Goal: Information Seeking & Learning: Compare options

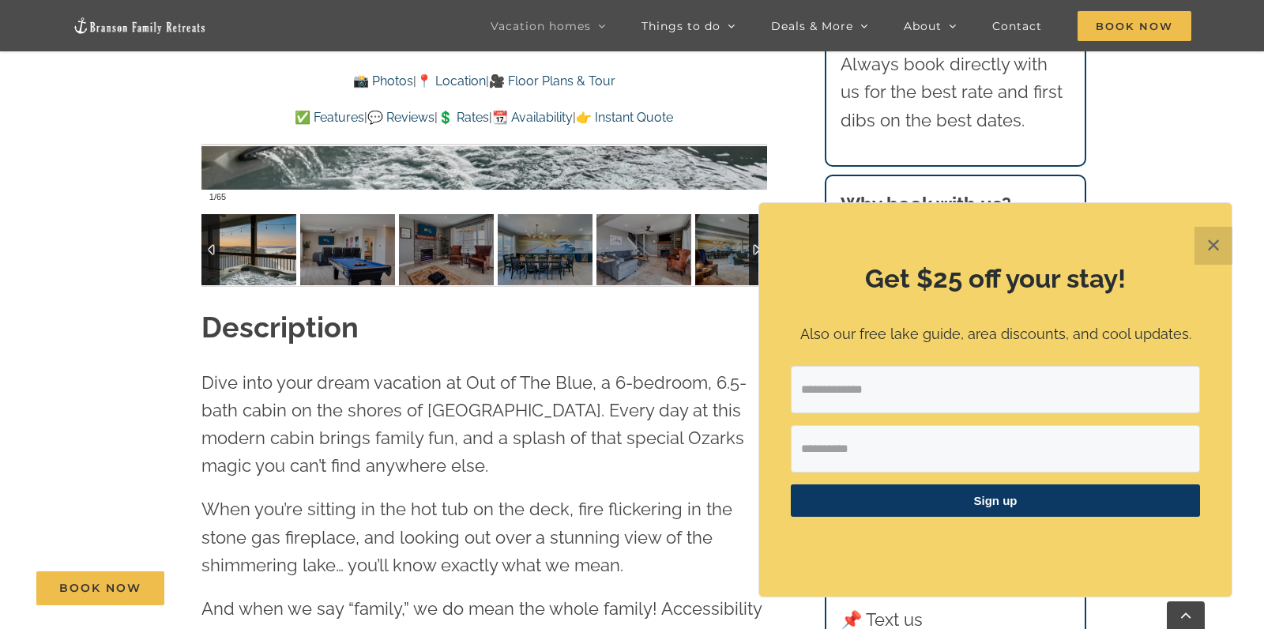
scroll to position [1439, 0]
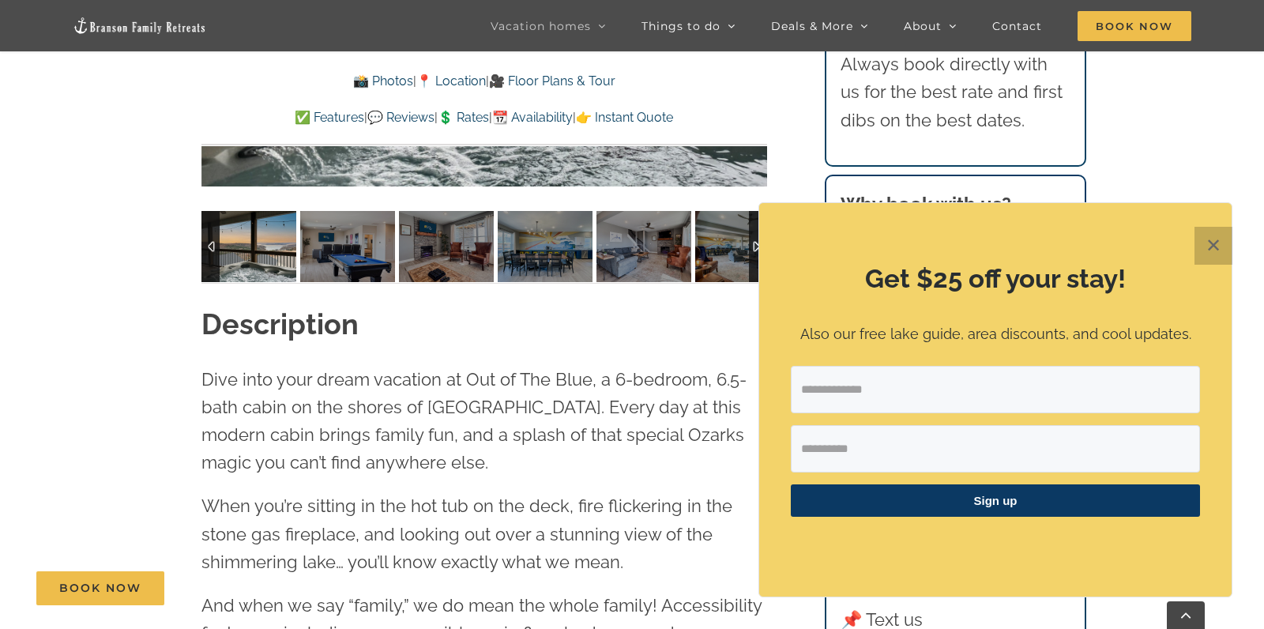
click at [1219, 242] on button "✕" at bounding box center [1214, 246] width 38 height 38
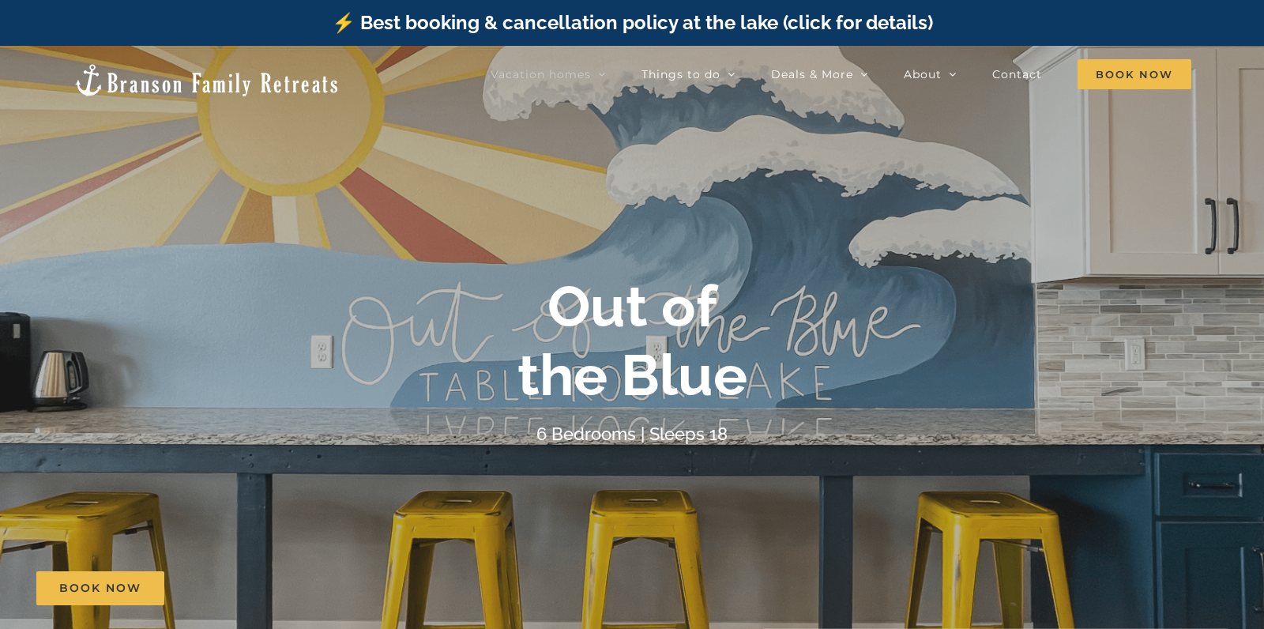
scroll to position [0, 0]
click at [1133, 73] on span "Book Now" at bounding box center [1135, 74] width 114 height 30
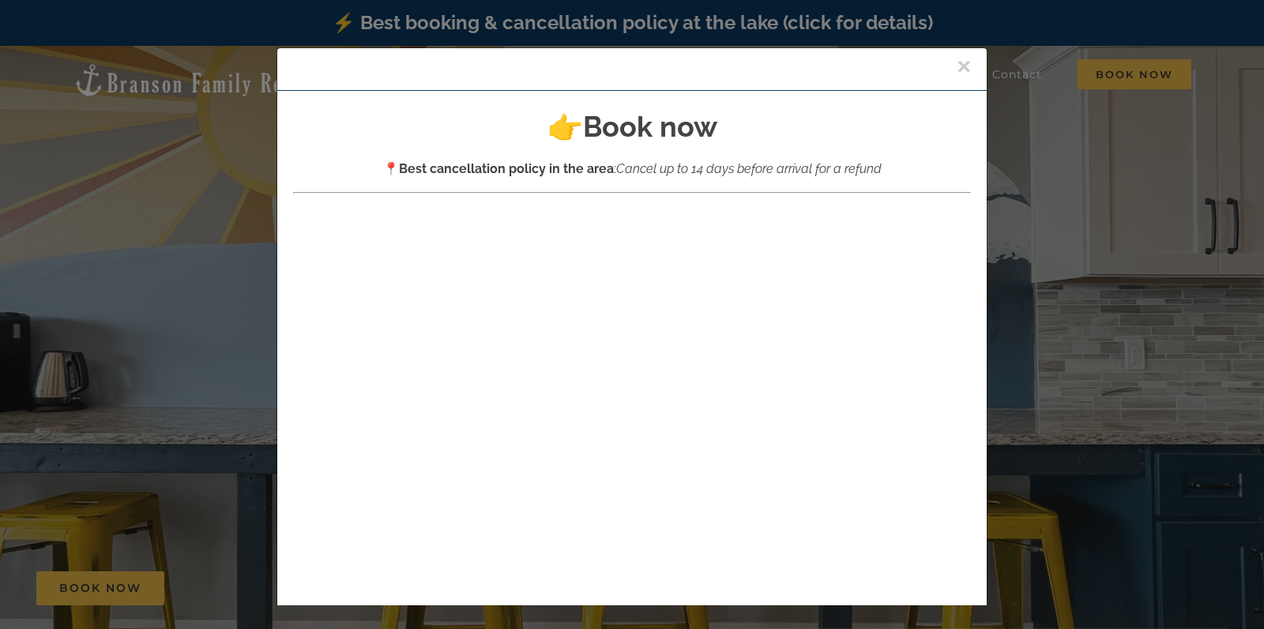
click at [961, 66] on button "×" at bounding box center [964, 67] width 14 height 24
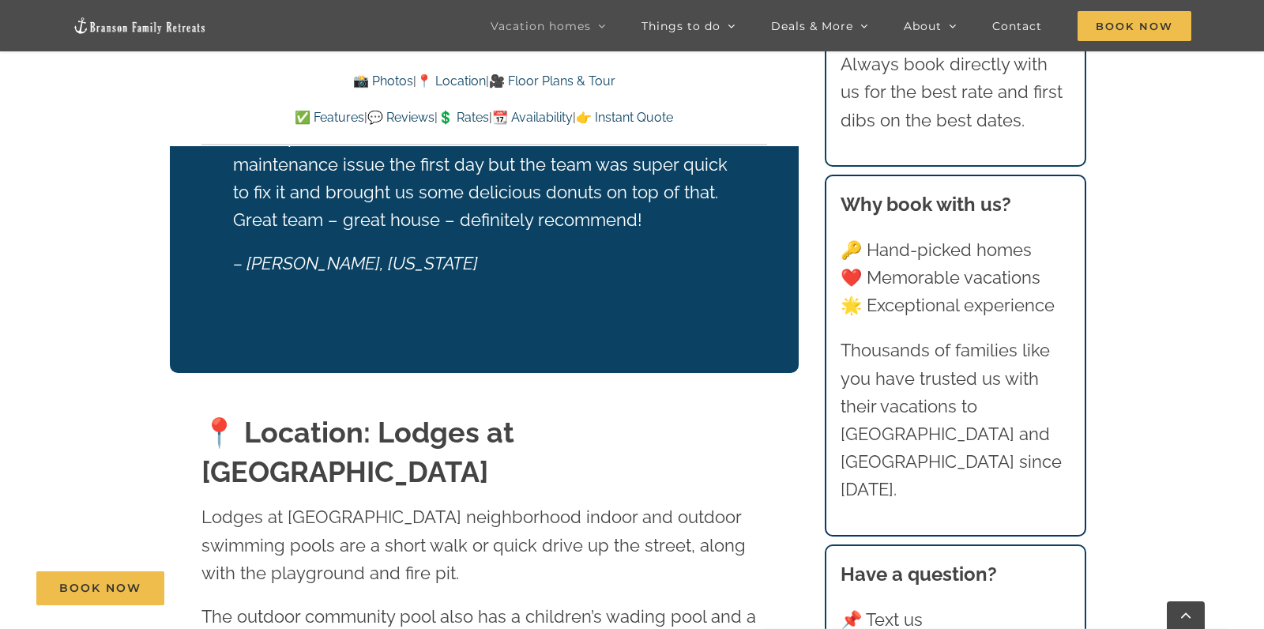
scroll to position [3241, 0]
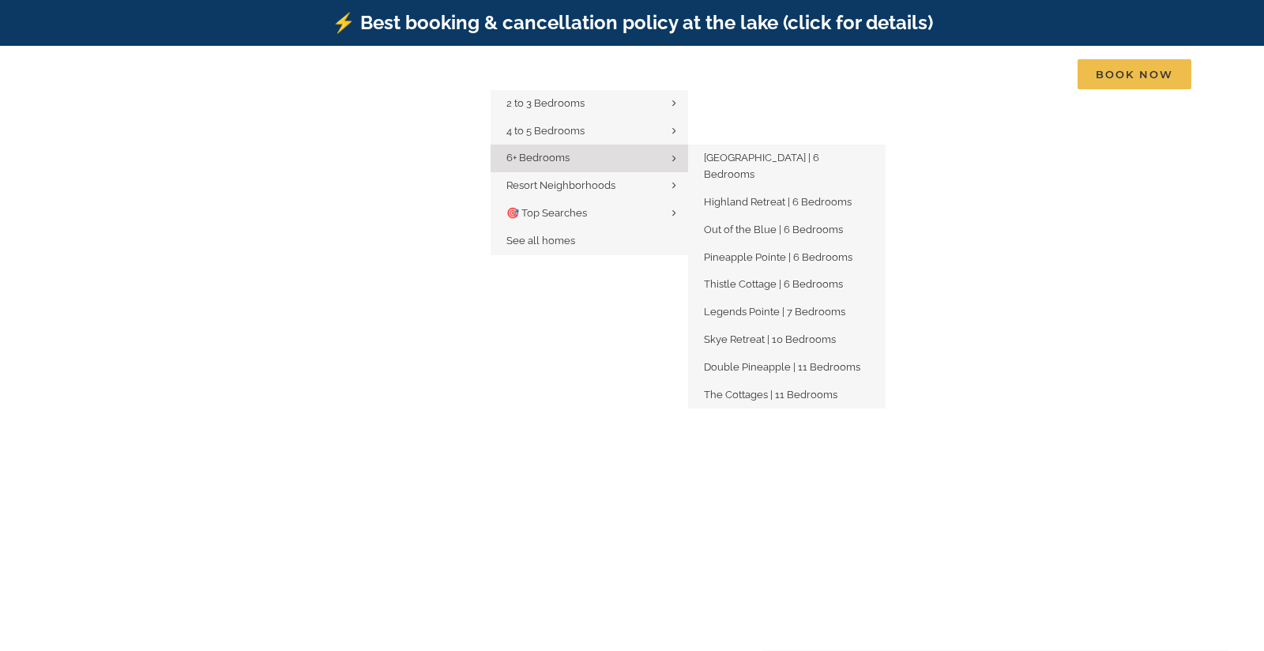
click at [537, 161] on span "6+ Bedrooms" at bounding box center [537, 158] width 63 height 12
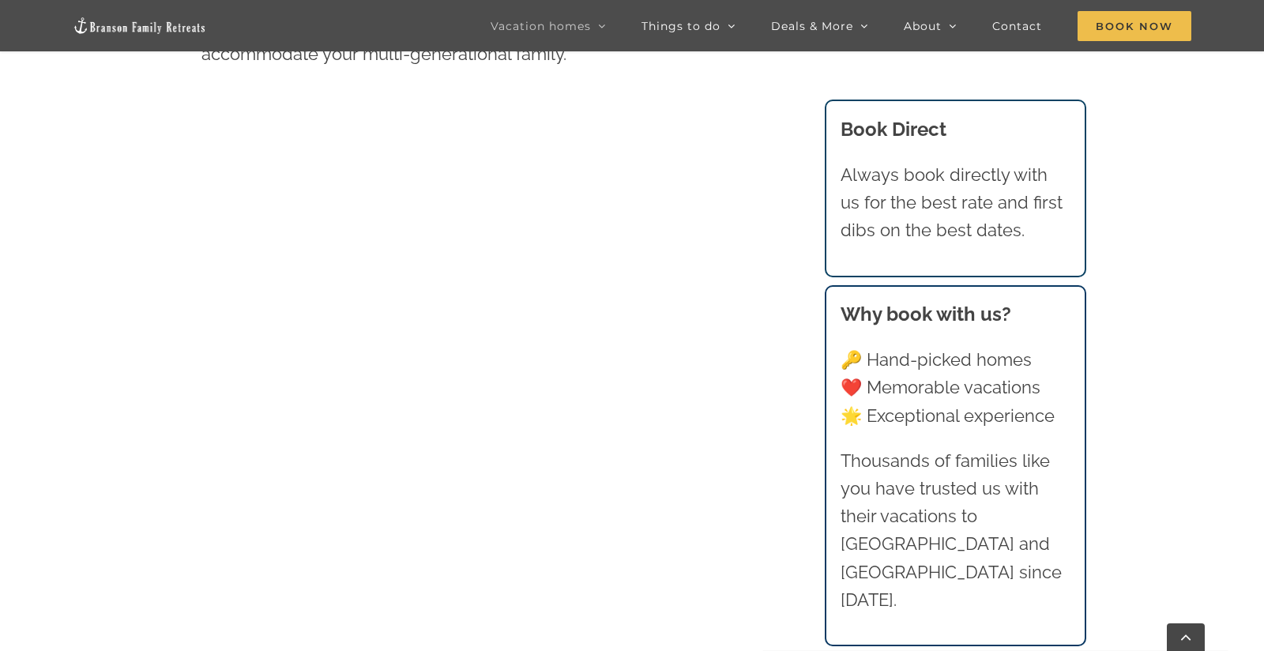
scroll to position [945, 0]
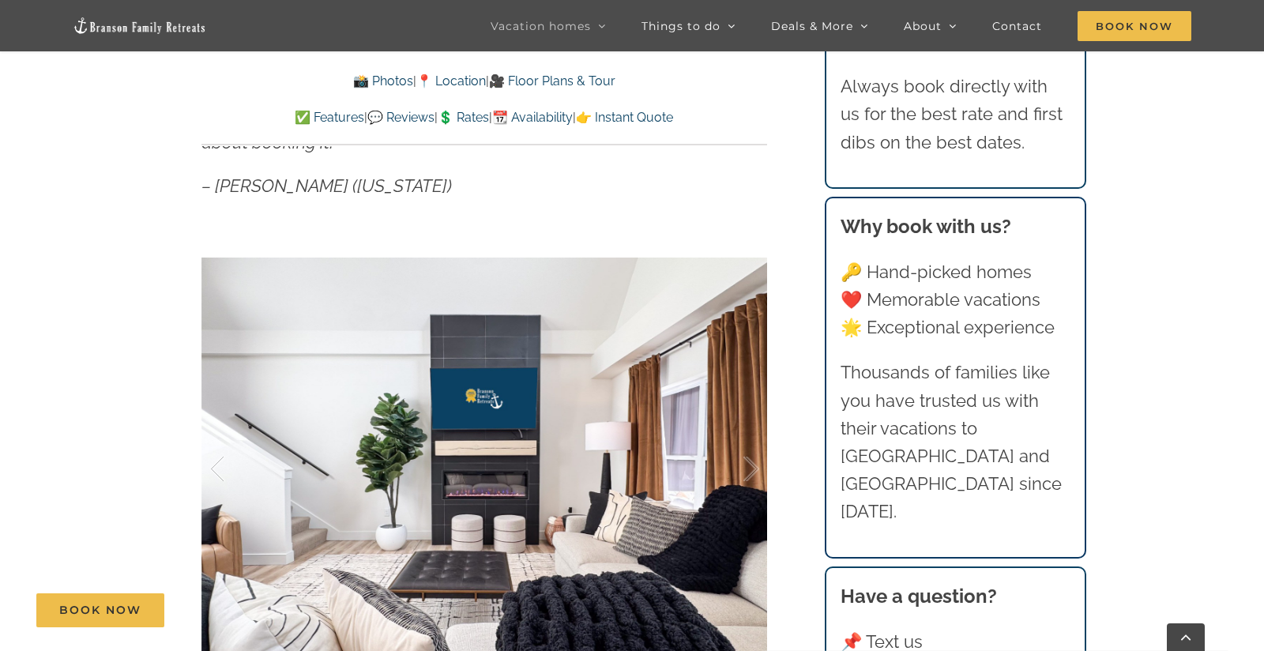
scroll to position [1183, 0]
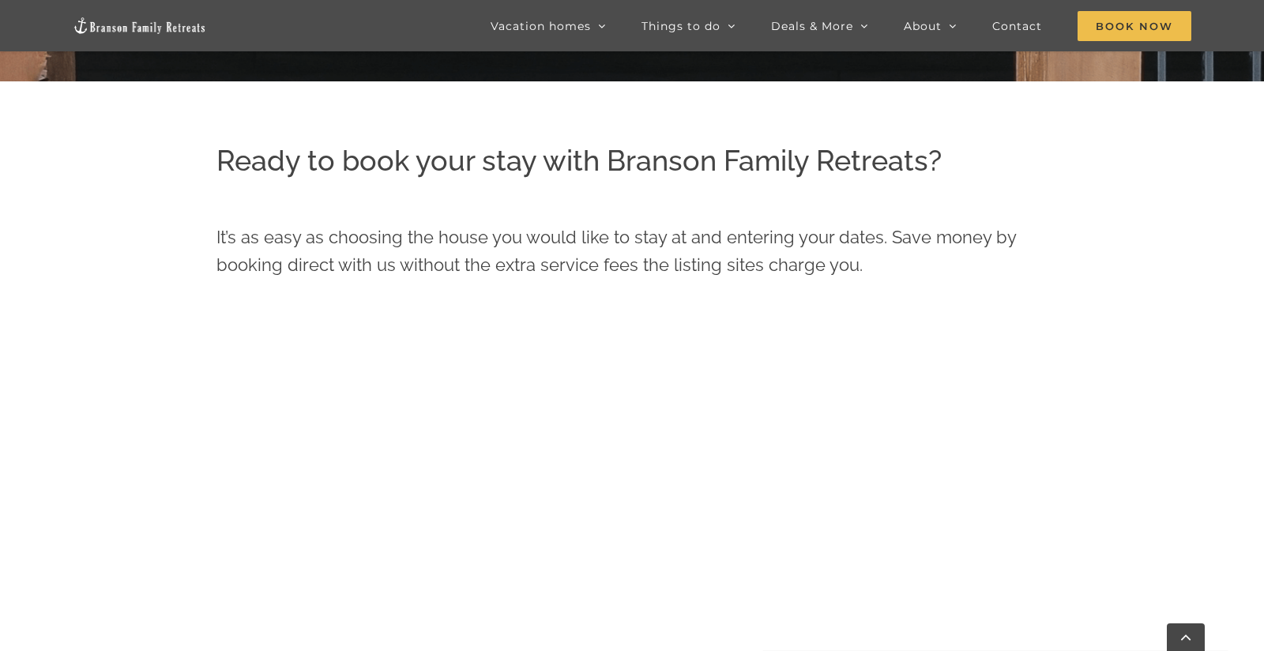
scroll to position [615, 0]
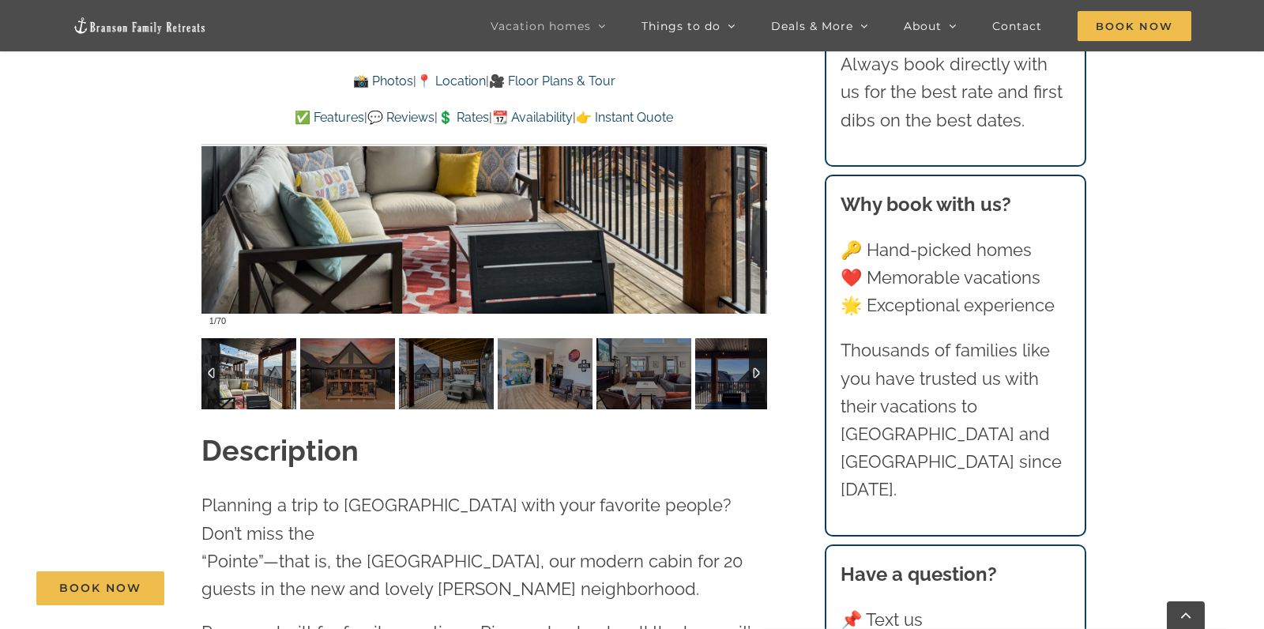
scroll to position [1518, 0]
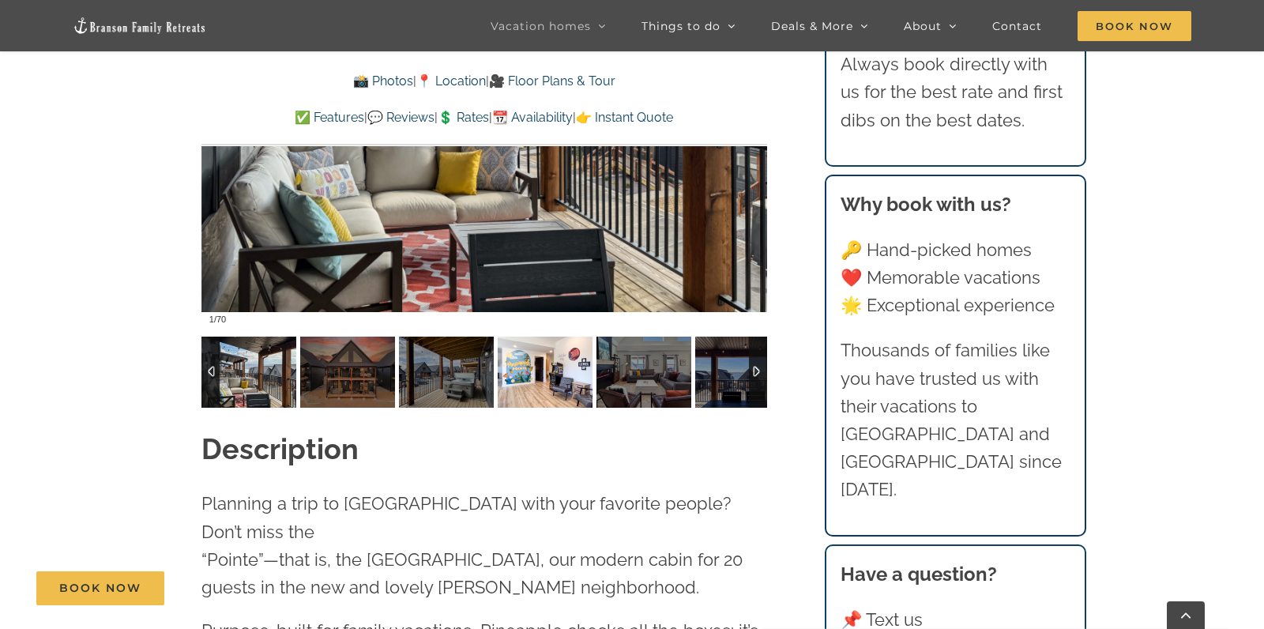
click at [519, 361] on img at bounding box center [545, 372] width 95 height 71
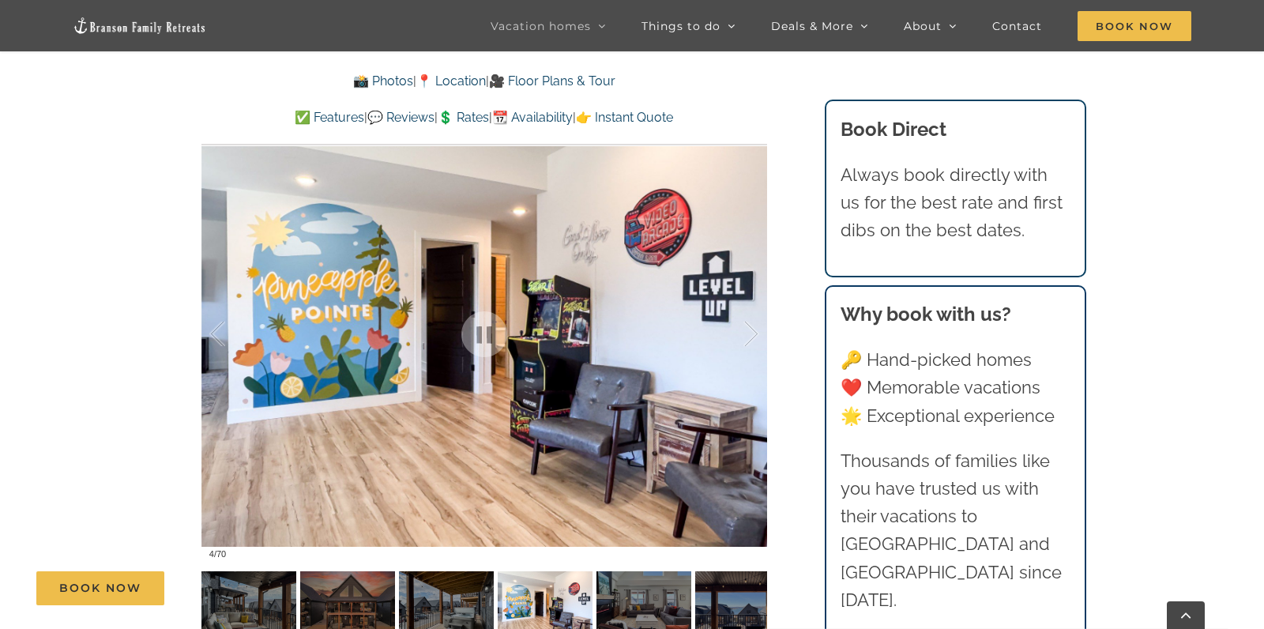
scroll to position [1284, 0]
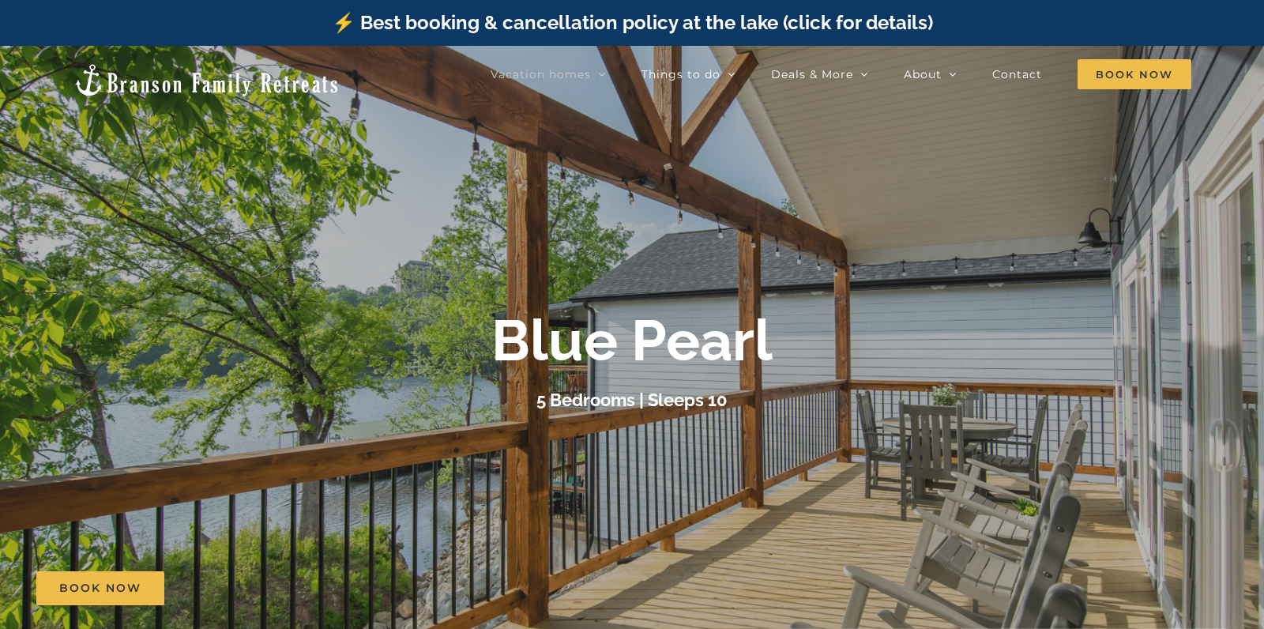
click at [829, 344] on div "Blue Pearl" at bounding box center [632, 341] width 632 height 68
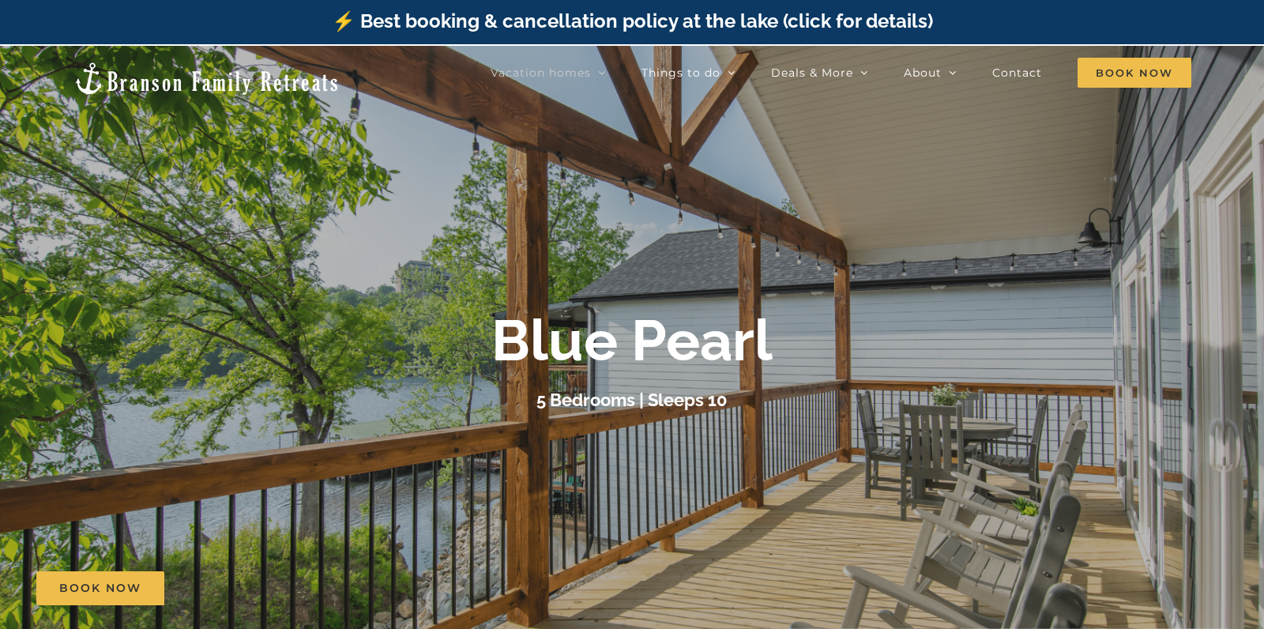
click at [973, 184] on div at bounding box center [632, 360] width 1264 height 629
click at [1116, 73] on span "Book Now" at bounding box center [1135, 73] width 114 height 30
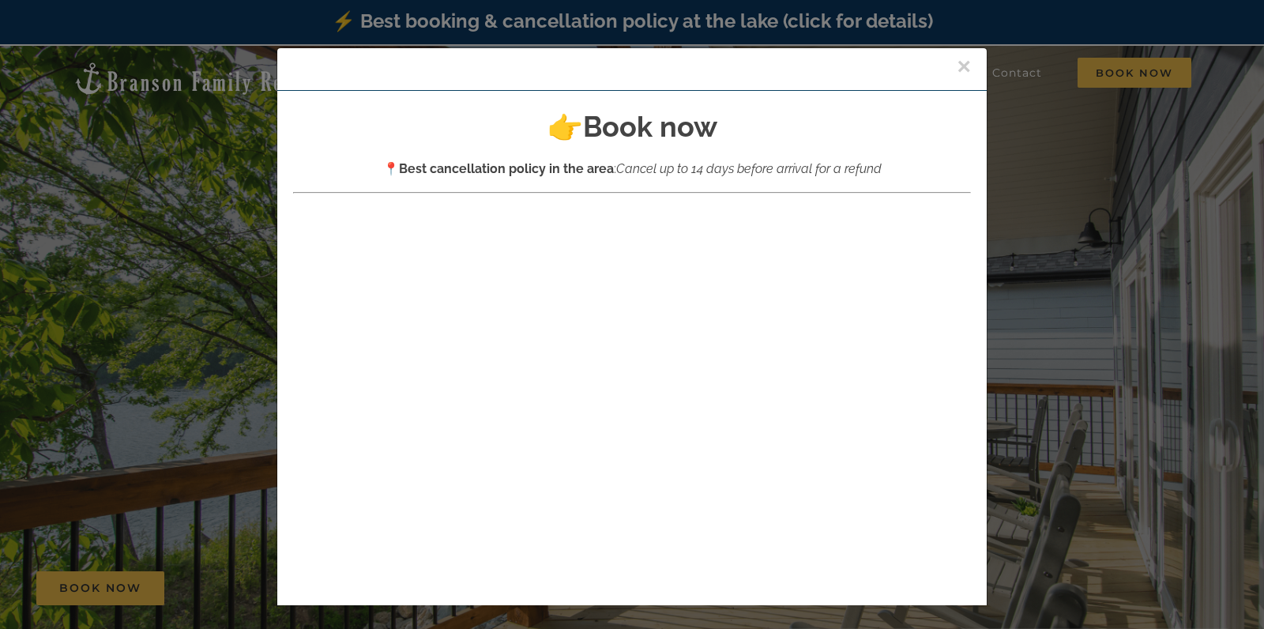
scroll to position [1, 0]
click at [962, 66] on button "×" at bounding box center [964, 66] width 14 height 24
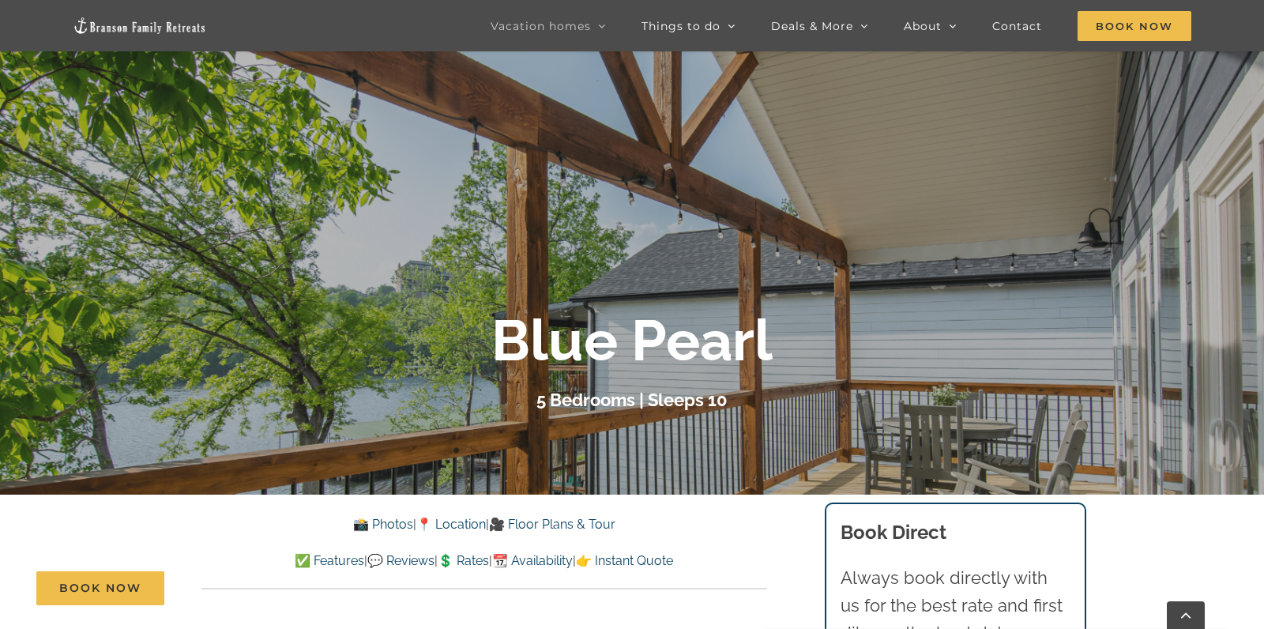
scroll to position [182, 0]
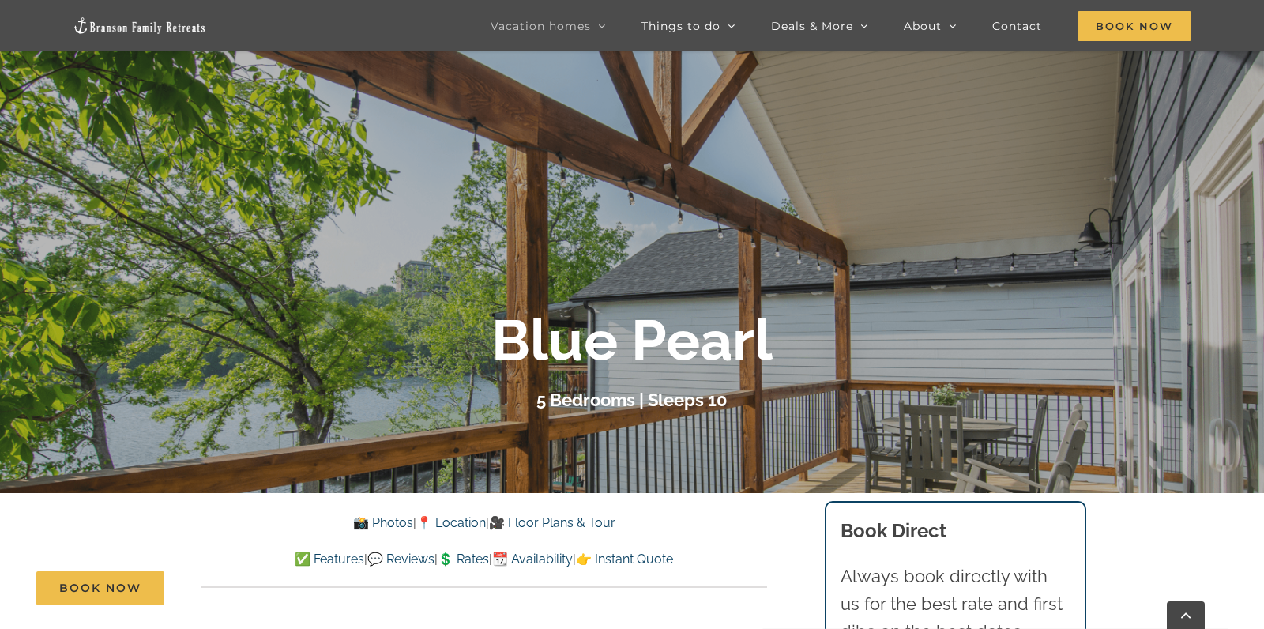
click at [374, 521] on link "📸 Photos" at bounding box center [383, 522] width 60 height 15
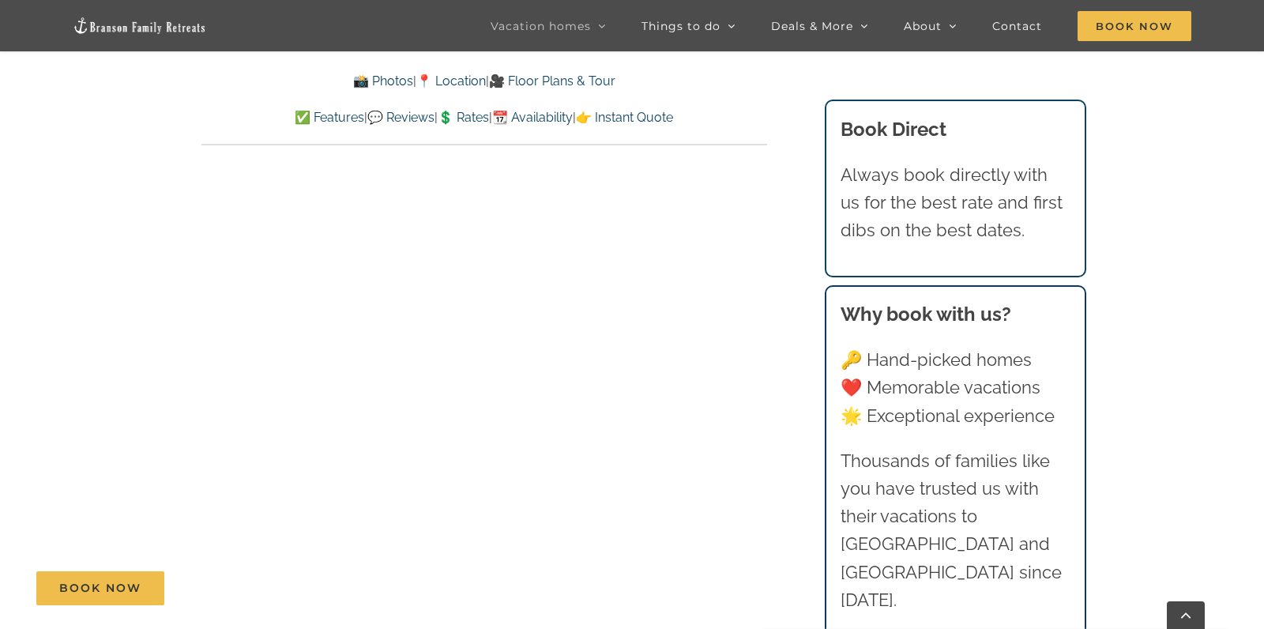
scroll to position [977, 0]
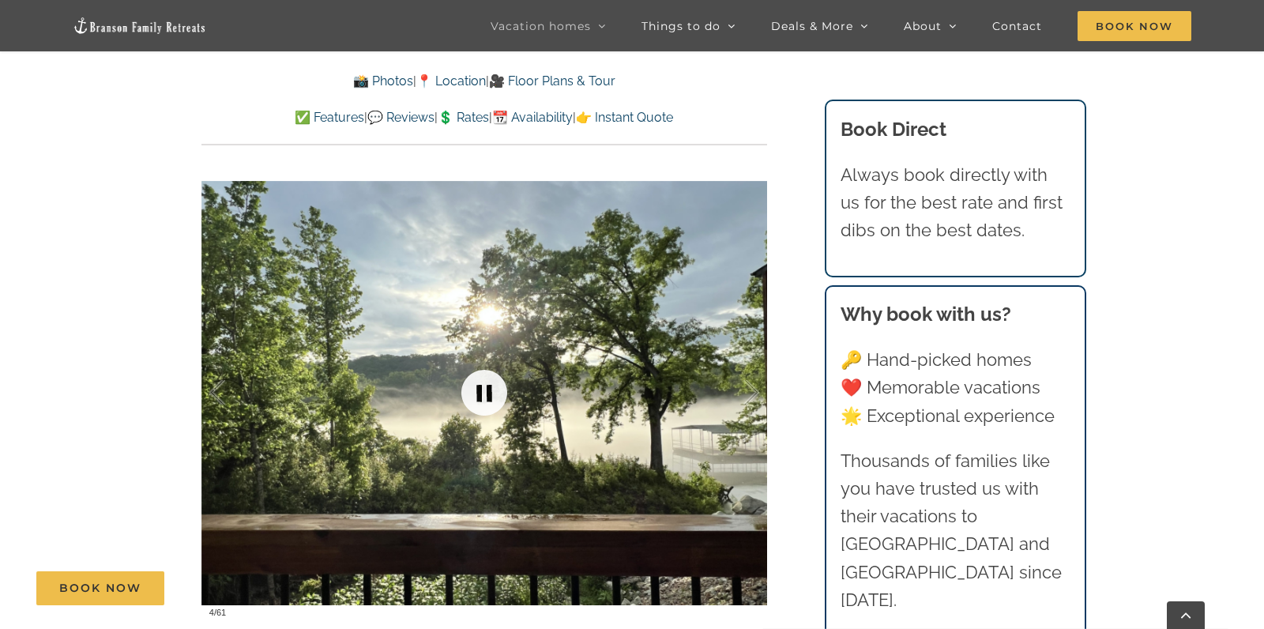
click at [499, 385] on link at bounding box center [484, 392] width 63 height 63
click at [488, 386] on link at bounding box center [484, 392] width 63 height 63
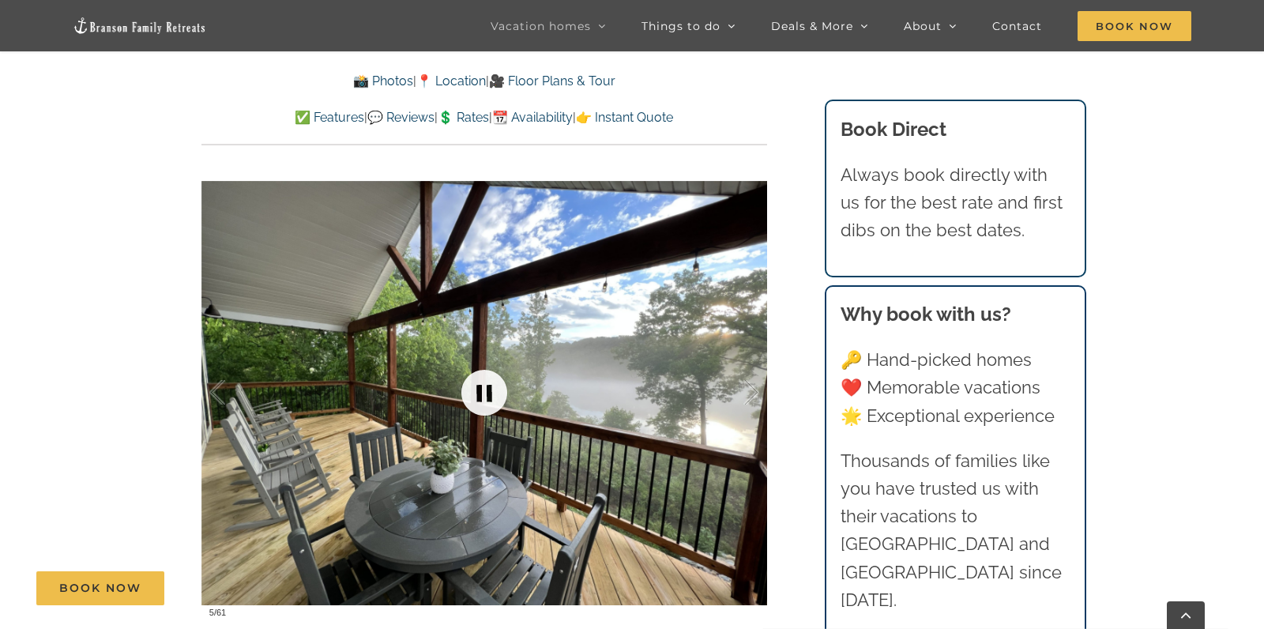
click at [487, 387] on link at bounding box center [484, 392] width 63 height 63
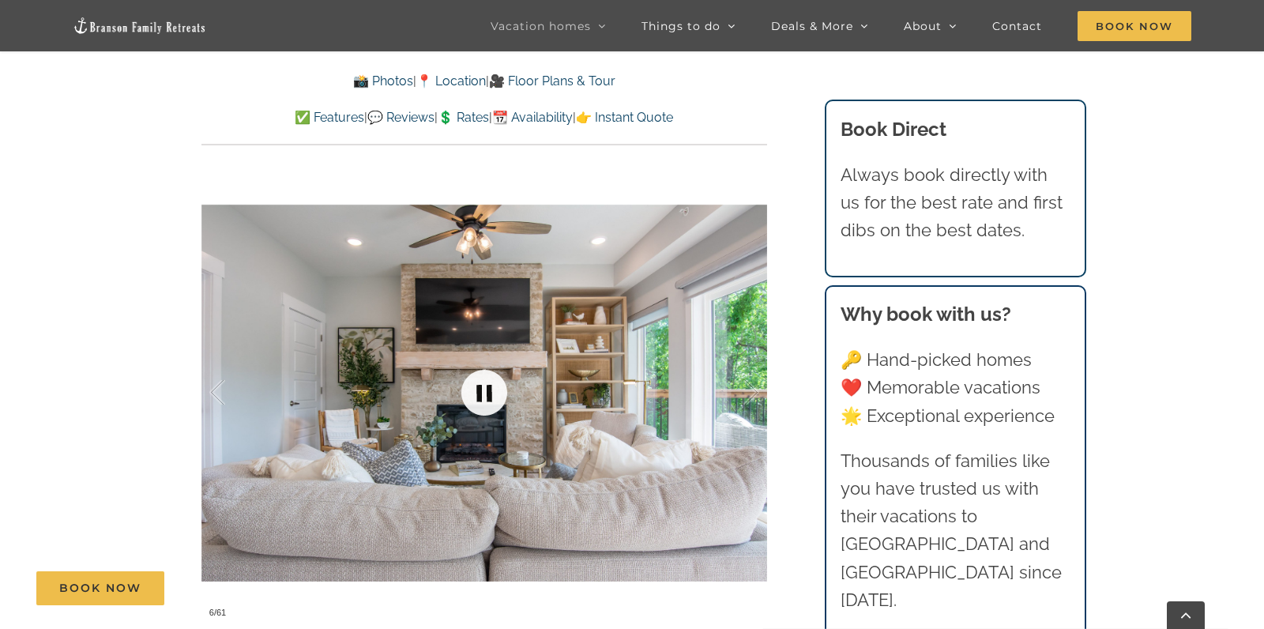
click at [488, 387] on link at bounding box center [484, 392] width 63 height 63
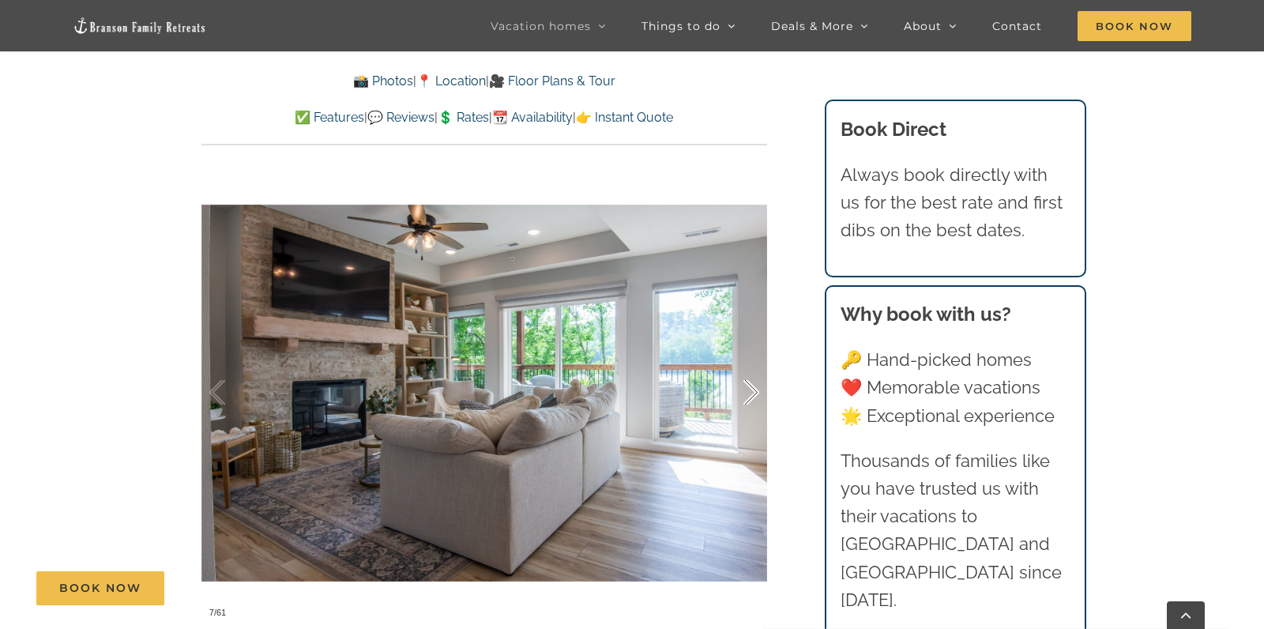
click at [754, 388] on div at bounding box center [734, 393] width 49 height 98
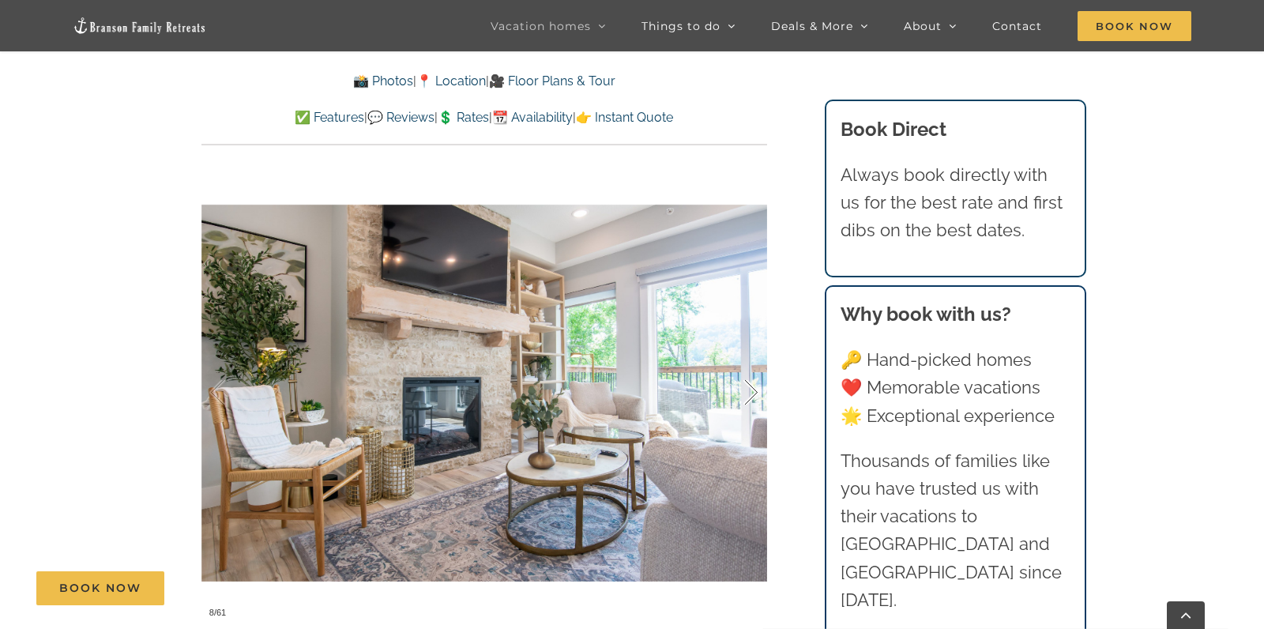
click at [754, 388] on div at bounding box center [734, 393] width 49 height 98
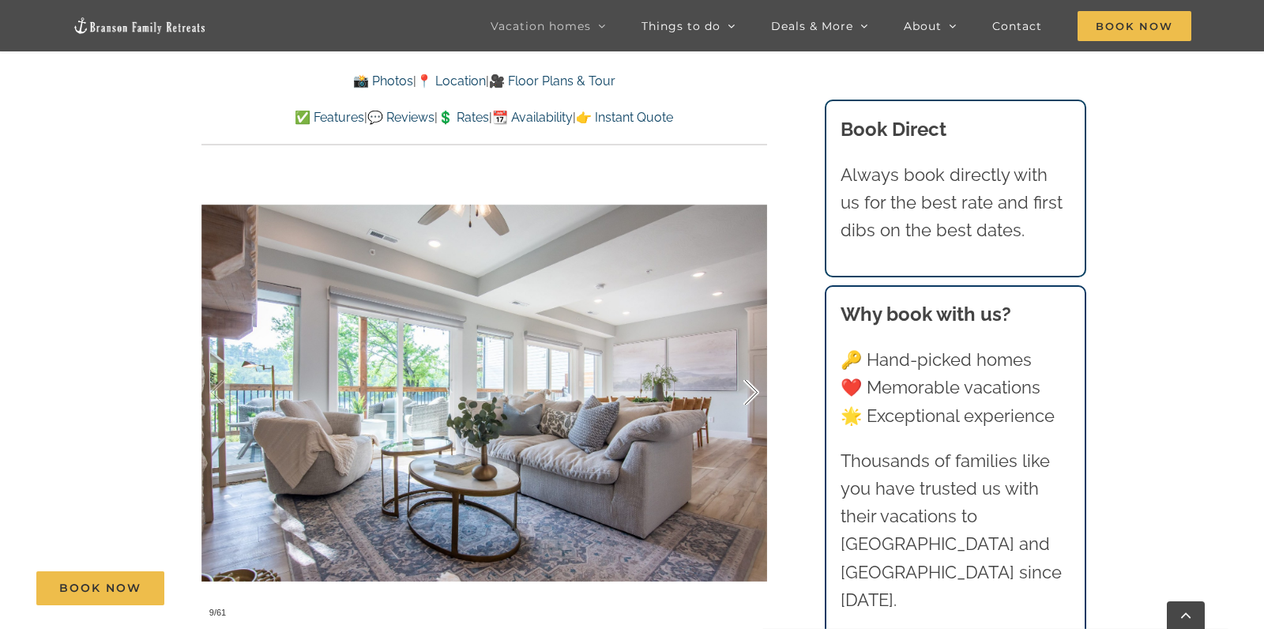
click at [754, 388] on div at bounding box center [734, 393] width 49 height 98
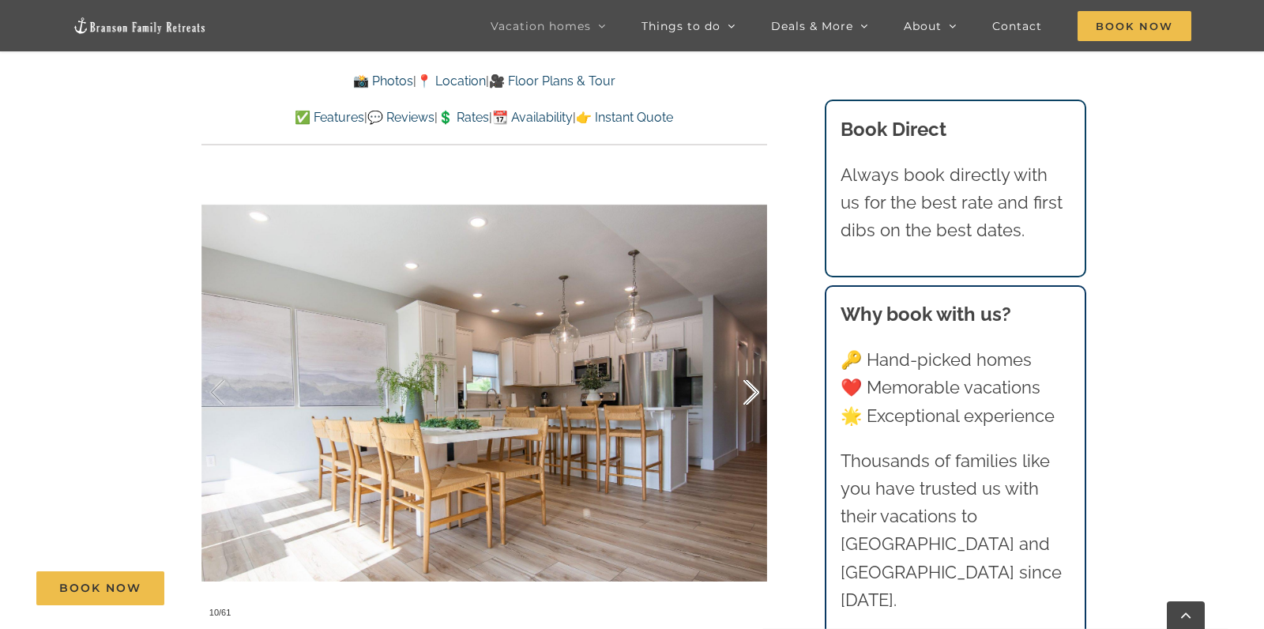
click at [754, 388] on div at bounding box center [734, 393] width 49 height 98
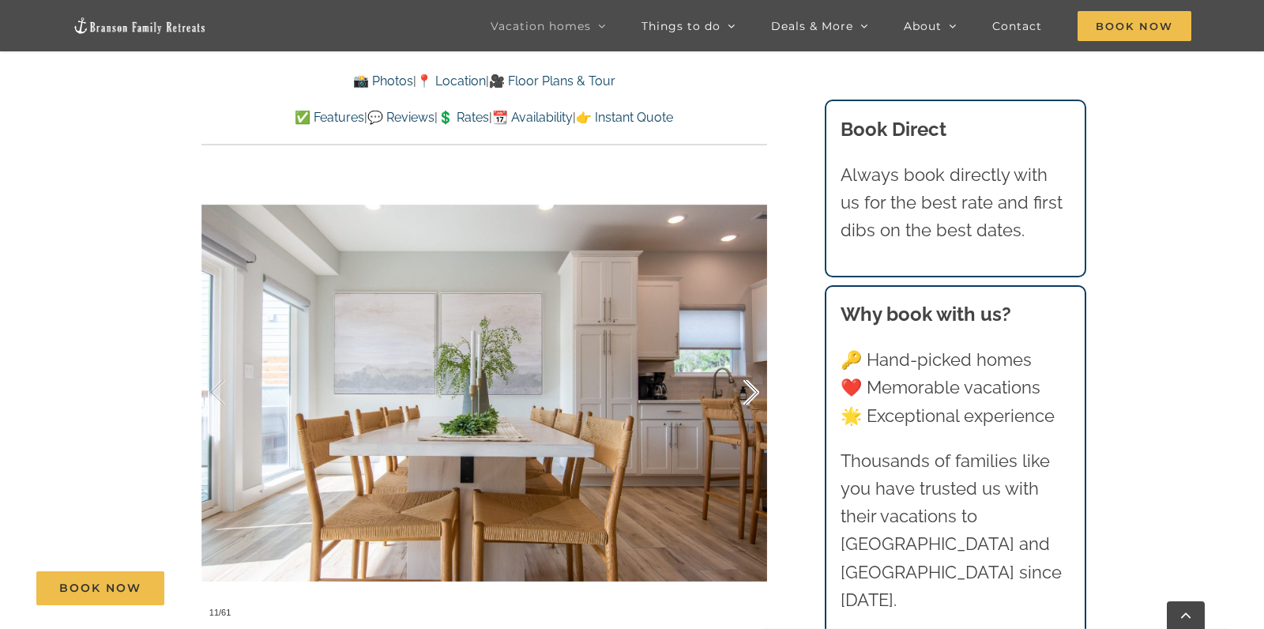
click at [754, 388] on div at bounding box center [734, 393] width 49 height 98
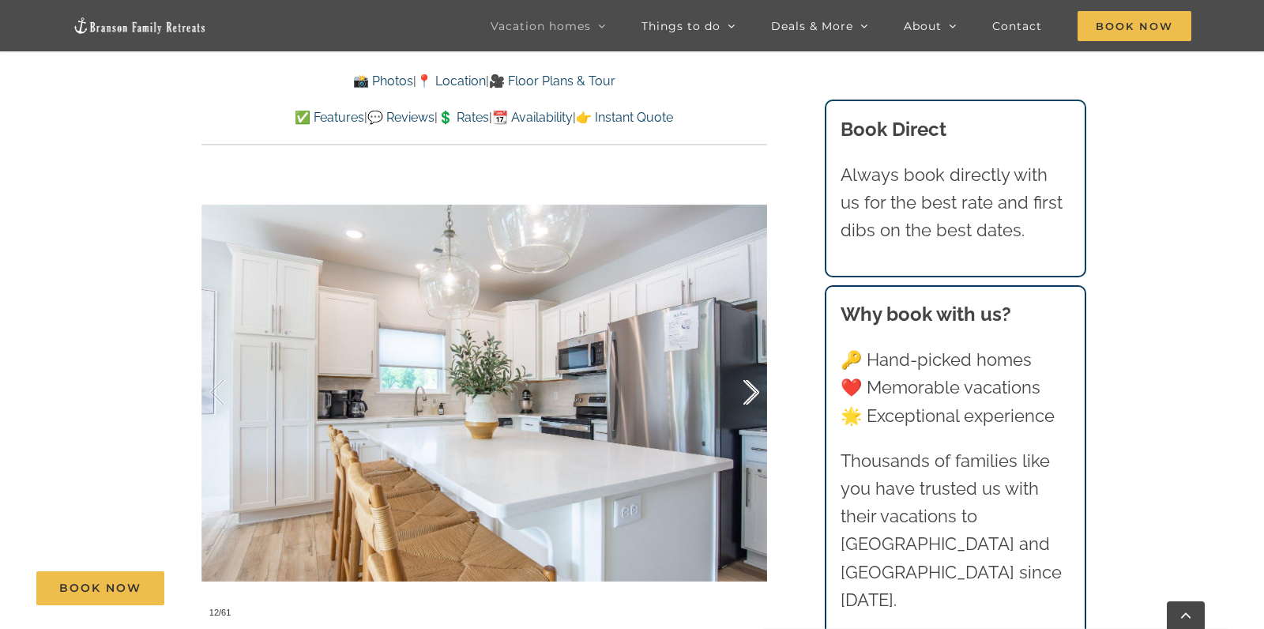
click at [754, 388] on div at bounding box center [734, 393] width 49 height 98
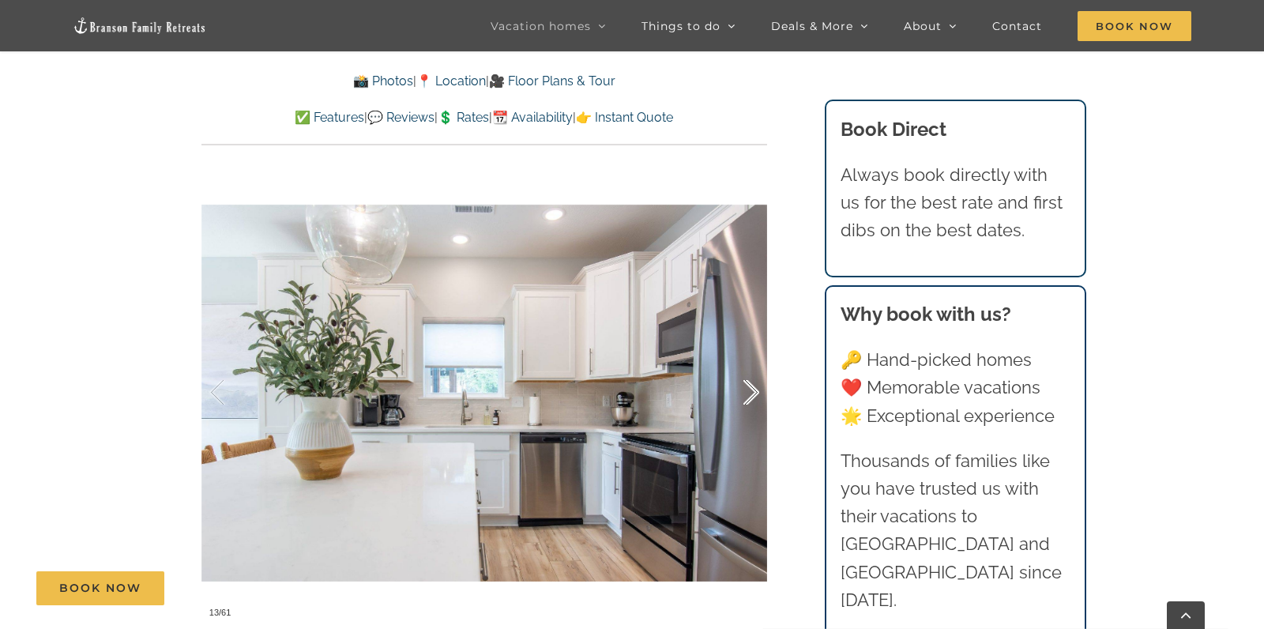
click at [754, 388] on div at bounding box center [734, 393] width 49 height 98
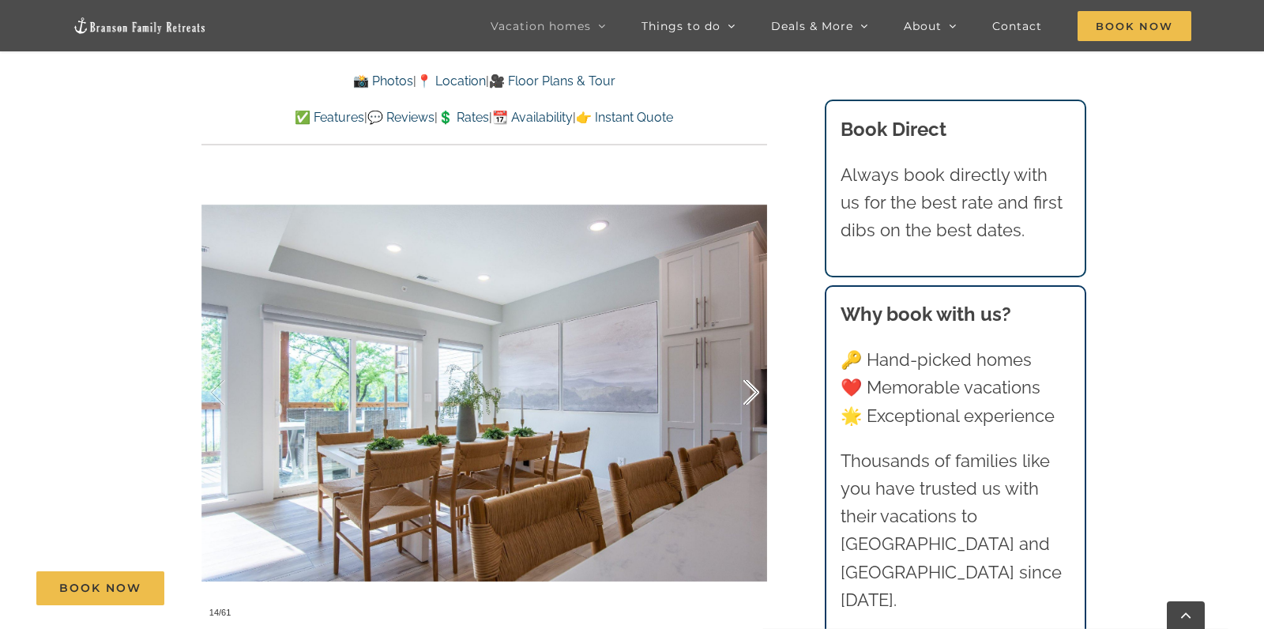
click at [754, 388] on div at bounding box center [734, 393] width 49 height 98
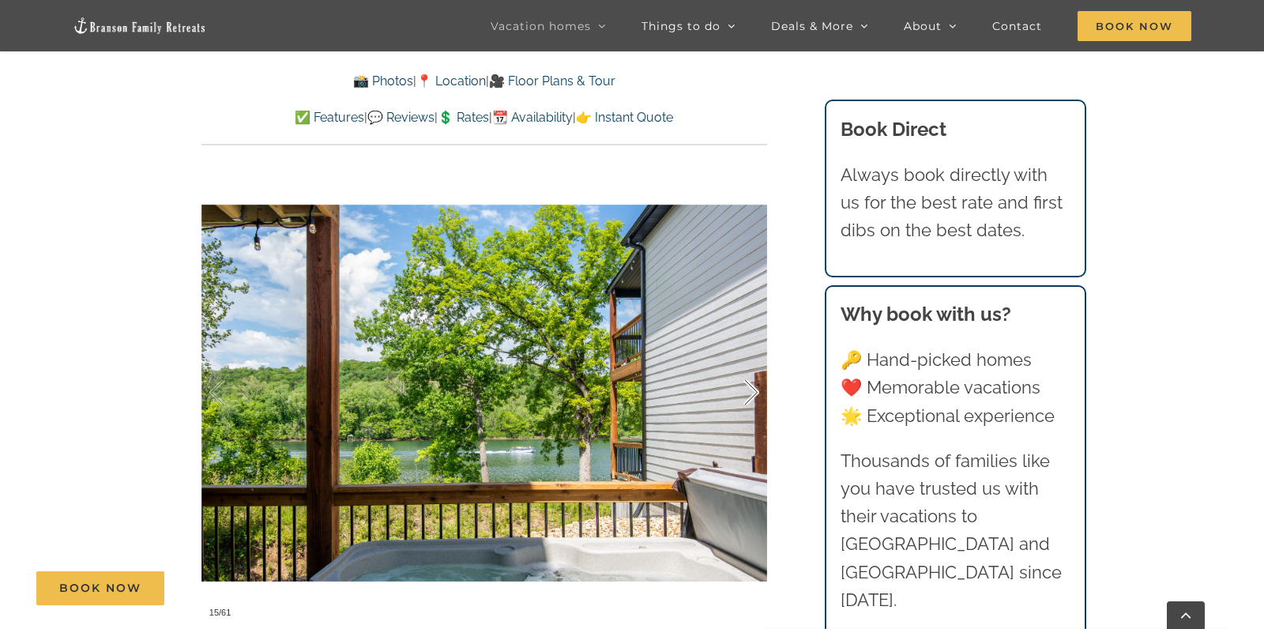
click at [754, 388] on div at bounding box center [734, 393] width 49 height 98
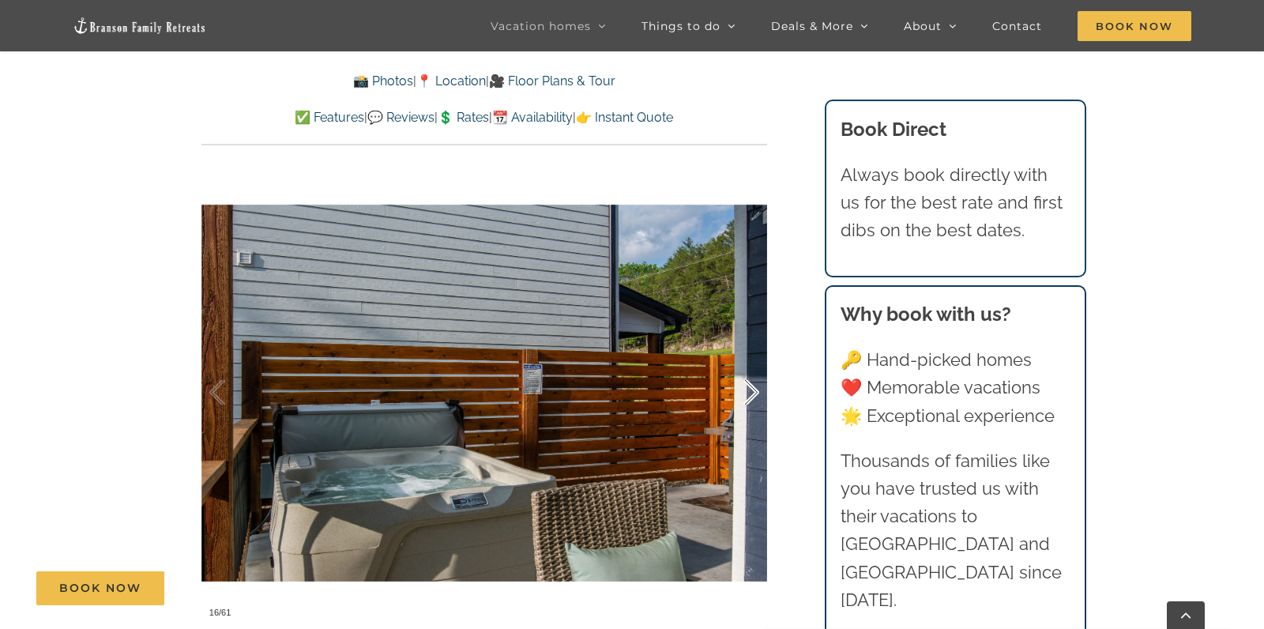
click at [754, 388] on div at bounding box center [734, 393] width 49 height 98
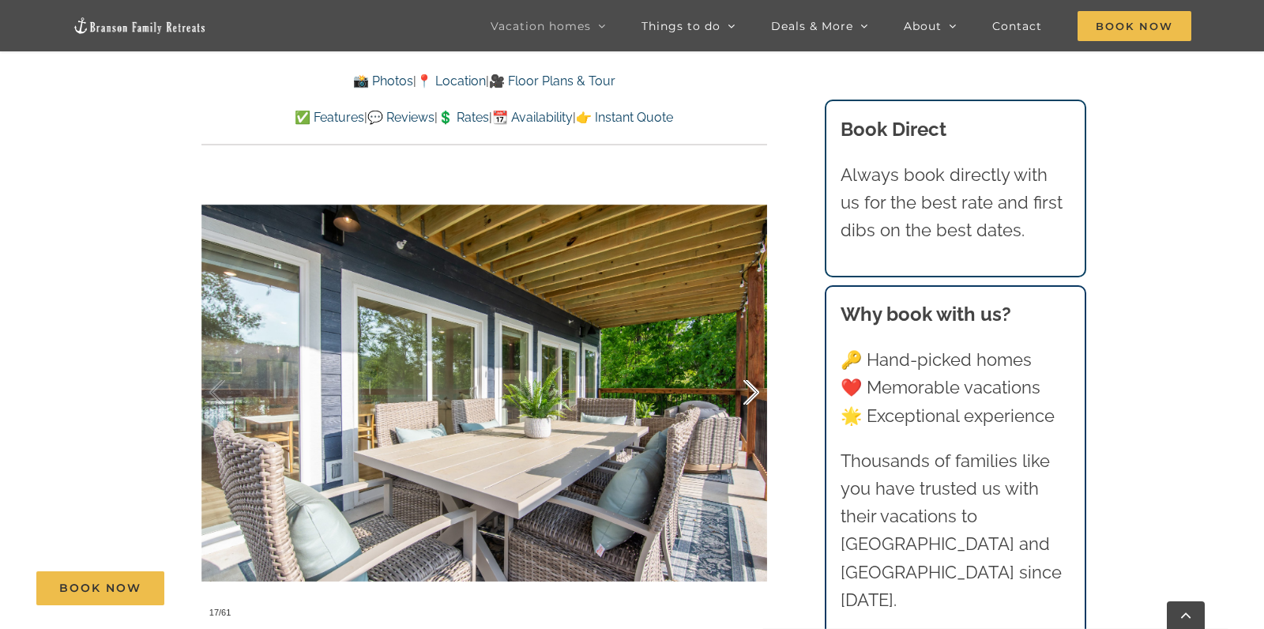
click at [754, 388] on div at bounding box center [734, 393] width 49 height 98
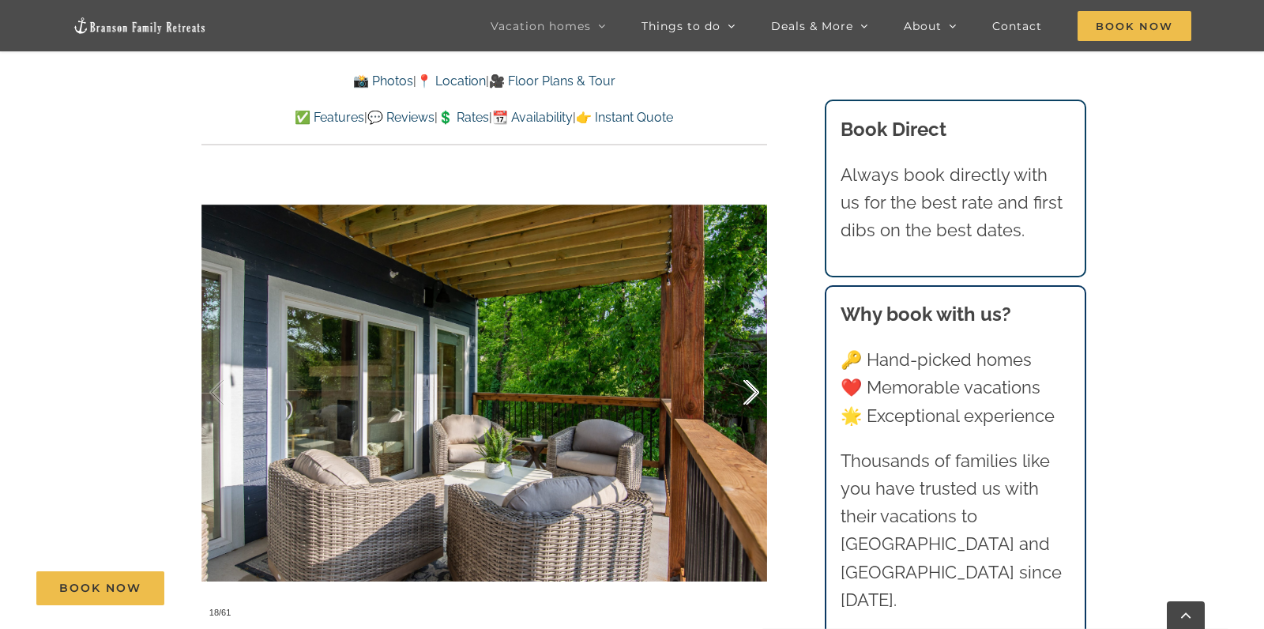
click at [754, 388] on div at bounding box center [734, 393] width 49 height 98
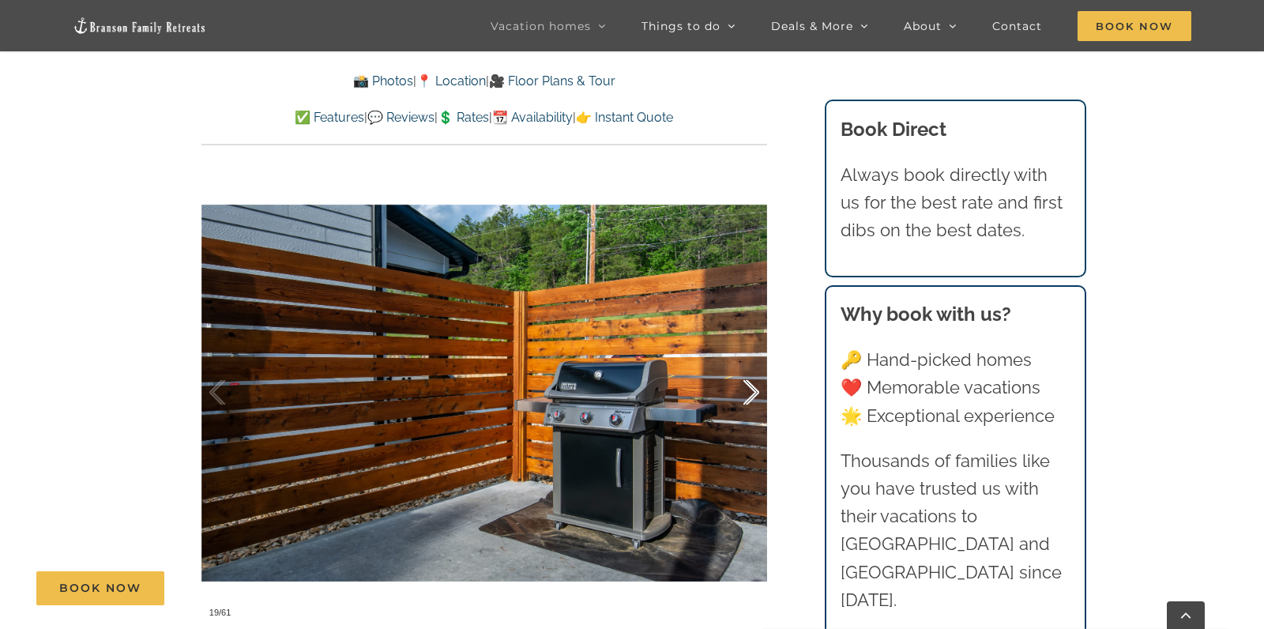
click at [754, 388] on div at bounding box center [734, 393] width 49 height 98
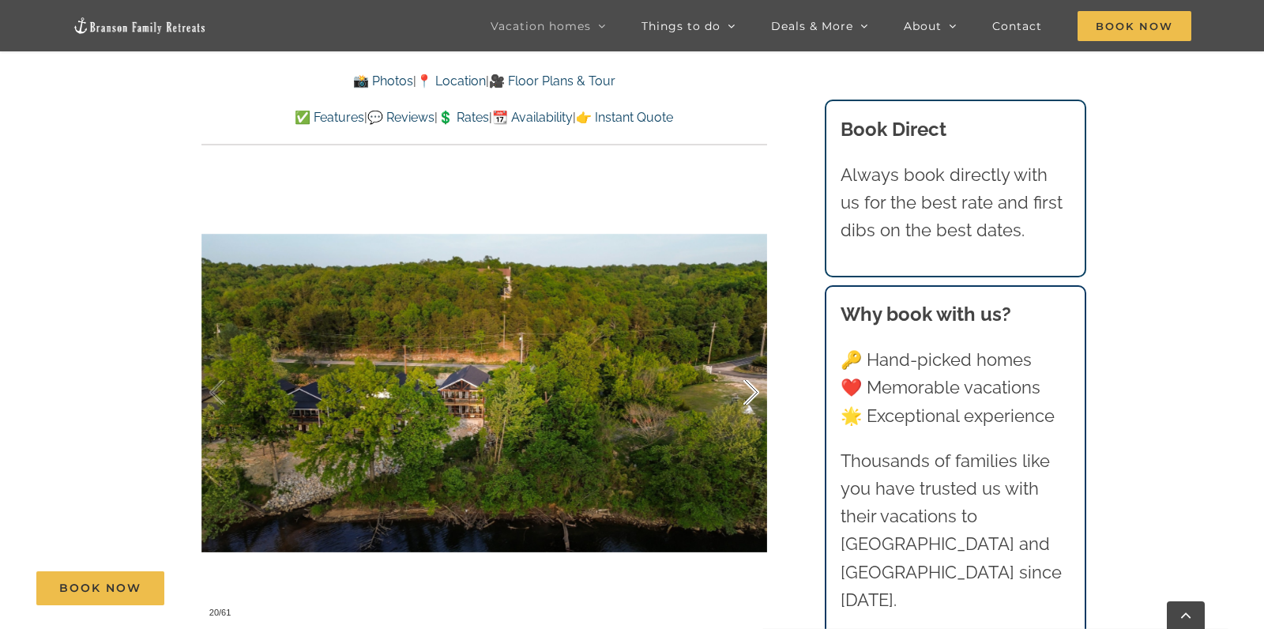
click at [754, 388] on div at bounding box center [734, 393] width 49 height 98
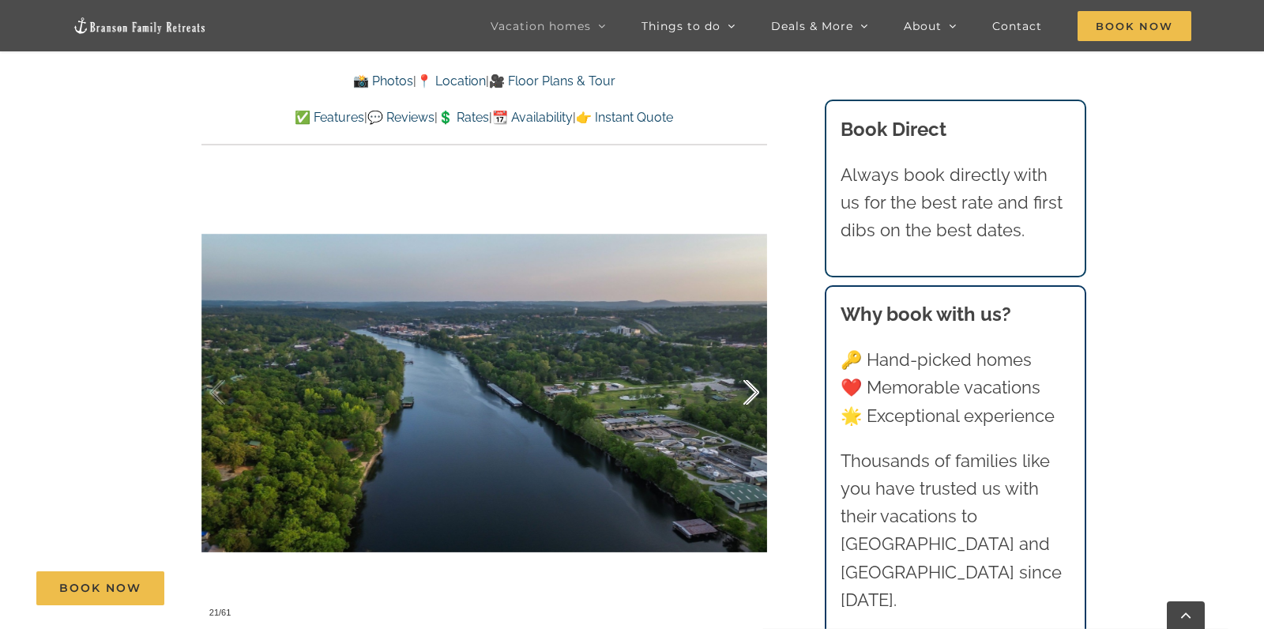
click at [754, 388] on div at bounding box center [734, 393] width 49 height 98
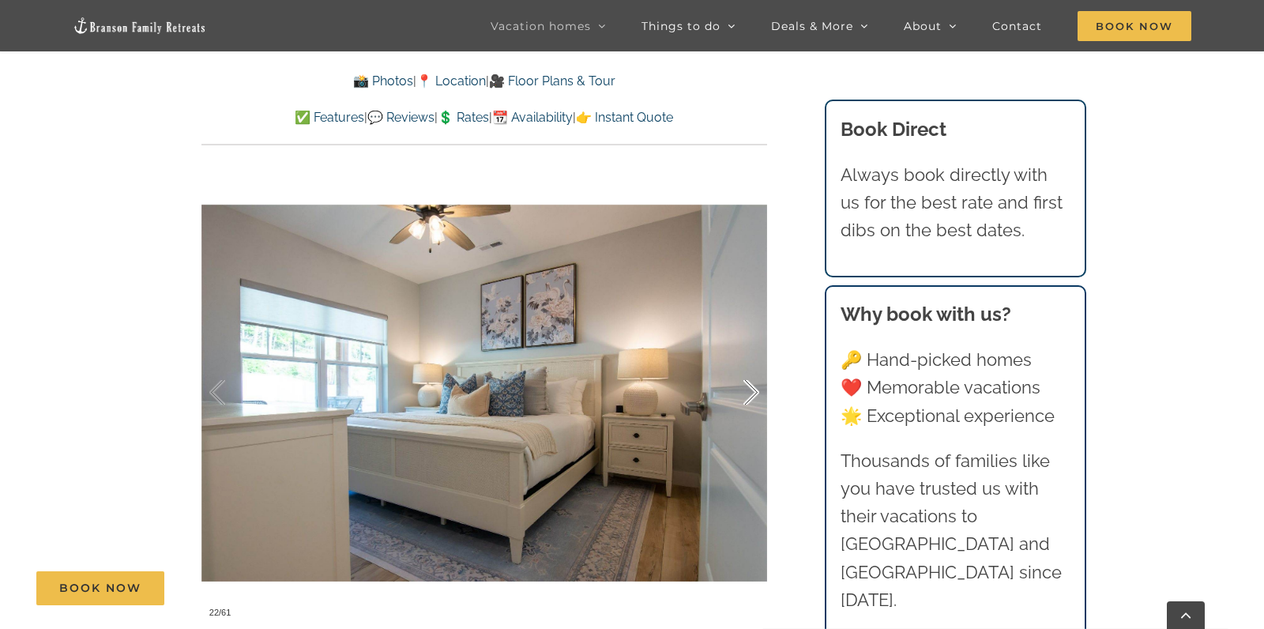
click at [754, 388] on div at bounding box center [734, 393] width 49 height 98
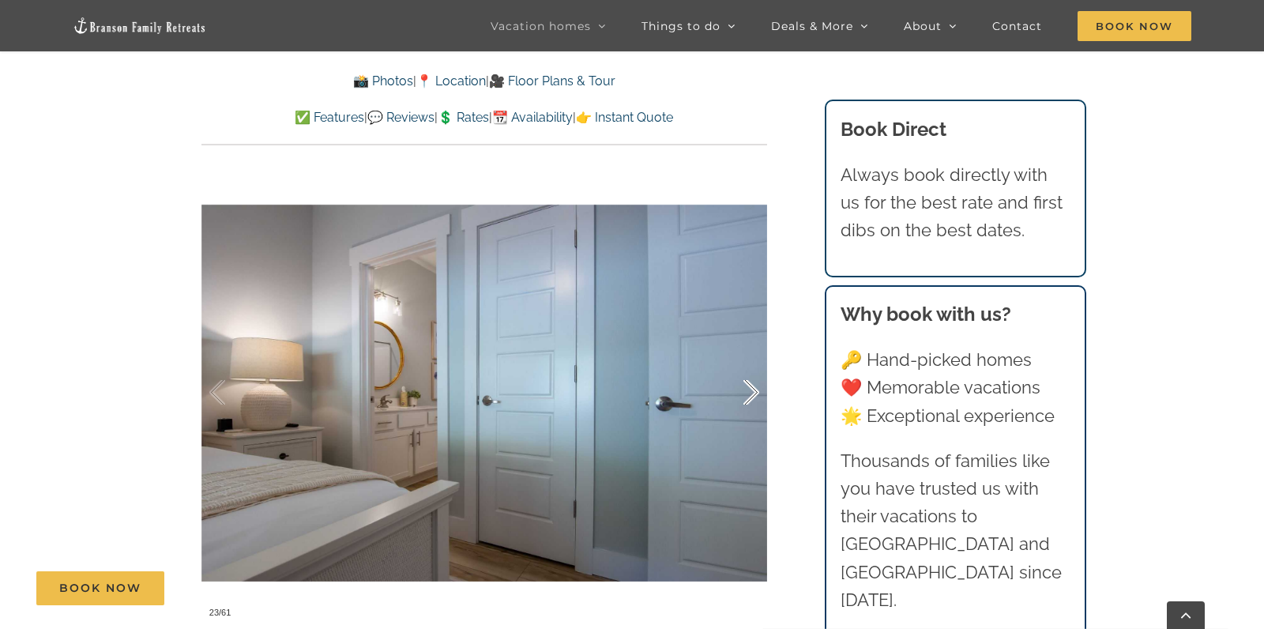
click at [754, 388] on div at bounding box center [734, 393] width 49 height 98
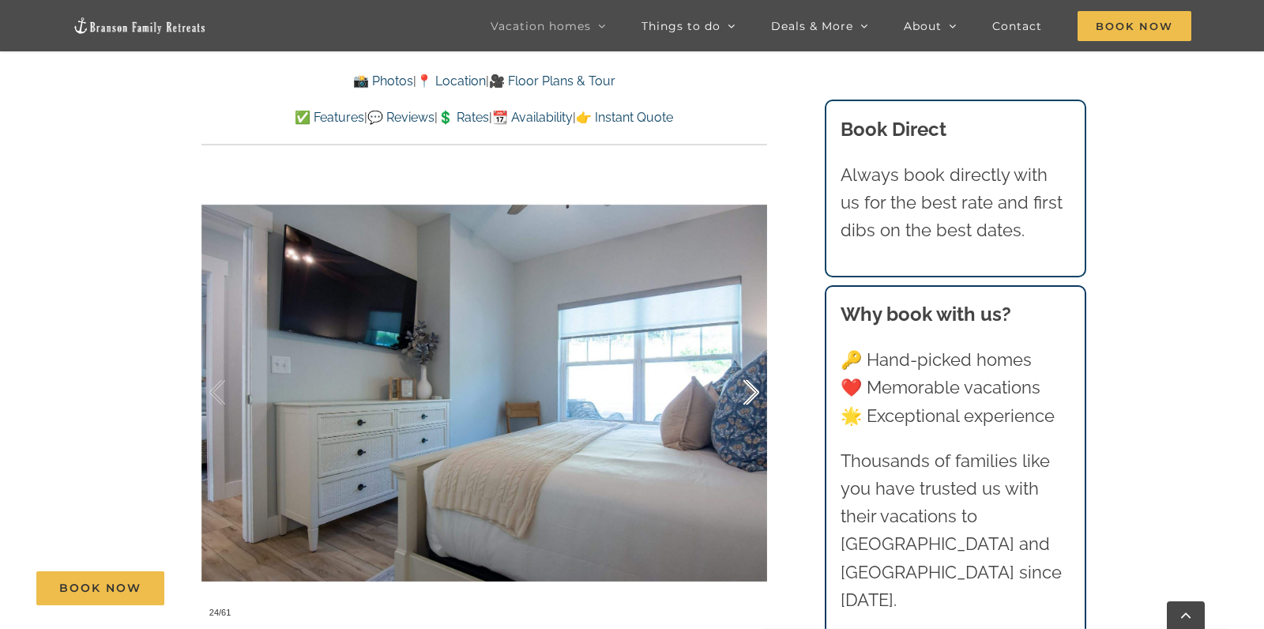
click at [754, 388] on div at bounding box center [734, 393] width 49 height 98
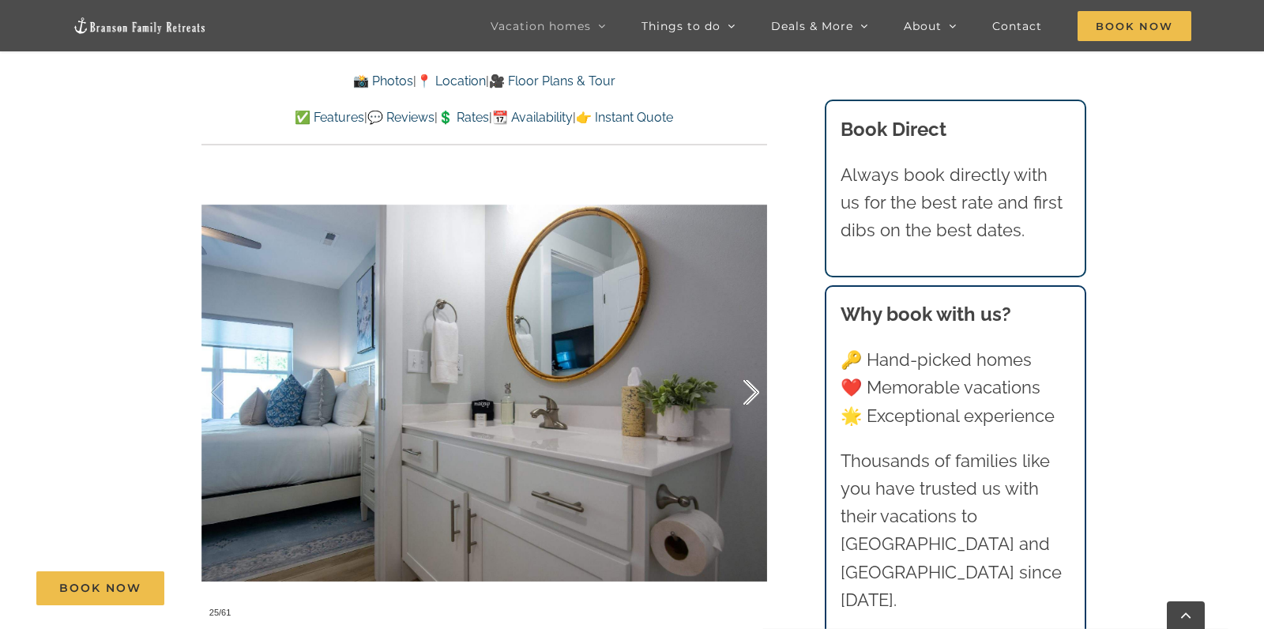
click at [754, 388] on div at bounding box center [734, 393] width 49 height 98
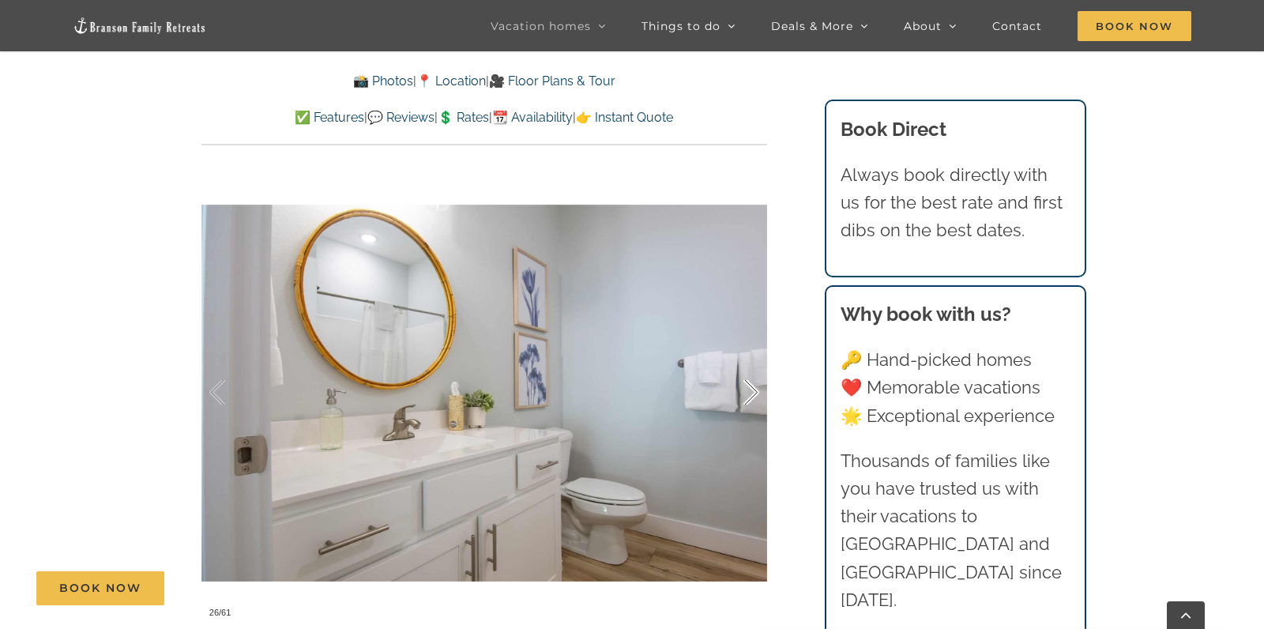
click at [754, 388] on div at bounding box center [734, 393] width 49 height 98
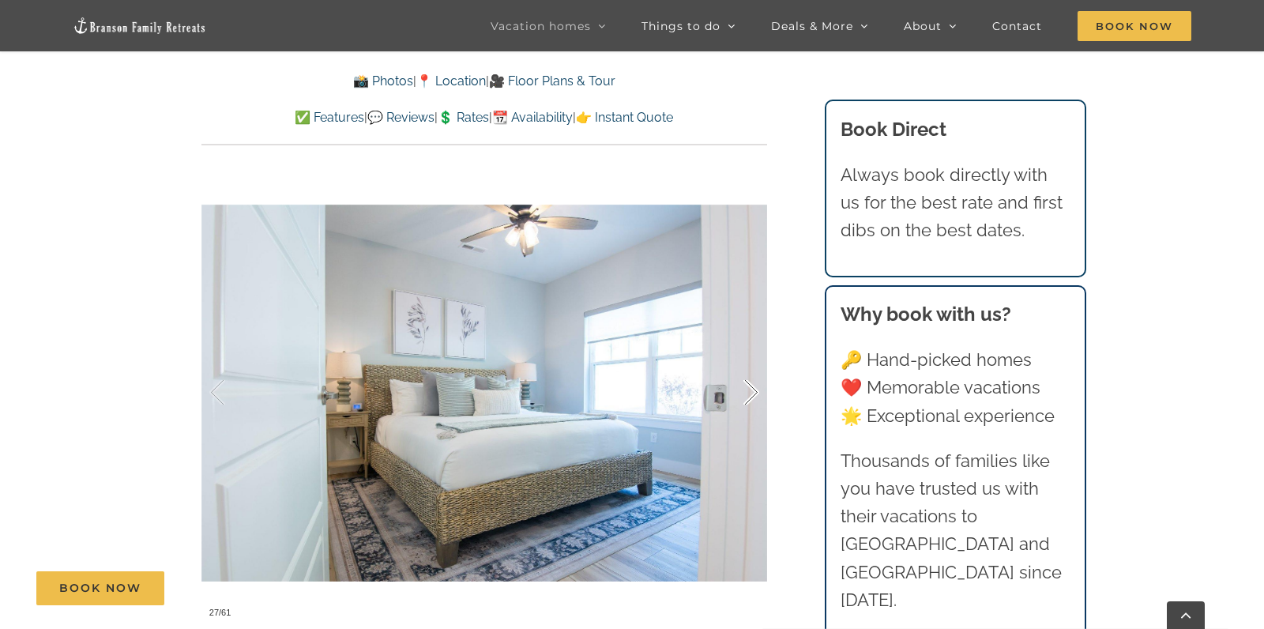
click at [754, 388] on div at bounding box center [734, 393] width 49 height 98
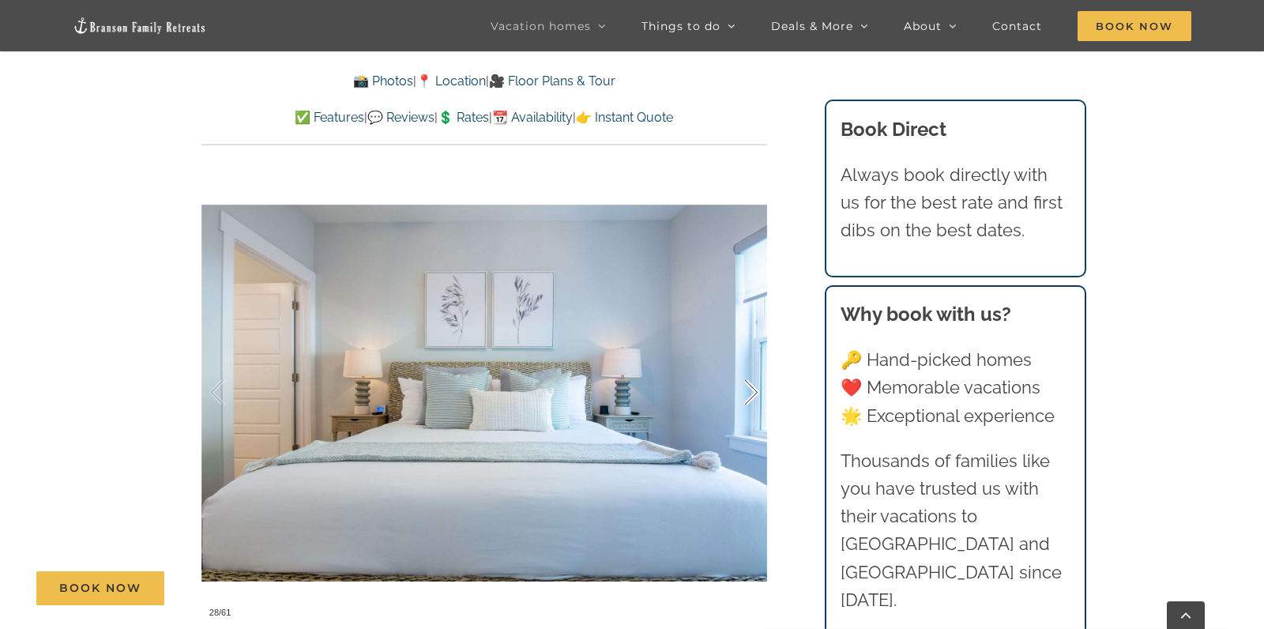
click at [754, 388] on div at bounding box center [734, 393] width 49 height 98
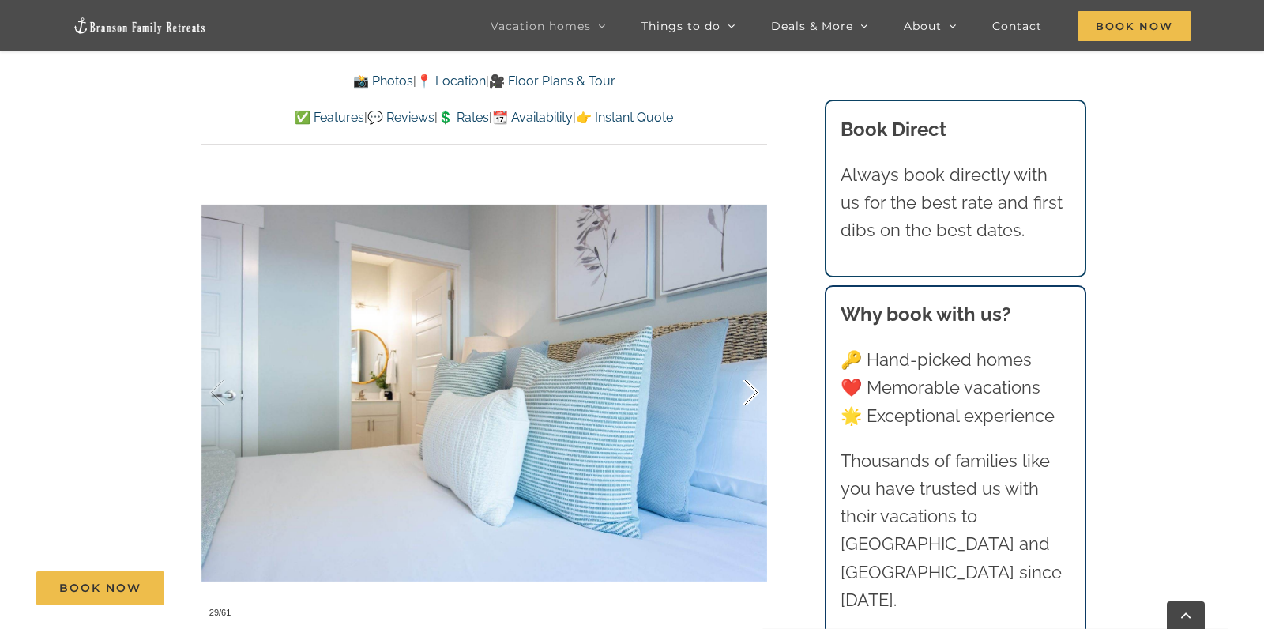
click at [754, 388] on div at bounding box center [734, 393] width 49 height 98
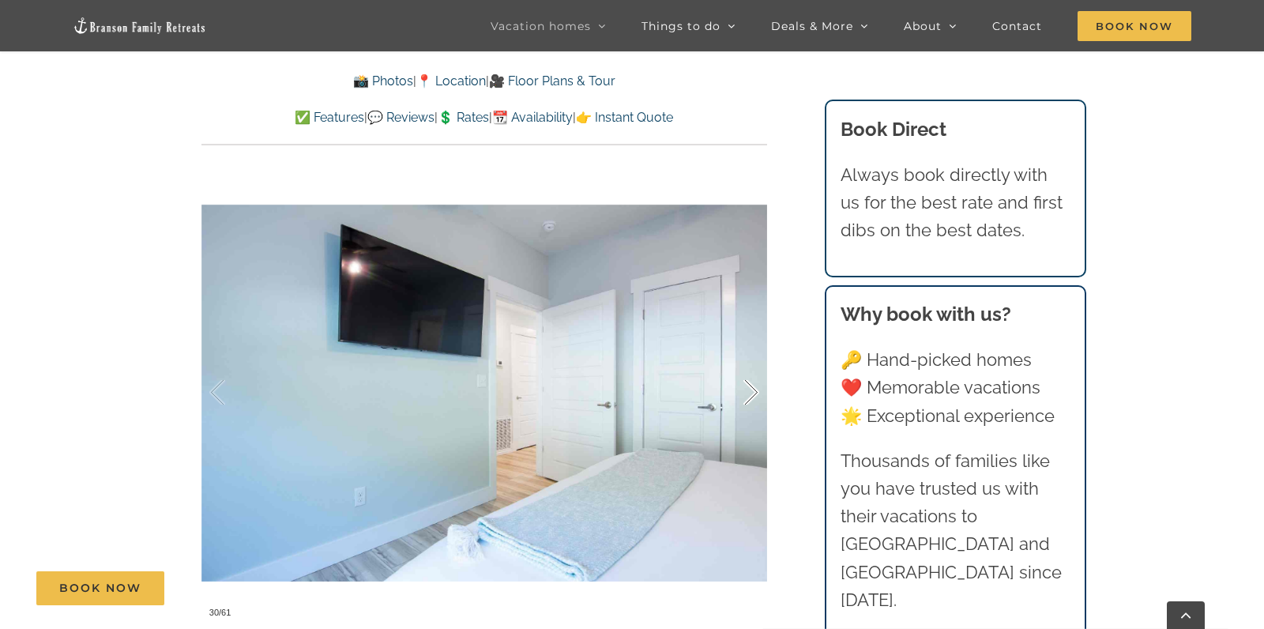
click at [754, 388] on div at bounding box center [734, 393] width 49 height 98
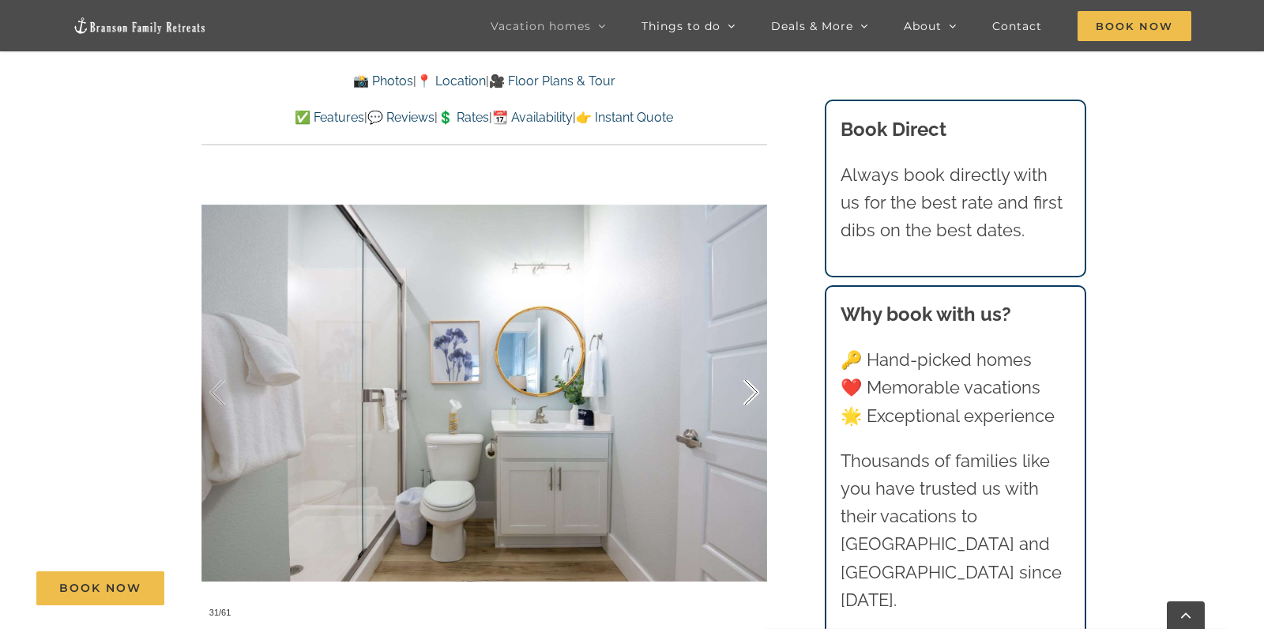
click at [754, 388] on div at bounding box center [734, 393] width 49 height 98
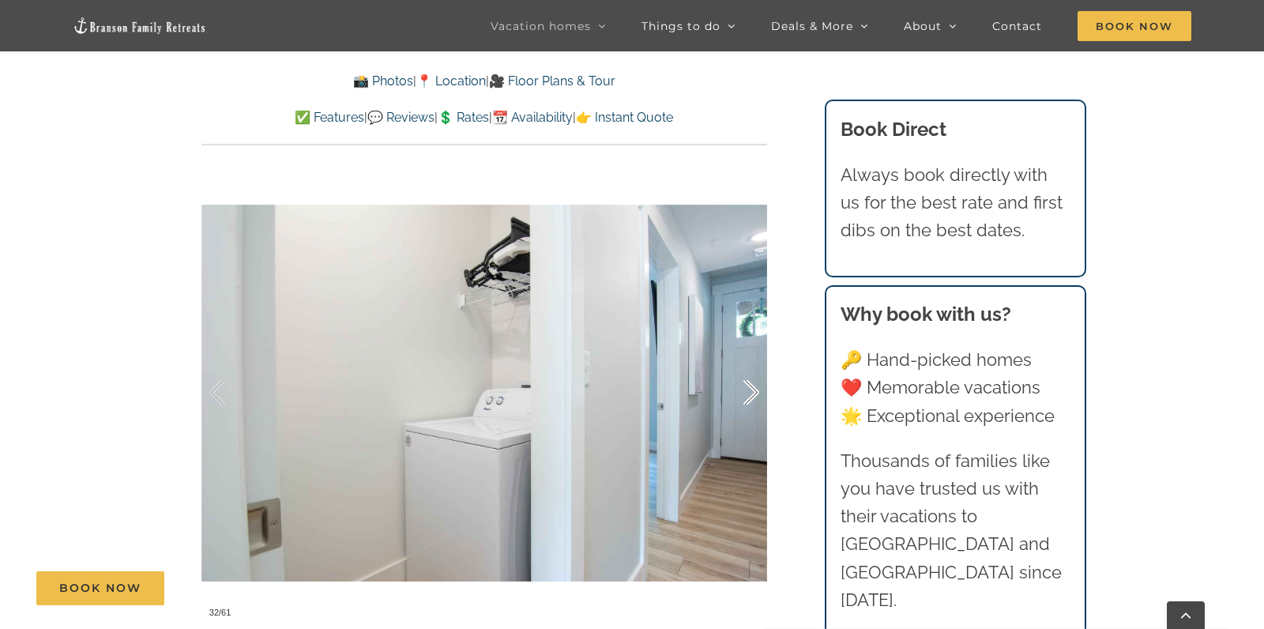
click at [754, 388] on div at bounding box center [734, 393] width 49 height 98
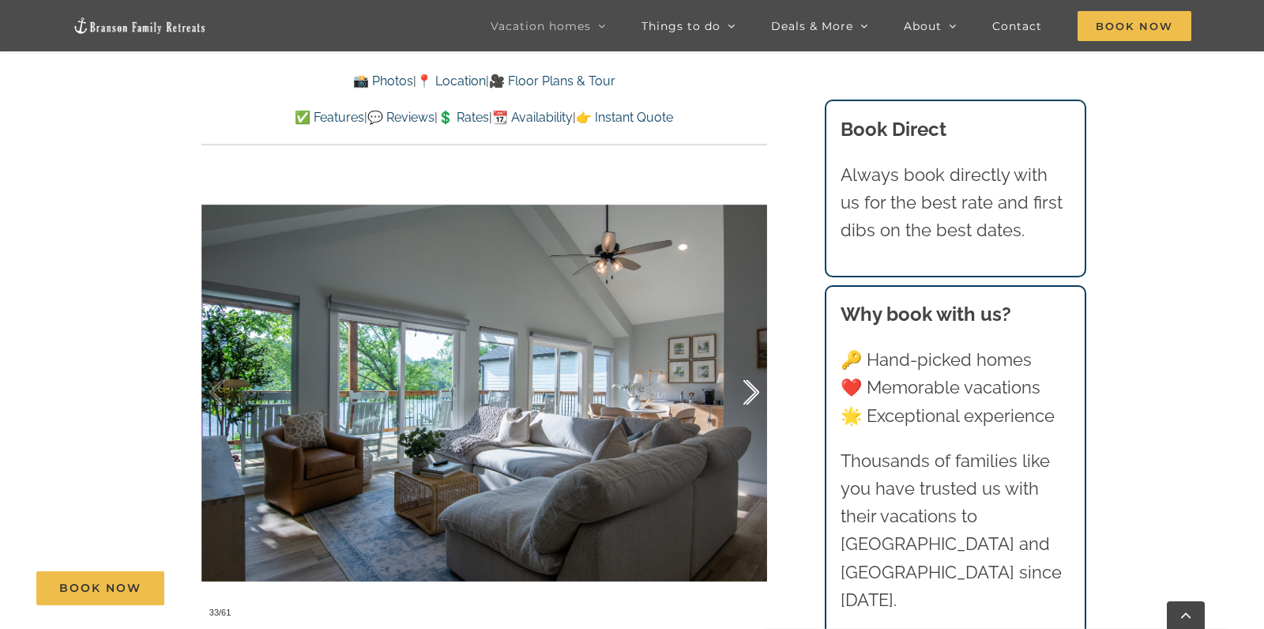
click at [754, 388] on div at bounding box center [734, 393] width 49 height 98
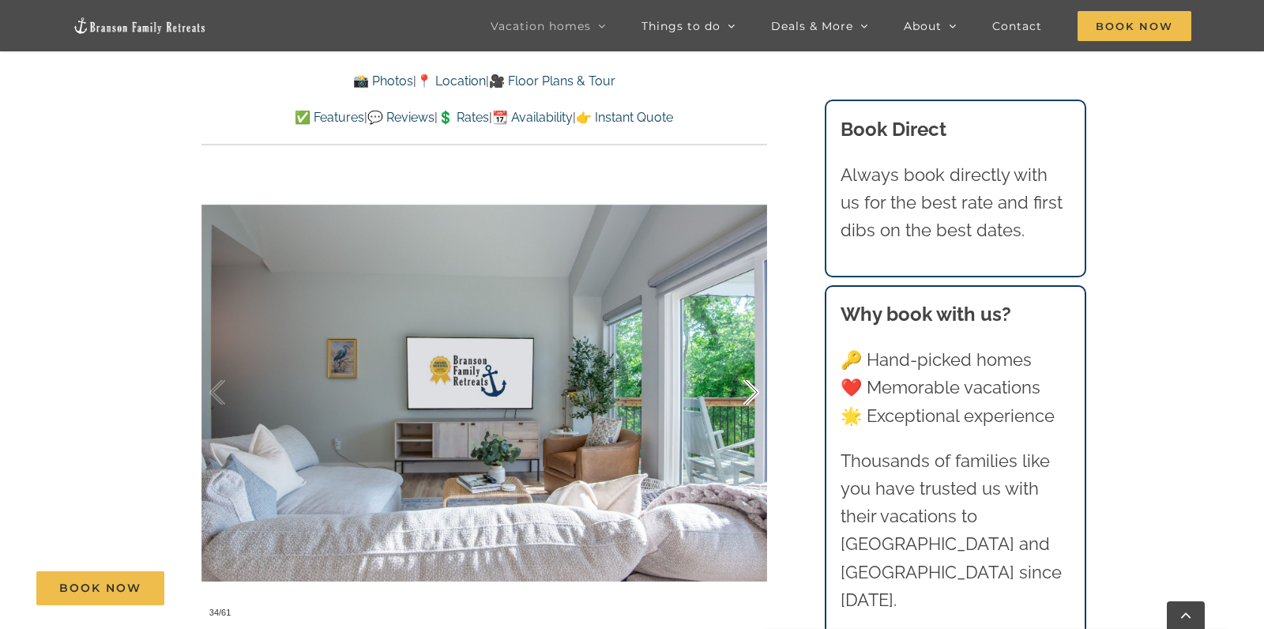
click at [754, 388] on div at bounding box center [734, 393] width 49 height 98
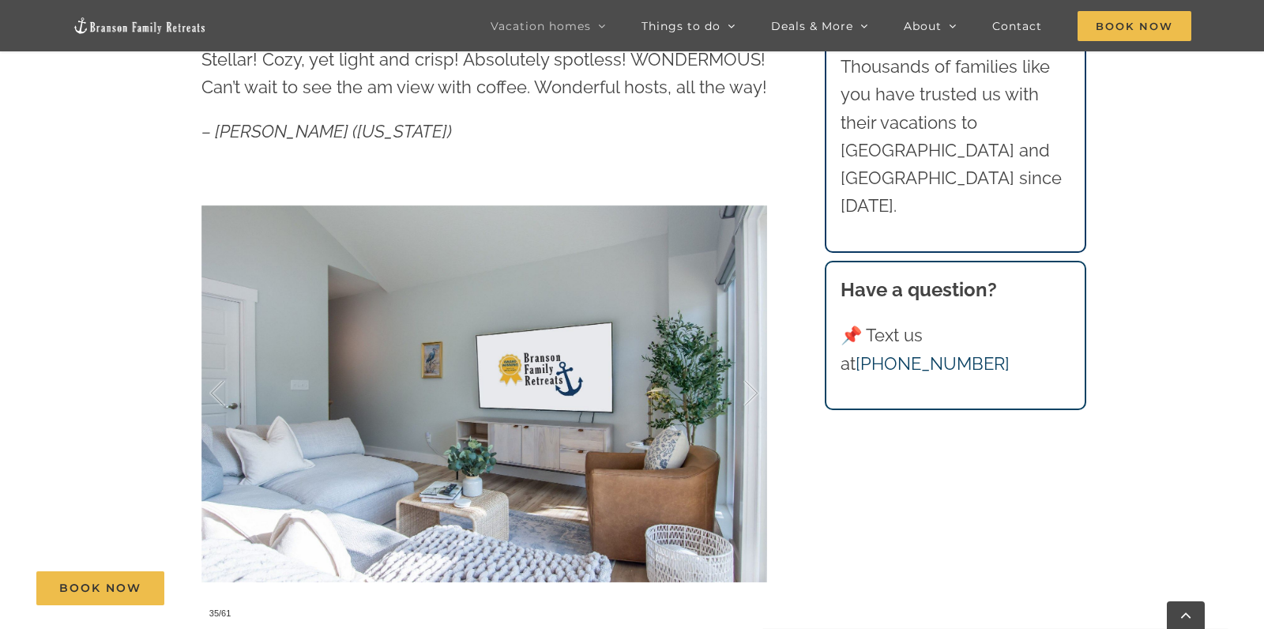
scroll to position [182, 0]
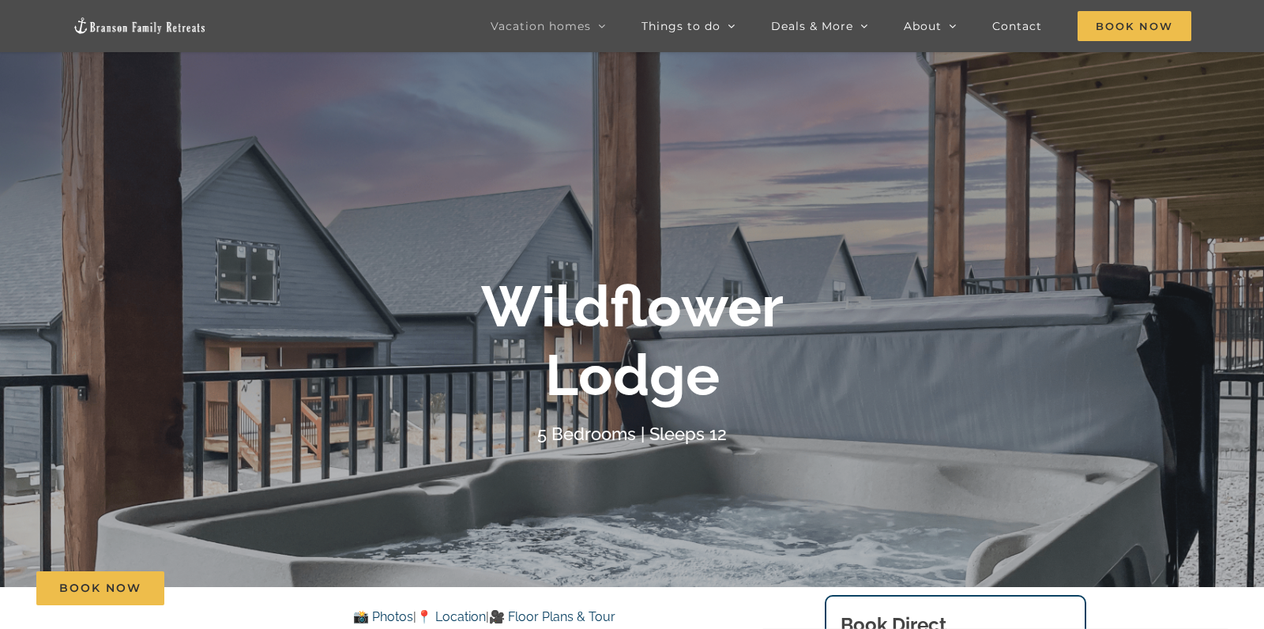
scroll to position [92, 0]
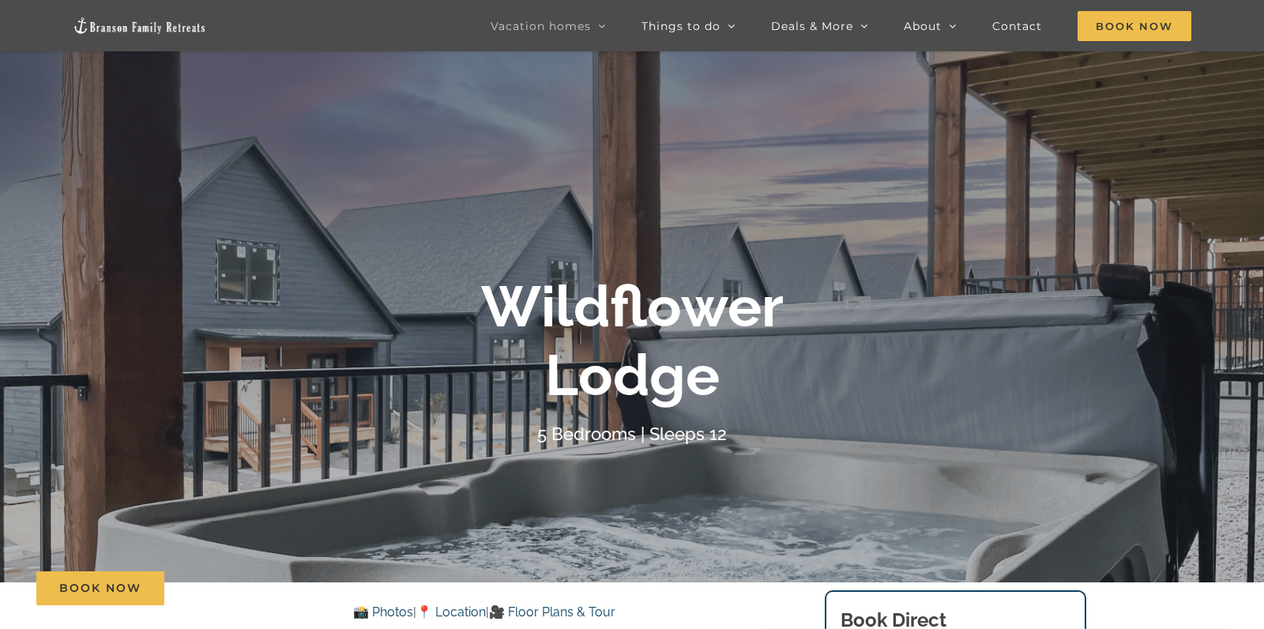
click at [901, 356] on div "Wildflower Lodge" at bounding box center [632, 341] width 632 height 137
click at [369, 611] on link "📸 Photos" at bounding box center [383, 611] width 60 height 15
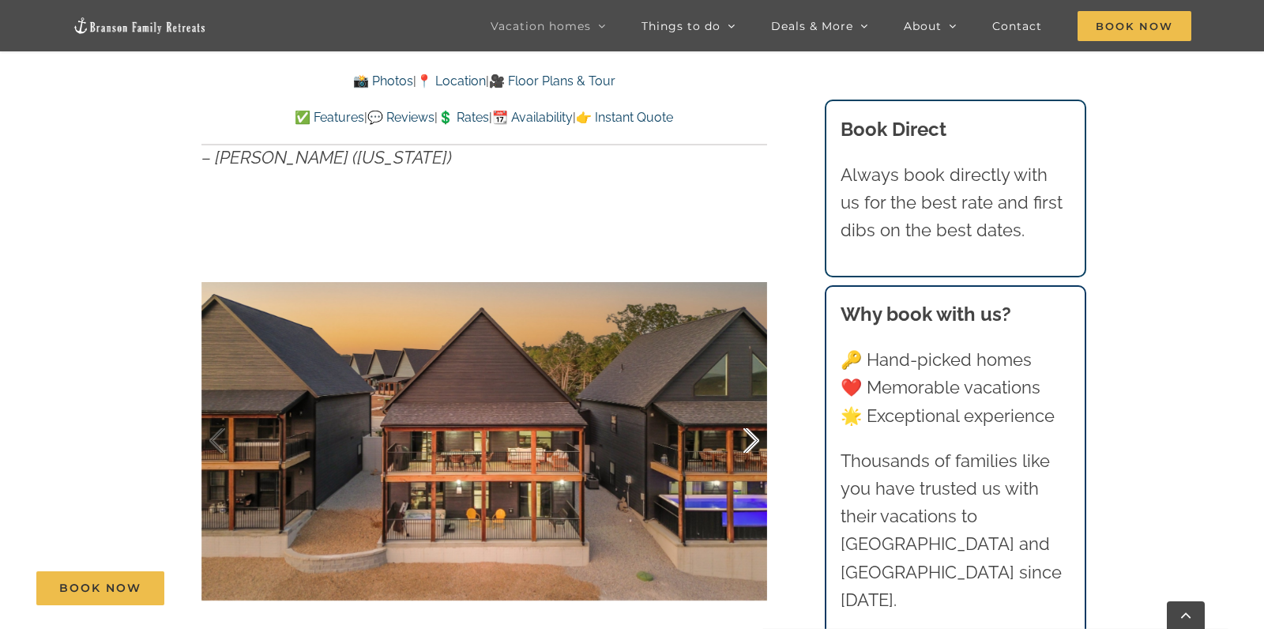
click at [757, 438] on div at bounding box center [734, 441] width 49 height 98
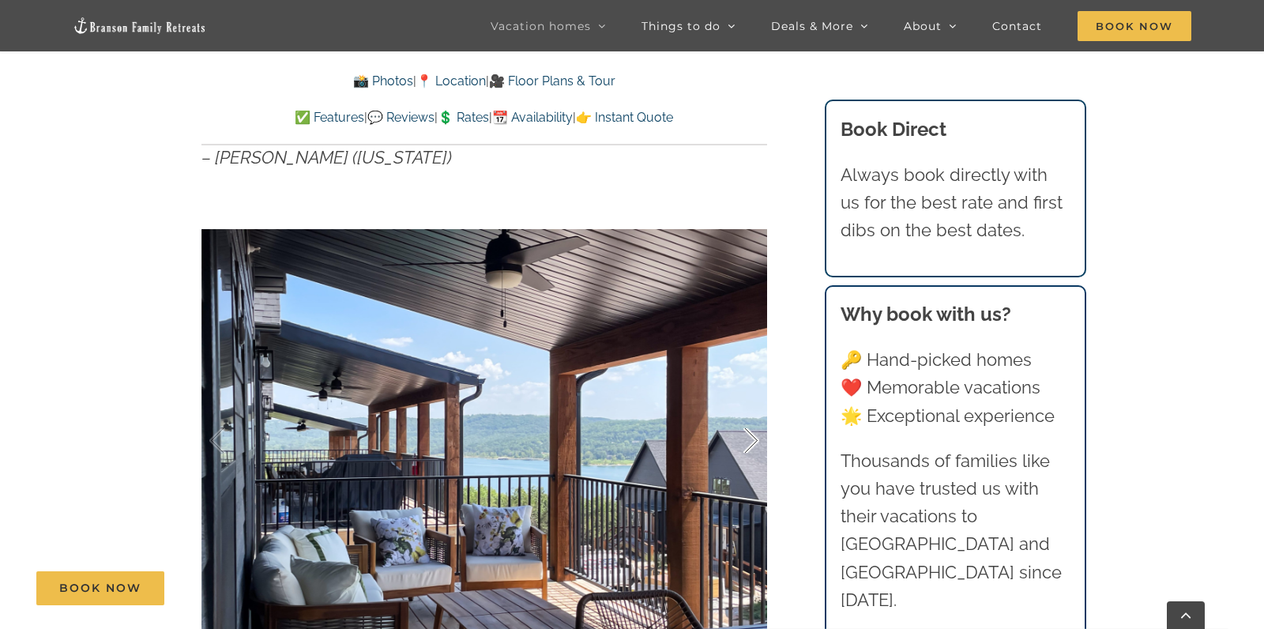
click at [757, 438] on div at bounding box center [734, 441] width 49 height 98
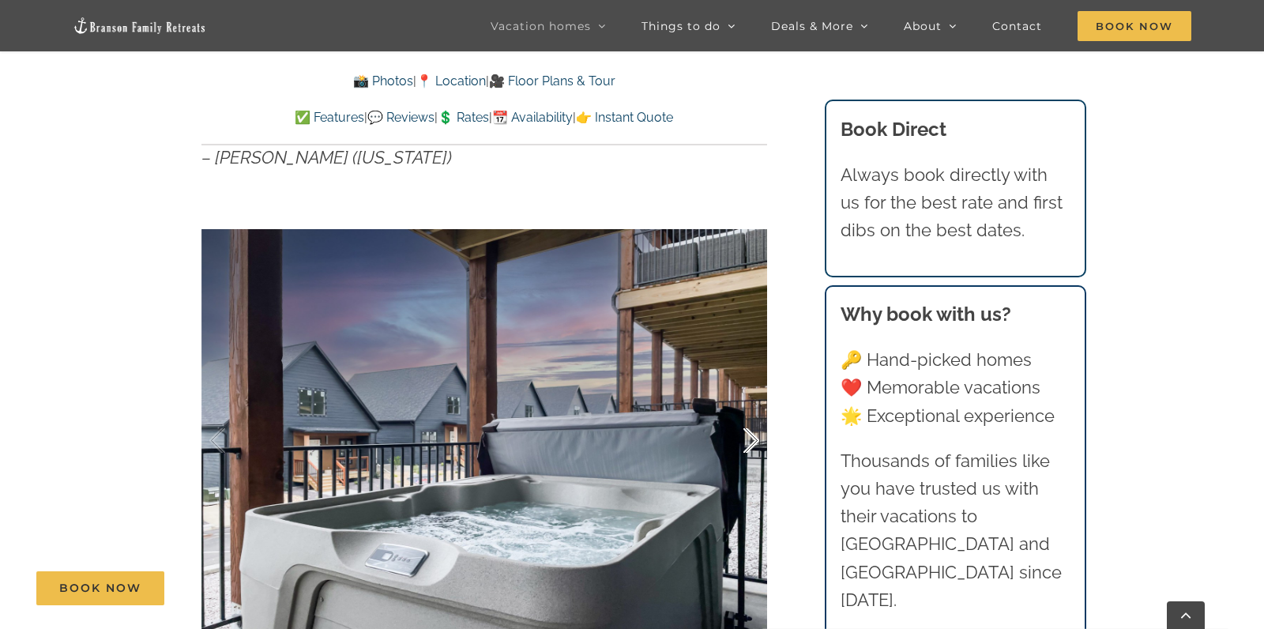
click at [757, 438] on div at bounding box center [734, 441] width 49 height 98
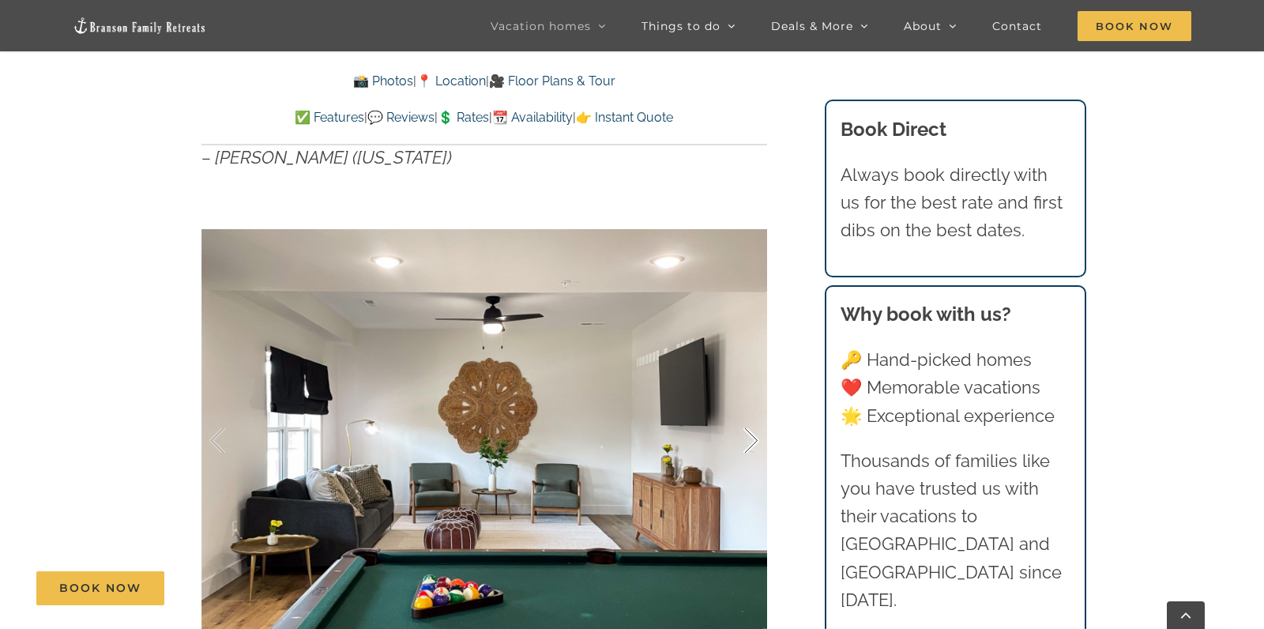
click at [757, 438] on div at bounding box center [734, 441] width 49 height 98
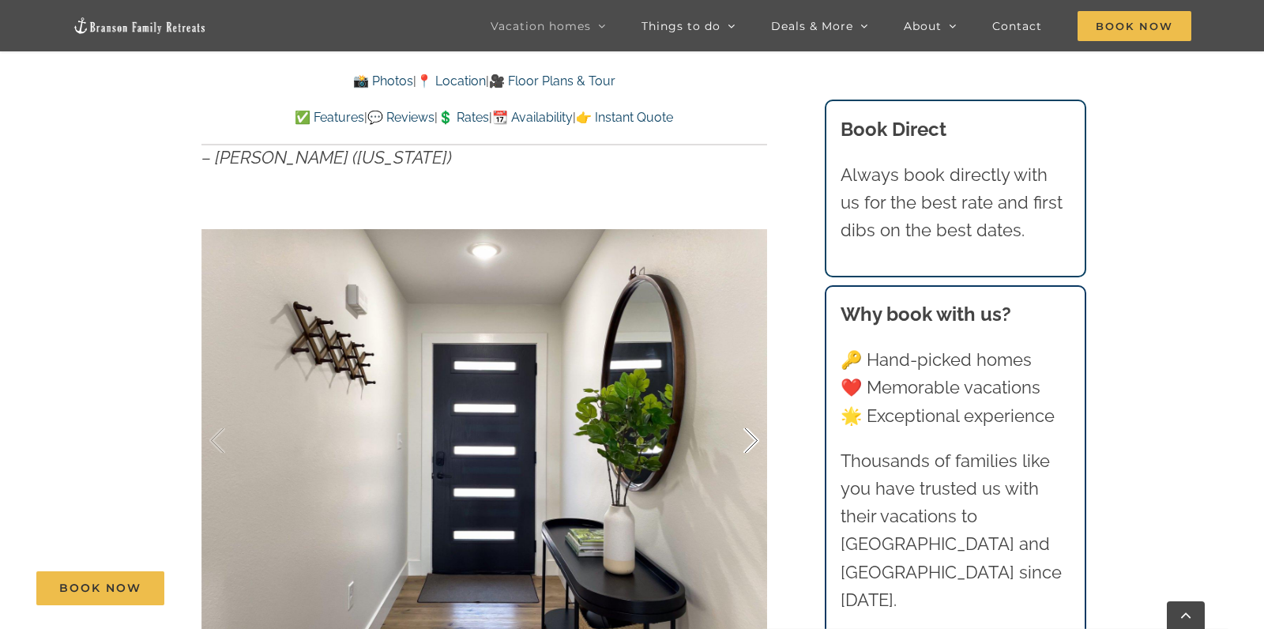
click at [757, 438] on div at bounding box center [734, 441] width 49 height 98
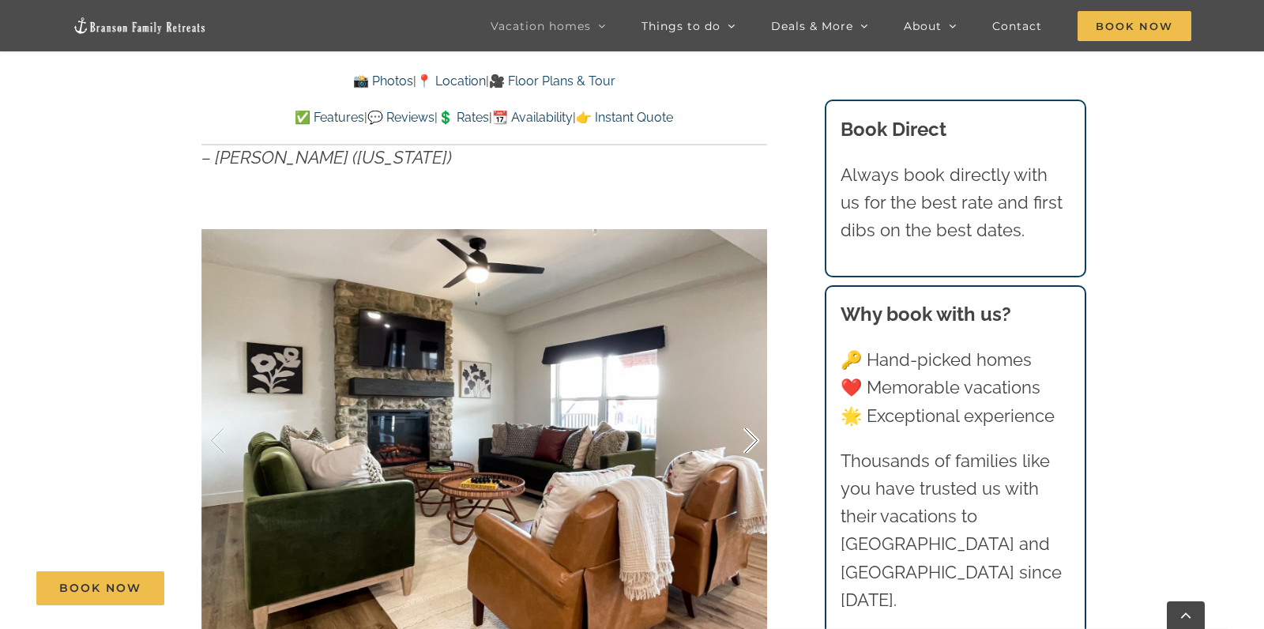
click at [757, 438] on div at bounding box center [734, 441] width 49 height 98
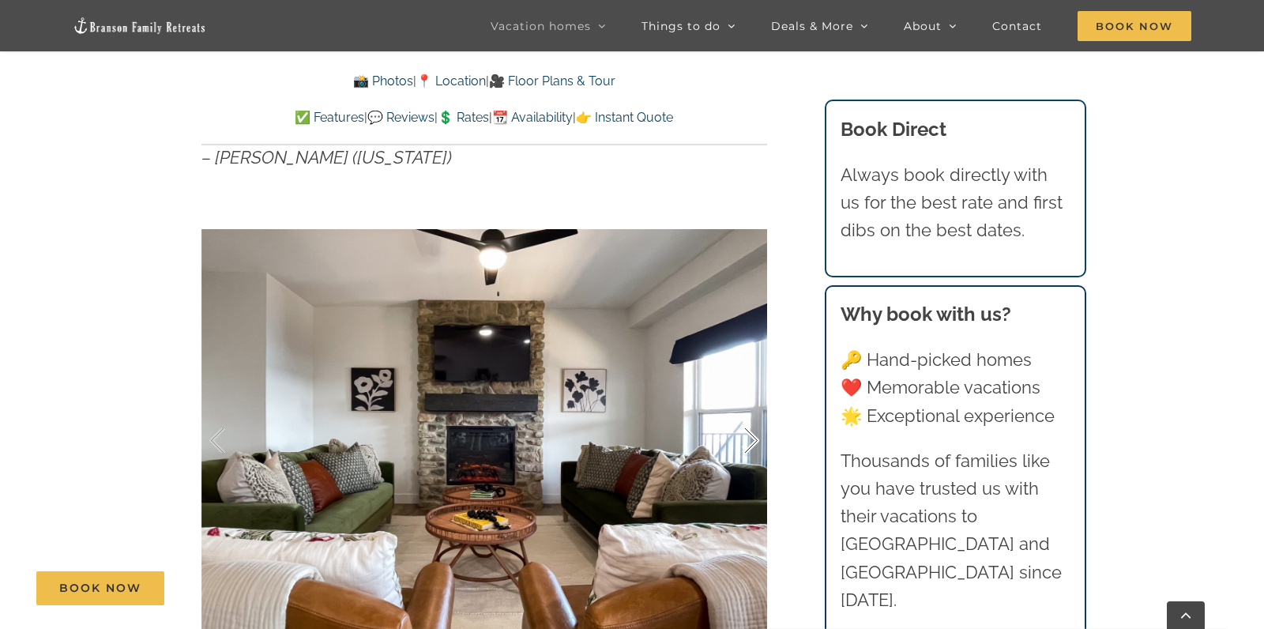
click at [757, 438] on div at bounding box center [734, 441] width 49 height 98
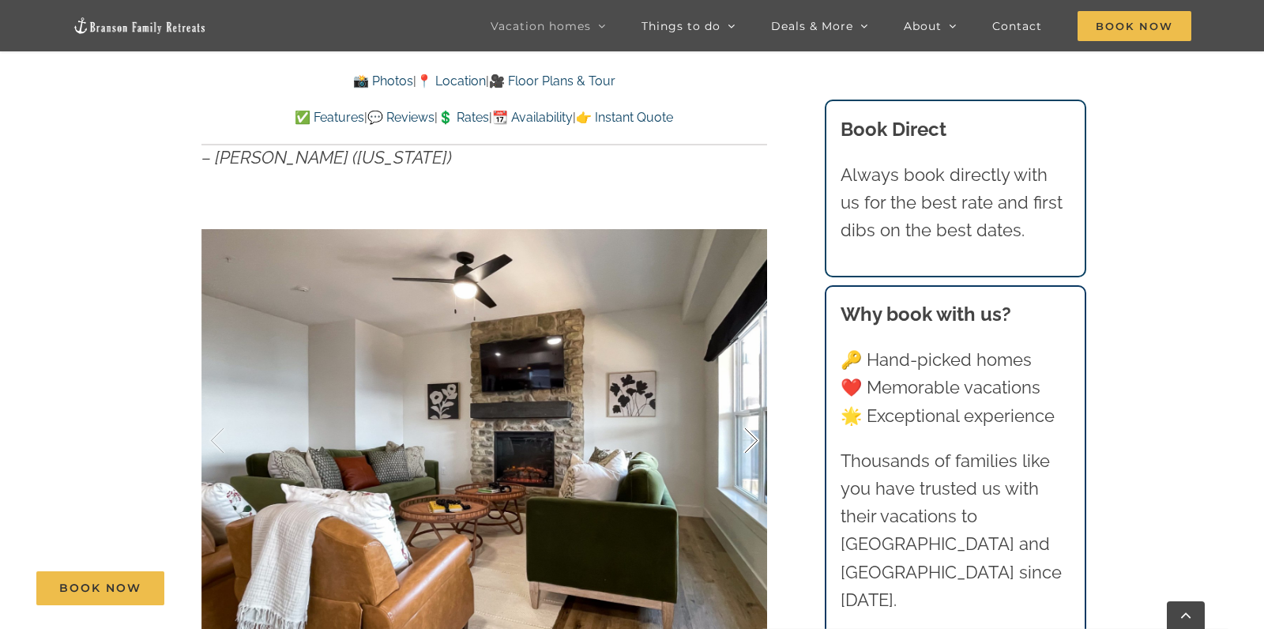
click at [757, 438] on div at bounding box center [734, 441] width 49 height 98
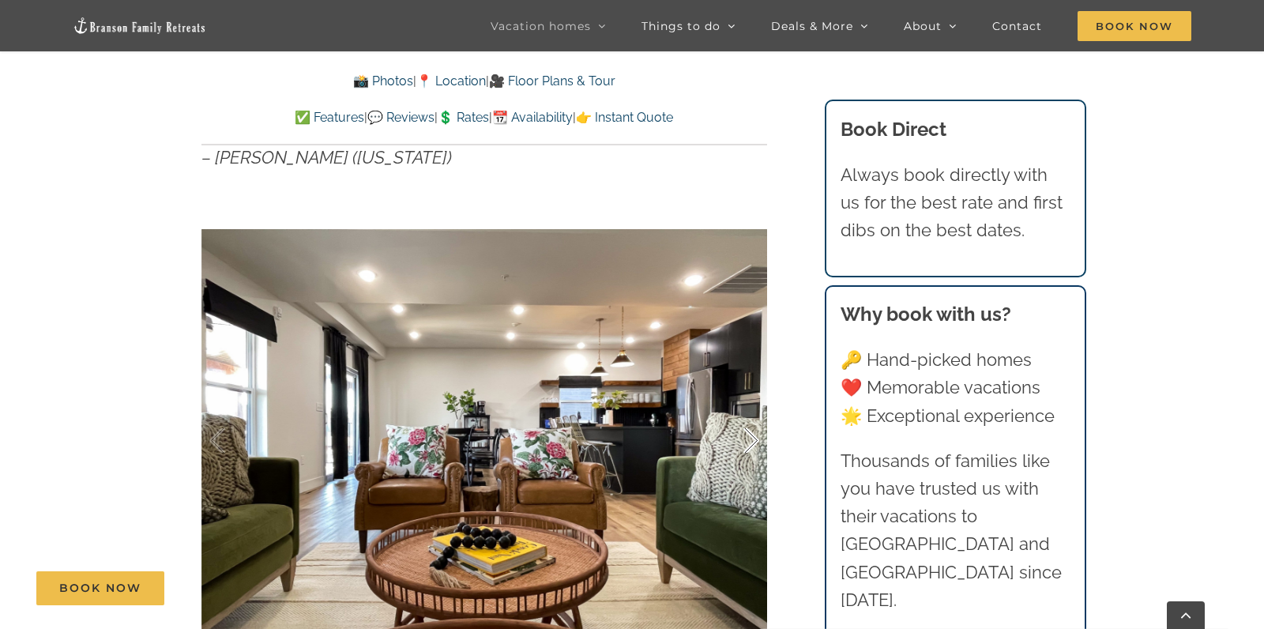
click at [757, 438] on div at bounding box center [734, 441] width 49 height 98
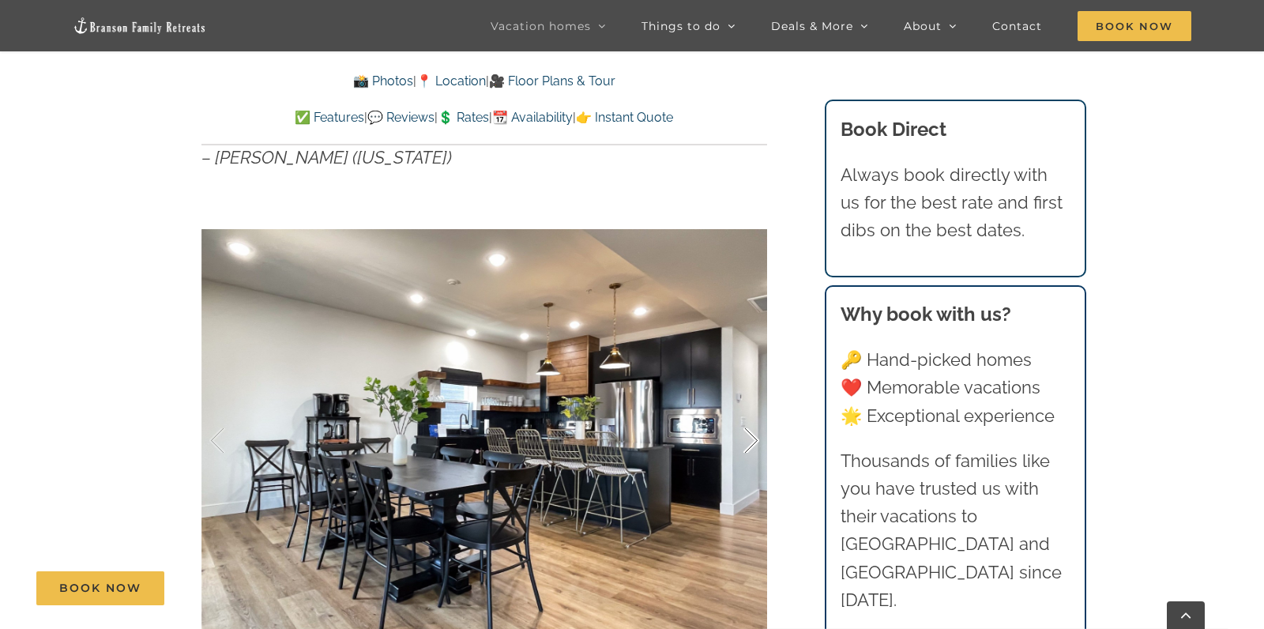
click at [757, 438] on div at bounding box center [734, 441] width 49 height 98
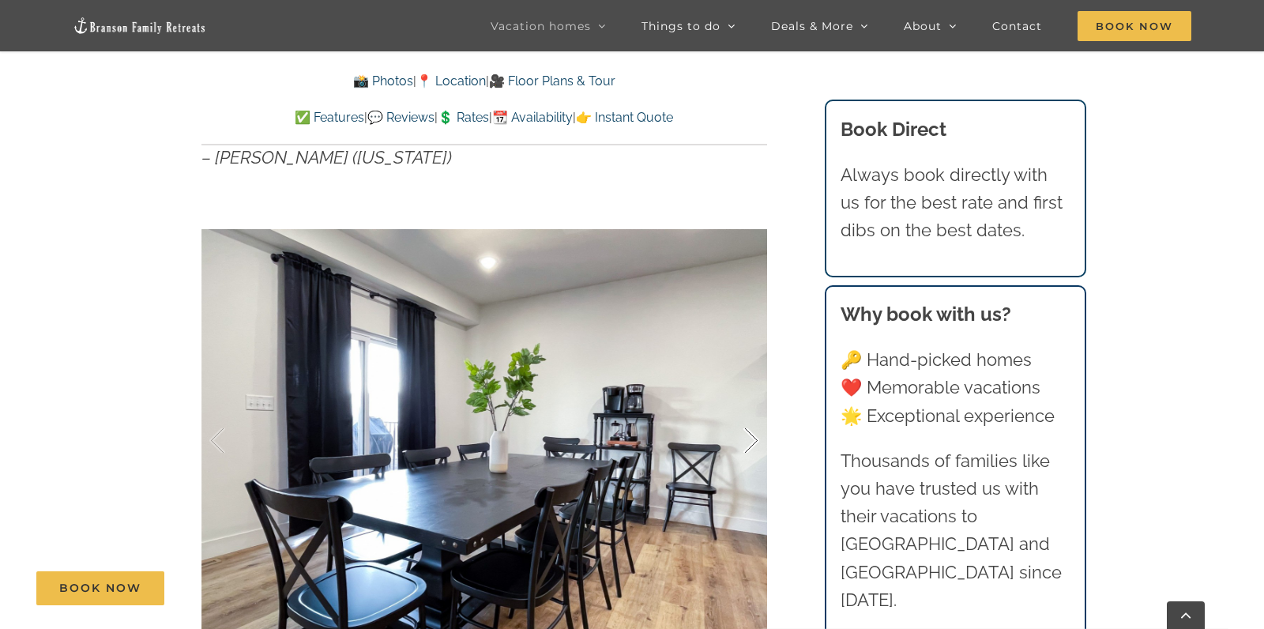
click at [757, 438] on div at bounding box center [734, 441] width 49 height 98
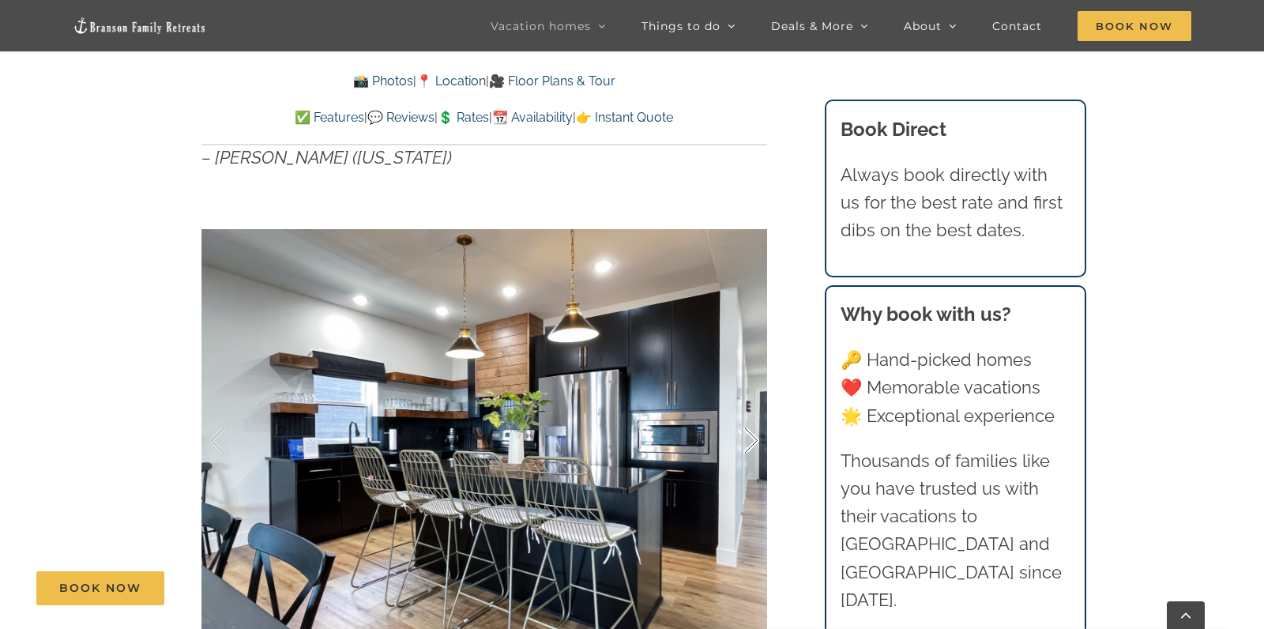
click at [757, 438] on div at bounding box center [734, 441] width 49 height 98
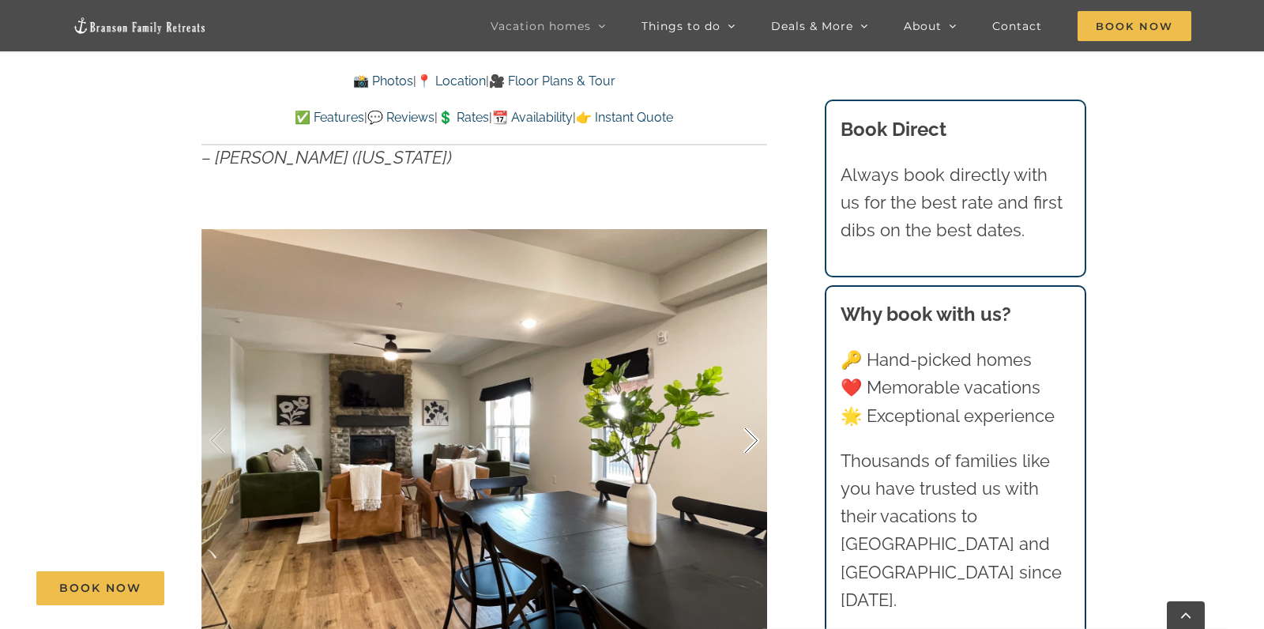
click at [757, 438] on div at bounding box center [734, 441] width 49 height 98
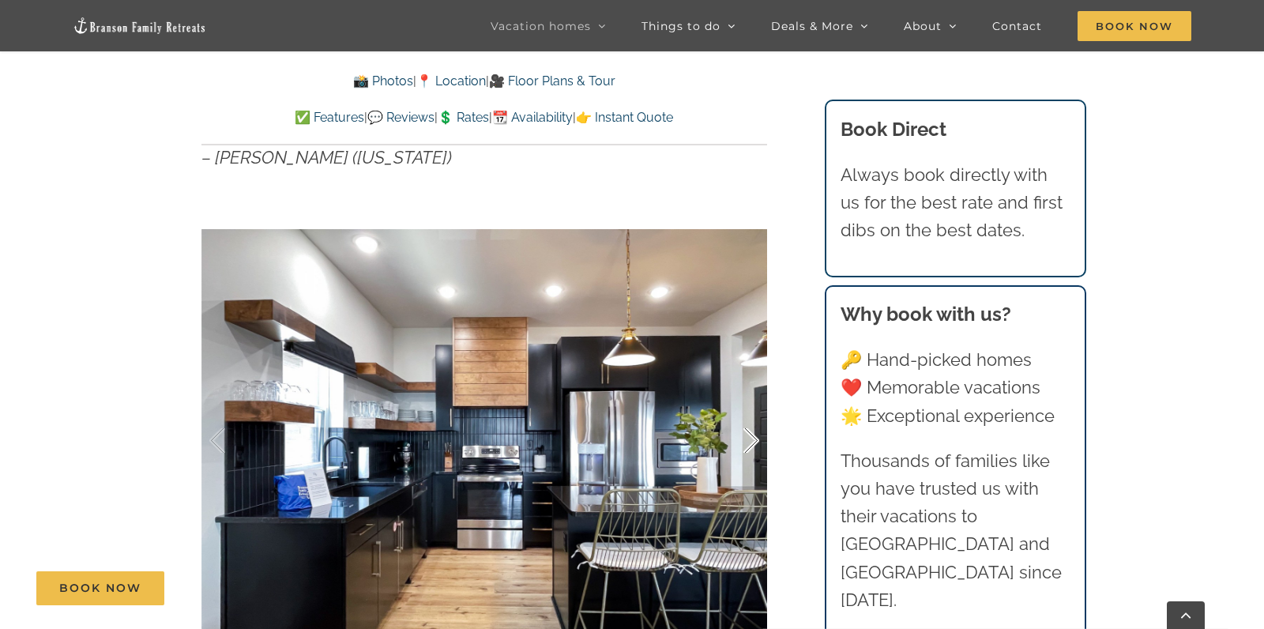
click at [757, 438] on div at bounding box center [734, 441] width 49 height 98
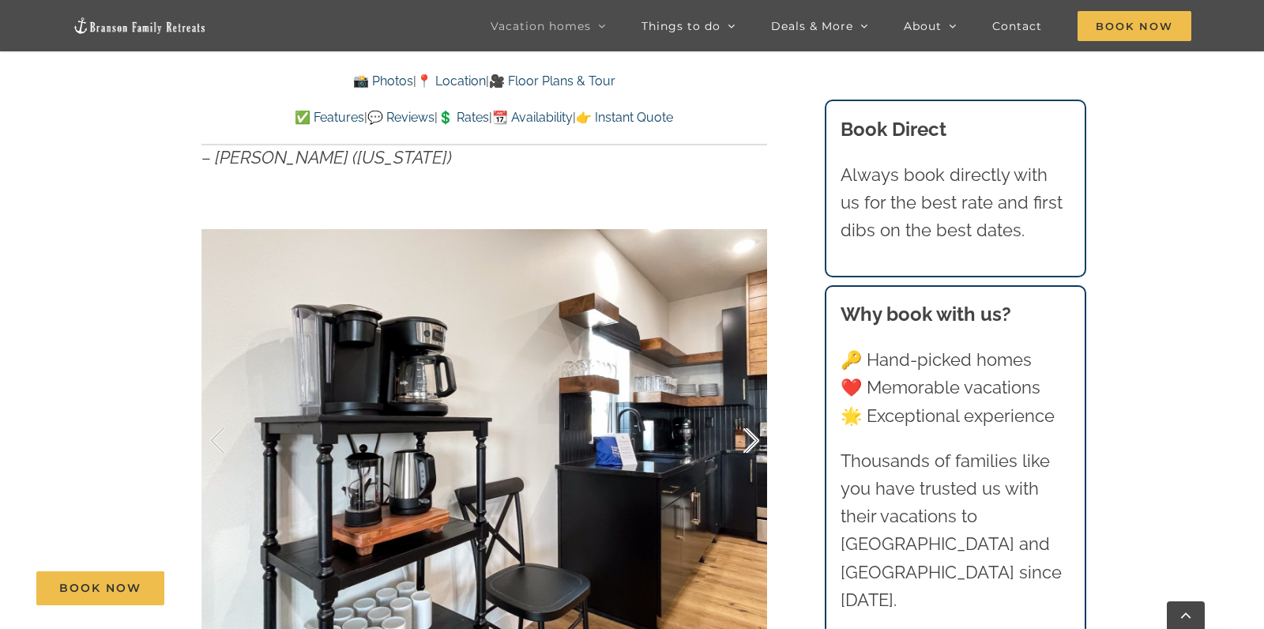
click at [757, 438] on div at bounding box center [734, 441] width 49 height 98
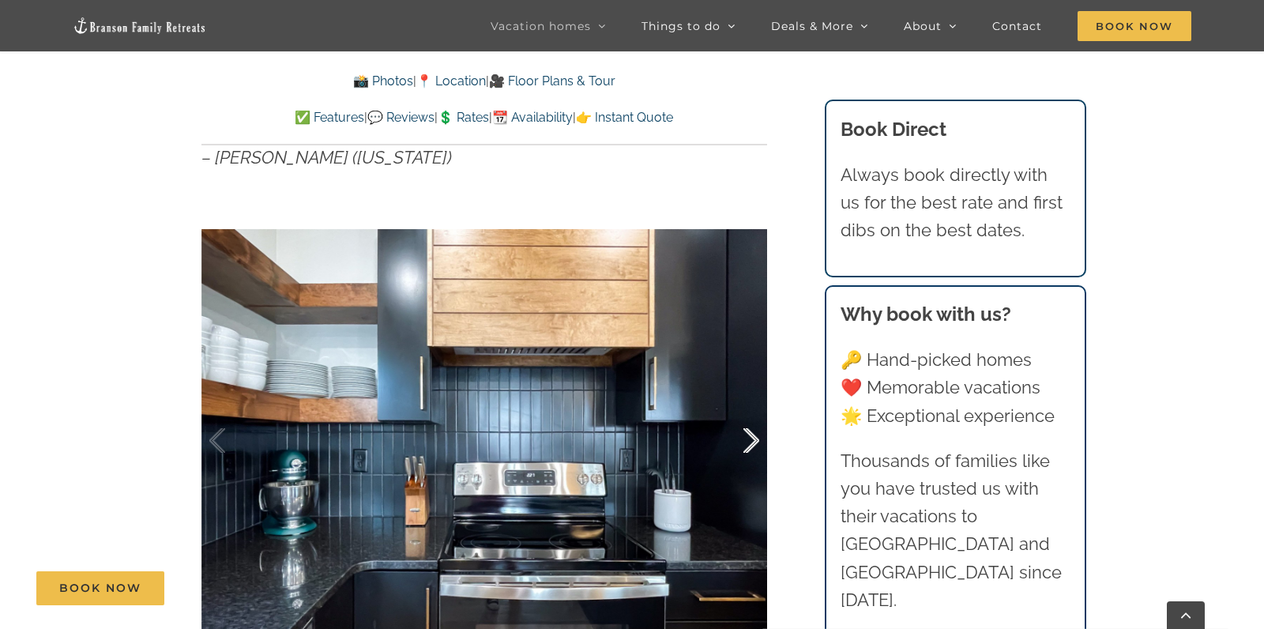
click at [757, 438] on div at bounding box center [734, 441] width 49 height 98
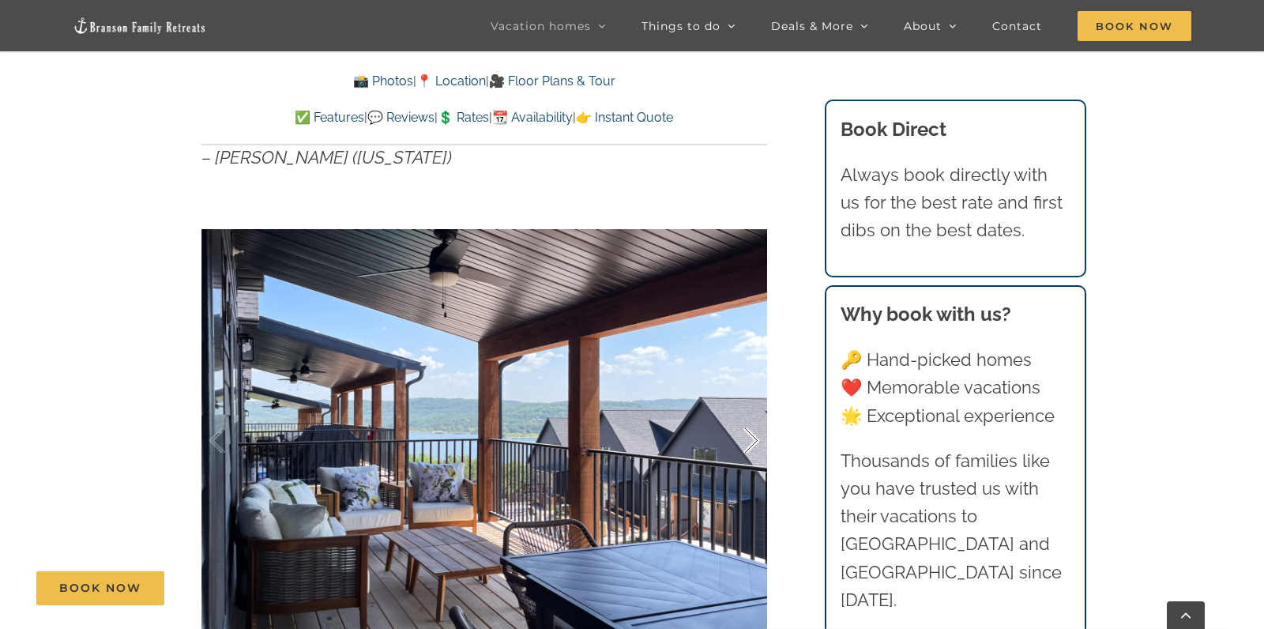
click at [757, 438] on div at bounding box center [734, 441] width 49 height 98
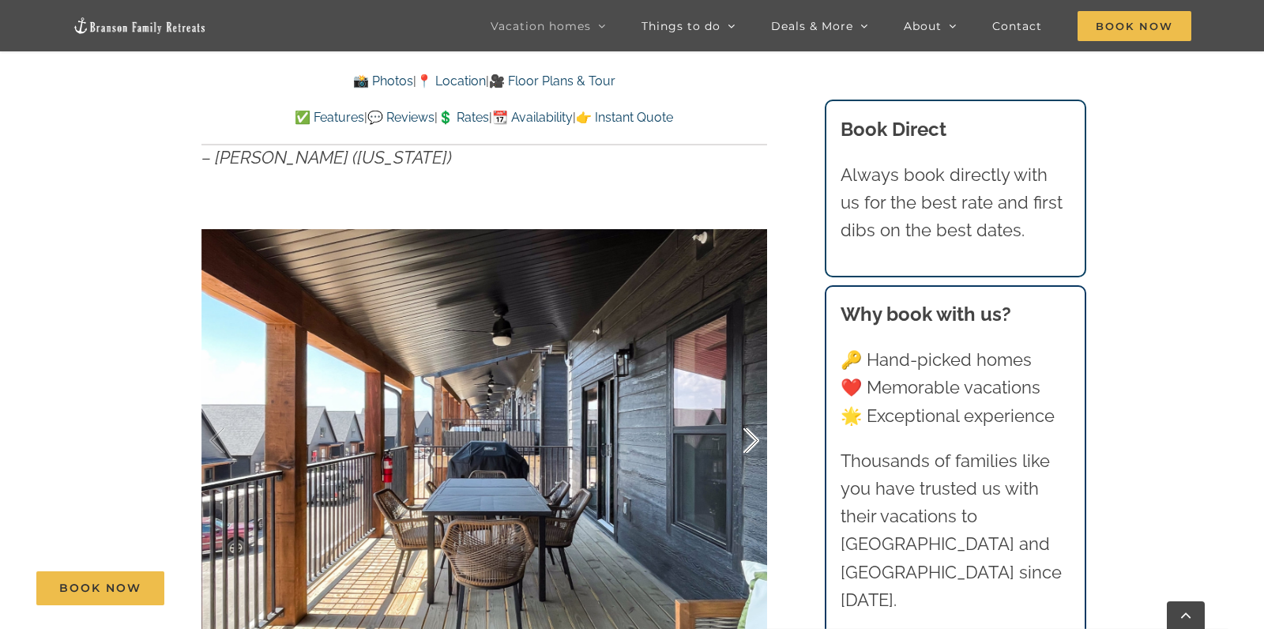
click at [757, 438] on div at bounding box center [734, 441] width 49 height 98
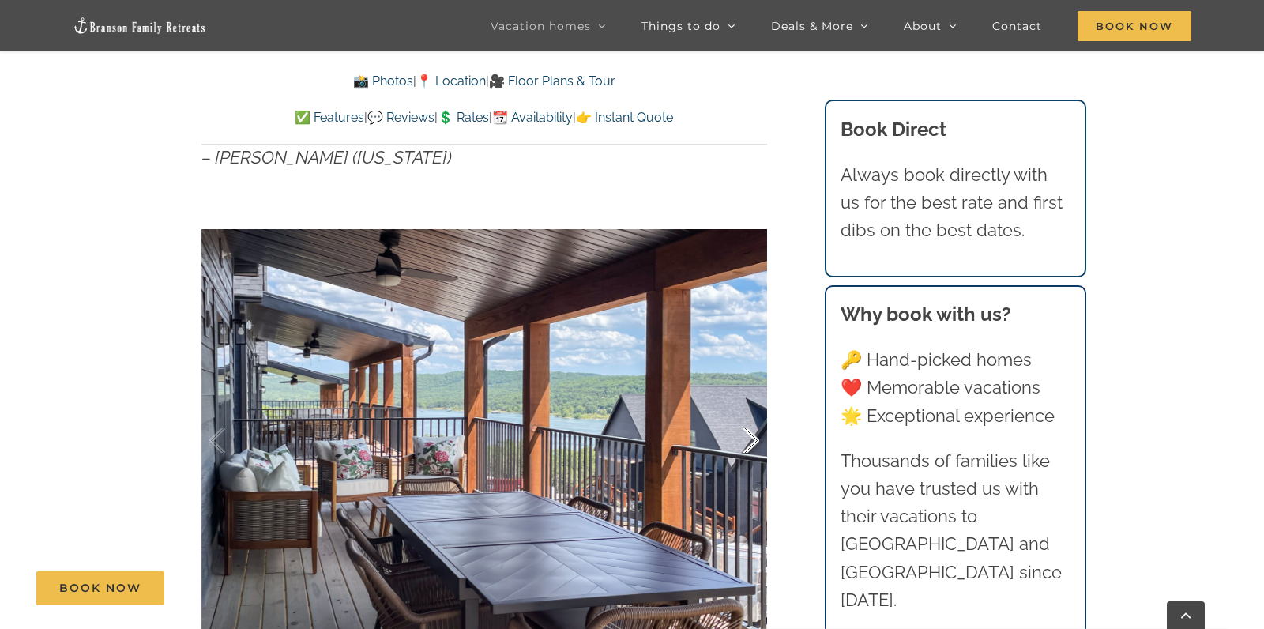
click at [757, 438] on div at bounding box center [734, 441] width 49 height 98
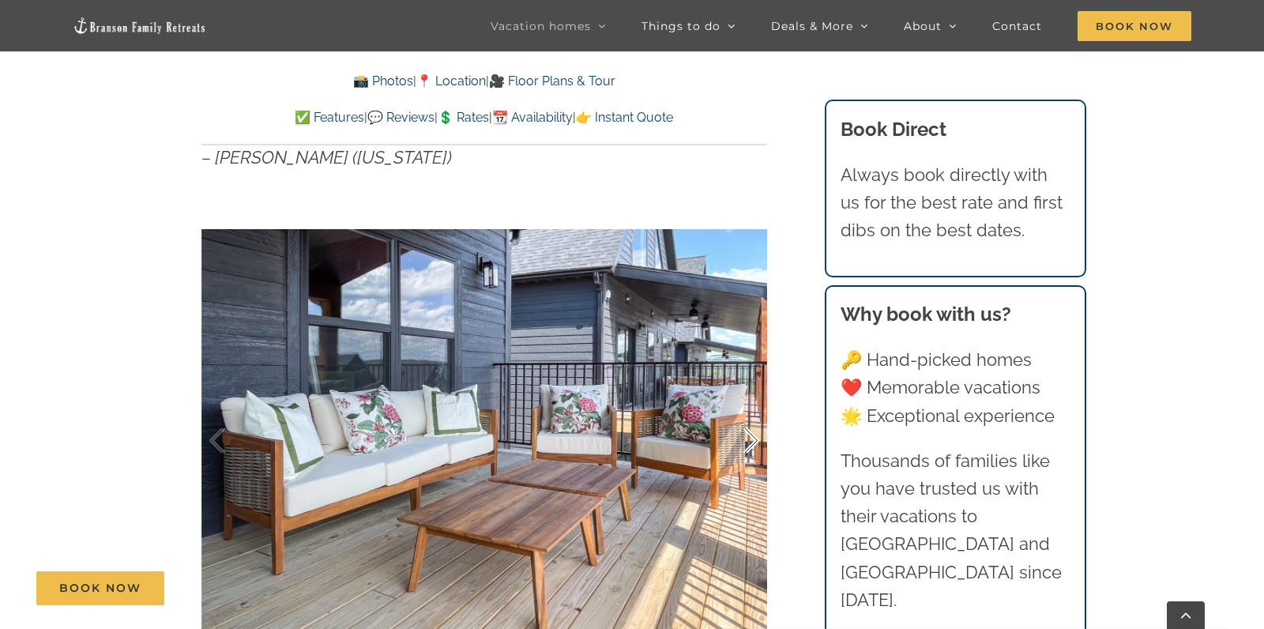
click at [757, 438] on div at bounding box center [734, 441] width 49 height 98
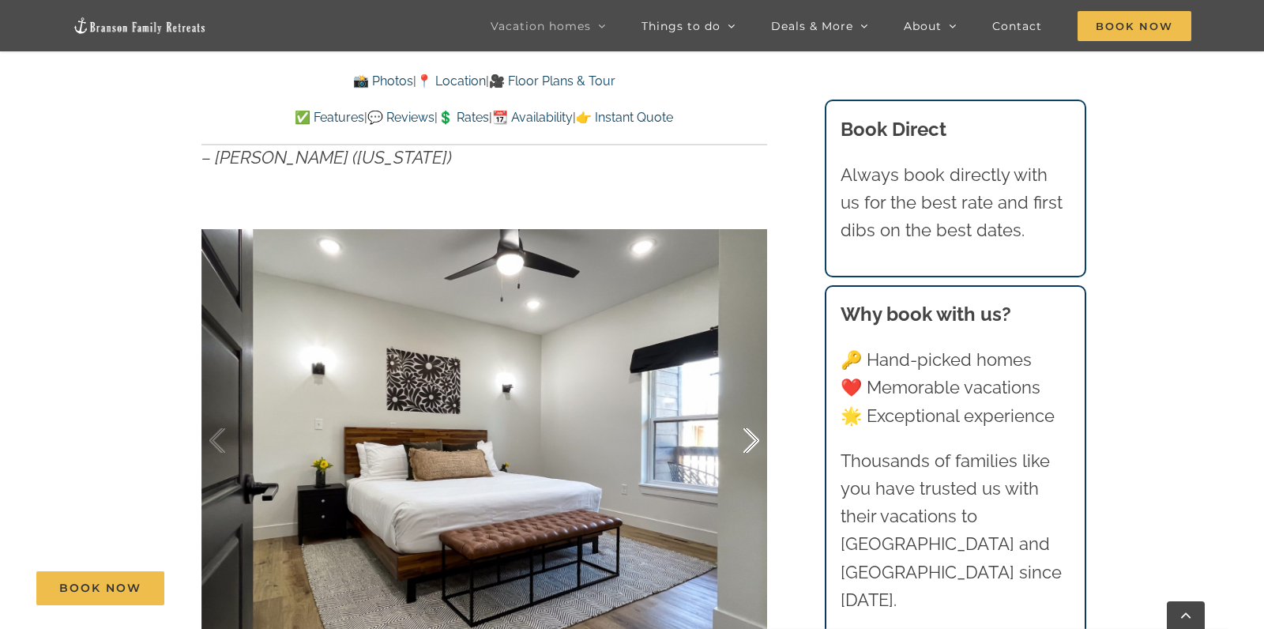
click at [757, 438] on div at bounding box center [734, 441] width 49 height 98
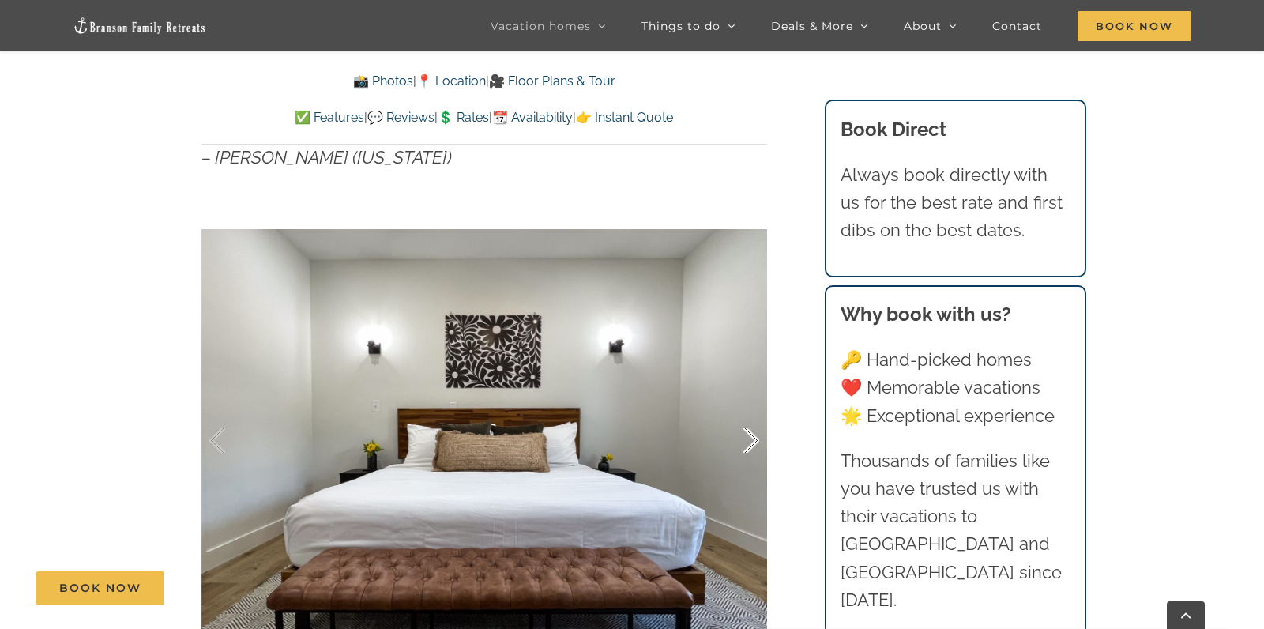
click at [757, 438] on div at bounding box center [734, 441] width 49 height 98
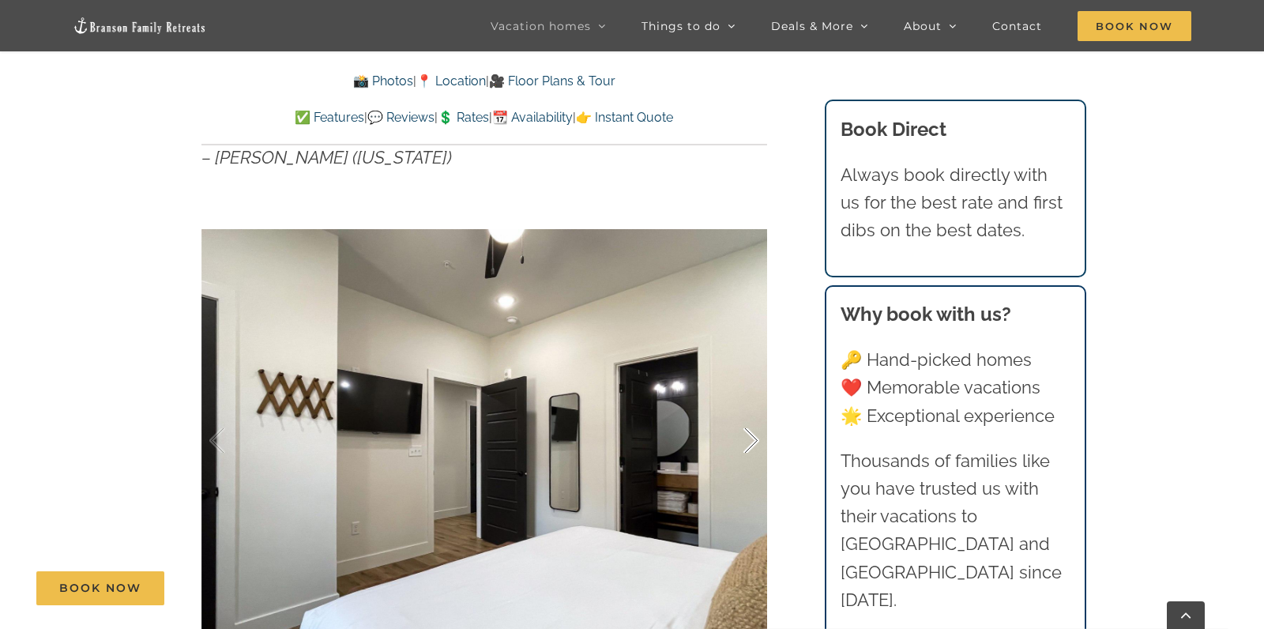
click at [757, 438] on div at bounding box center [734, 441] width 49 height 98
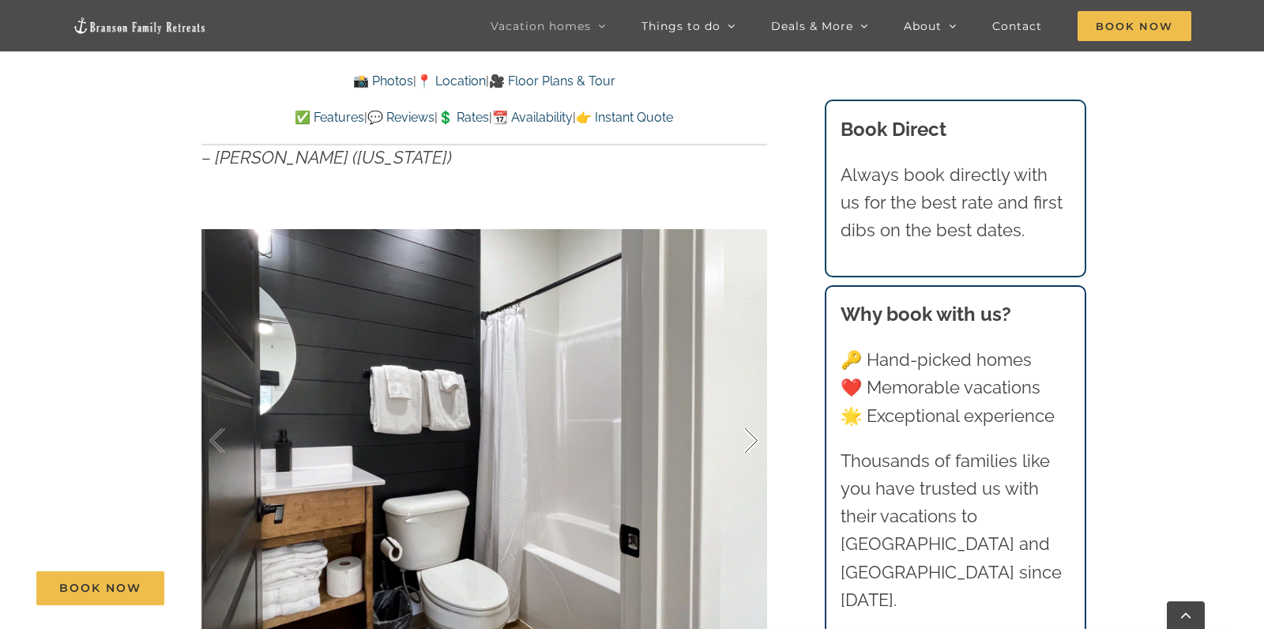
click at [757, 438] on div at bounding box center [734, 441] width 49 height 98
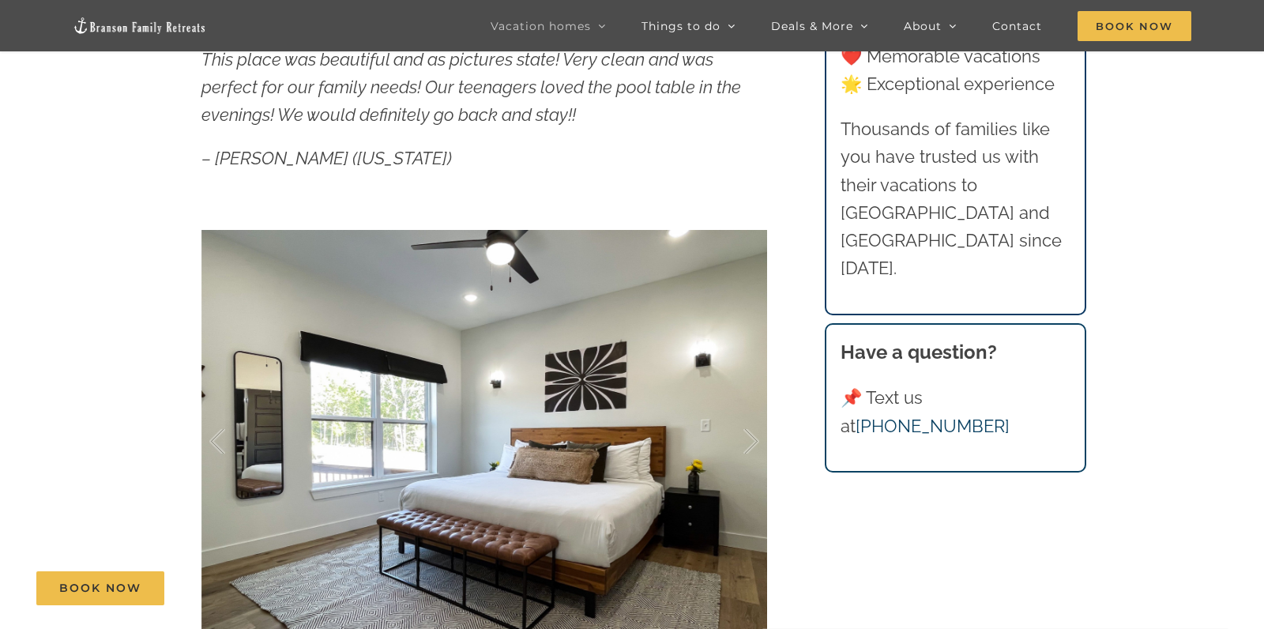
scroll to position [92, 0]
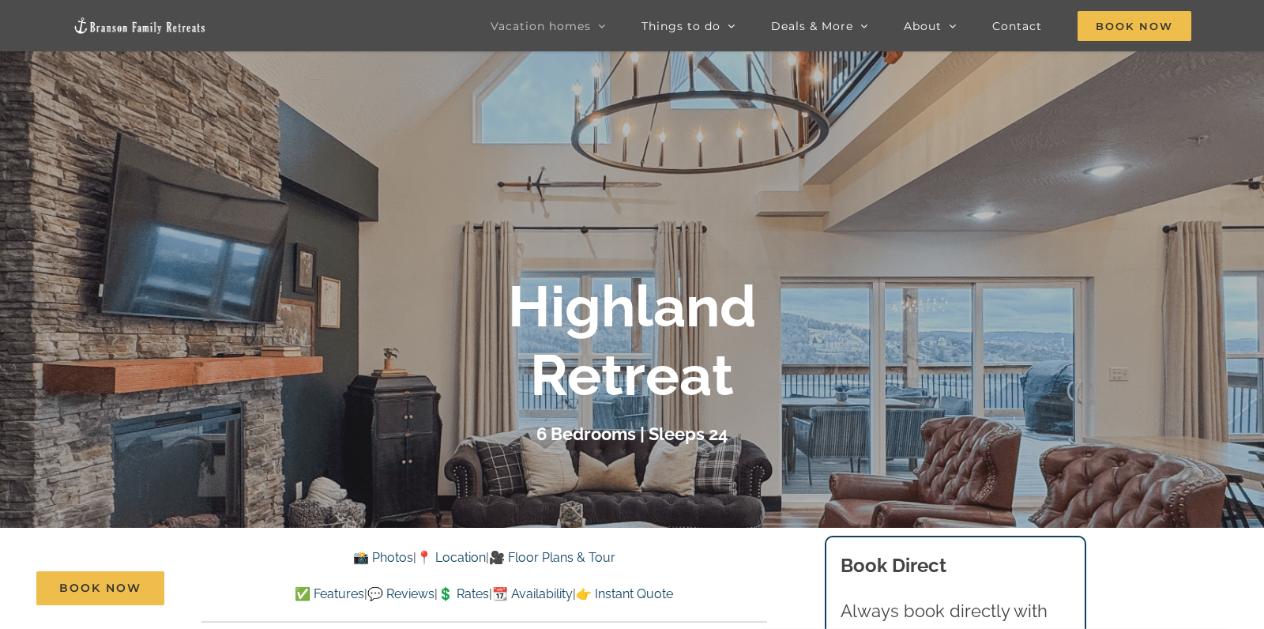
scroll to position [148, 0]
click at [372, 558] on link "📸 Photos" at bounding box center [383, 556] width 60 height 15
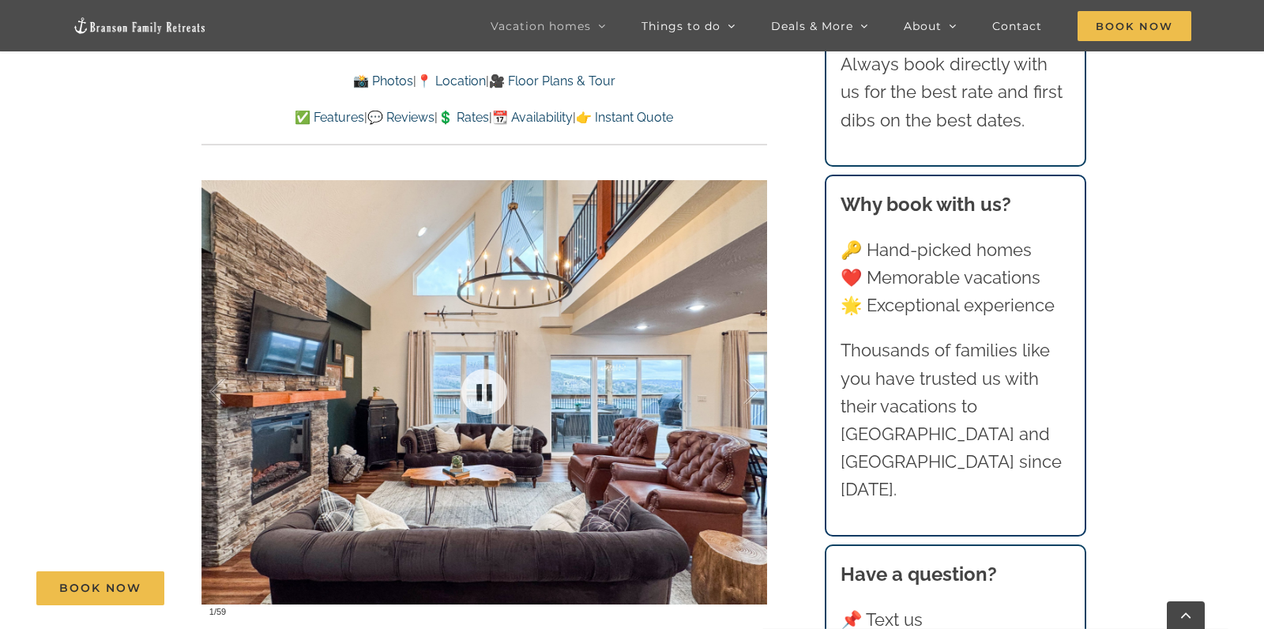
scroll to position [1128, 0]
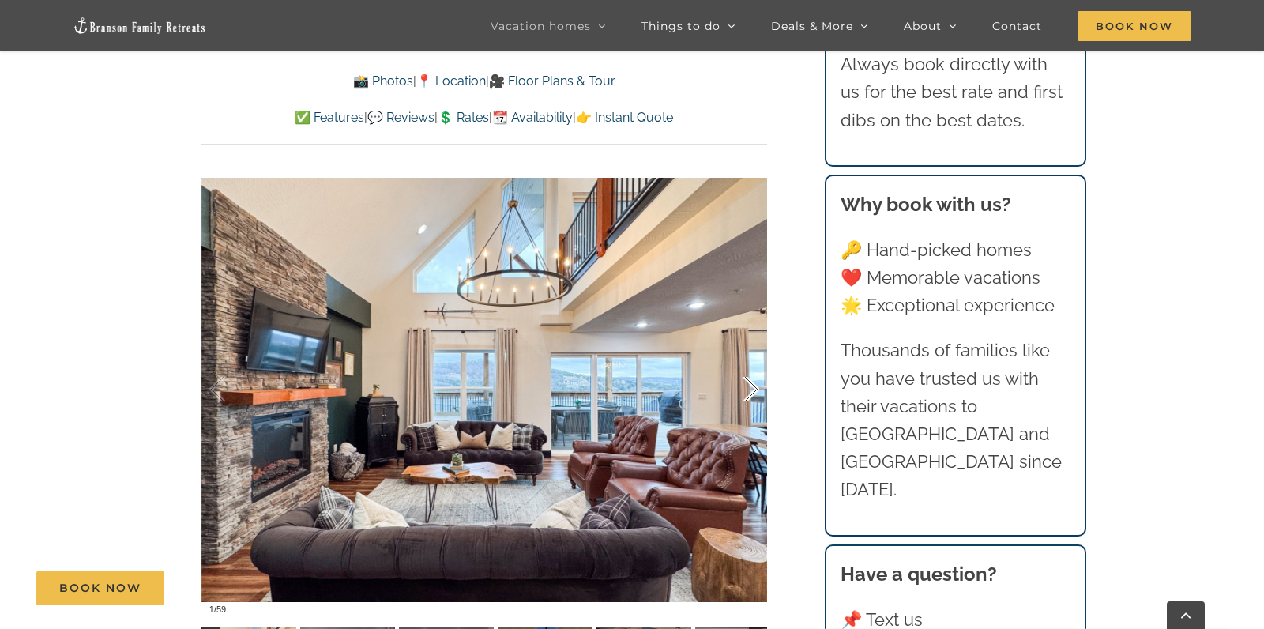
click at [757, 385] on div at bounding box center [734, 390] width 49 height 98
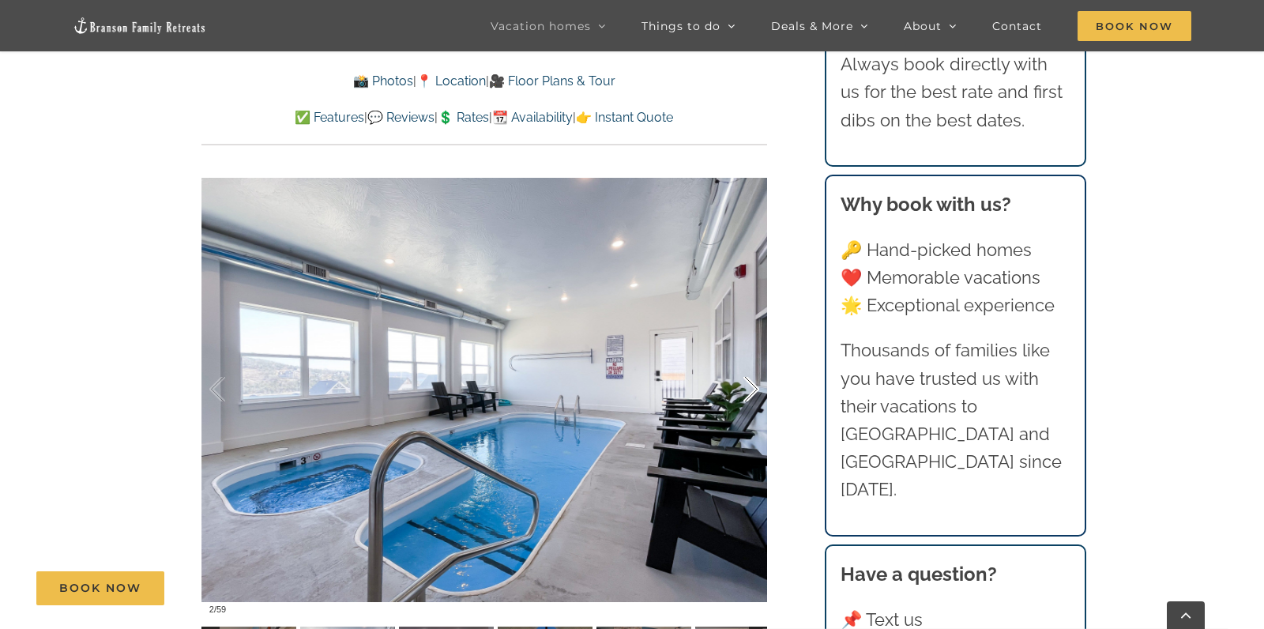
click at [754, 385] on div at bounding box center [734, 390] width 49 height 98
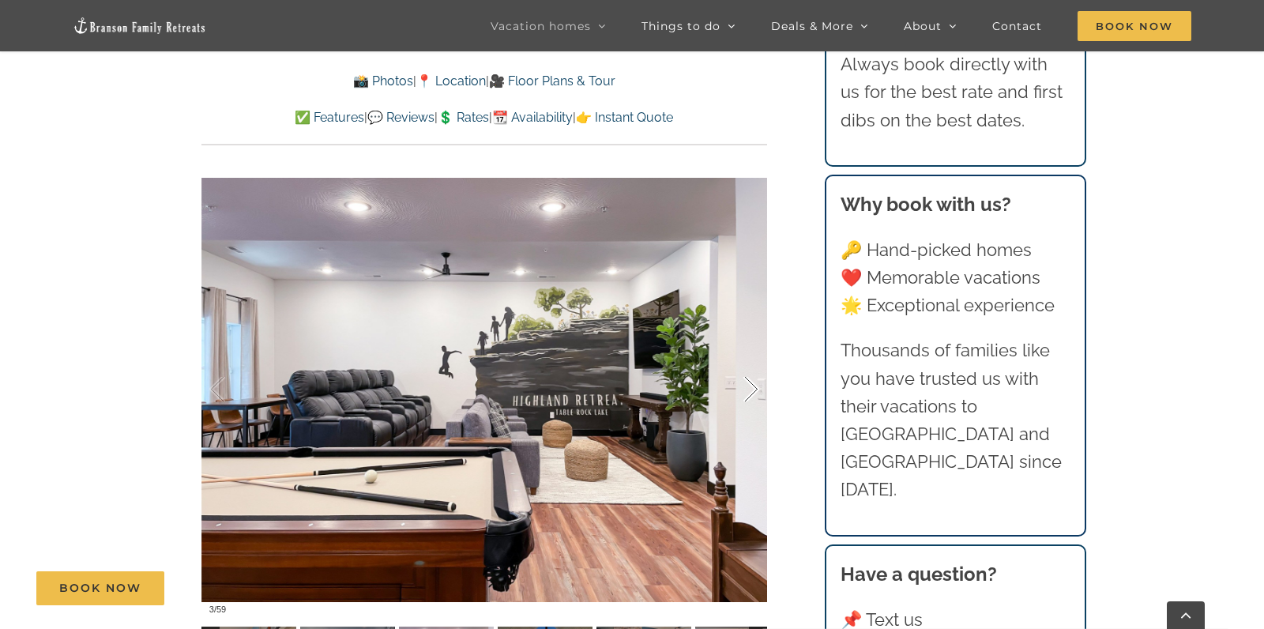
click at [754, 385] on div at bounding box center [734, 390] width 49 height 98
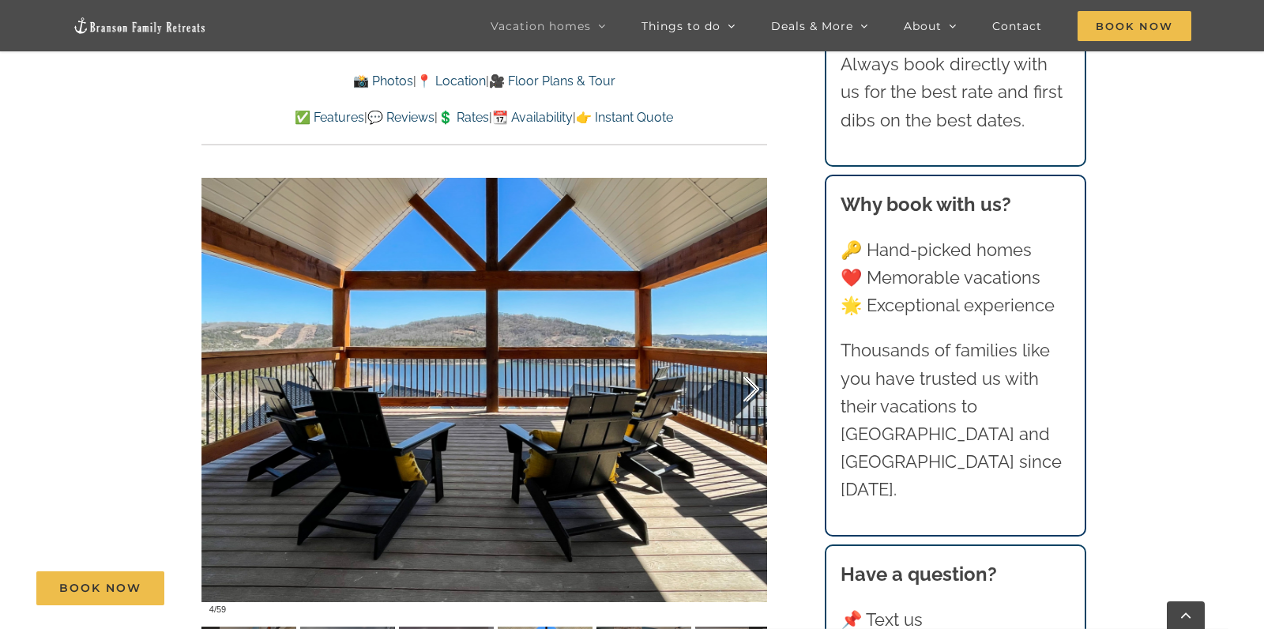
click at [754, 385] on div at bounding box center [734, 390] width 49 height 98
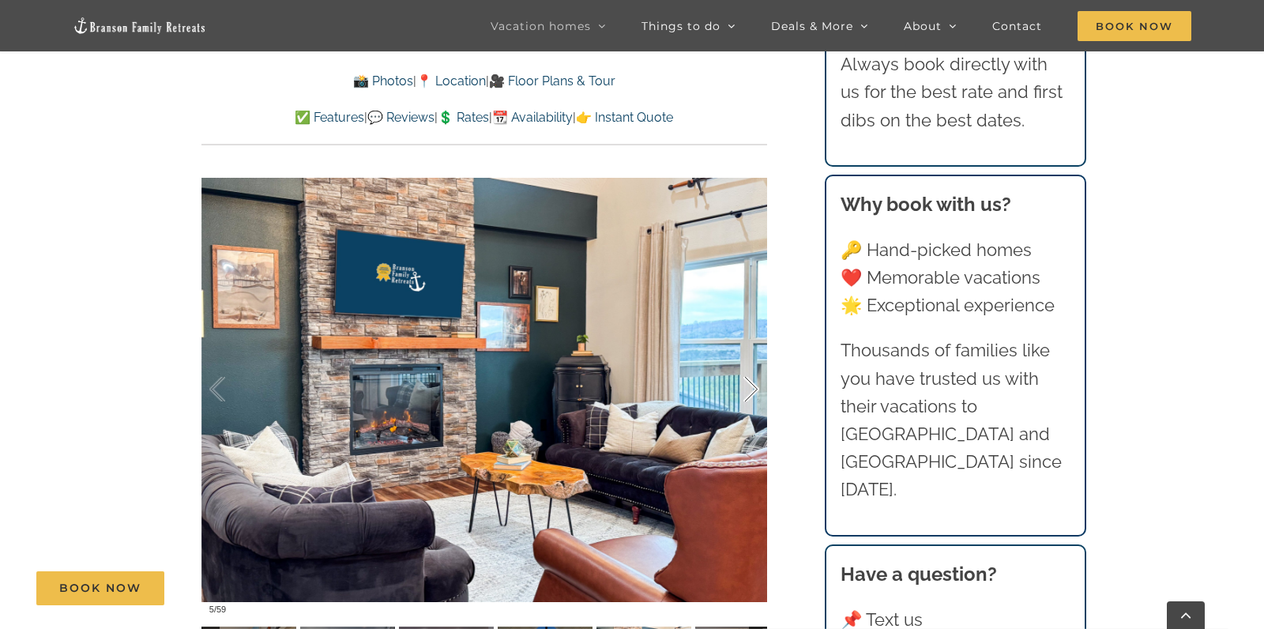
click at [754, 385] on div at bounding box center [734, 390] width 49 height 98
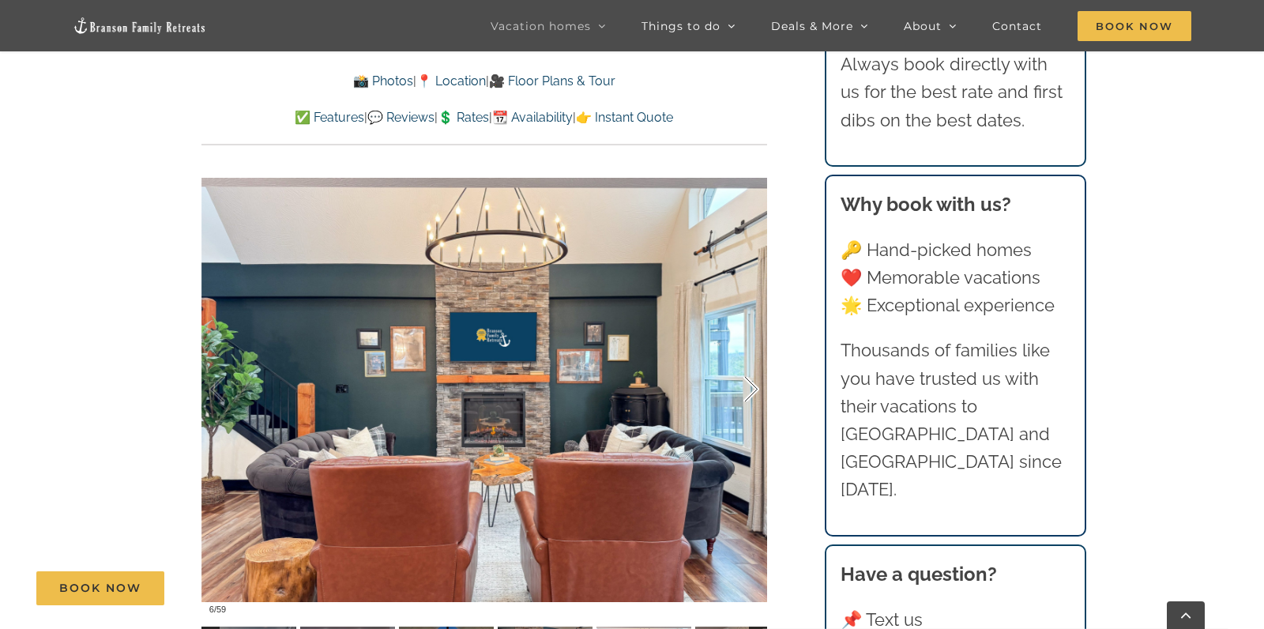
click at [754, 385] on div at bounding box center [734, 390] width 49 height 98
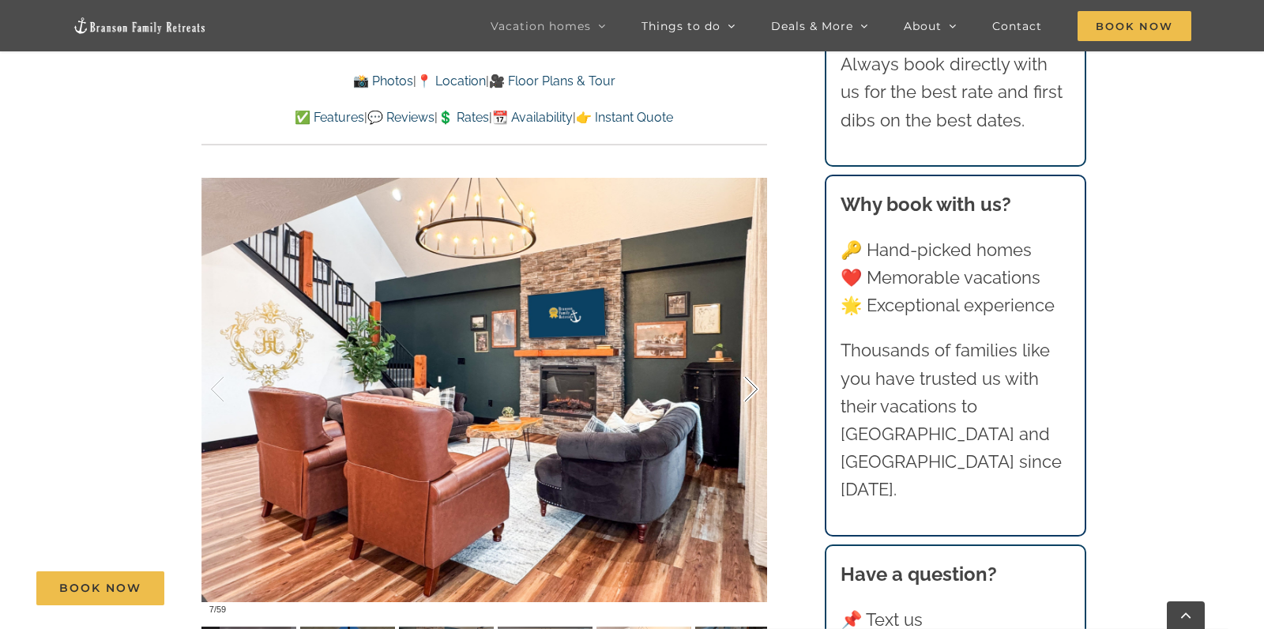
click at [754, 385] on div at bounding box center [734, 390] width 49 height 98
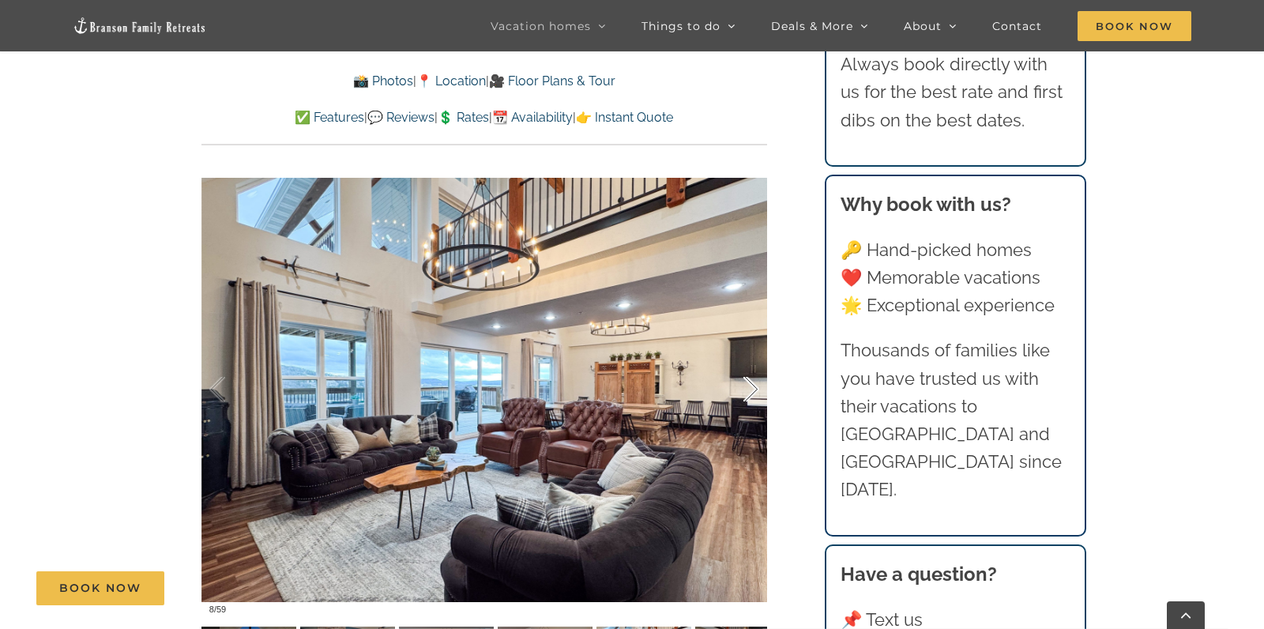
click at [754, 385] on div at bounding box center [734, 390] width 49 height 98
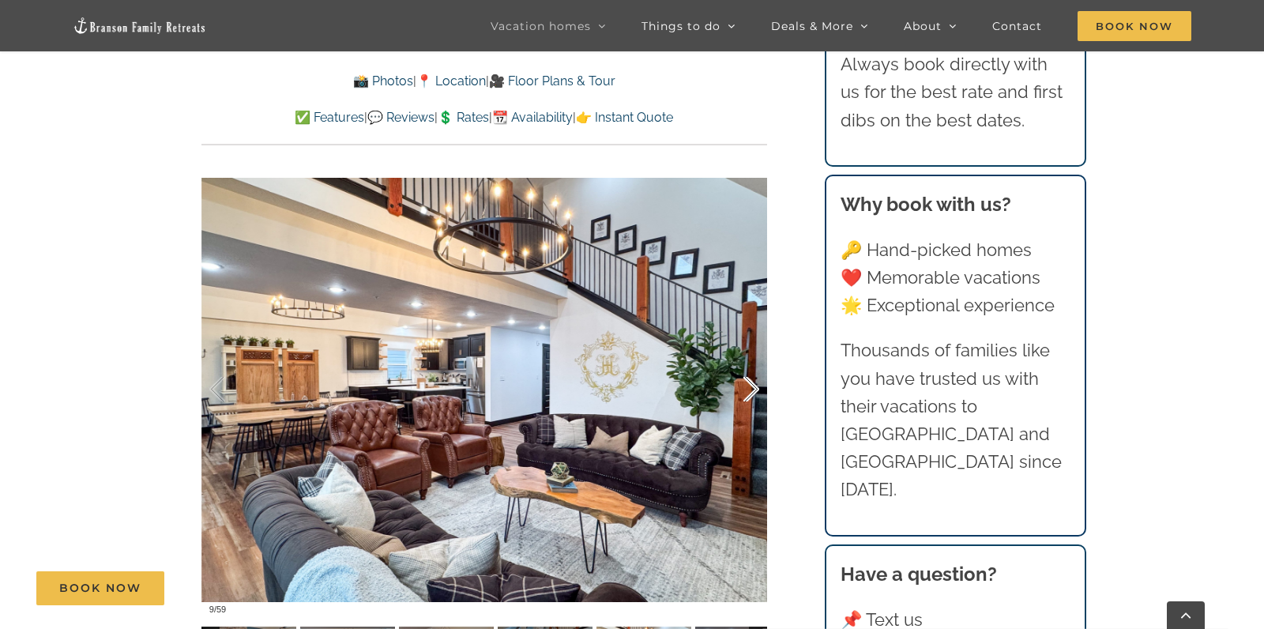
click at [754, 385] on div at bounding box center [734, 390] width 49 height 98
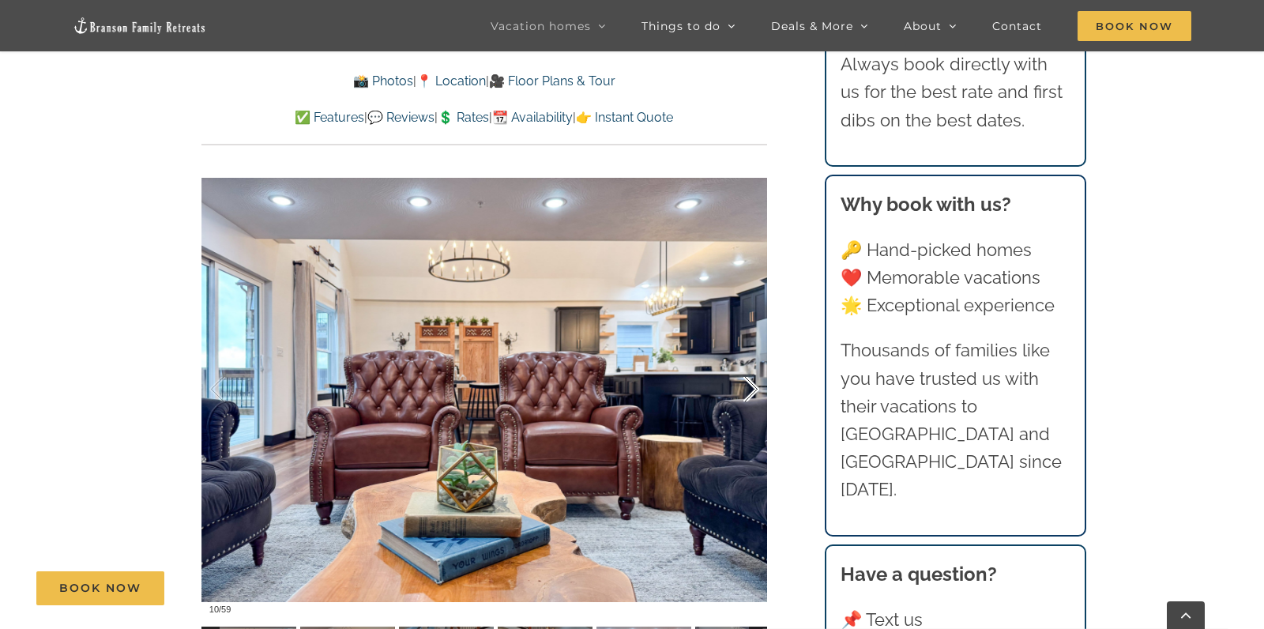
click at [754, 385] on div at bounding box center [734, 390] width 49 height 98
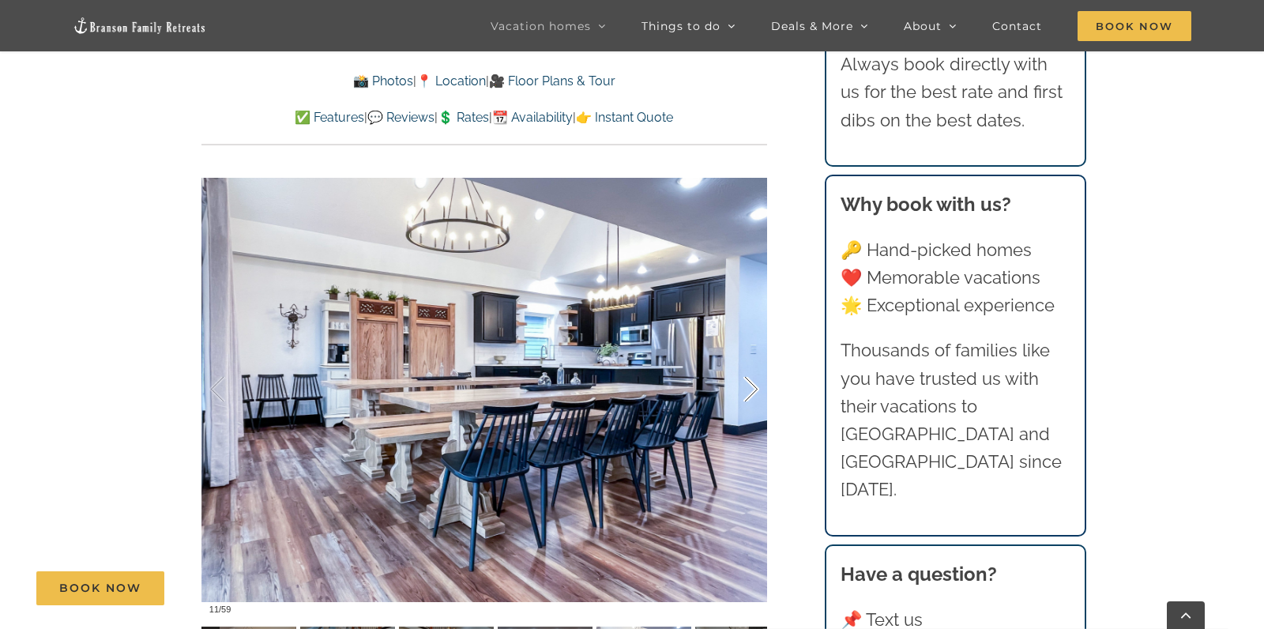
click at [754, 385] on div at bounding box center [734, 390] width 49 height 98
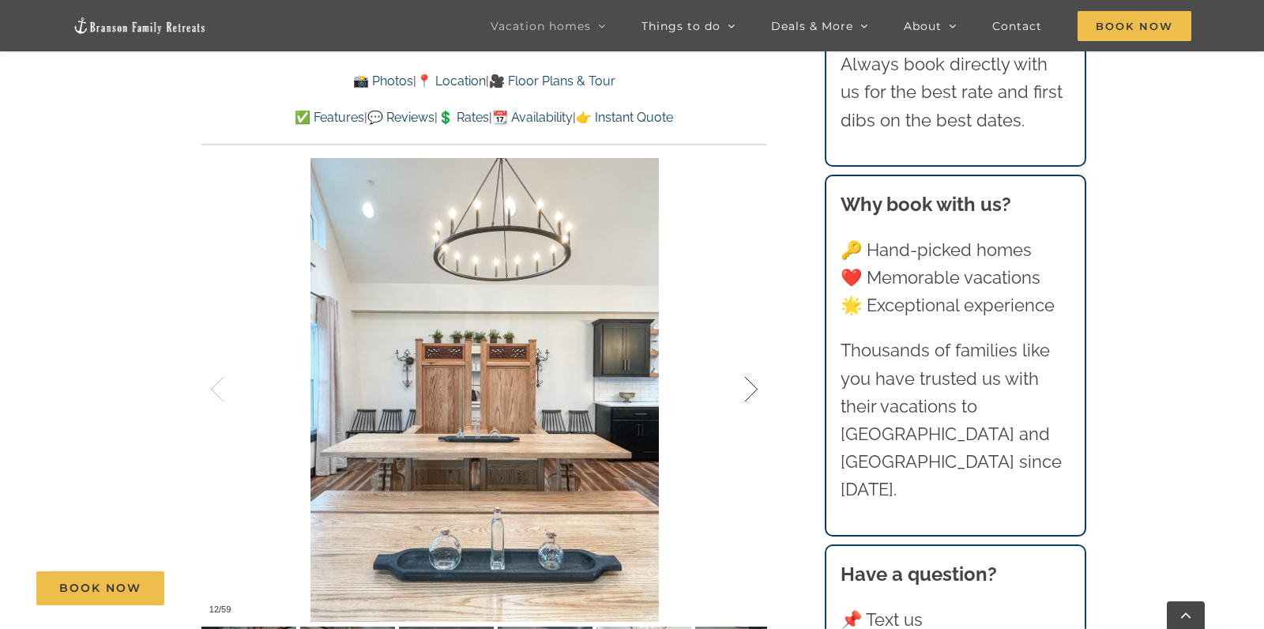
click at [754, 385] on div at bounding box center [734, 390] width 49 height 98
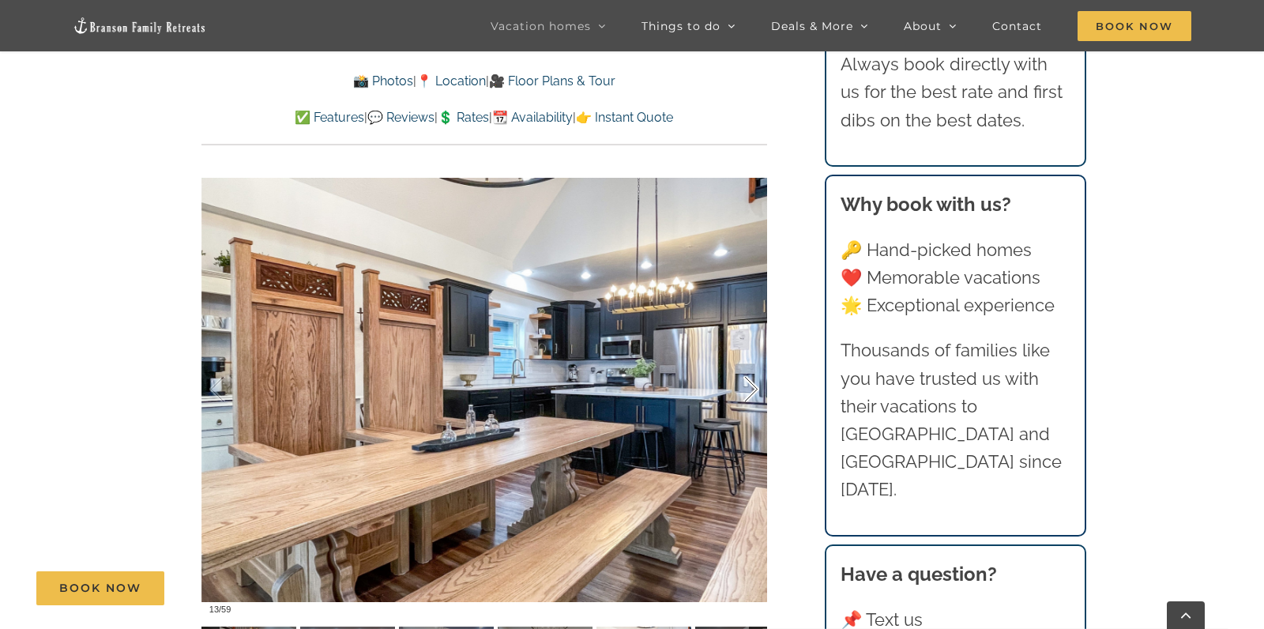
click at [754, 385] on div at bounding box center [734, 390] width 49 height 98
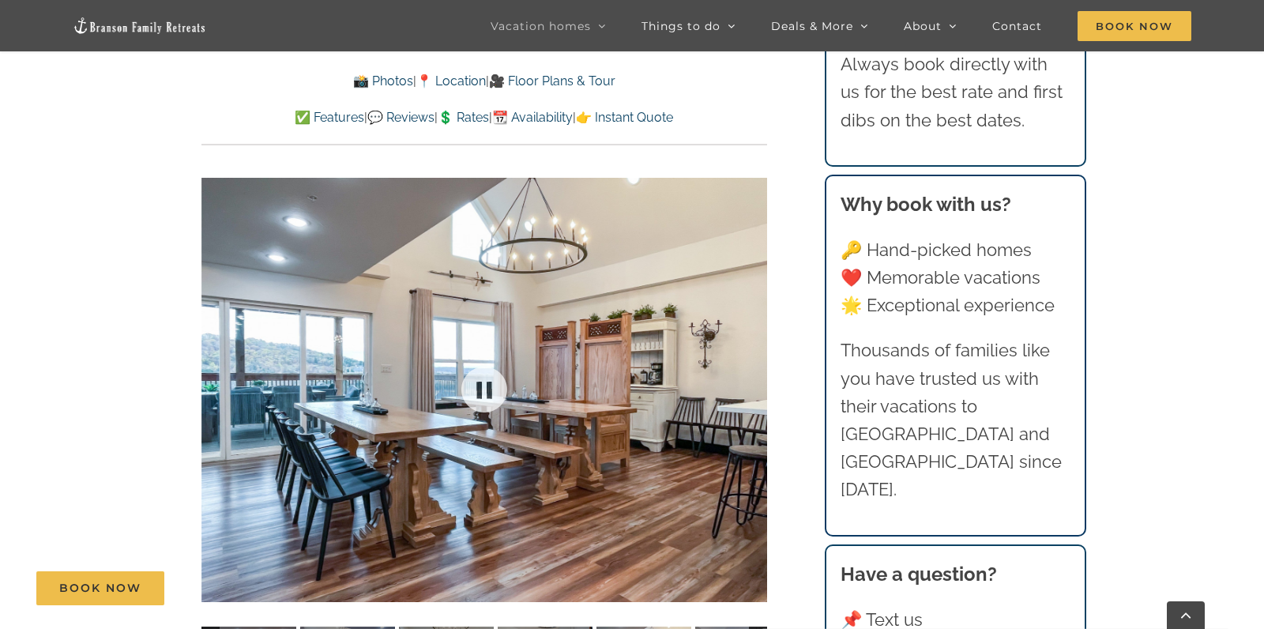
click at [754, 385] on div at bounding box center [484, 389] width 566 height 465
click at [753, 386] on div at bounding box center [734, 390] width 49 height 98
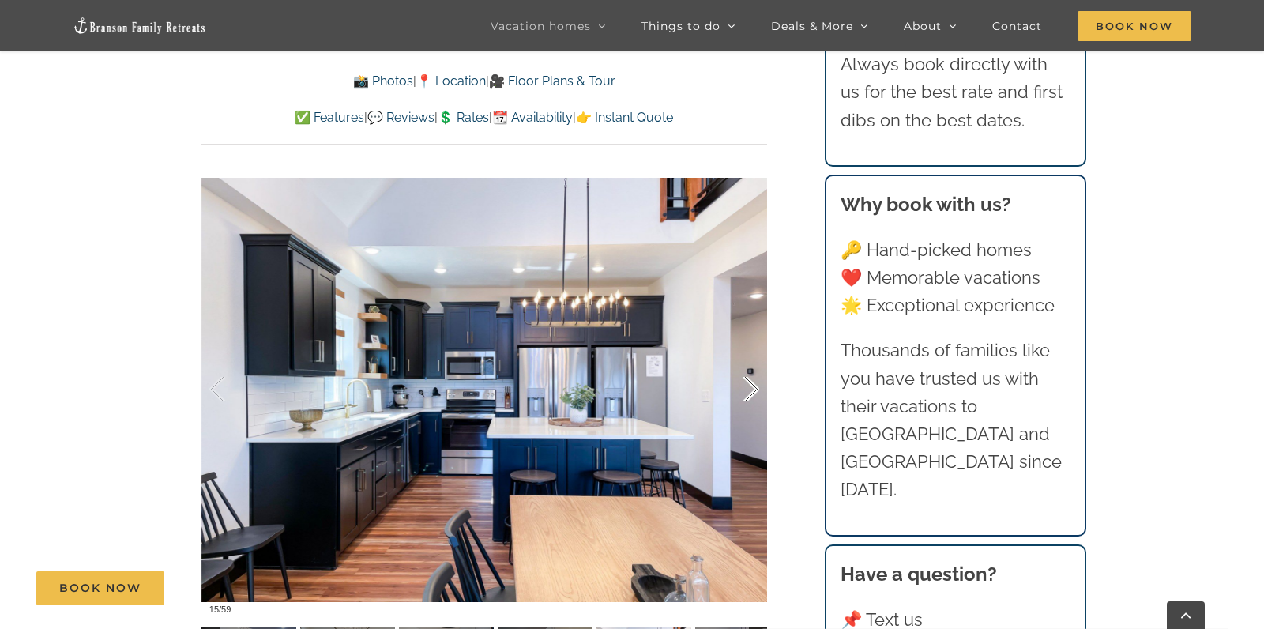
click at [753, 386] on div at bounding box center [734, 390] width 49 height 98
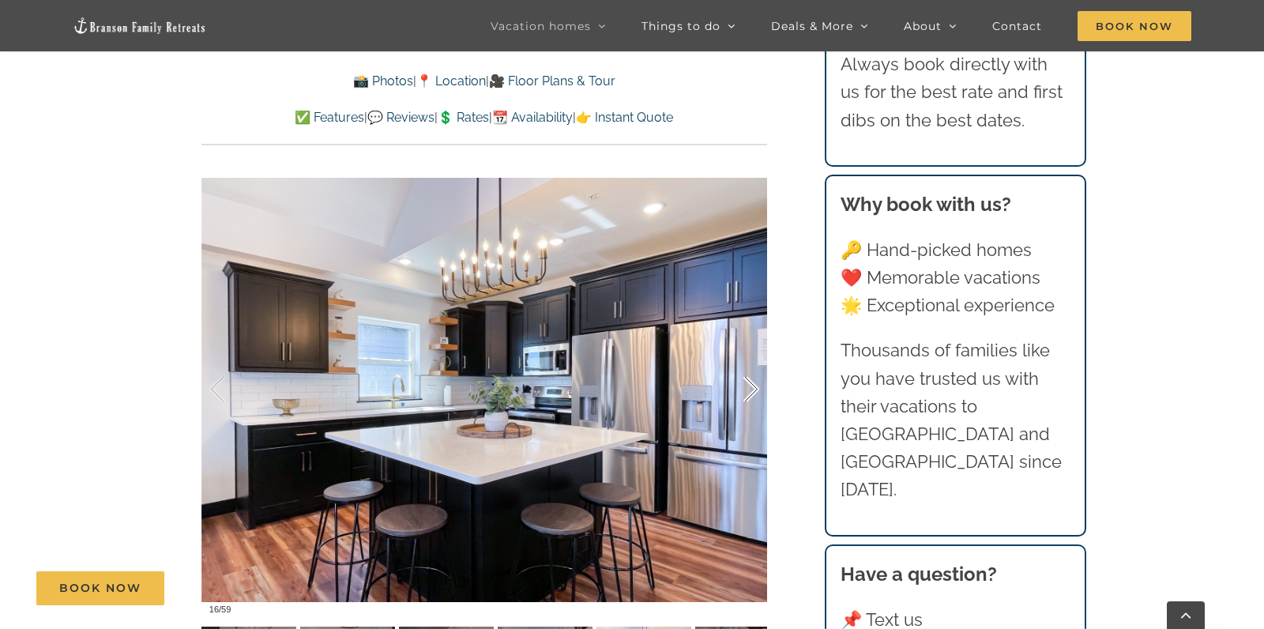
click at [753, 386] on div at bounding box center [734, 390] width 49 height 98
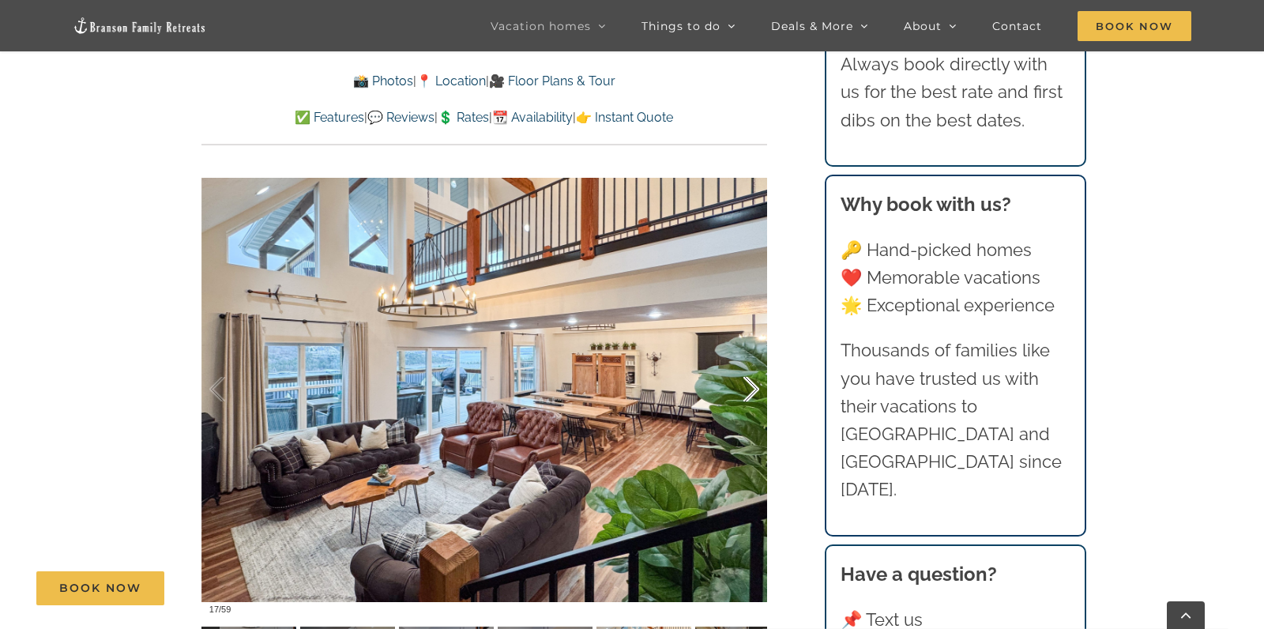
click at [753, 386] on div at bounding box center [734, 390] width 49 height 98
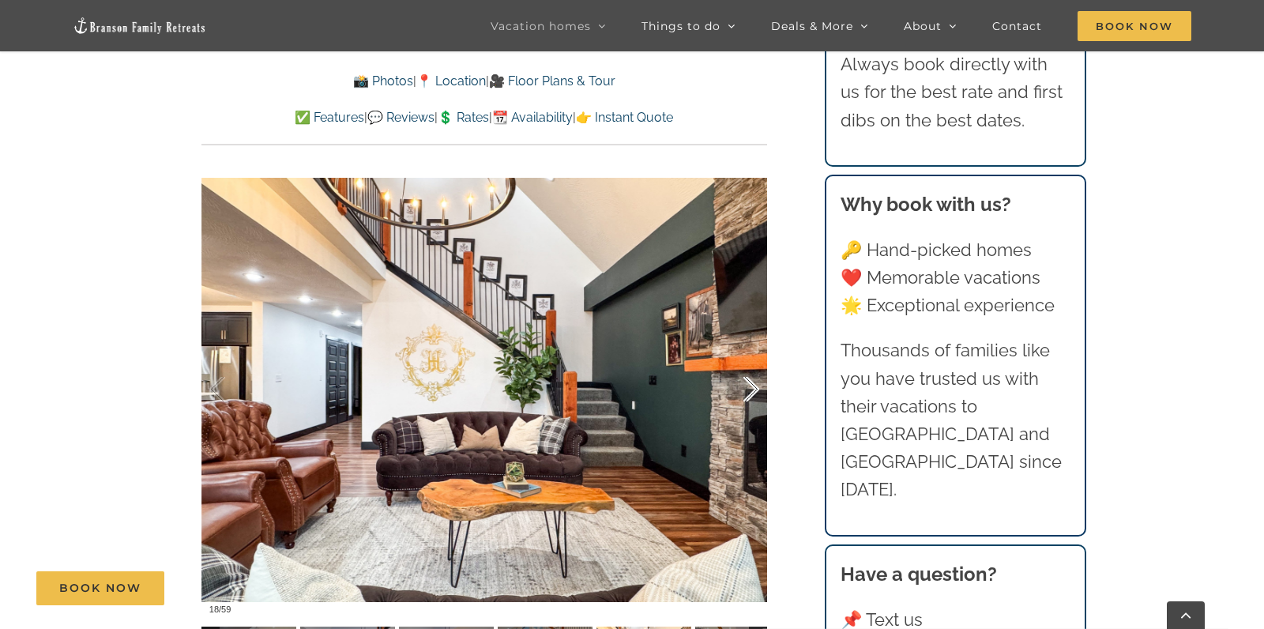
click at [753, 386] on div at bounding box center [734, 390] width 49 height 98
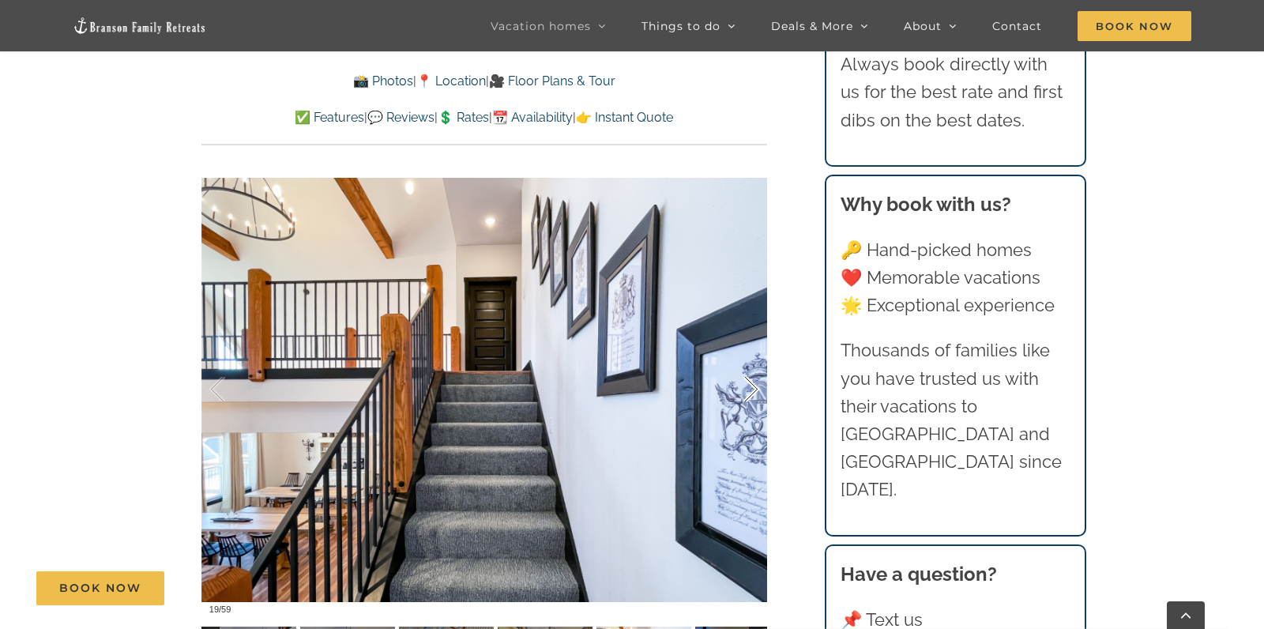
click at [753, 386] on div at bounding box center [734, 390] width 49 height 98
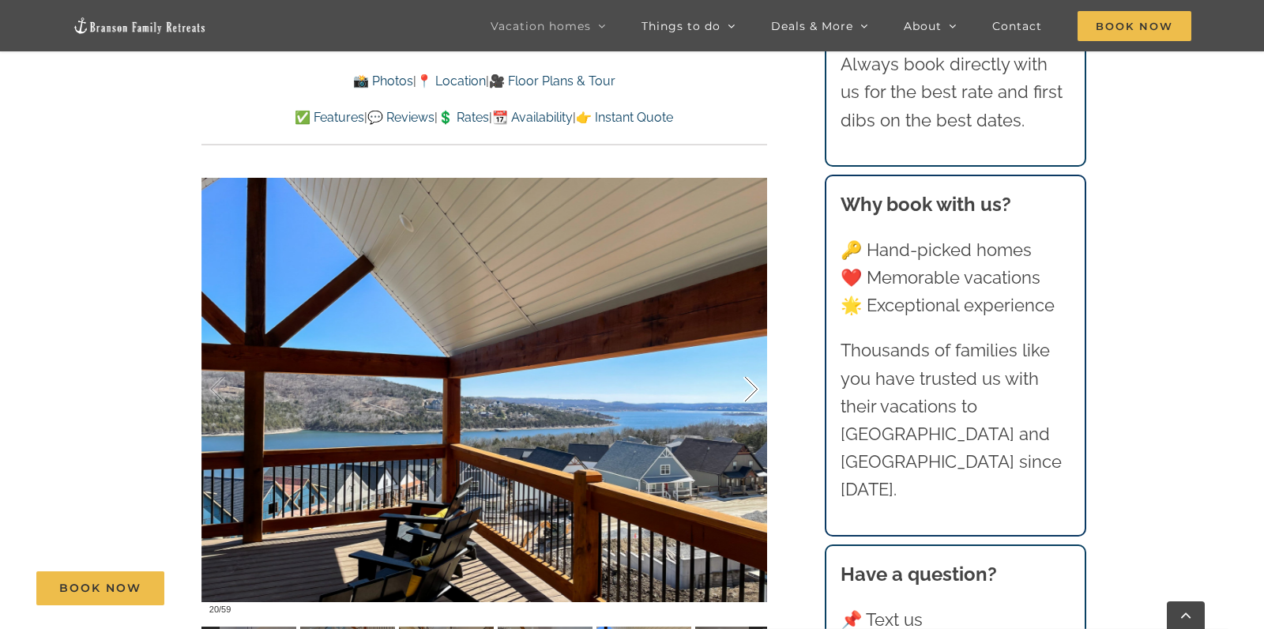
click at [753, 386] on div at bounding box center [734, 390] width 49 height 98
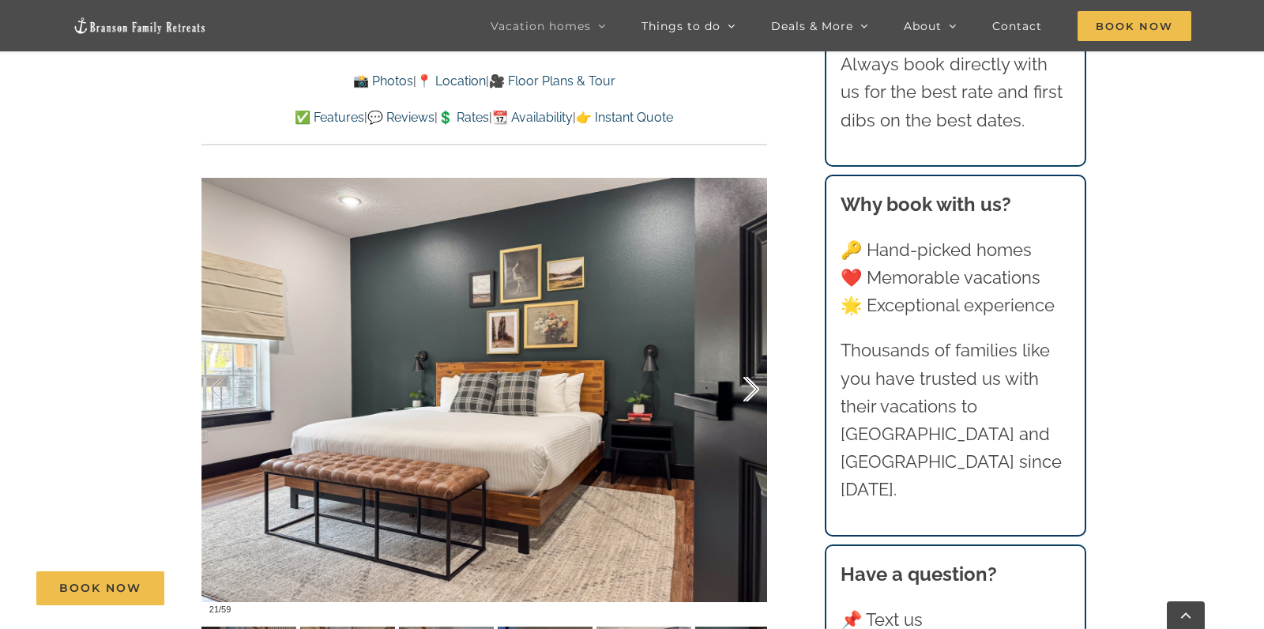
click at [753, 386] on div at bounding box center [734, 390] width 49 height 98
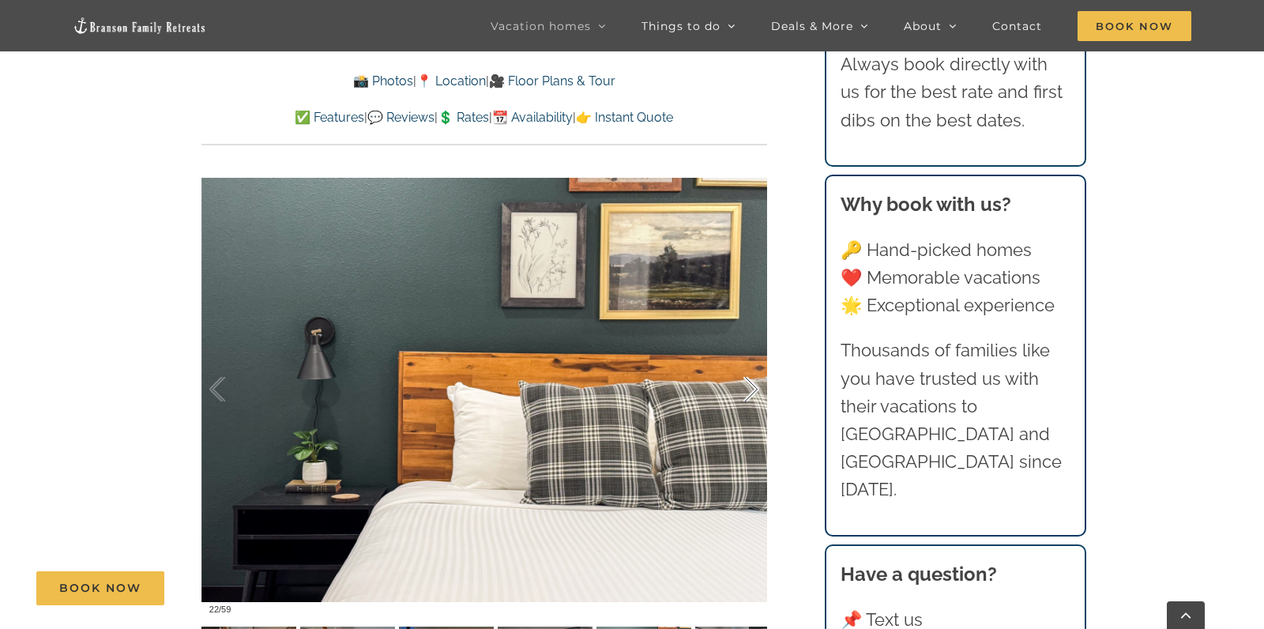
click at [753, 386] on div at bounding box center [734, 390] width 49 height 98
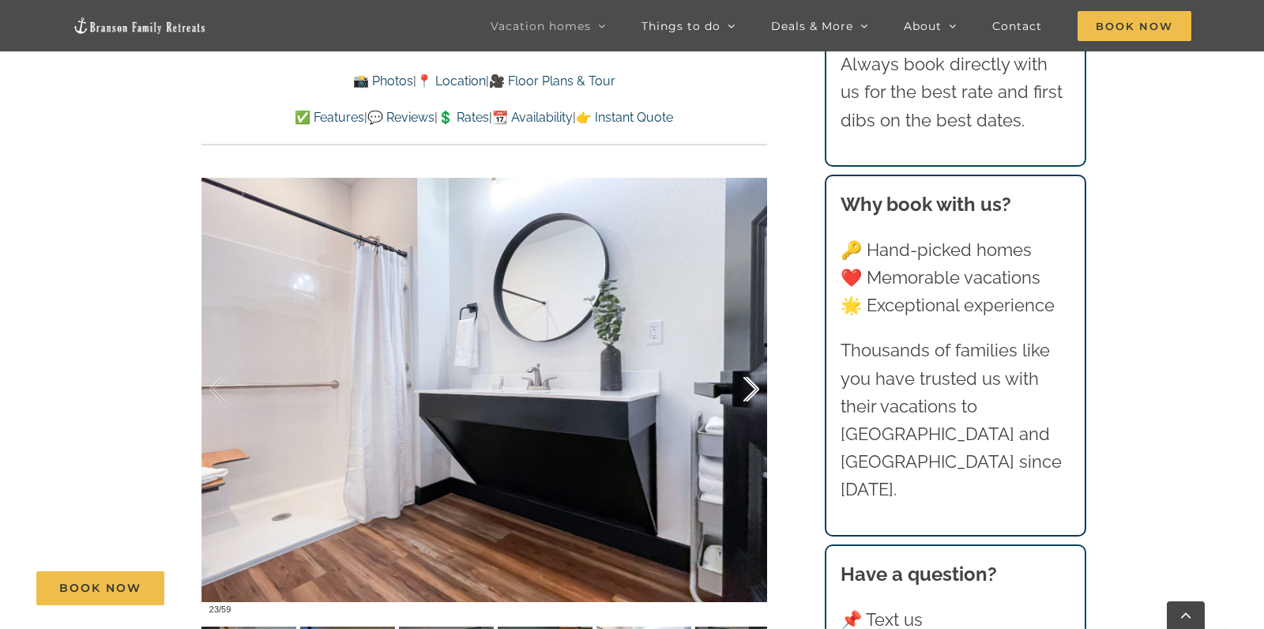
click at [753, 386] on div at bounding box center [734, 390] width 49 height 98
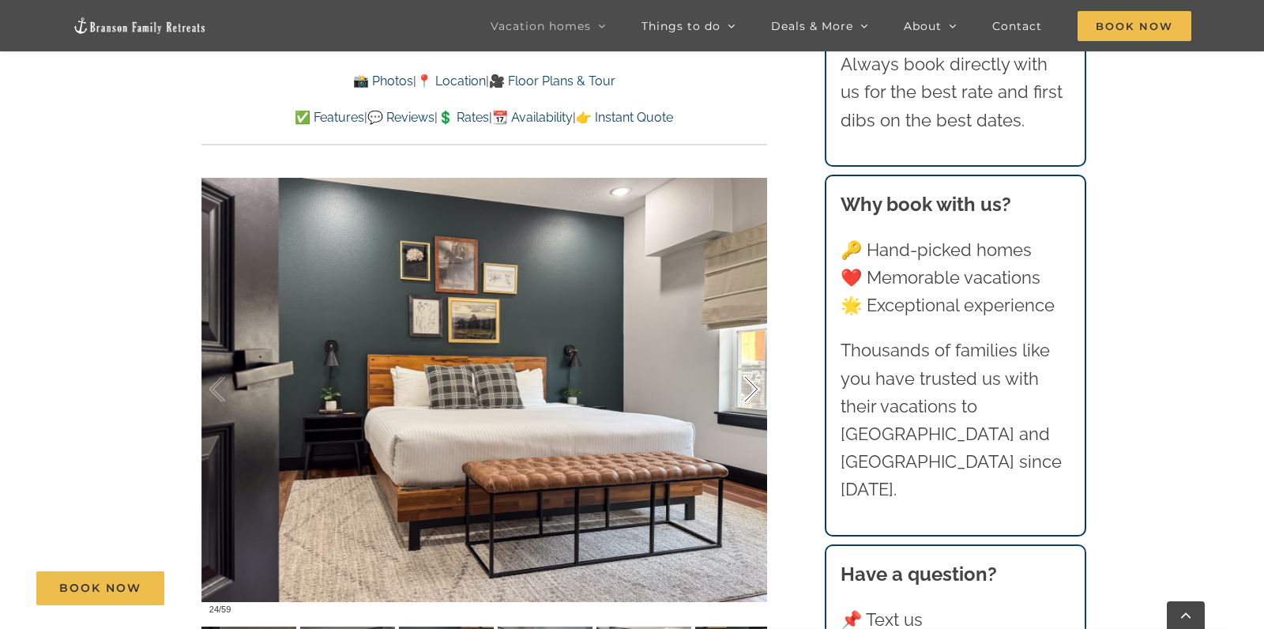
click at [753, 386] on div at bounding box center [734, 390] width 49 height 98
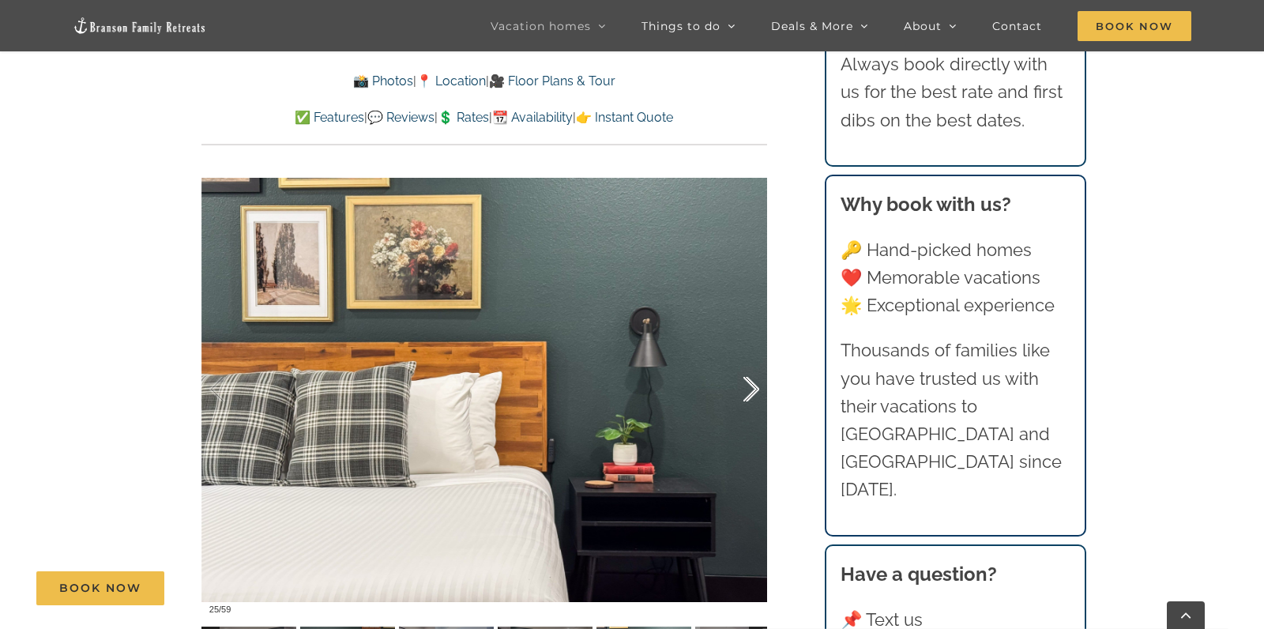
click at [753, 386] on div at bounding box center [734, 390] width 49 height 98
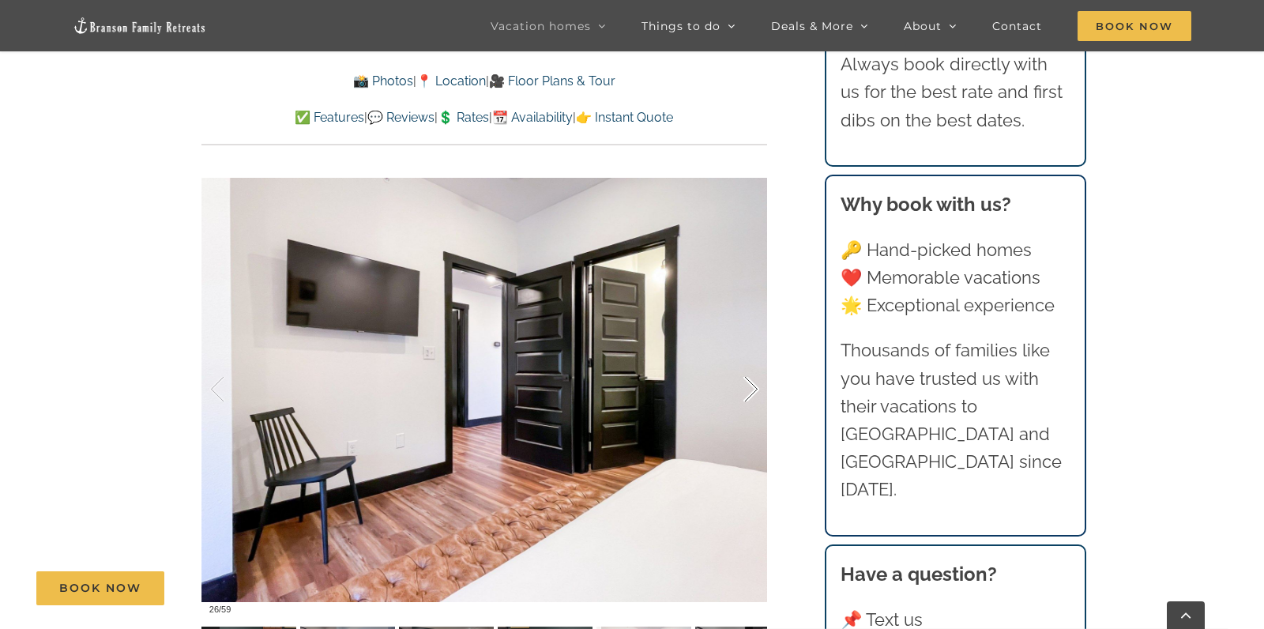
click at [753, 386] on div at bounding box center [734, 390] width 49 height 98
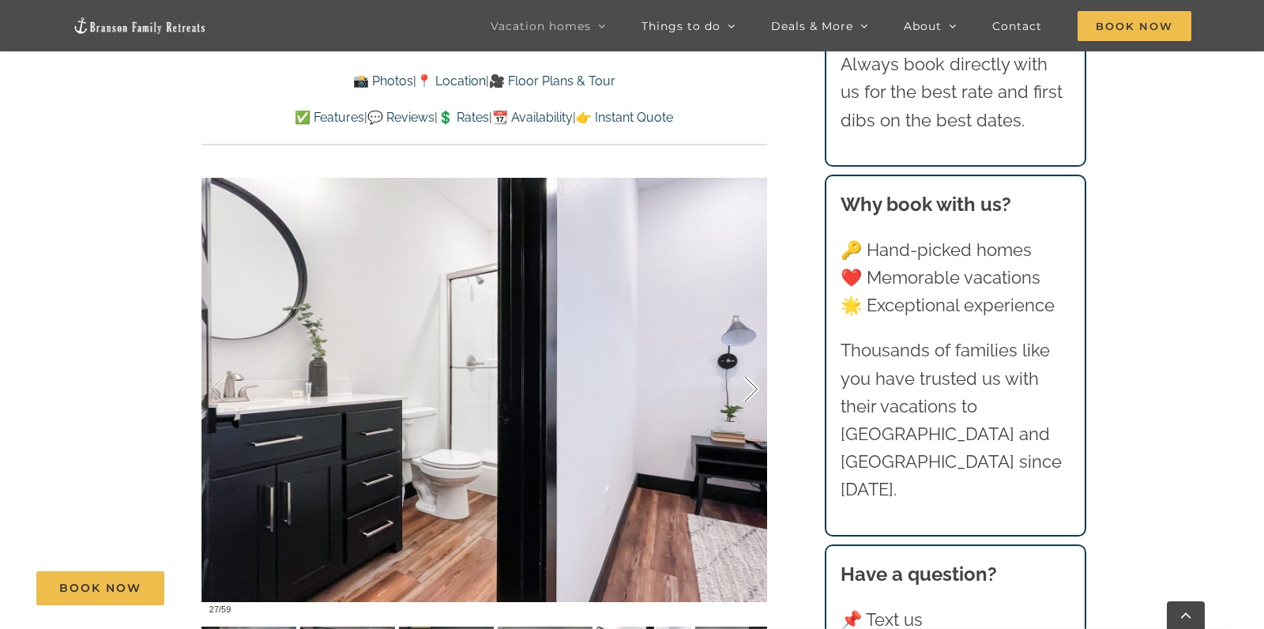
click at [753, 386] on div at bounding box center [734, 390] width 49 height 98
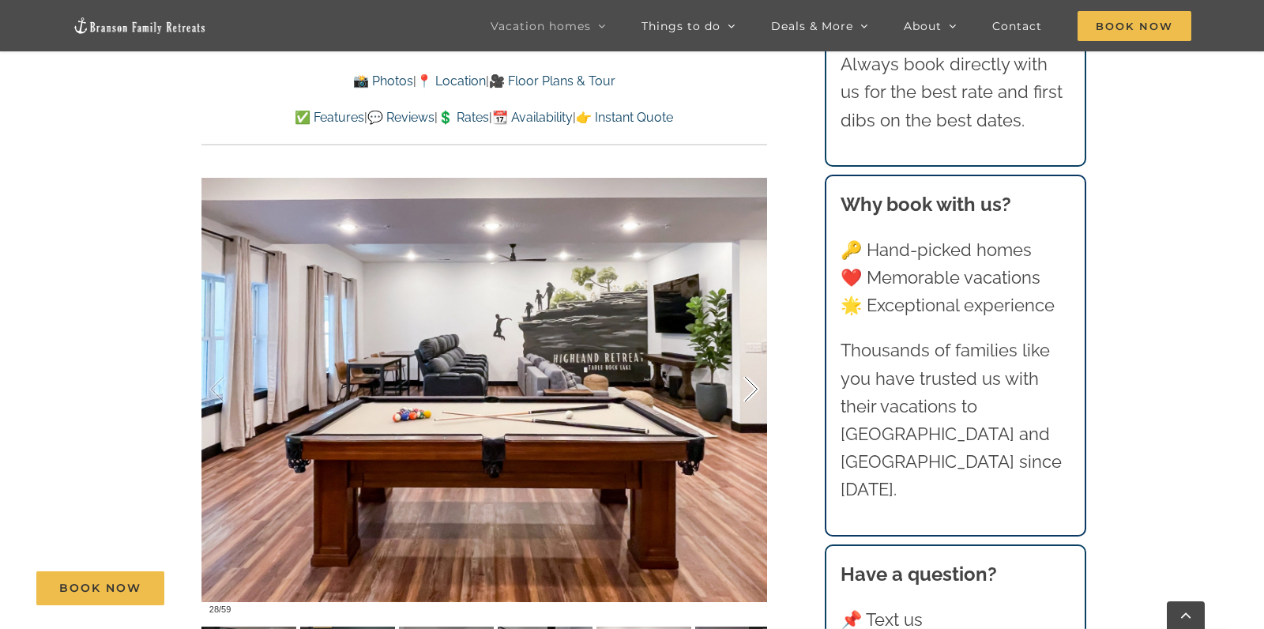
click at [753, 386] on div at bounding box center [734, 390] width 49 height 98
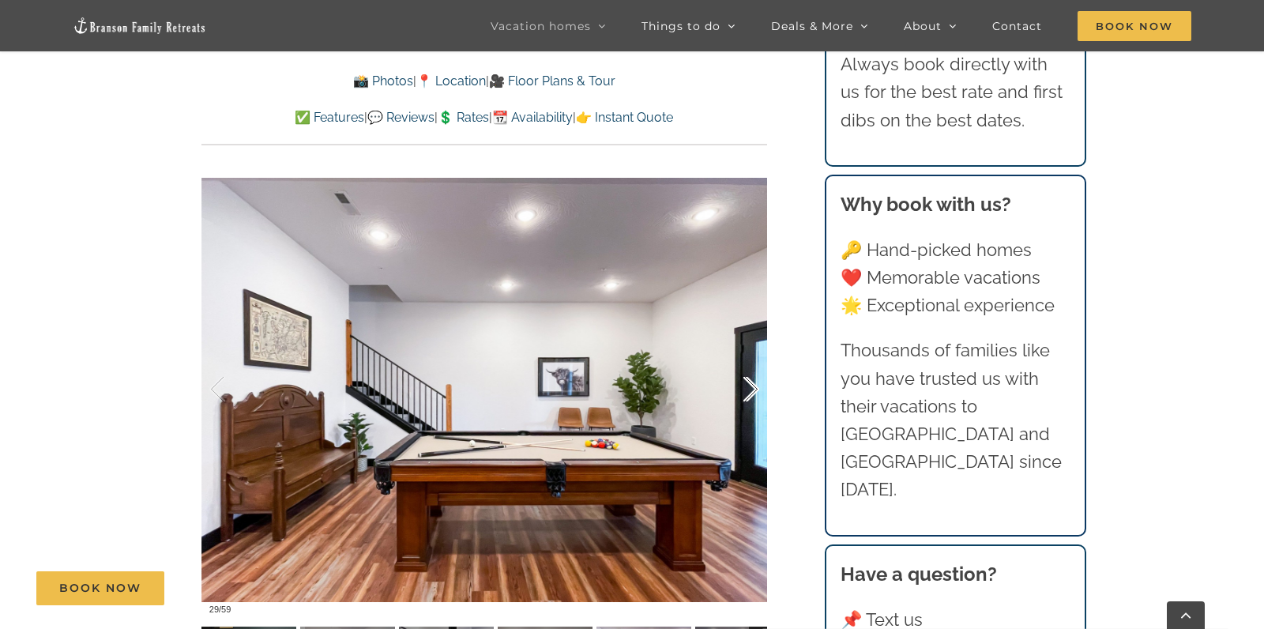
click at [753, 386] on div at bounding box center [734, 390] width 49 height 98
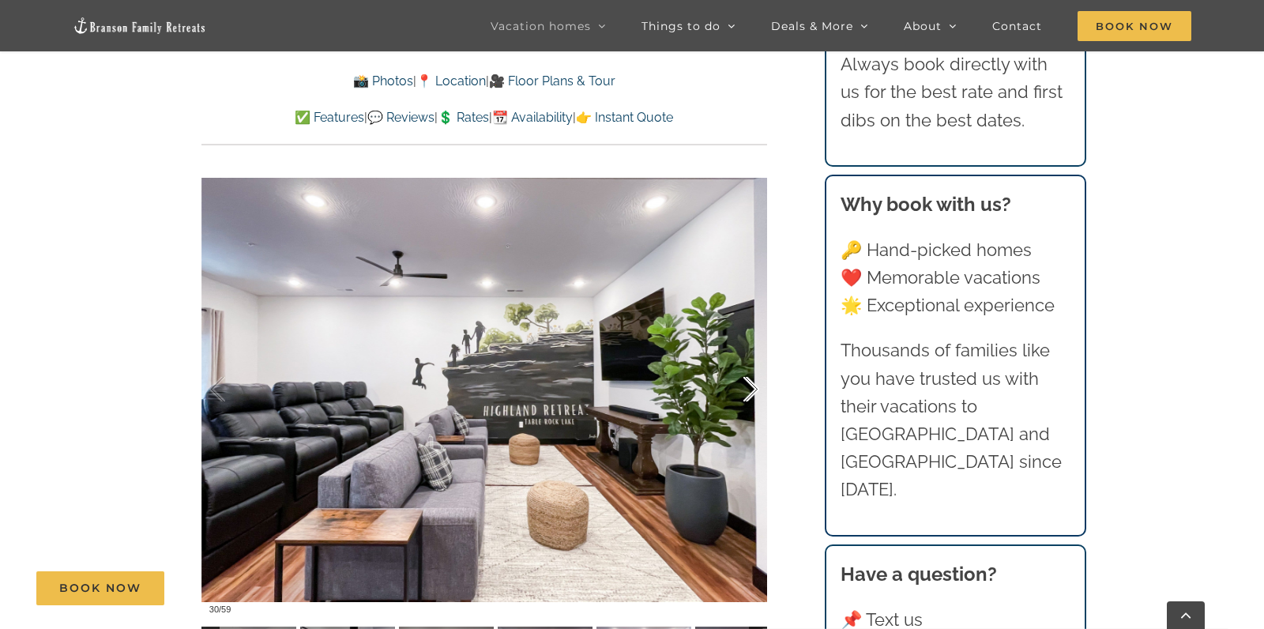
click at [753, 386] on div at bounding box center [734, 390] width 49 height 98
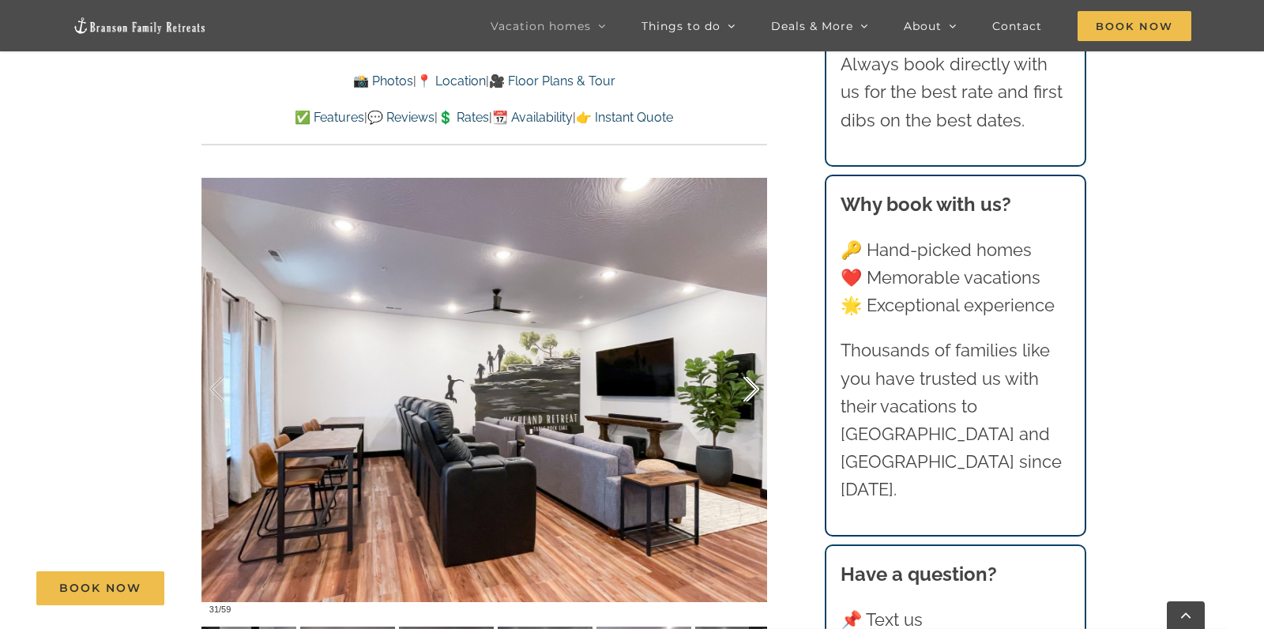
click at [753, 386] on div at bounding box center [734, 390] width 49 height 98
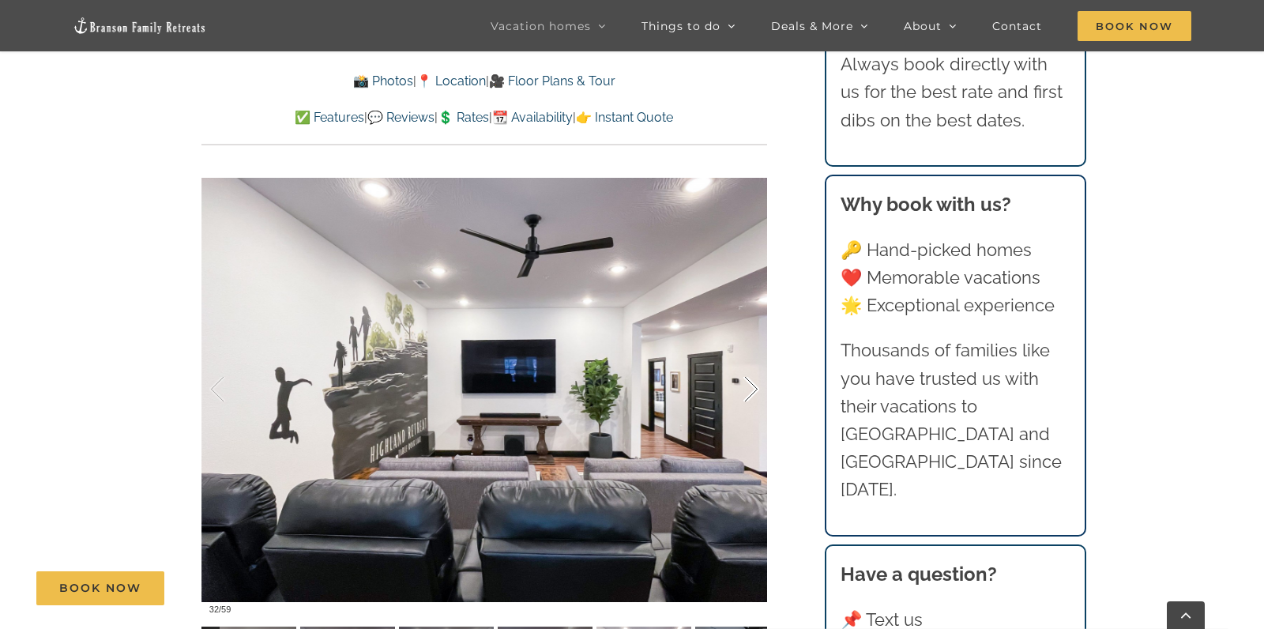
click at [753, 386] on div at bounding box center [734, 390] width 49 height 98
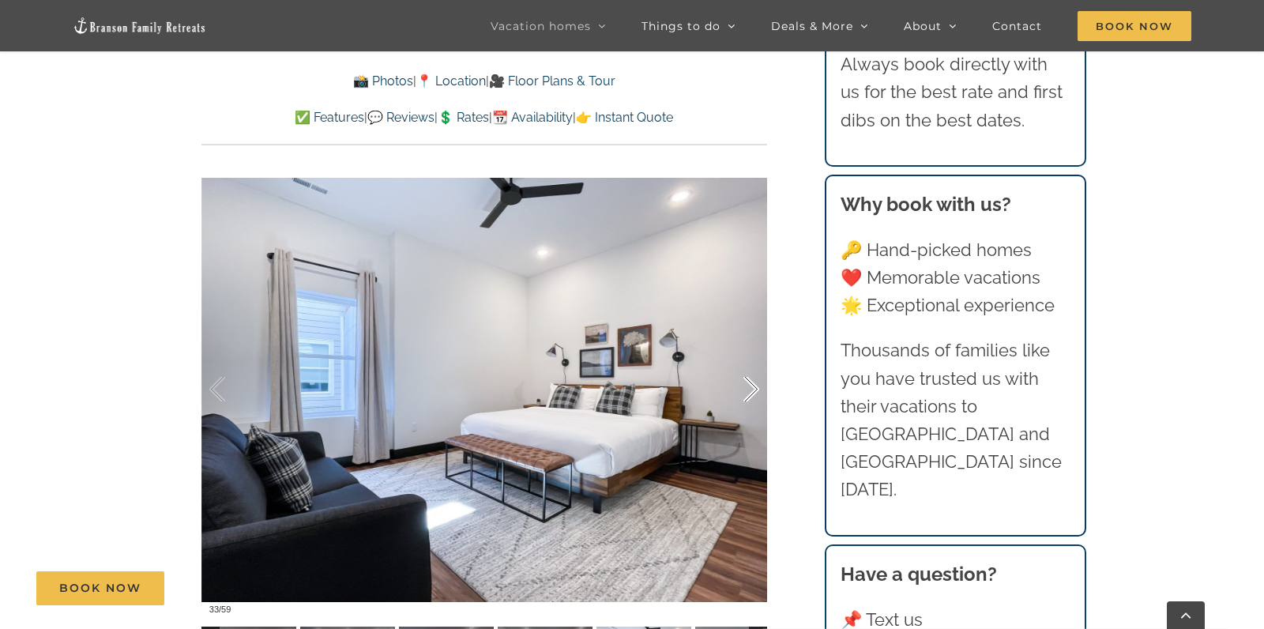
click at [753, 386] on div at bounding box center [734, 390] width 49 height 98
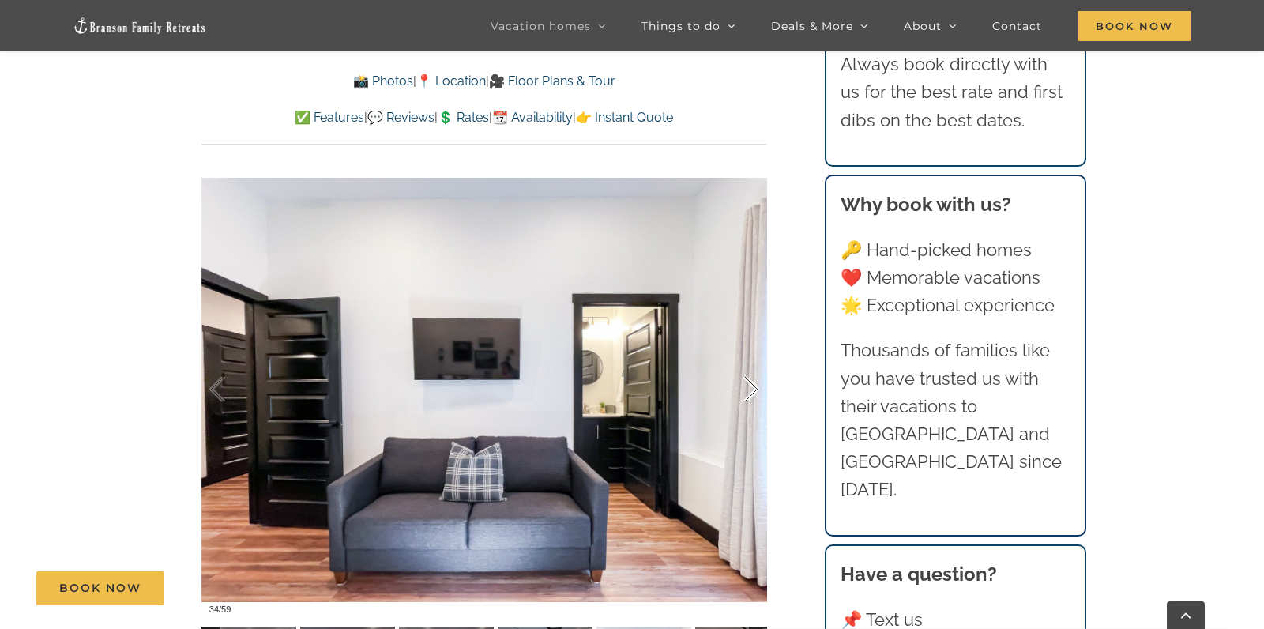
click at [753, 386] on div at bounding box center [734, 390] width 49 height 98
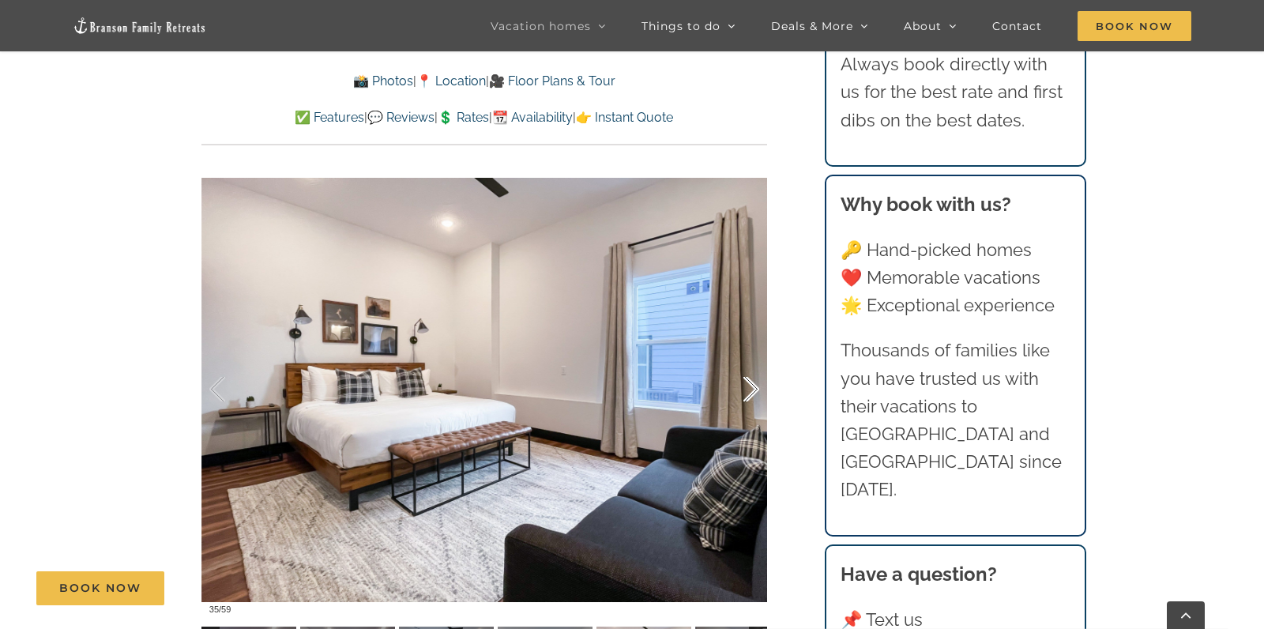
click at [753, 386] on div at bounding box center [734, 390] width 49 height 98
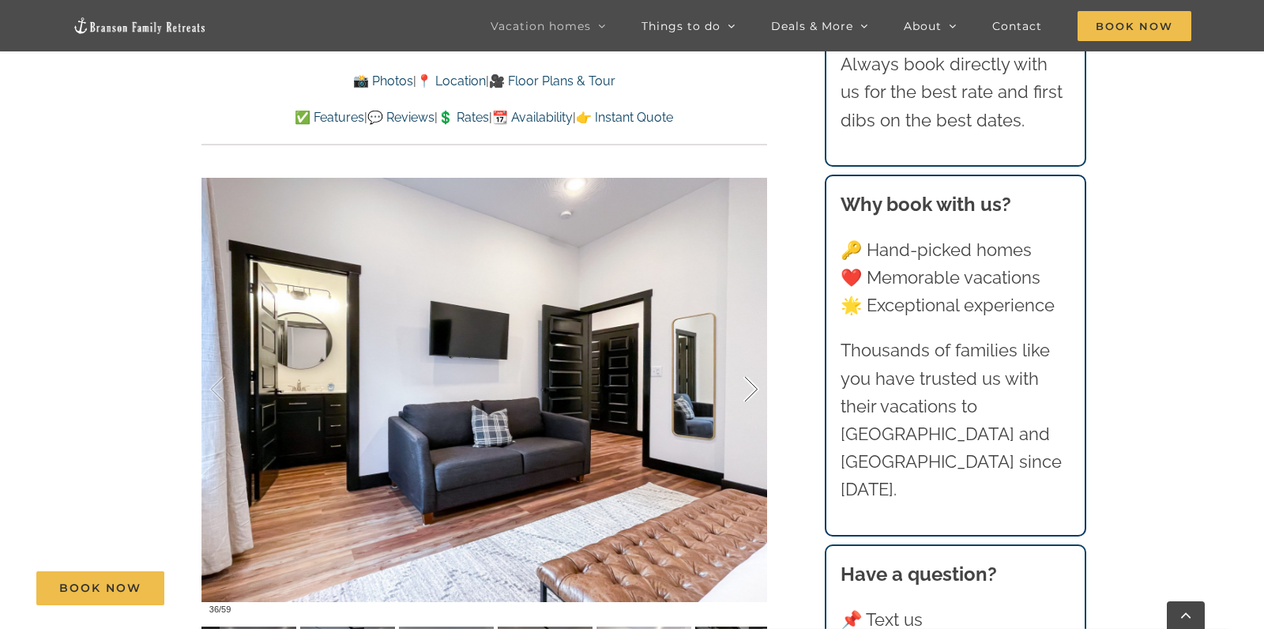
click at [753, 386] on div at bounding box center [734, 390] width 49 height 98
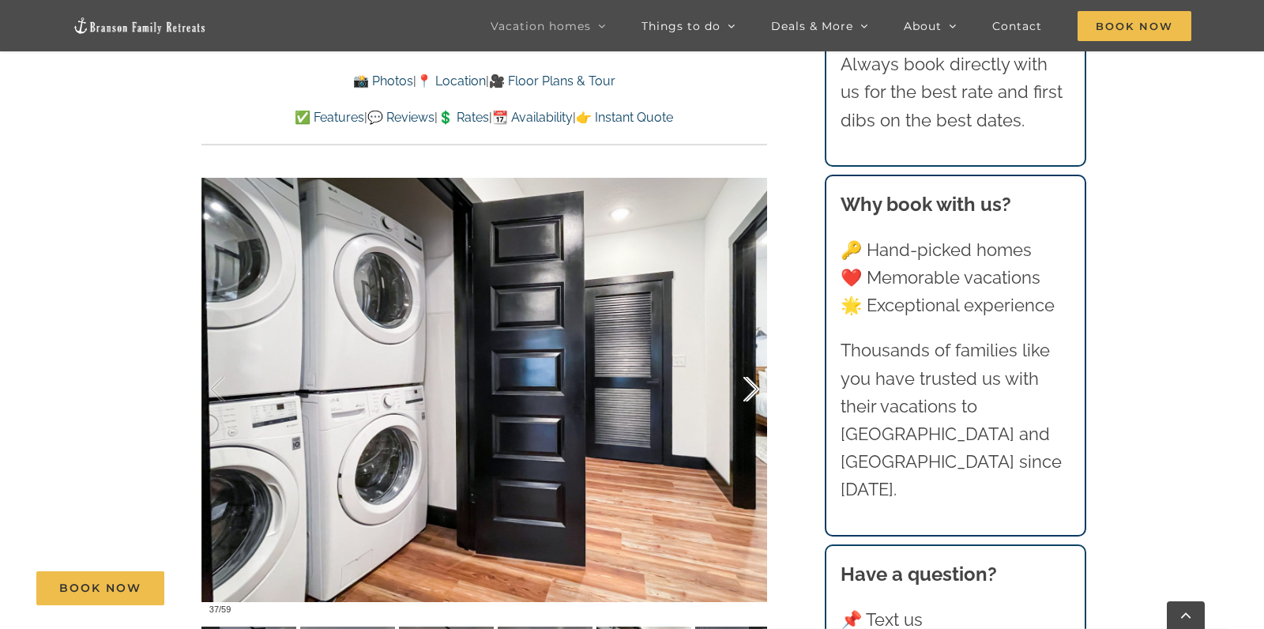
click at [753, 386] on div at bounding box center [734, 390] width 49 height 98
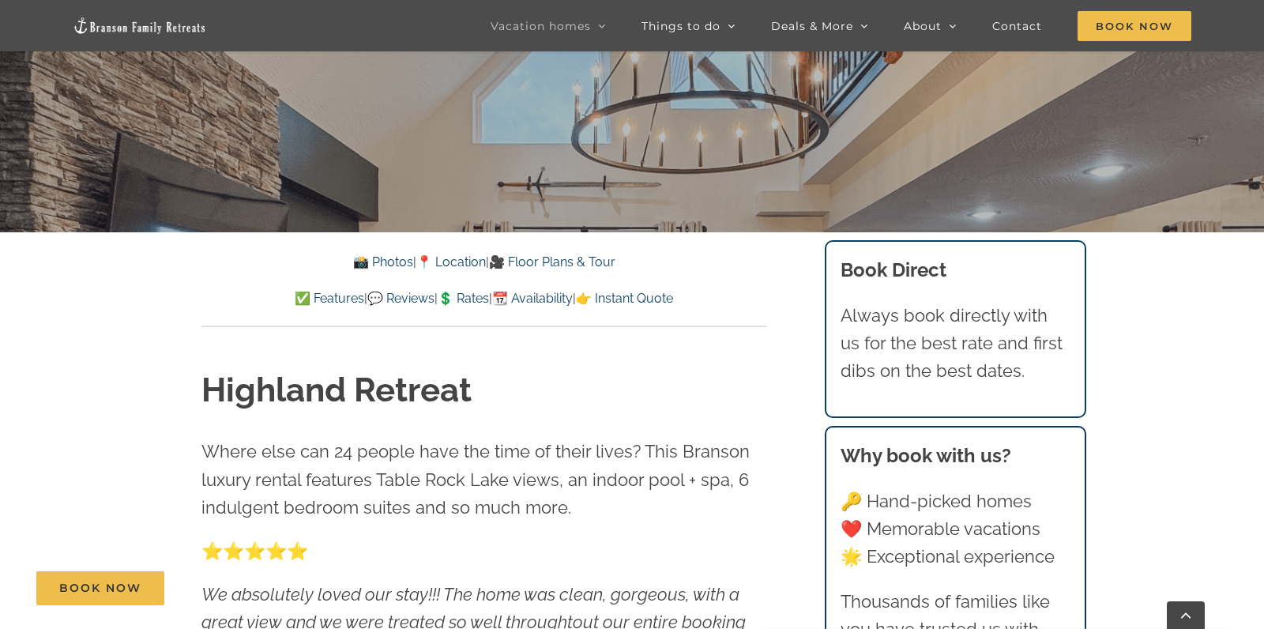
scroll to position [442, 0]
click at [474, 299] on link "💲 Rates" at bounding box center [463, 299] width 51 height 15
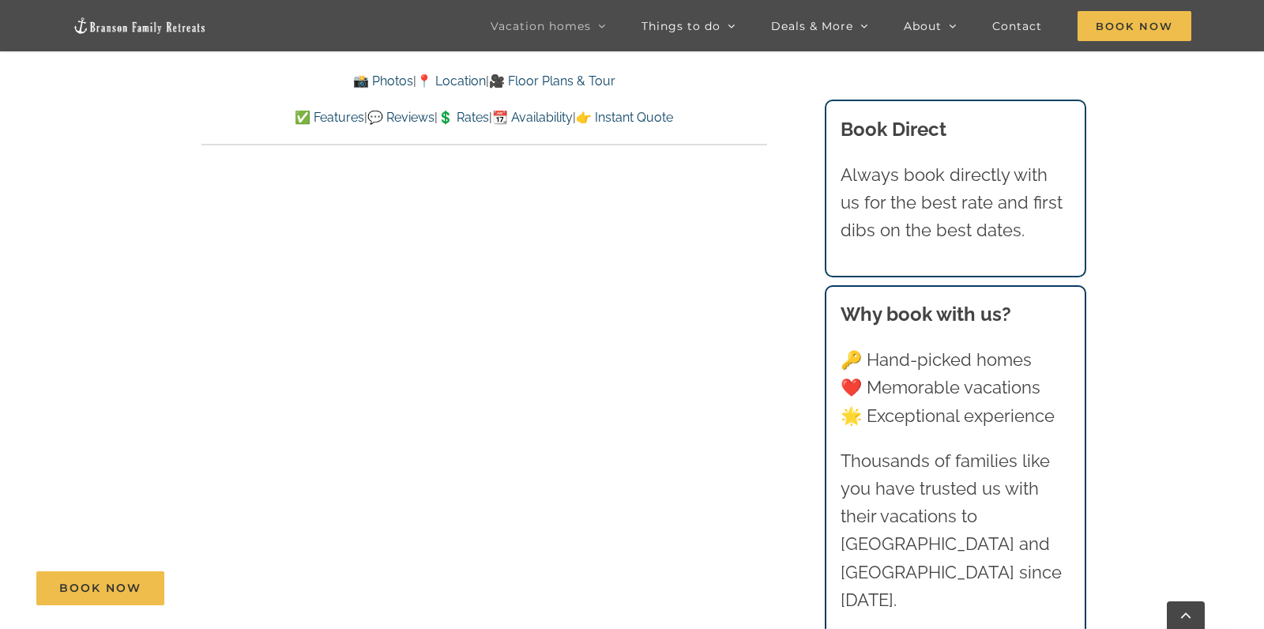
scroll to position [8385, 0]
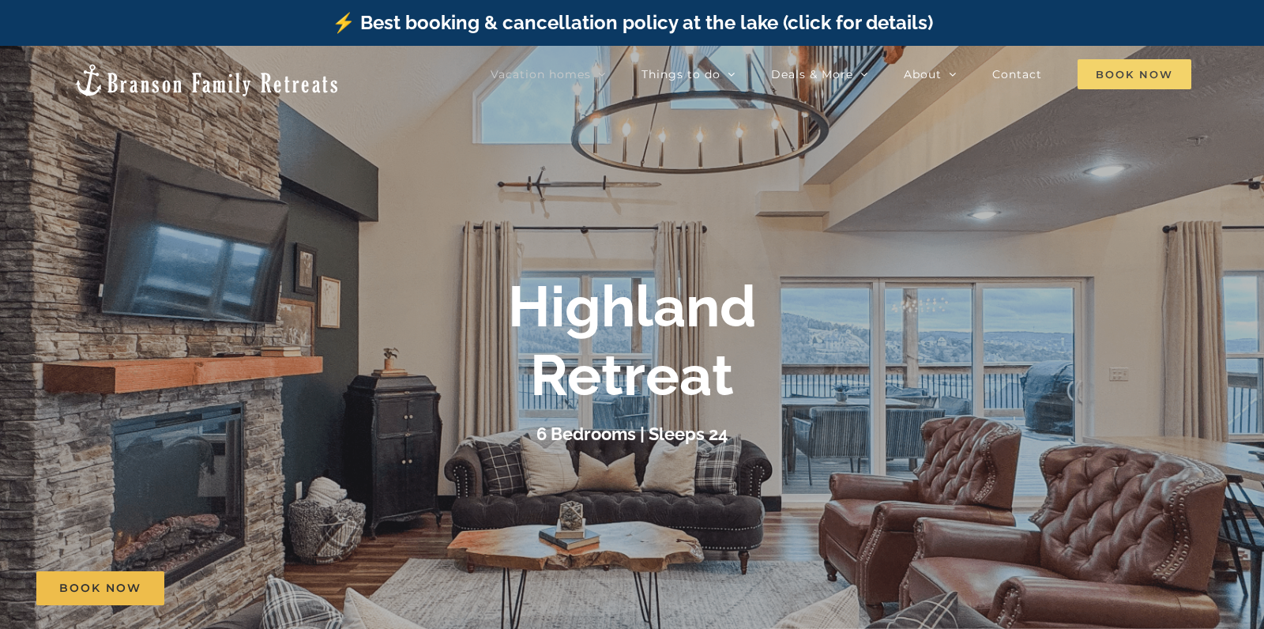
click at [1108, 73] on span "Book Now" at bounding box center [1135, 74] width 114 height 30
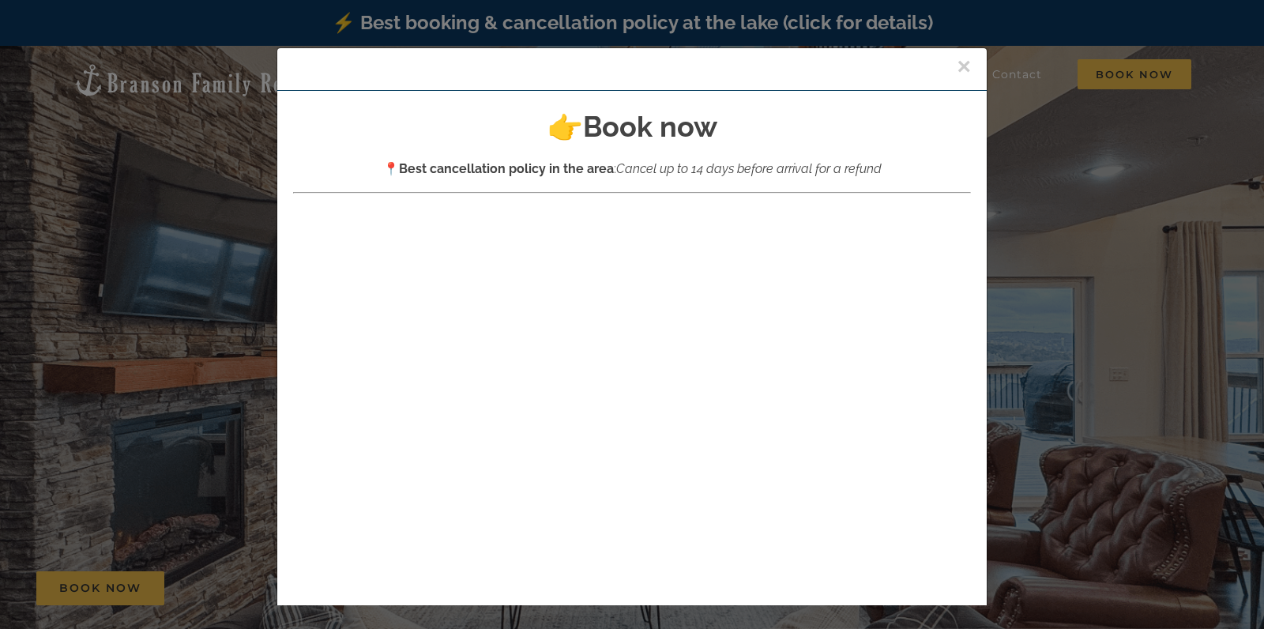
scroll to position [148, 0]
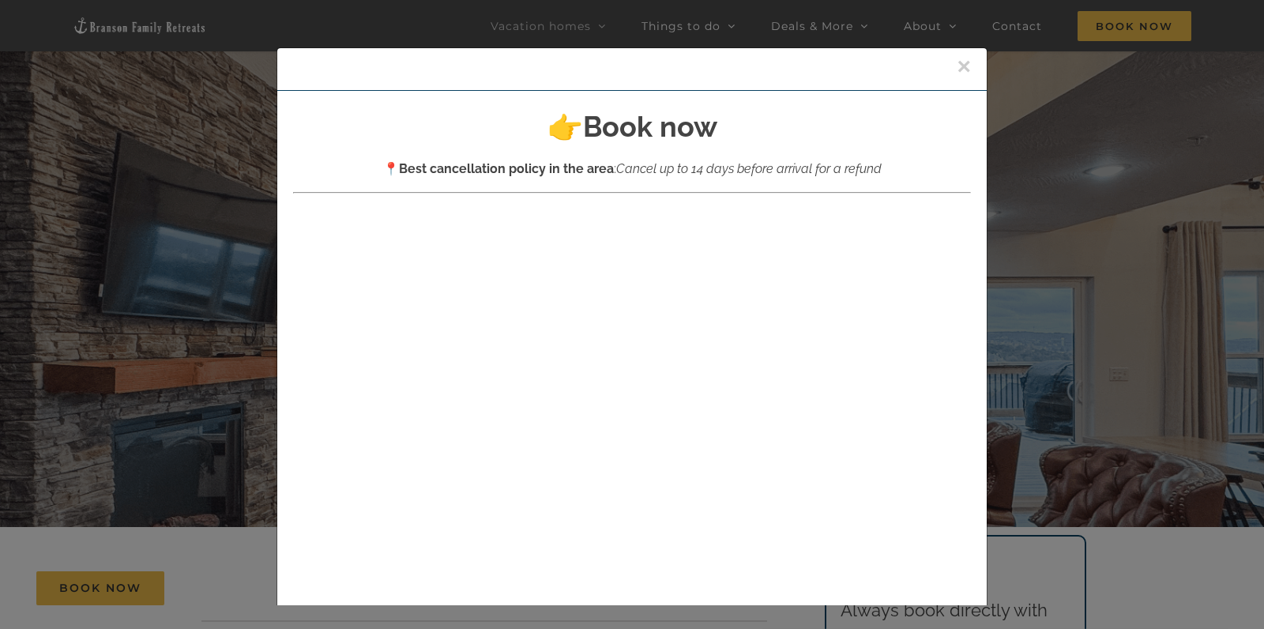
drag, startPoint x: 985, startPoint y: 225, endPoint x: 961, endPoint y: 62, distance: 164.6
click at [961, 62] on button "×" at bounding box center [964, 67] width 14 height 24
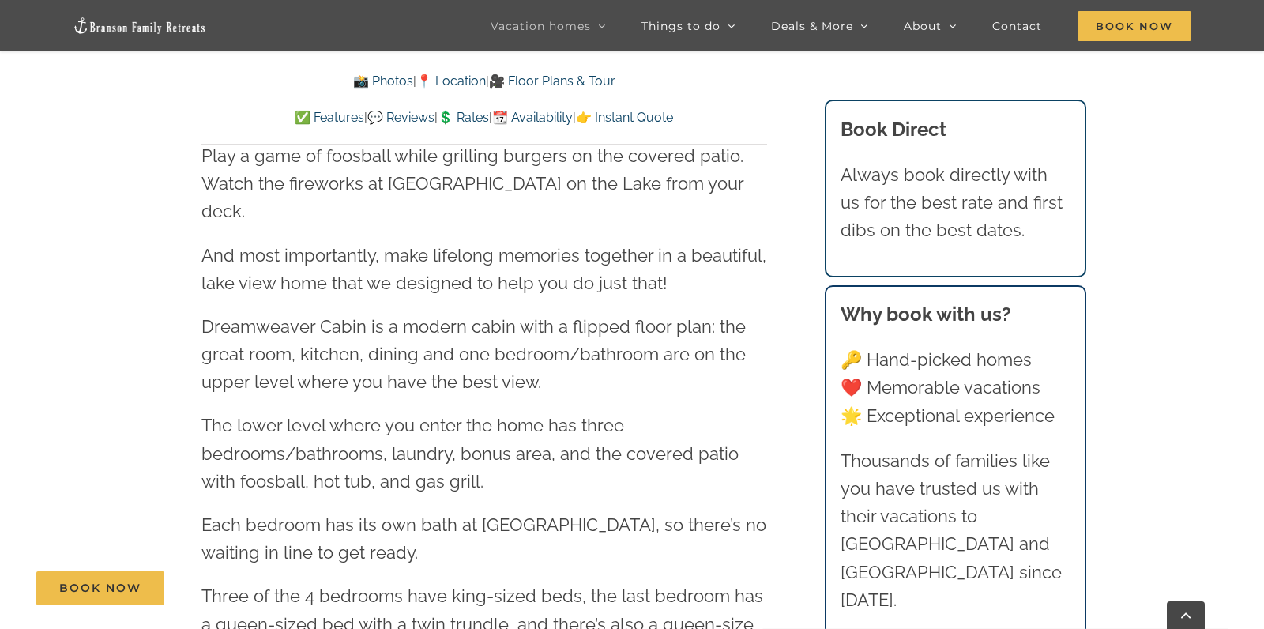
scroll to position [1793, 0]
click at [363, 77] on link "📸 Photos" at bounding box center [383, 80] width 60 height 15
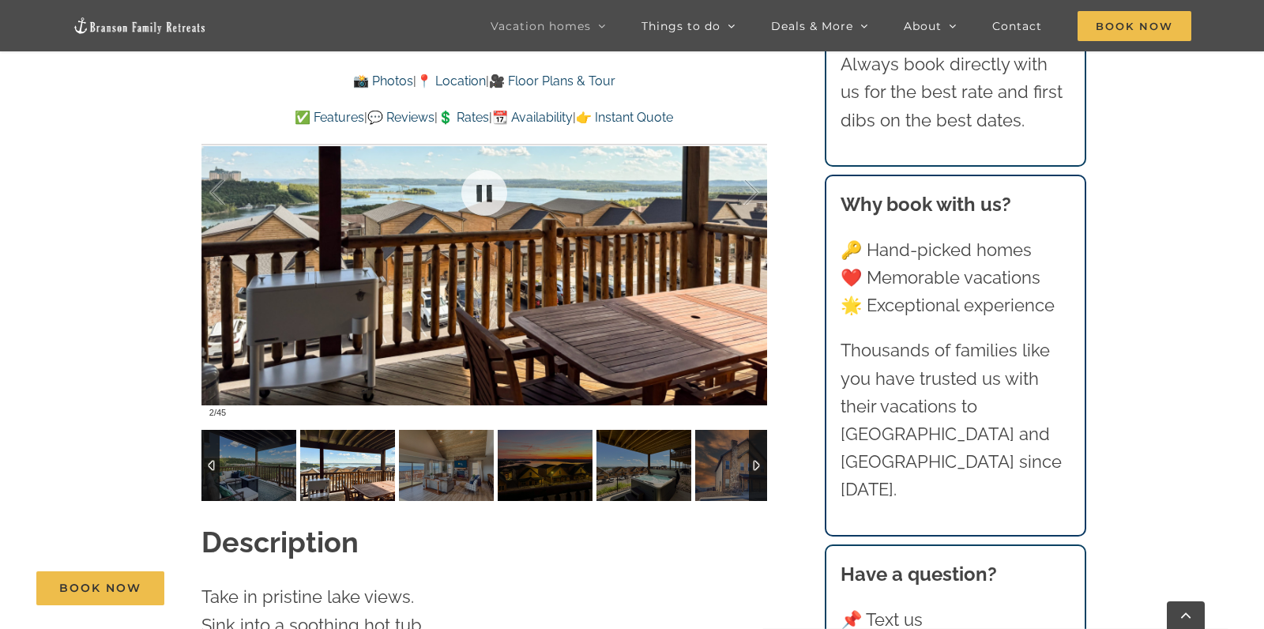
scroll to position [1255, 0]
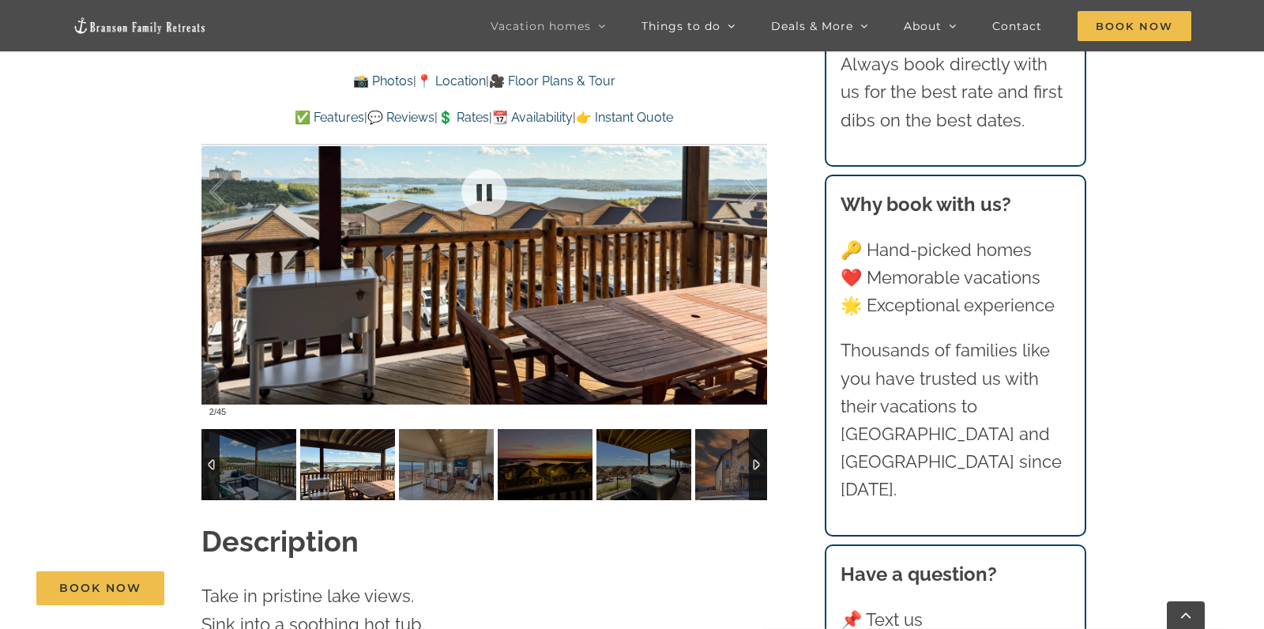
click at [563, 250] on div at bounding box center [484, 192] width 566 height 465
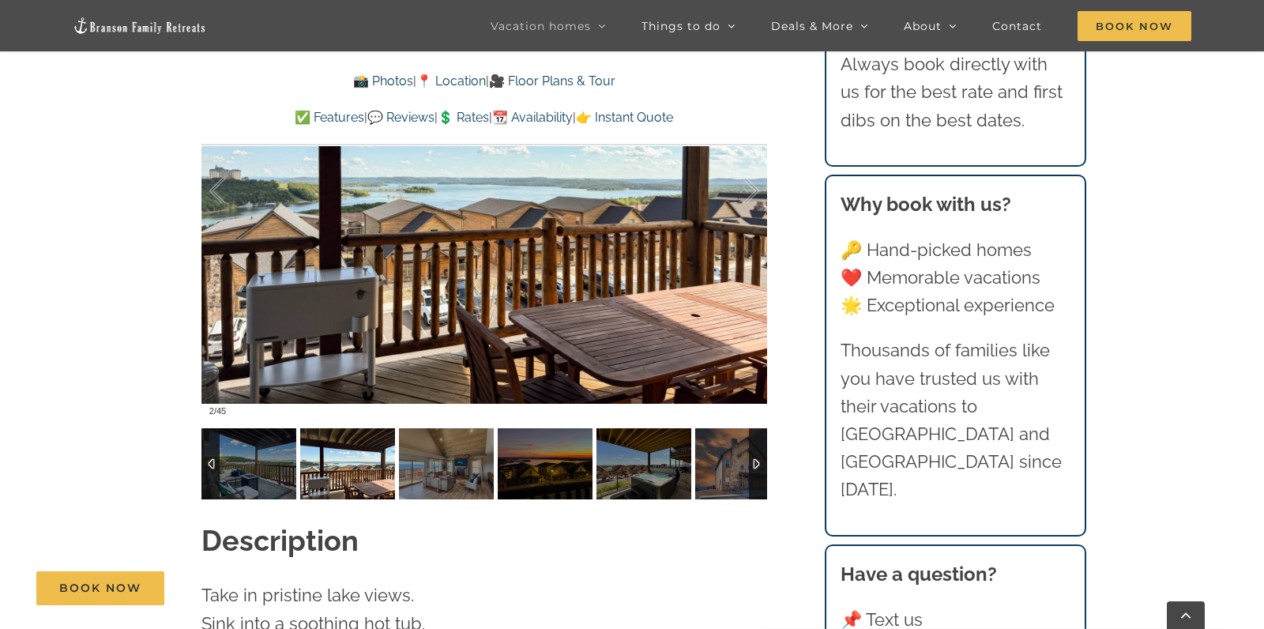
click at [760, 433] on div at bounding box center [758, 463] width 18 height 71
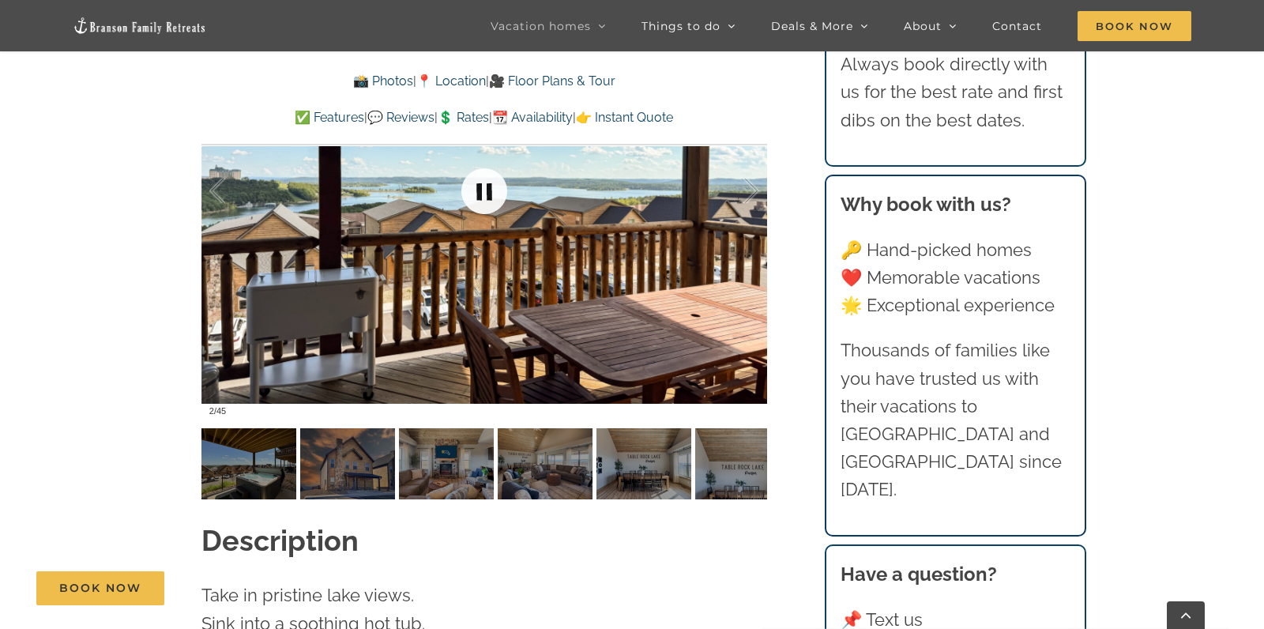
click at [475, 164] on link at bounding box center [484, 191] width 63 height 63
click at [486, 160] on link at bounding box center [484, 191] width 63 height 63
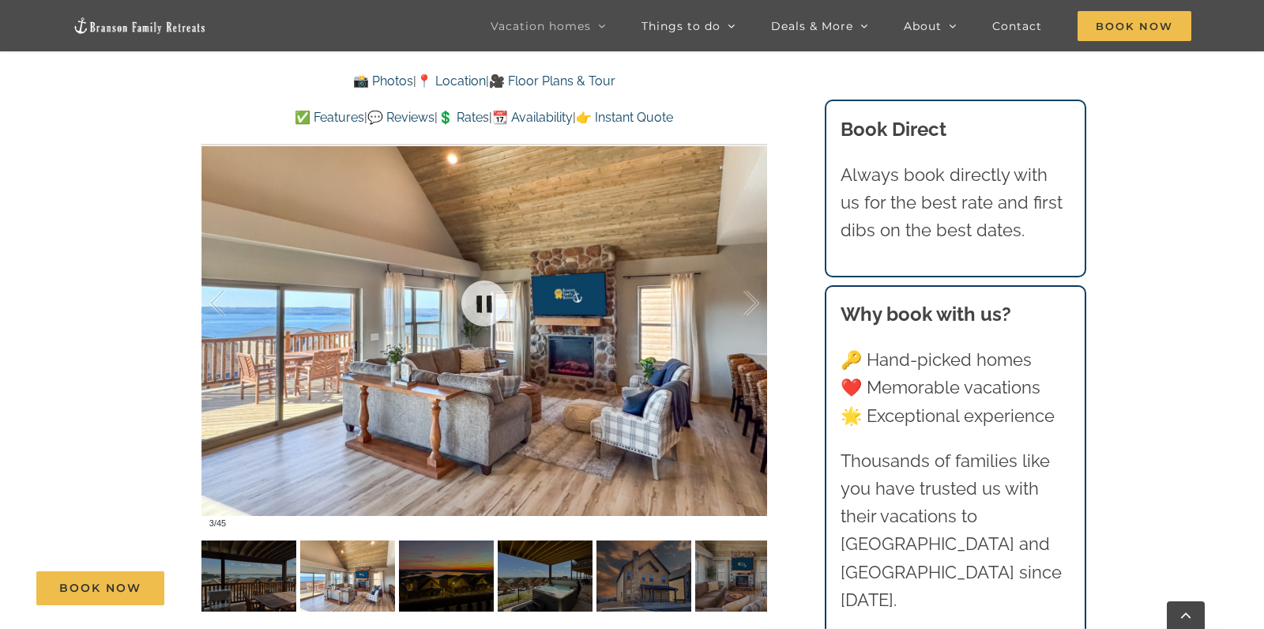
scroll to position [1095, 0]
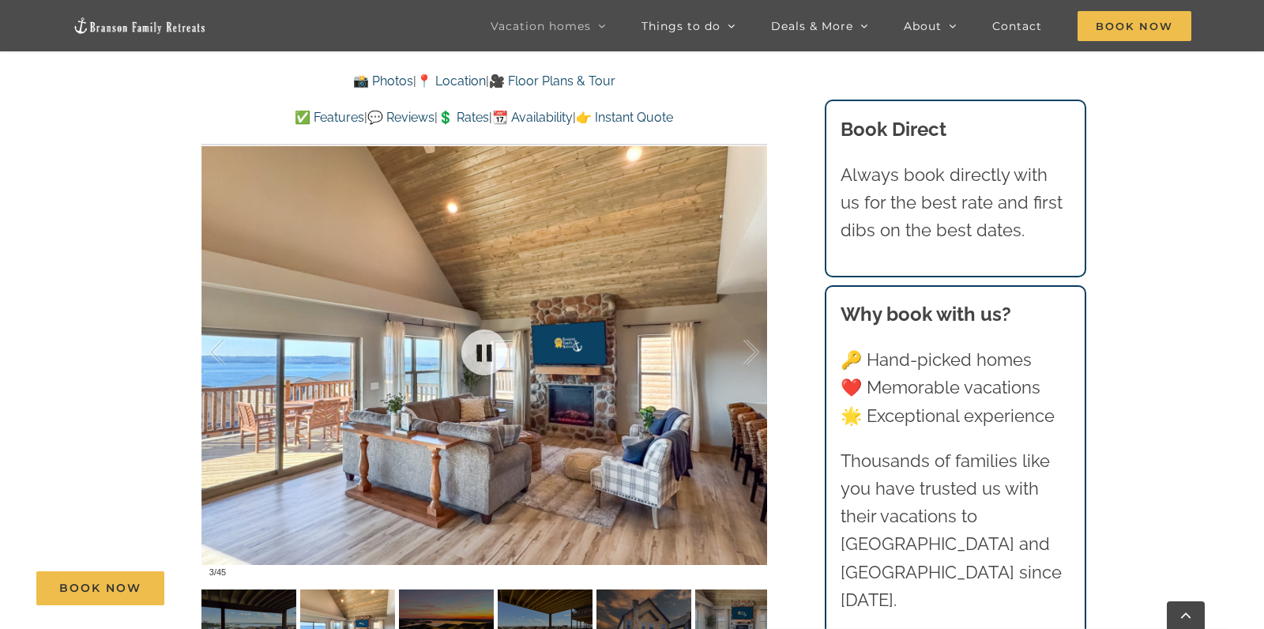
click at [760, 321] on div at bounding box center [484, 352] width 566 height 465
click at [757, 321] on div at bounding box center [734, 352] width 49 height 98
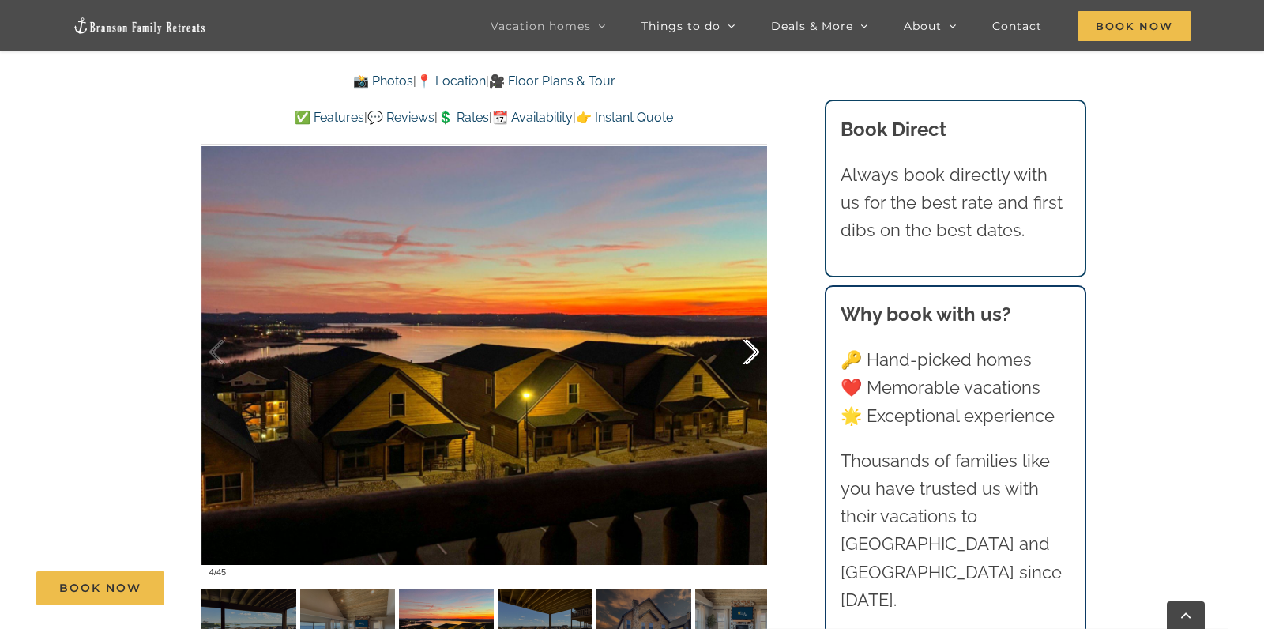
click at [757, 321] on div at bounding box center [734, 352] width 49 height 98
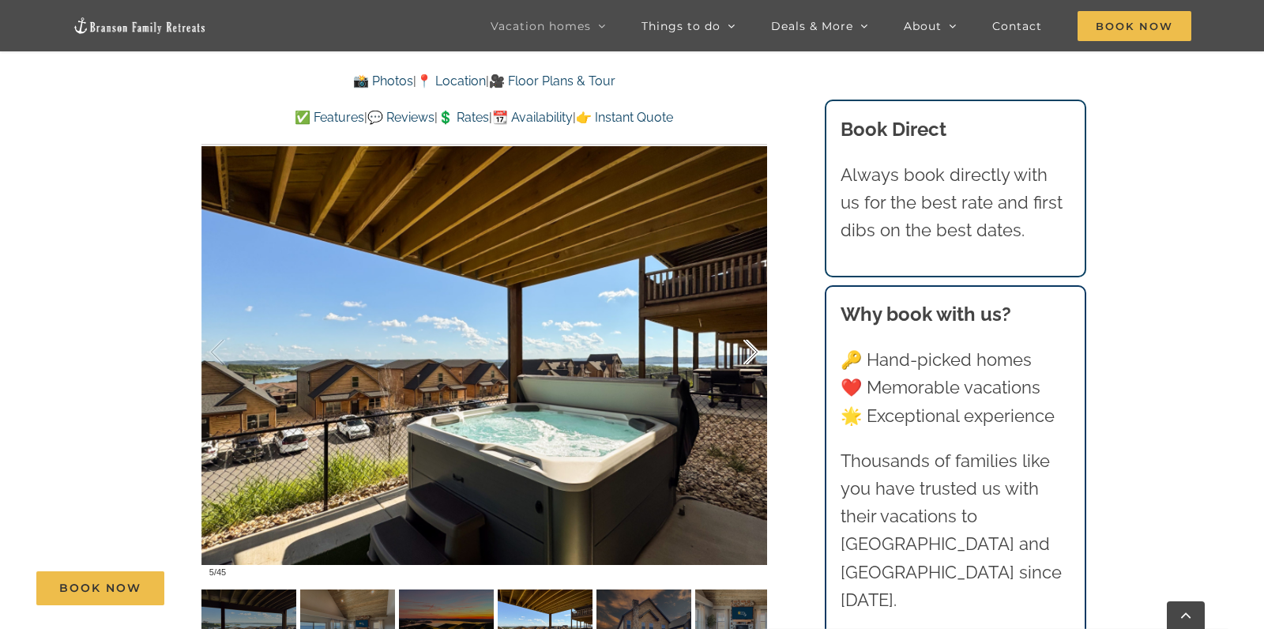
click at [757, 321] on div at bounding box center [734, 352] width 49 height 98
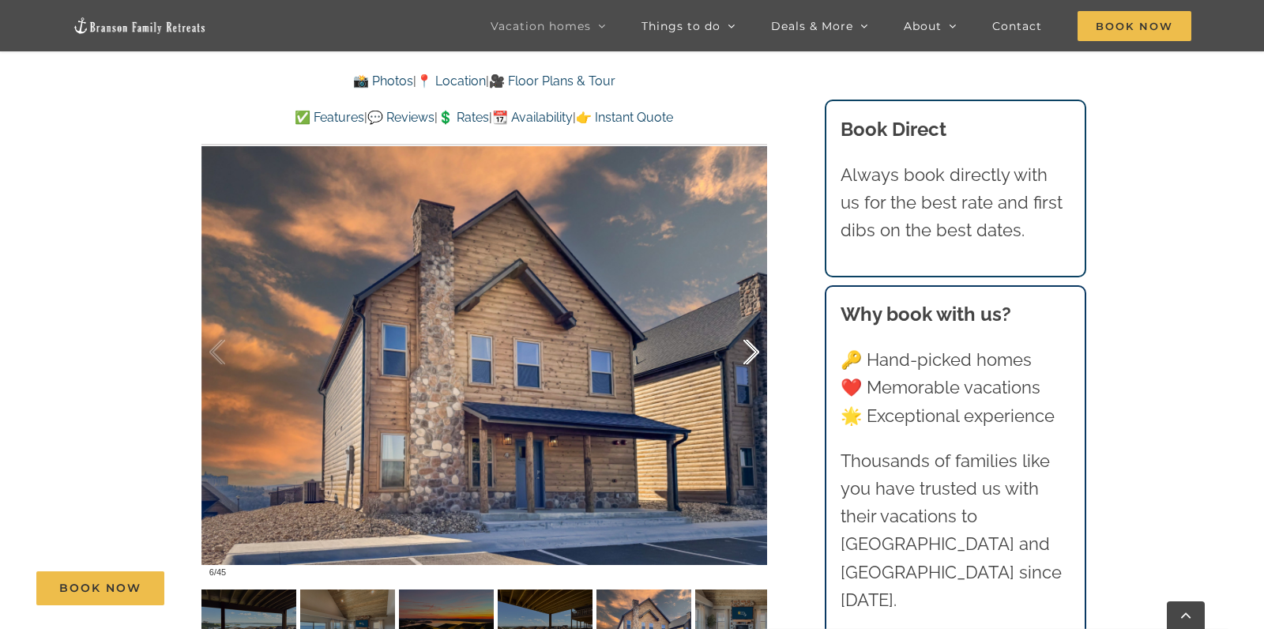
click at [757, 321] on div at bounding box center [734, 352] width 49 height 98
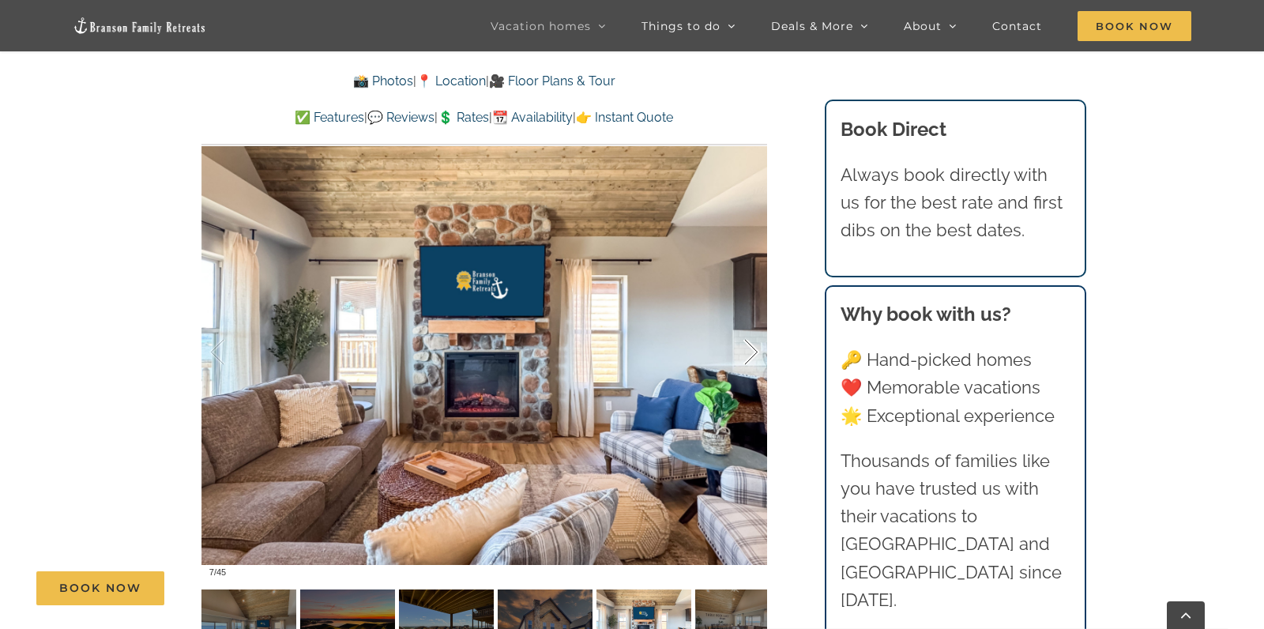
click at [757, 321] on div at bounding box center [734, 352] width 49 height 98
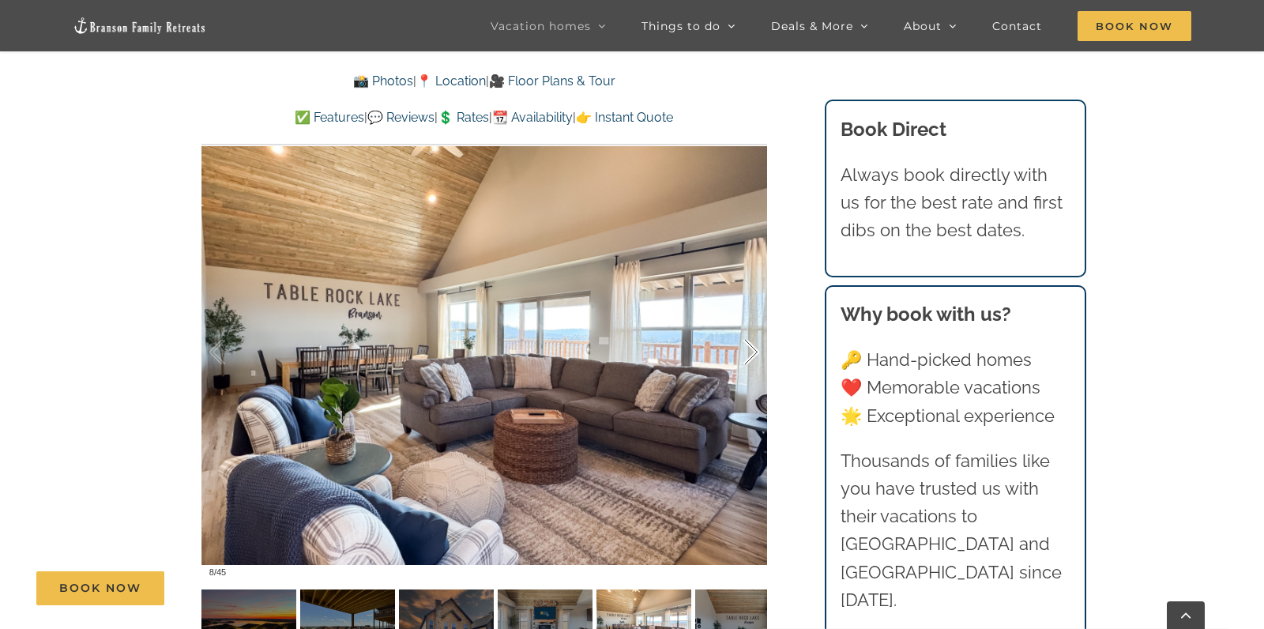
click at [757, 321] on div at bounding box center [734, 352] width 49 height 98
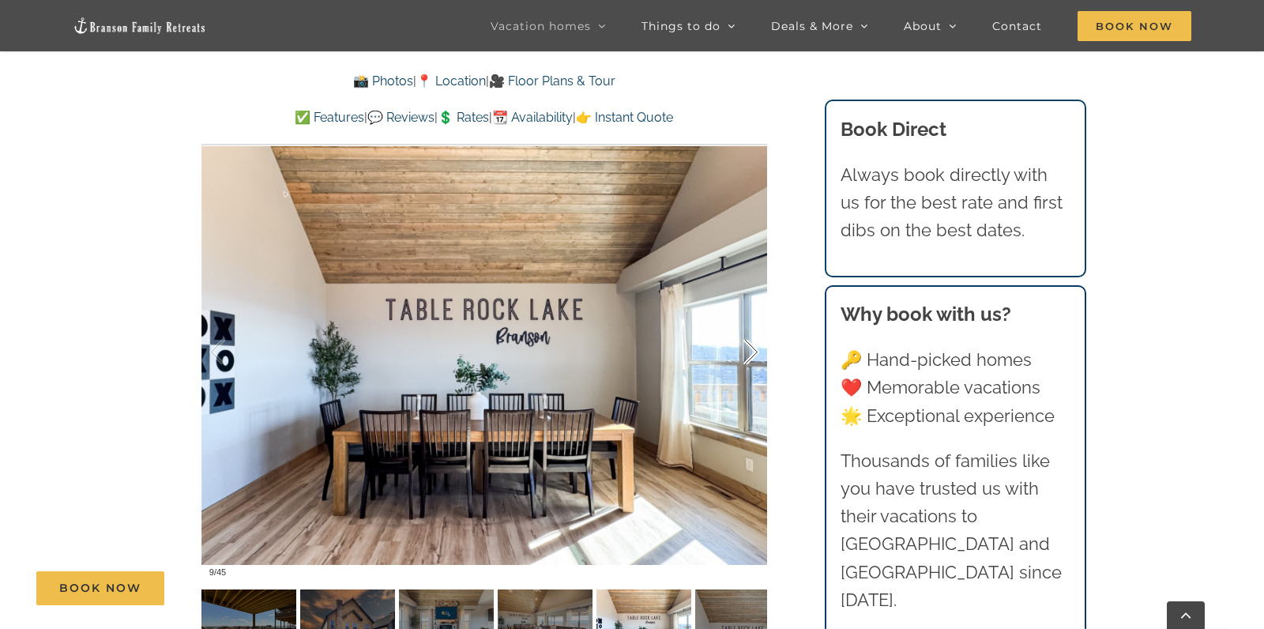
click at [757, 321] on div at bounding box center [734, 352] width 49 height 98
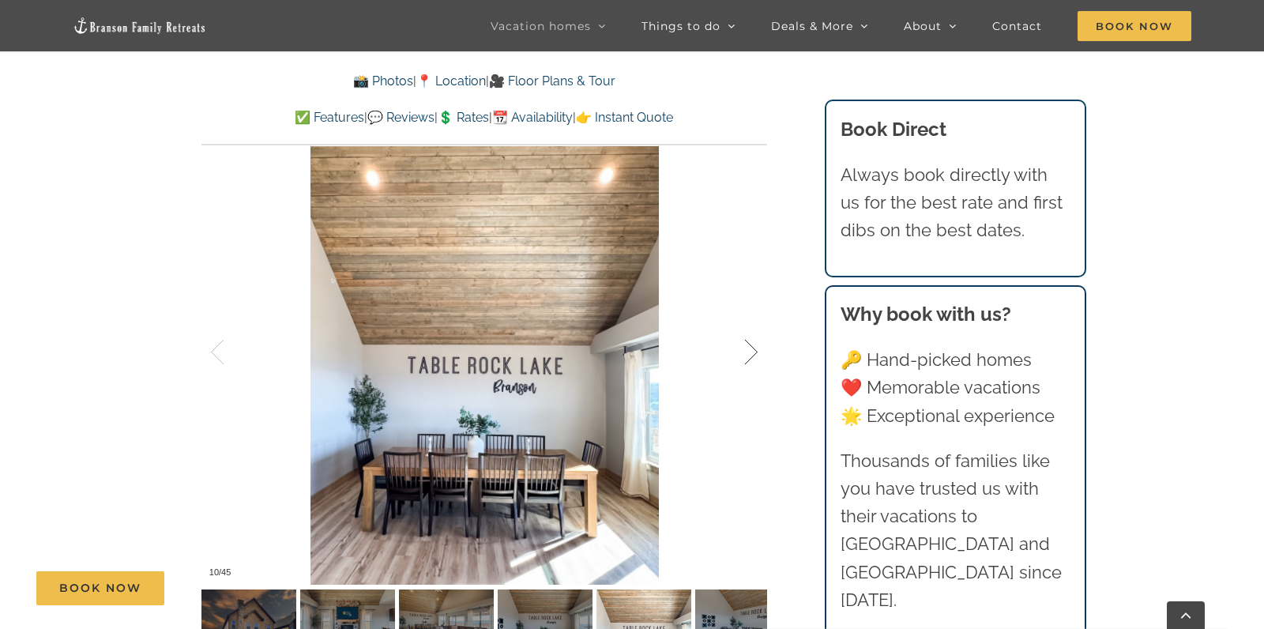
click at [757, 321] on div at bounding box center [734, 352] width 49 height 98
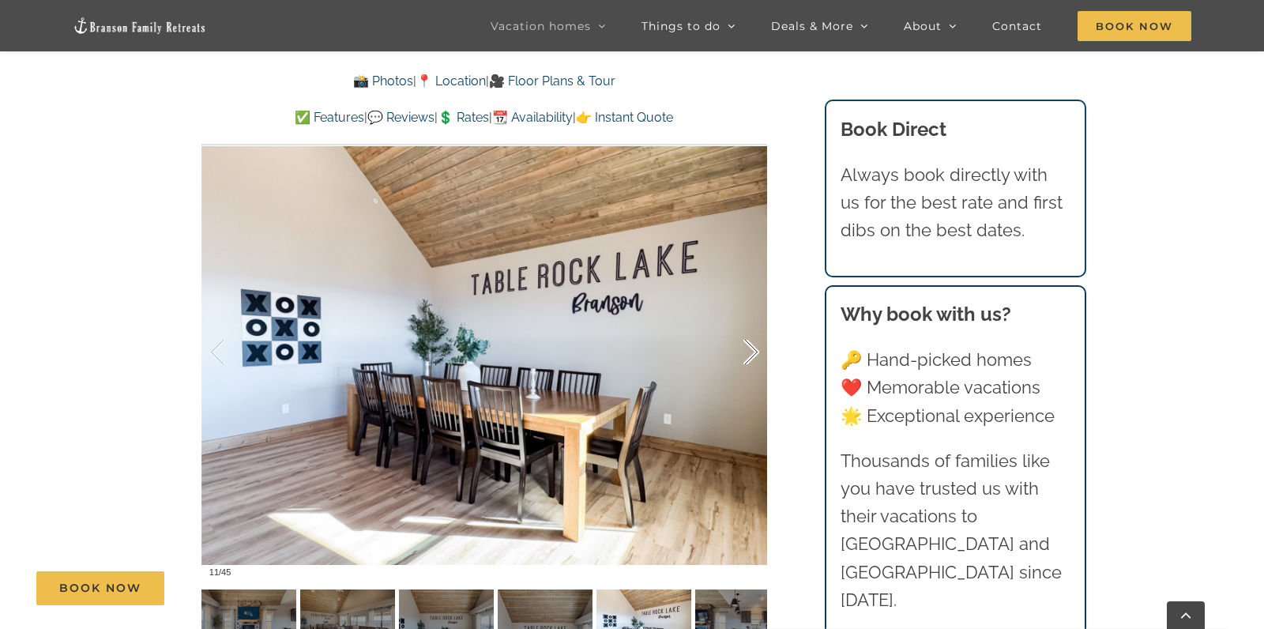
click at [757, 321] on div at bounding box center [734, 352] width 49 height 98
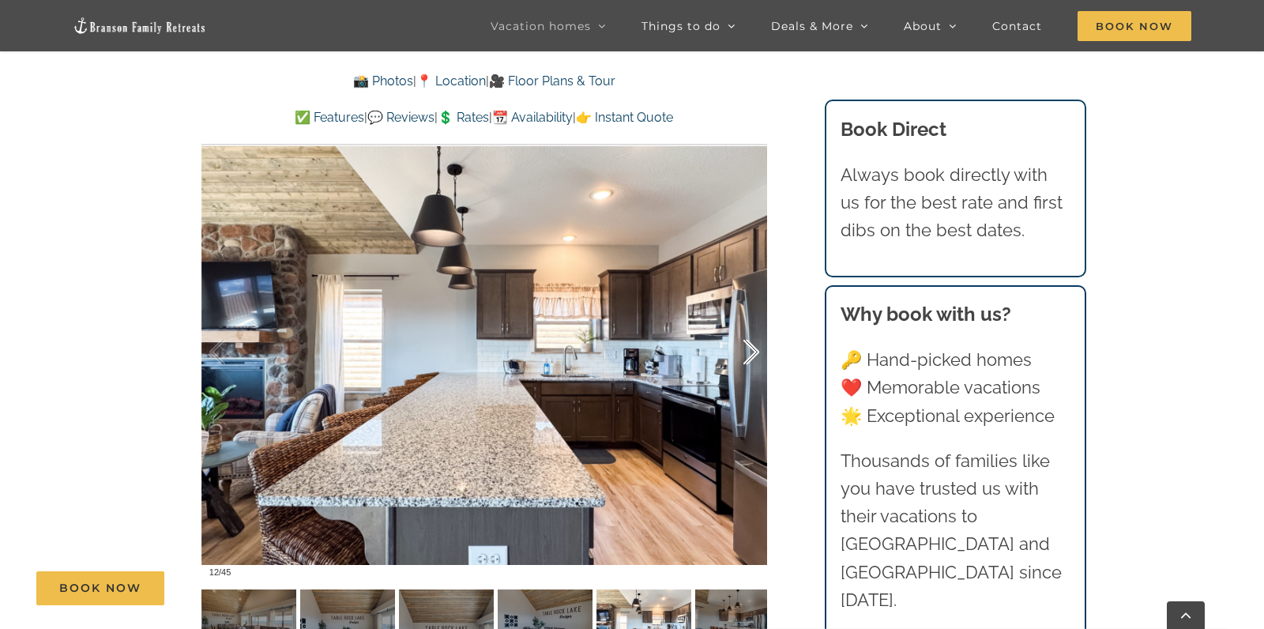
click at [757, 321] on div at bounding box center [734, 352] width 49 height 98
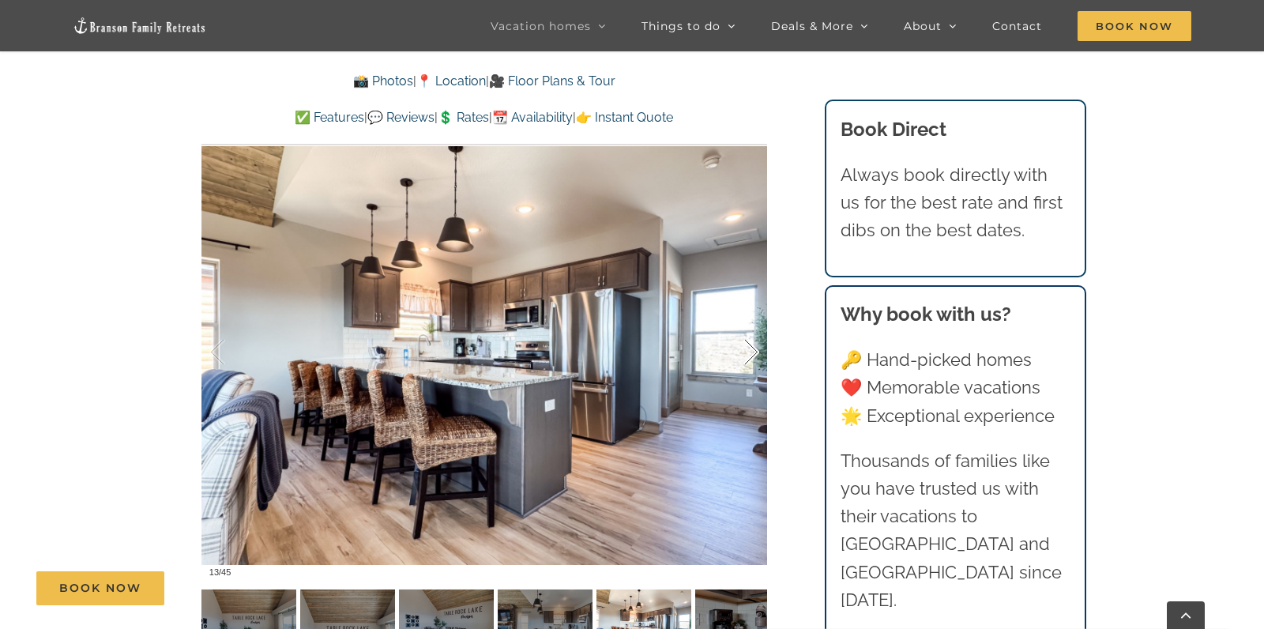
click at [757, 321] on div at bounding box center [734, 352] width 49 height 98
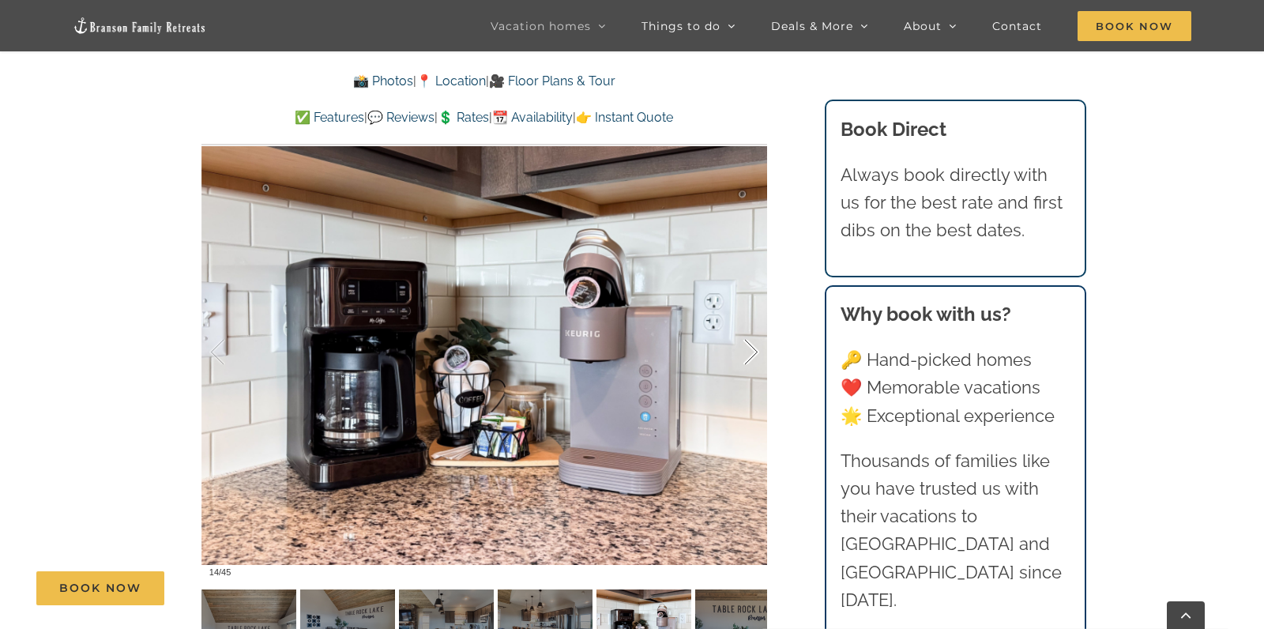
click at [757, 321] on div at bounding box center [734, 352] width 49 height 98
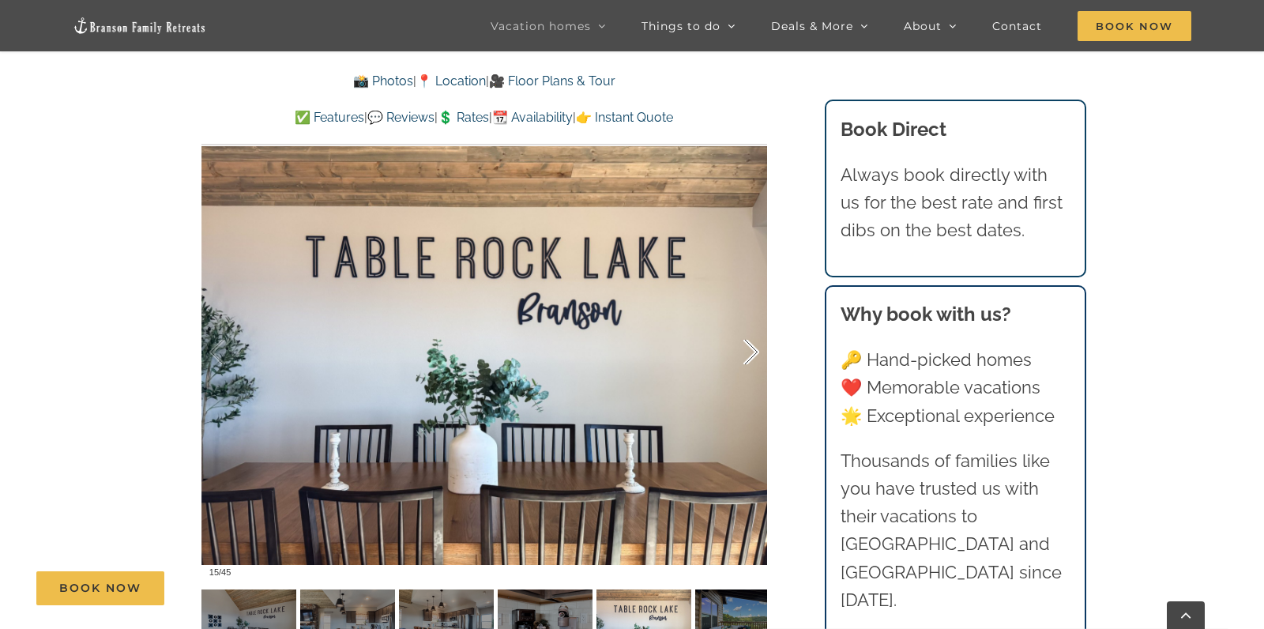
click at [757, 321] on div at bounding box center [734, 352] width 49 height 98
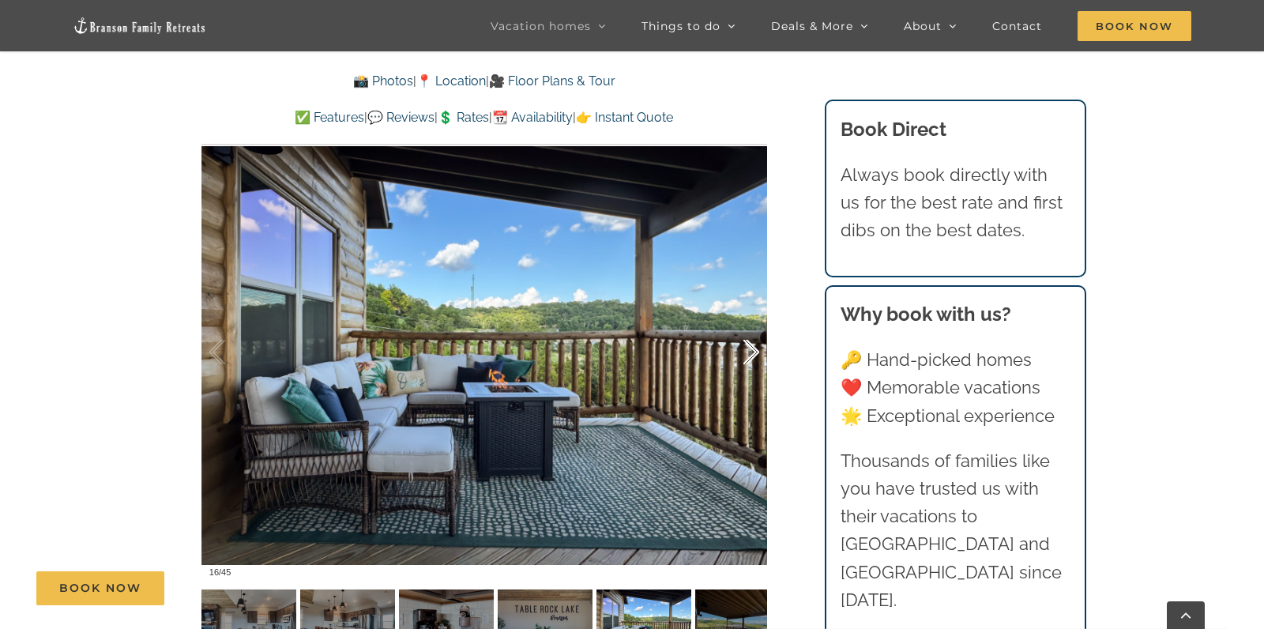
click at [757, 321] on div at bounding box center [734, 352] width 49 height 98
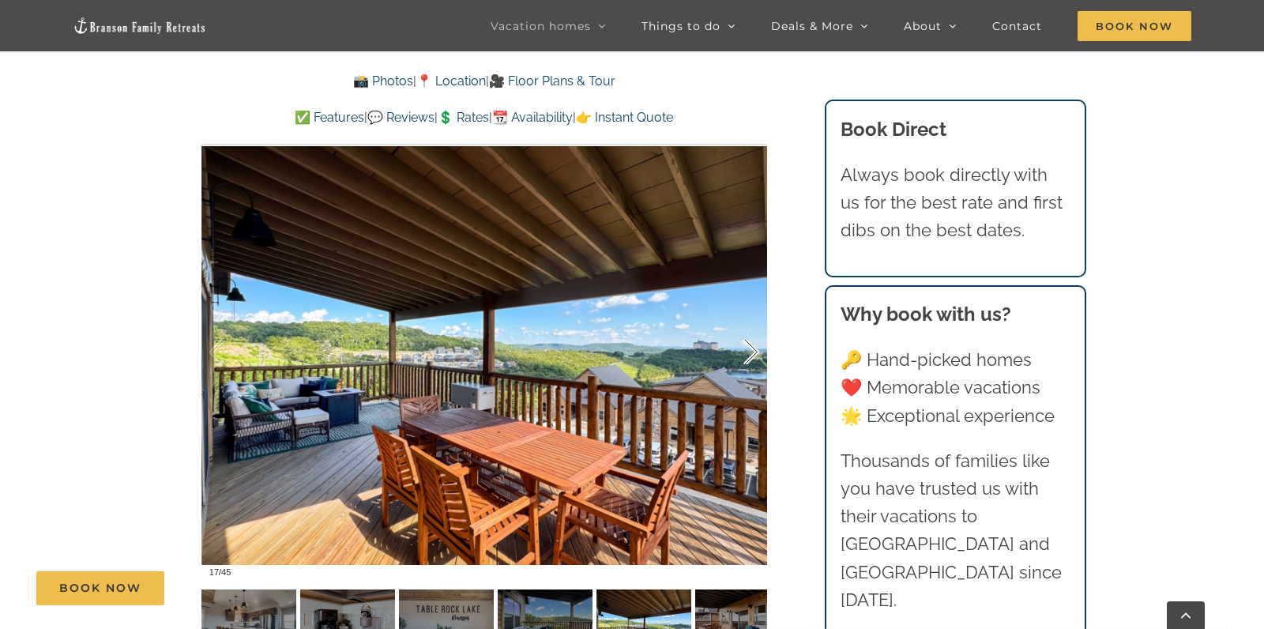
click at [757, 321] on div at bounding box center [734, 352] width 49 height 98
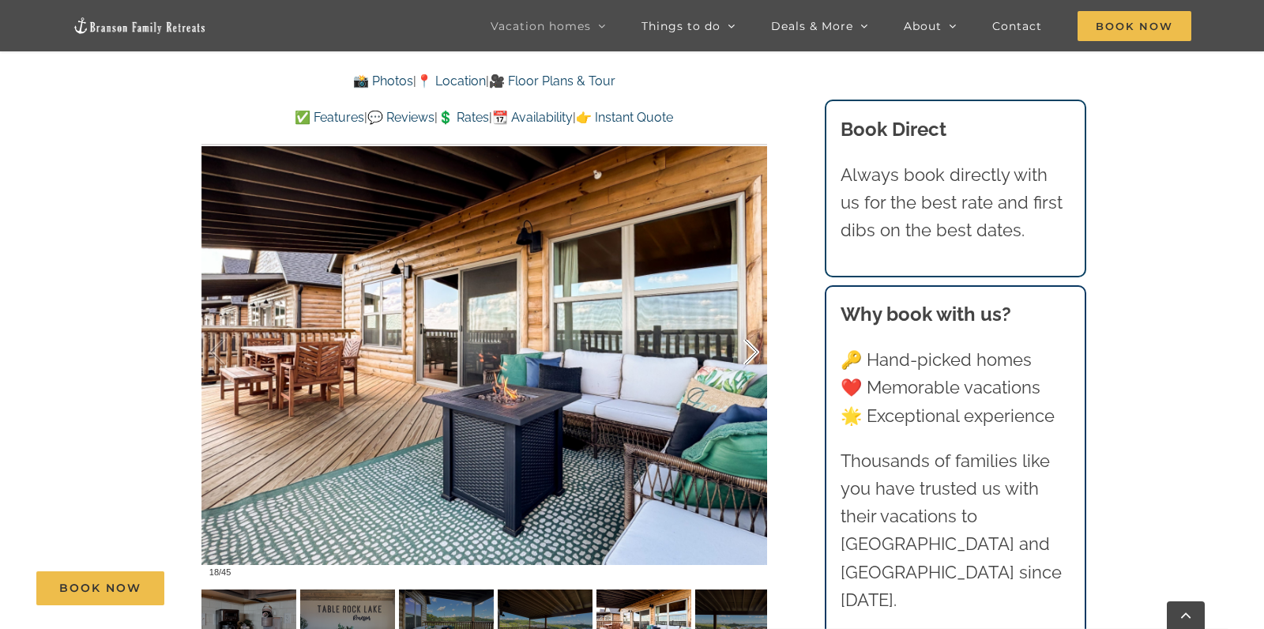
click at [757, 321] on div at bounding box center [734, 352] width 49 height 98
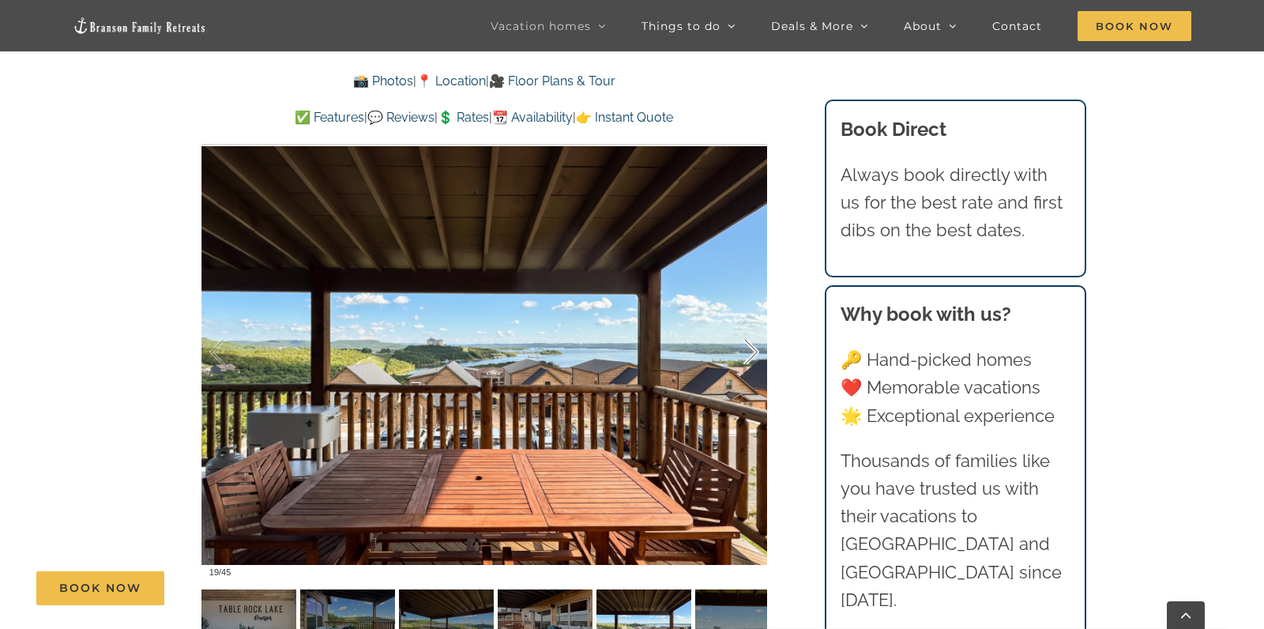
click at [757, 321] on div at bounding box center [734, 352] width 49 height 98
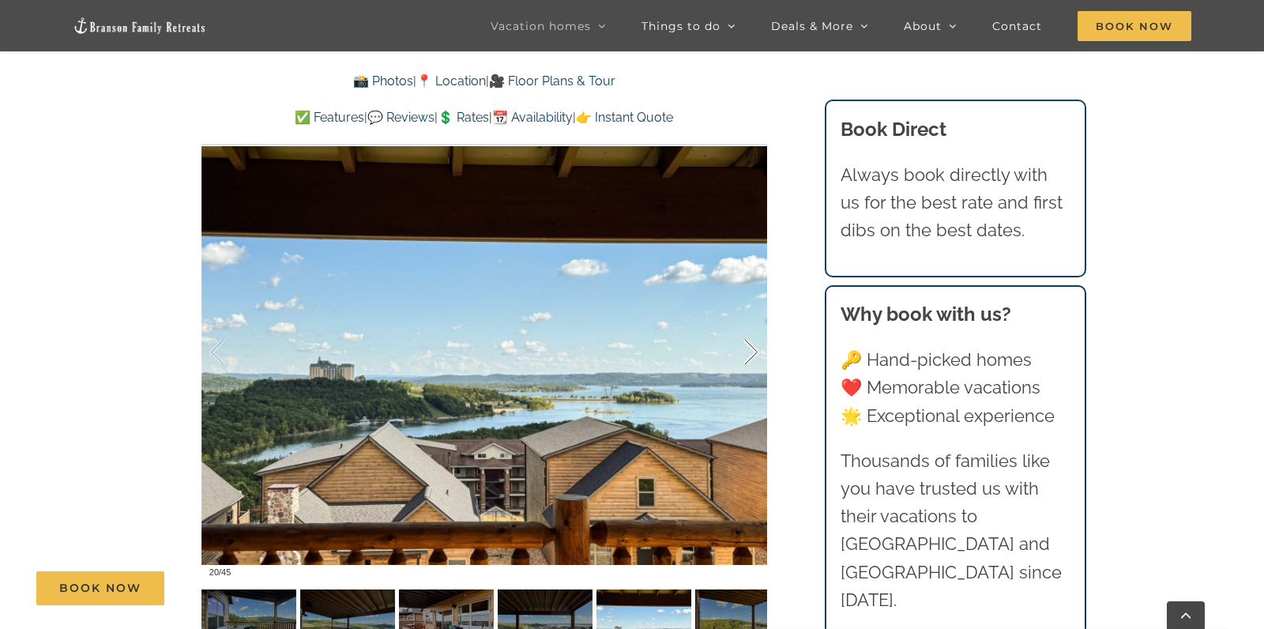
click at [757, 321] on div at bounding box center [734, 352] width 49 height 98
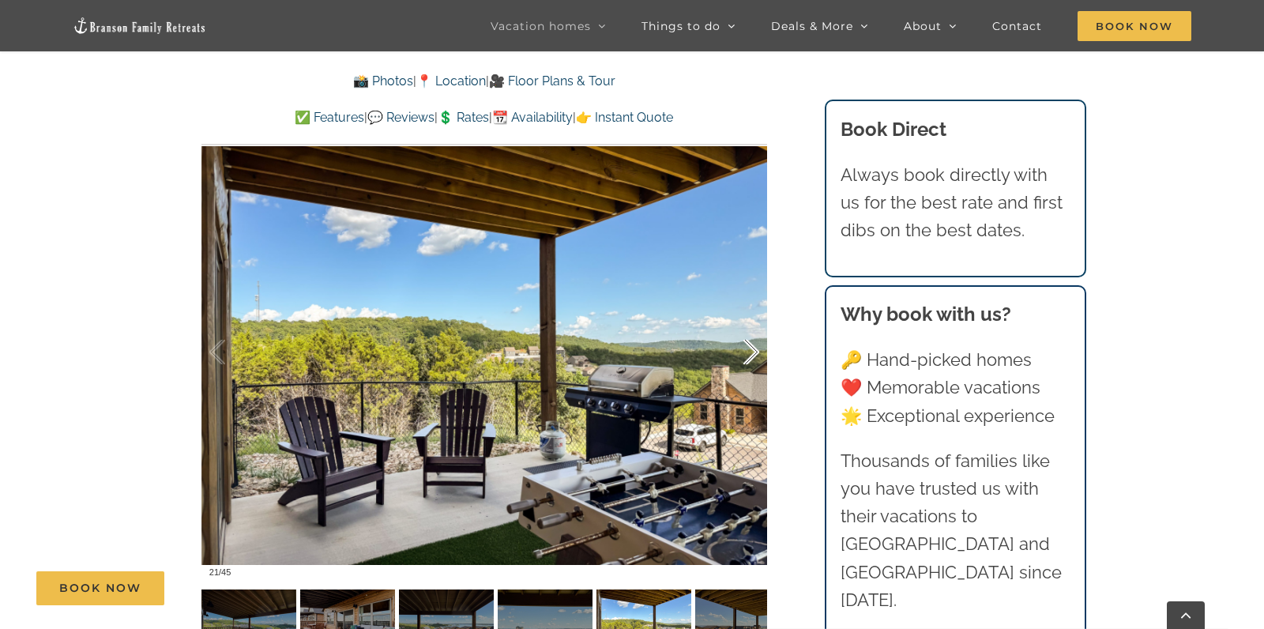
click at [757, 321] on div at bounding box center [734, 352] width 49 height 98
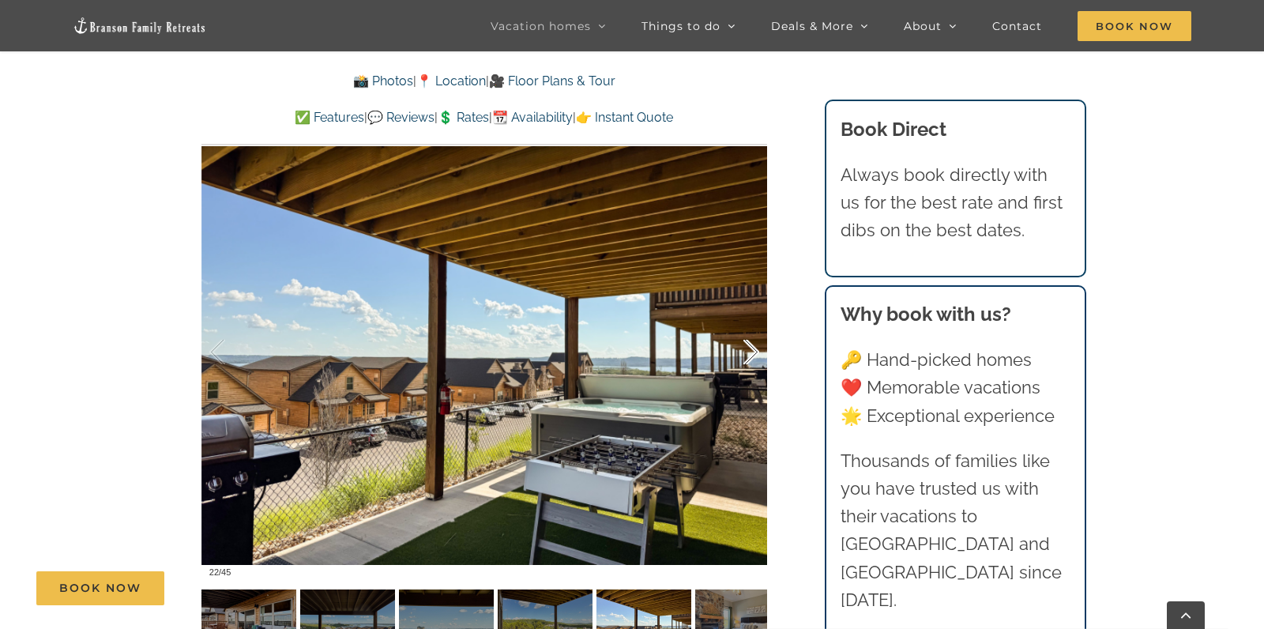
click at [757, 321] on div at bounding box center [734, 352] width 49 height 98
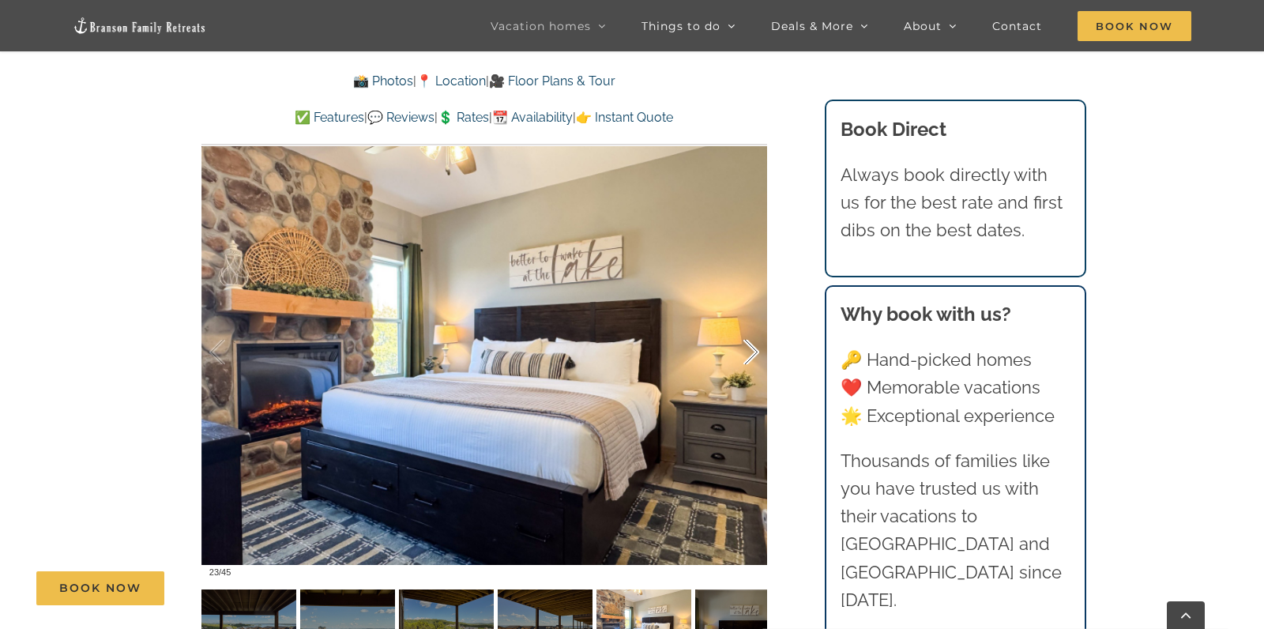
click at [757, 321] on div at bounding box center [734, 352] width 49 height 98
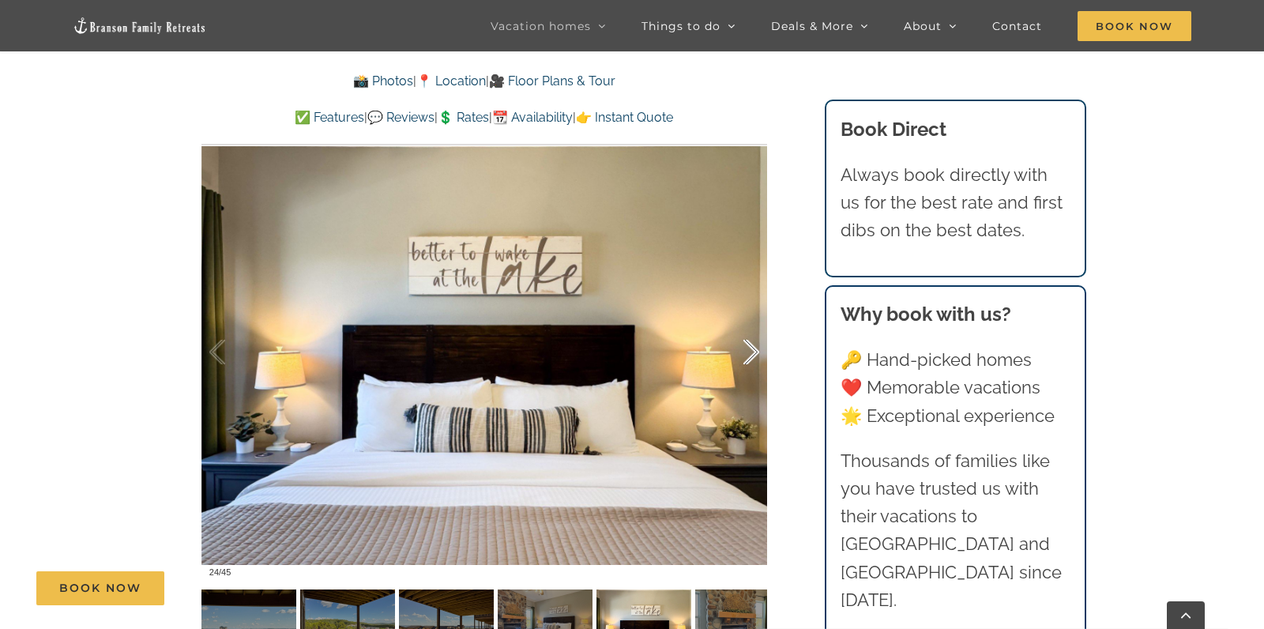
click at [757, 321] on div at bounding box center [734, 352] width 49 height 98
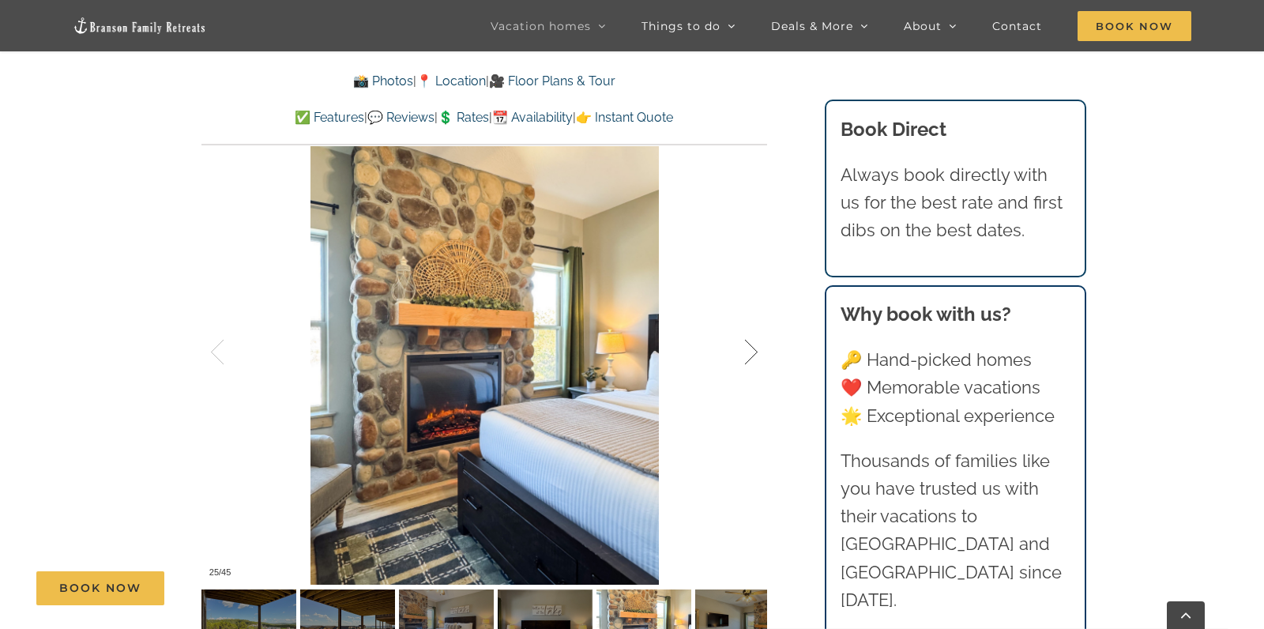
click at [757, 321] on div at bounding box center [734, 352] width 49 height 98
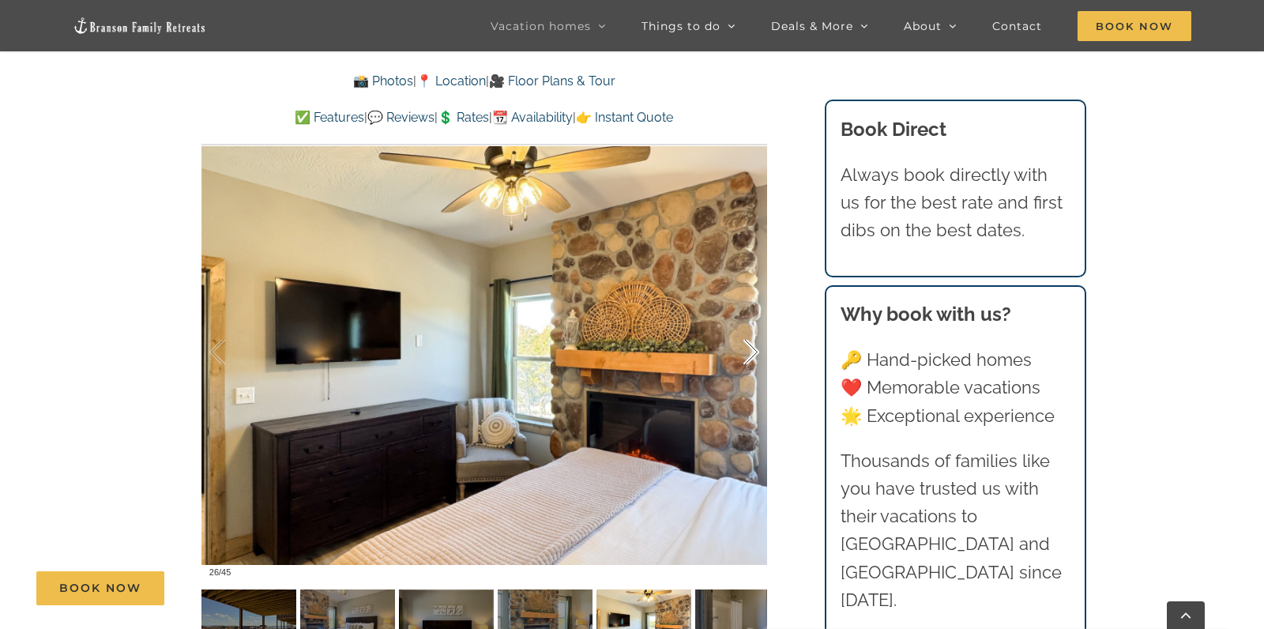
click at [757, 321] on div at bounding box center [734, 352] width 49 height 98
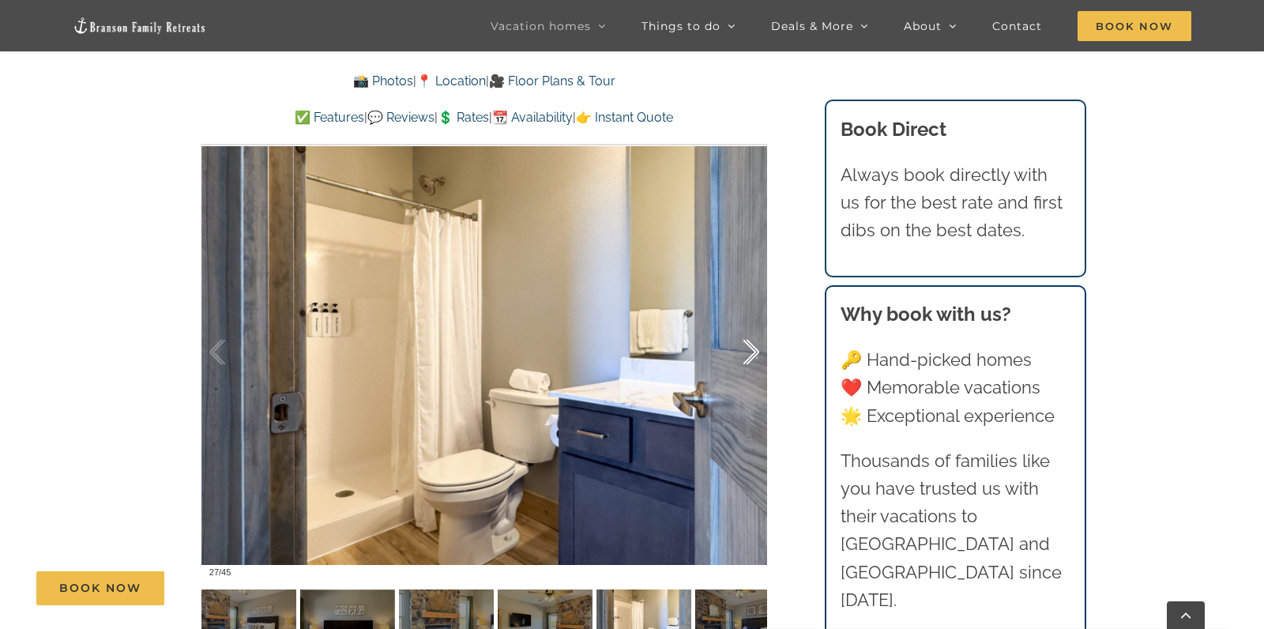
click at [757, 321] on div at bounding box center [734, 352] width 49 height 98
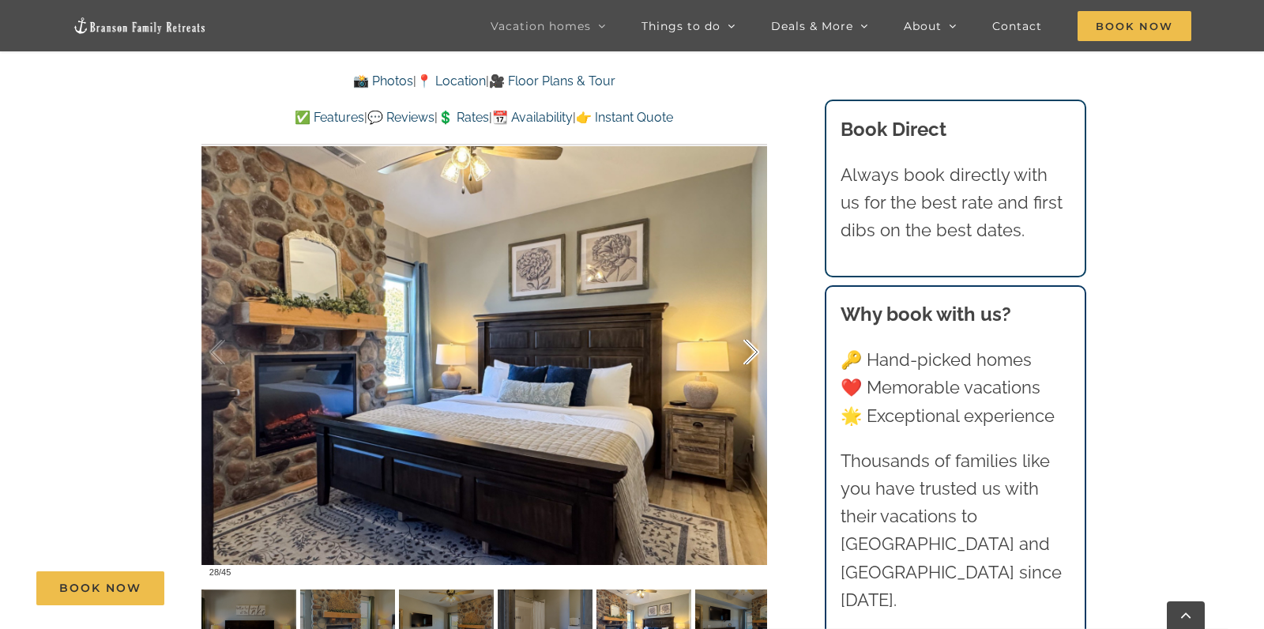
click at [757, 321] on div at bounding box center [734, 352] width 49 height 98
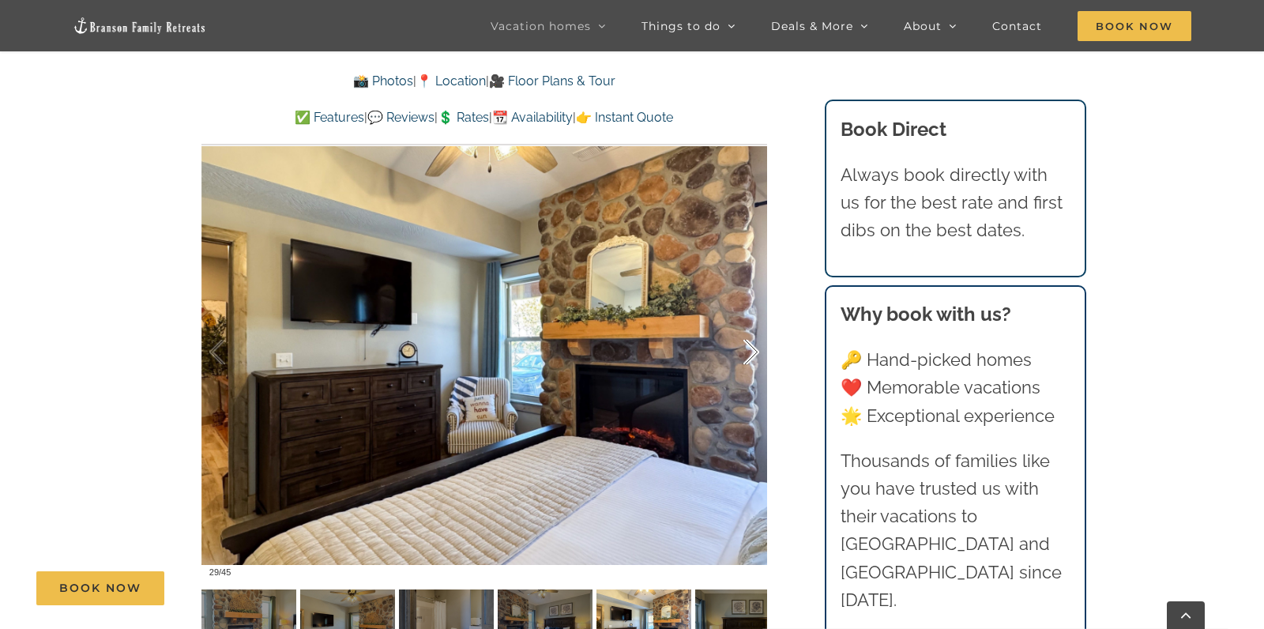
click at [757, 321] on div at bounding box center [734, 352] width 49 height 98
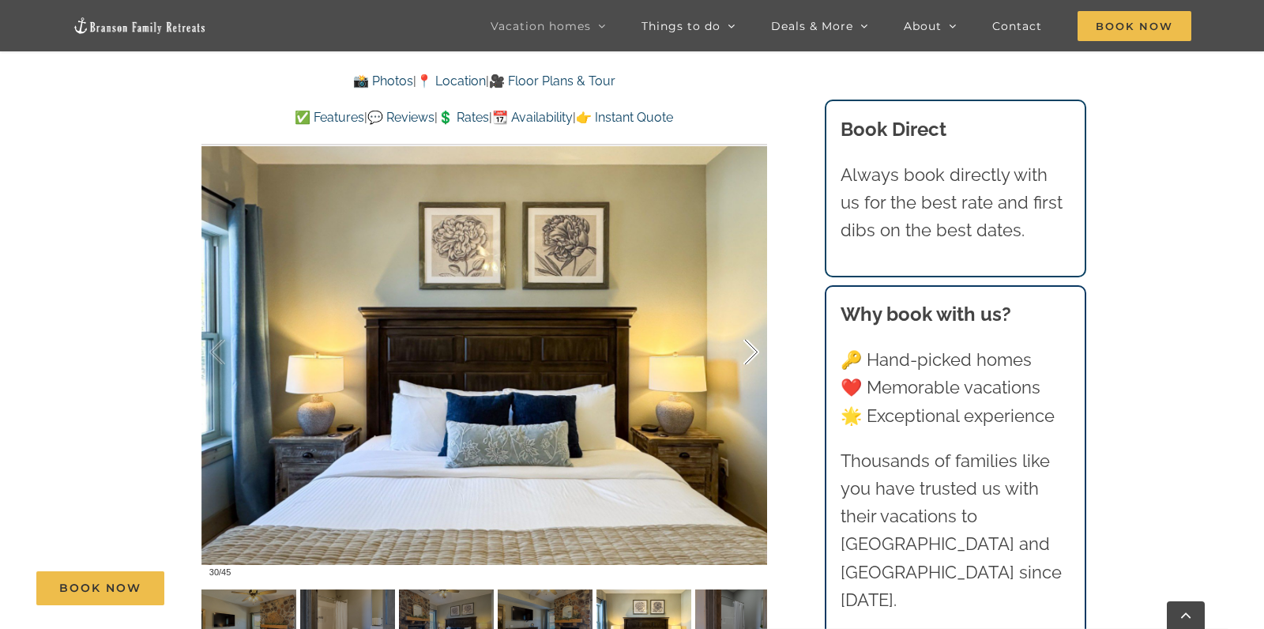
click at [757, 321] on div at bounding box center [734, 352] width 49 height 98
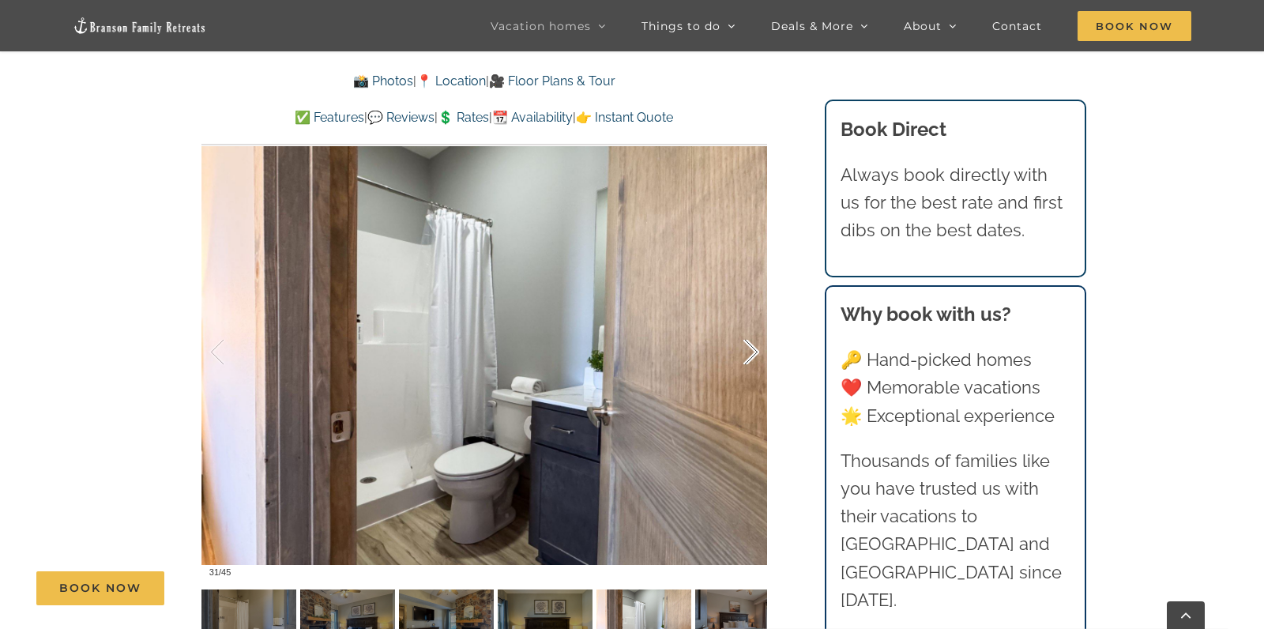
click at [757, 321] on div at bounding box center [734, 352] width 49 height 98
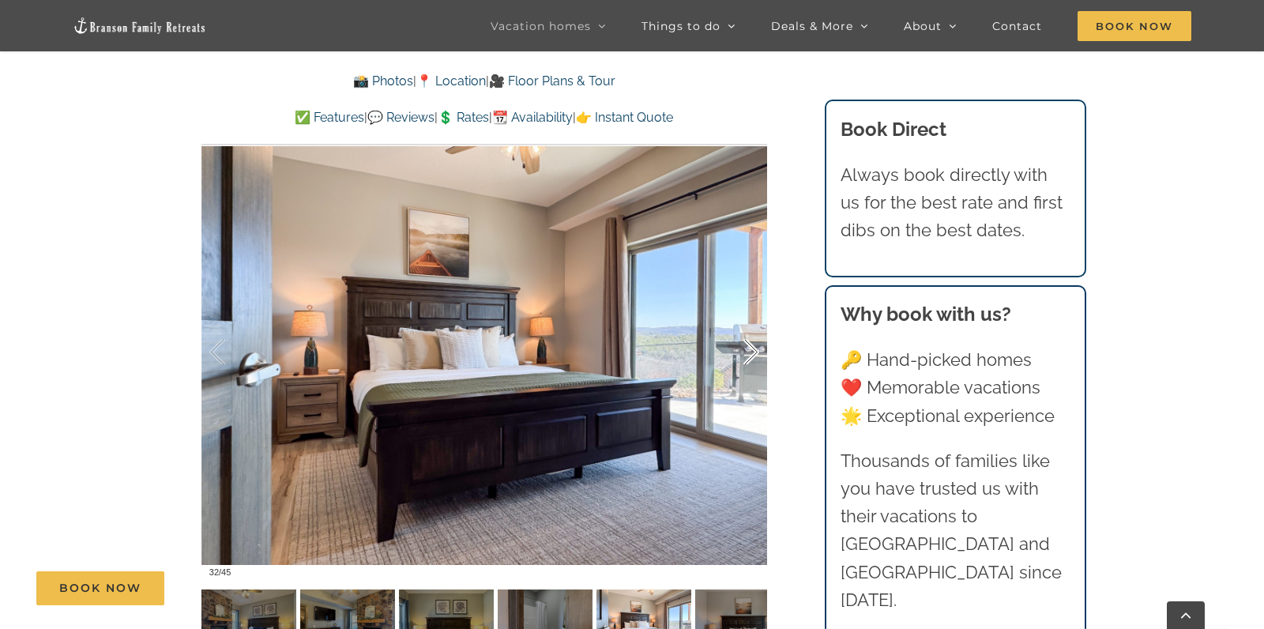
click at [757, 321] on div at bounding box center [734, 352] width 49 height 98
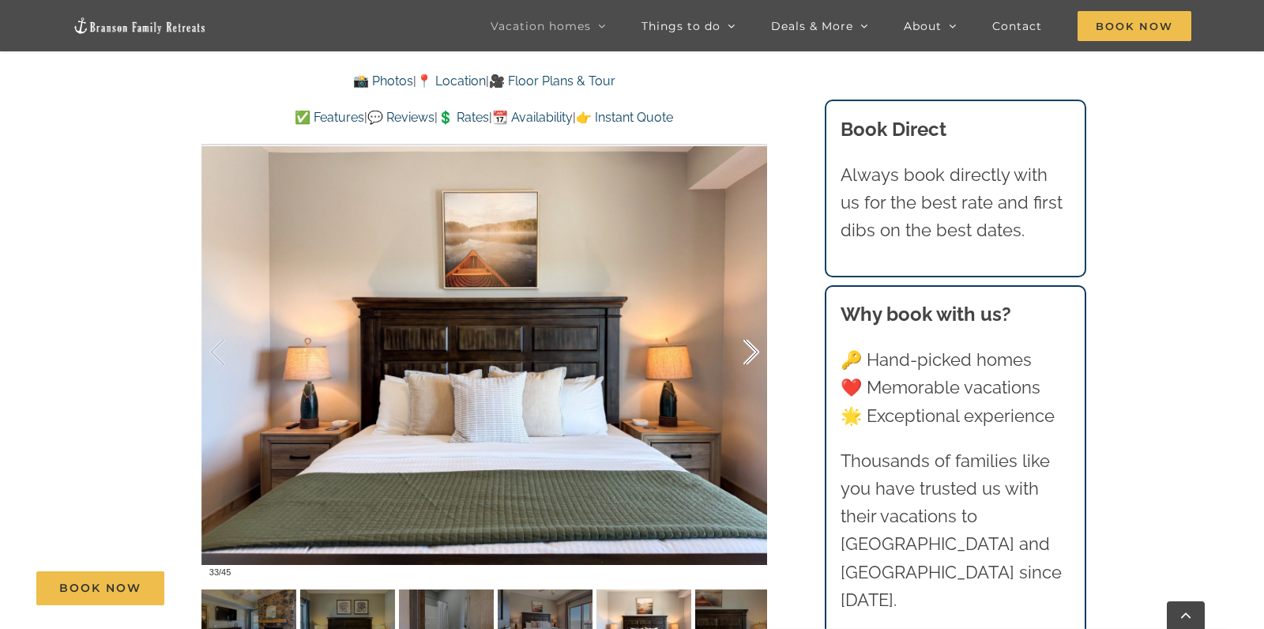
click at [757, 321] on div at bounding box center [734, 352] width 49 height 98
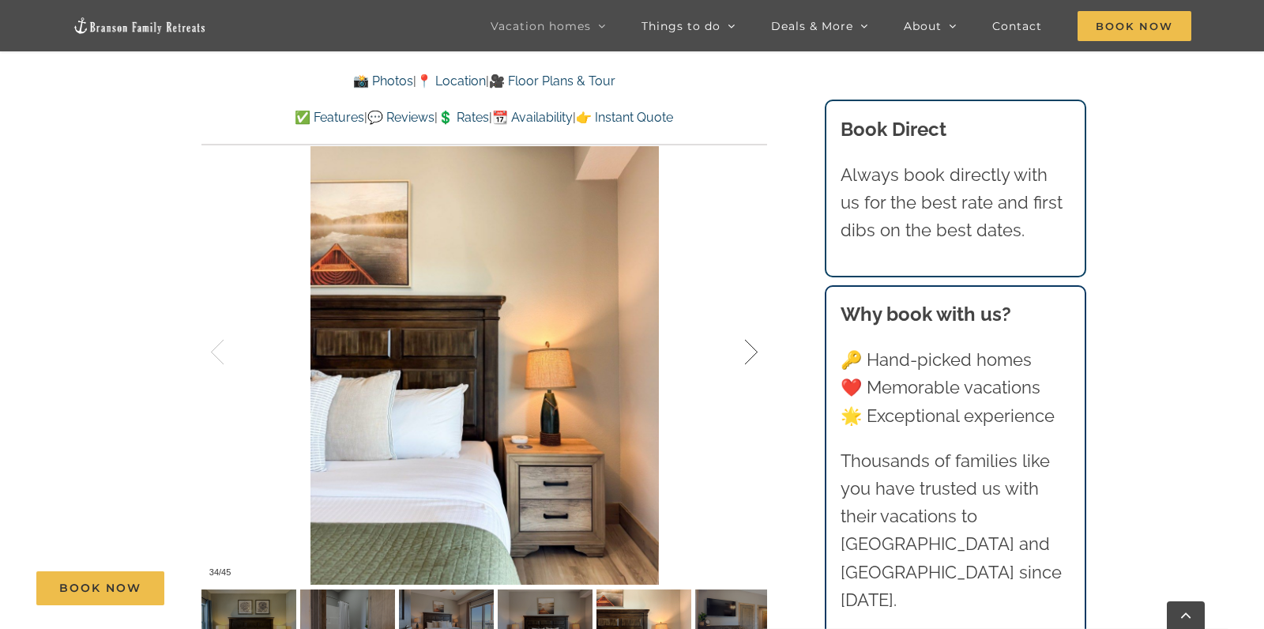
click at [757, 321] on div at bounding box center [734, 352] width 49 height 98
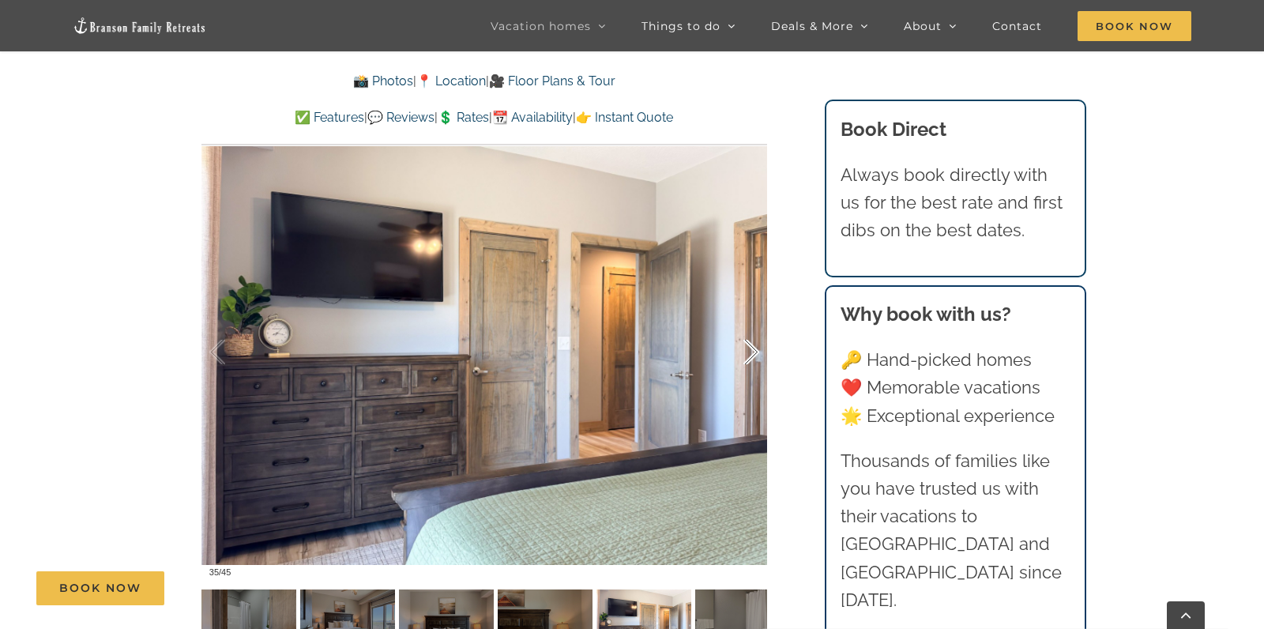
click at [757, 321] on div at bounding box center [734, 352] width 49 height 98
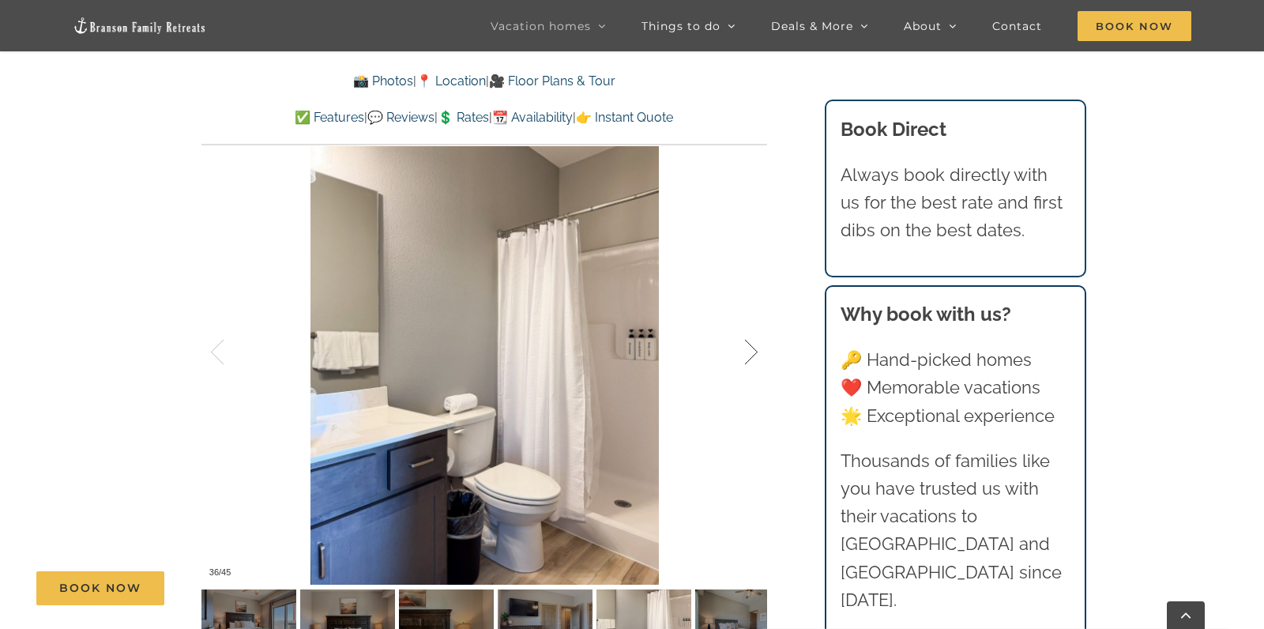
click at [757, 321] on div at bounding box center [734, 352] width 49 height 98
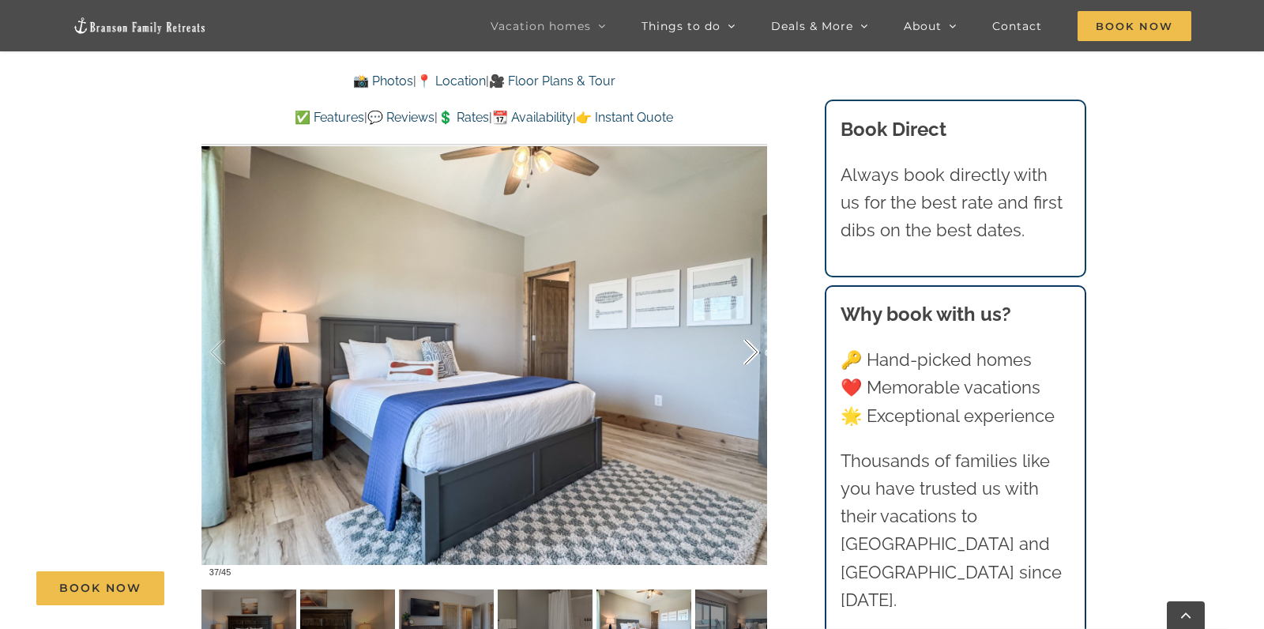
click at [757, 321] on div at bounding box center [734, 352] width 49 height 98
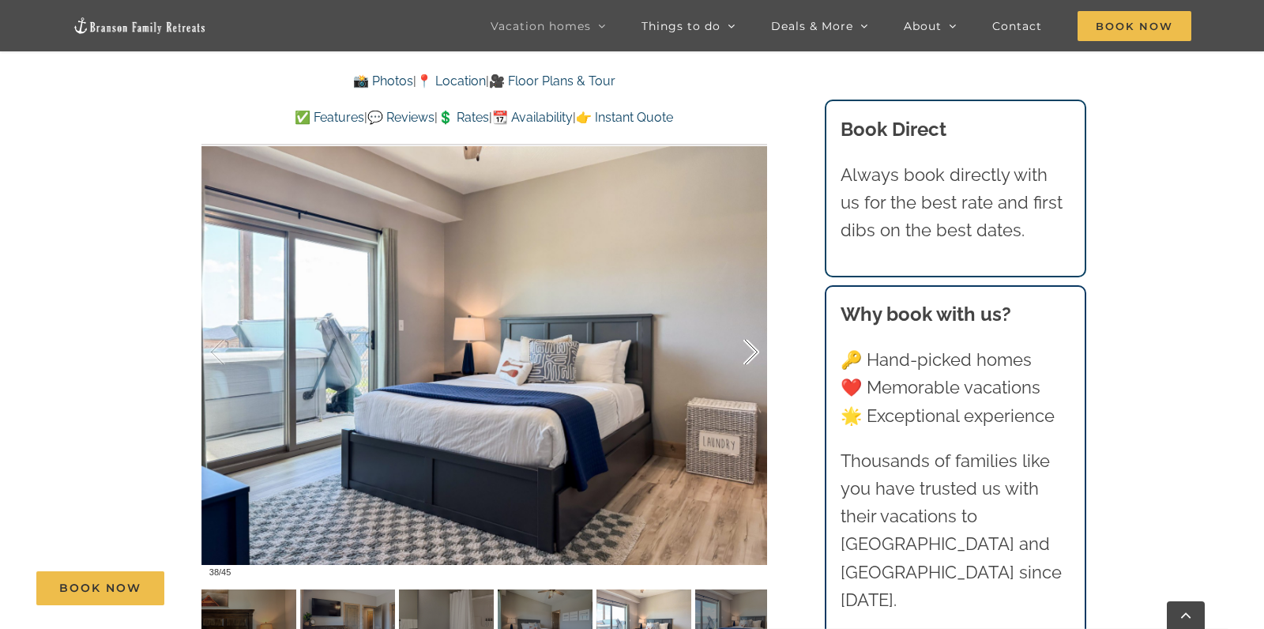
click at [757, 321] on div at bounding box center [734, 352] width 49 height 98
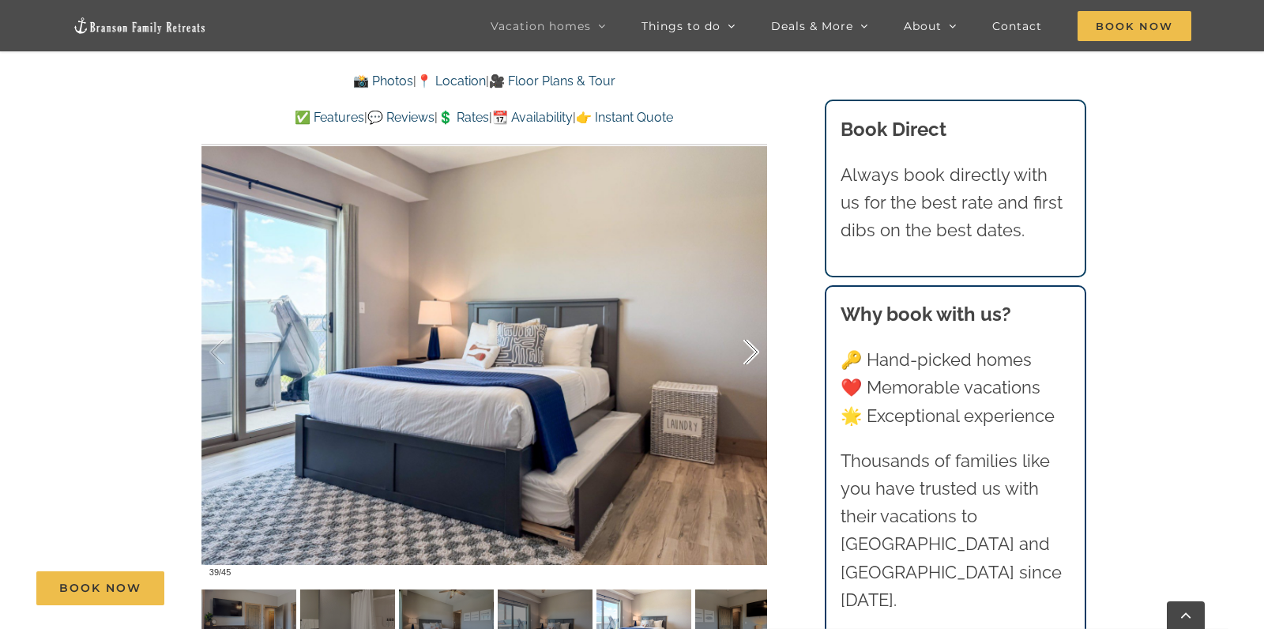
click at [756, 322] on div at bounding box center [734, 352] width 49 height 98
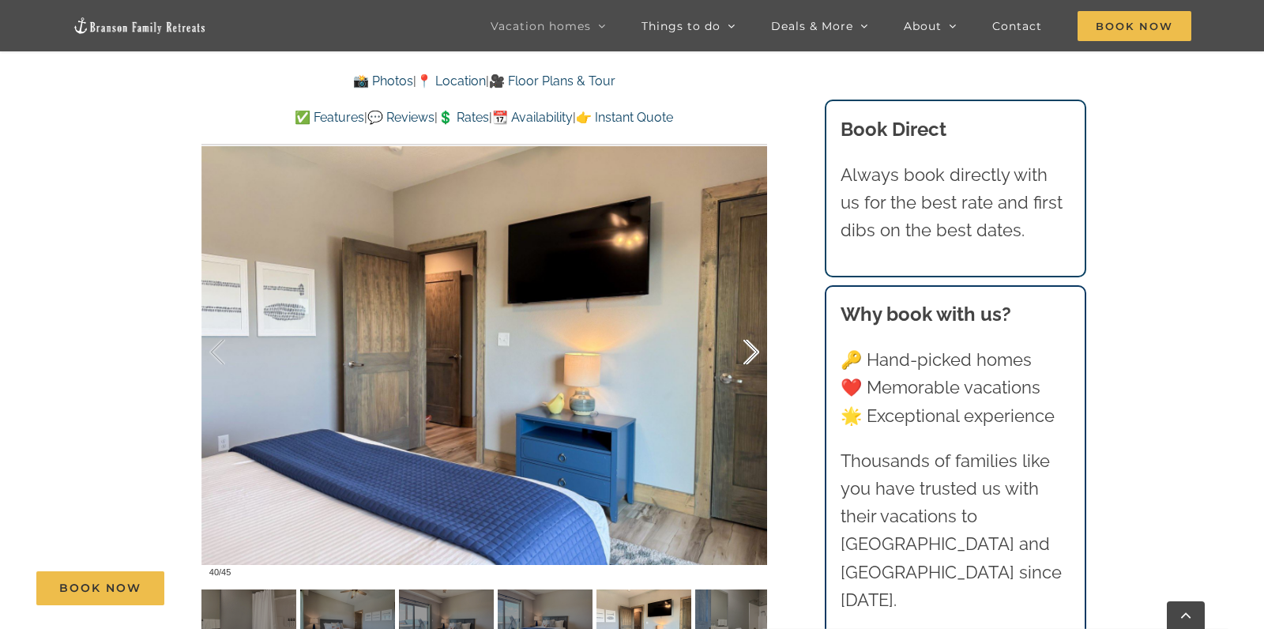
click at [756, 322] on div at bounding box center [734, 352] width 49 height 98
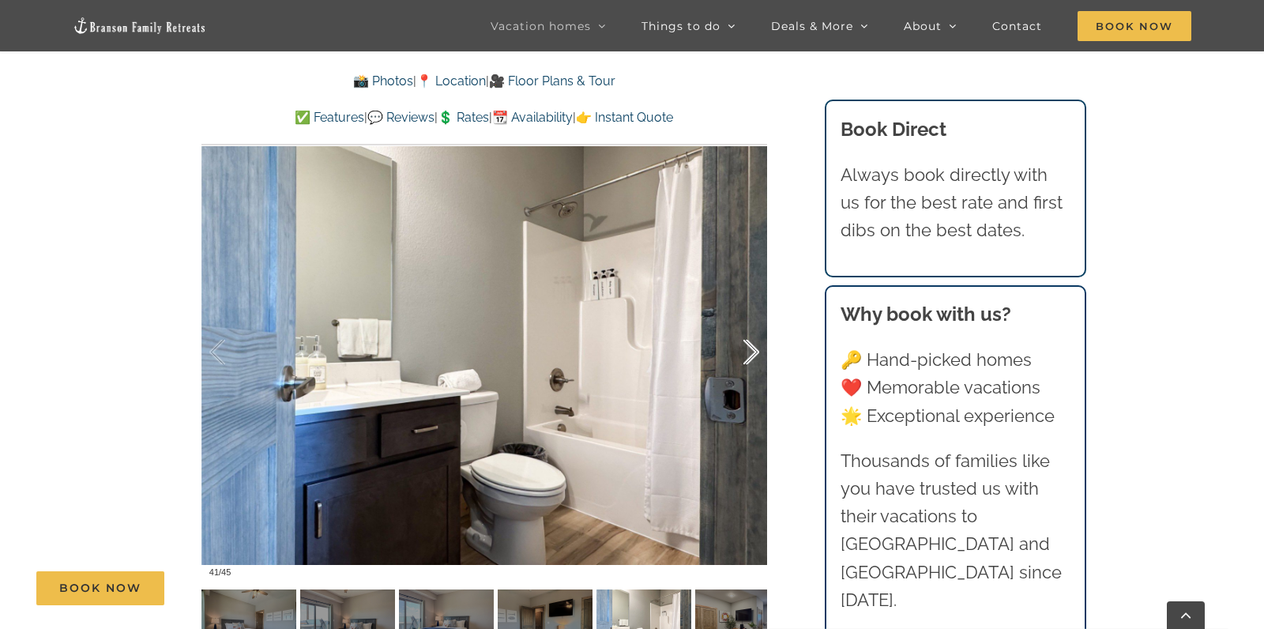
click at [756, 322] on div at bounding box center [734, 352] width 49 height 98
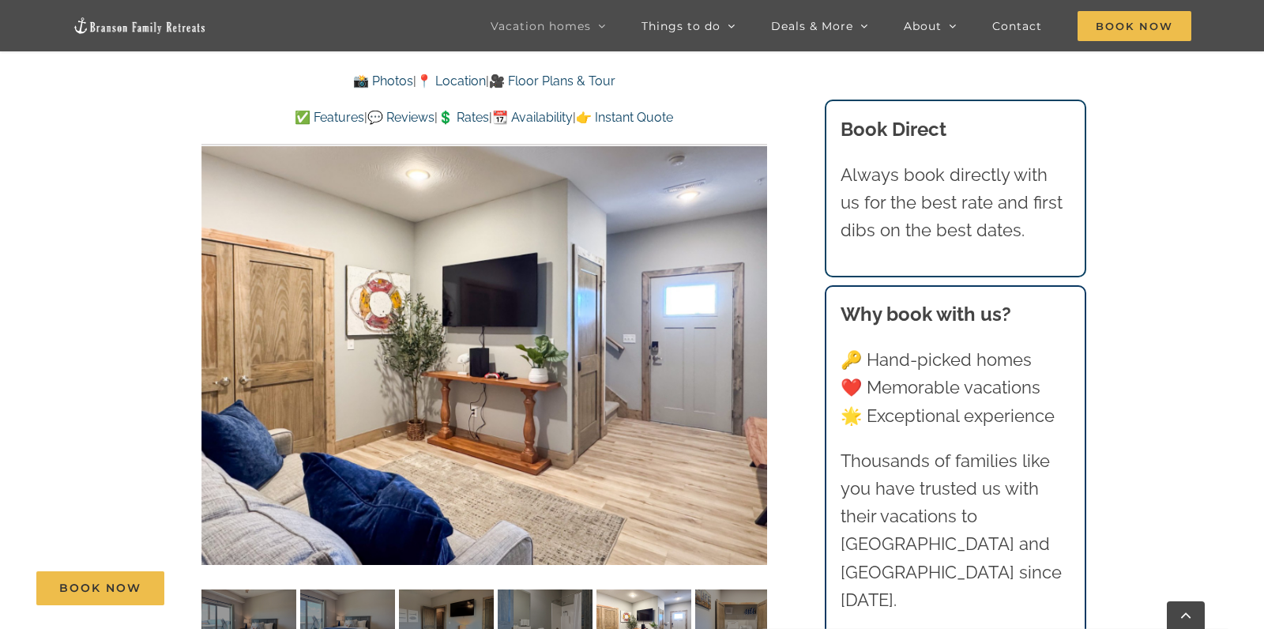
click at [756, 322] on div "42 / 45" at bounding box center [484, 352] width 566 height 465
click at [756, 322] on div at bounding box center [734, 352] width 49 height 98
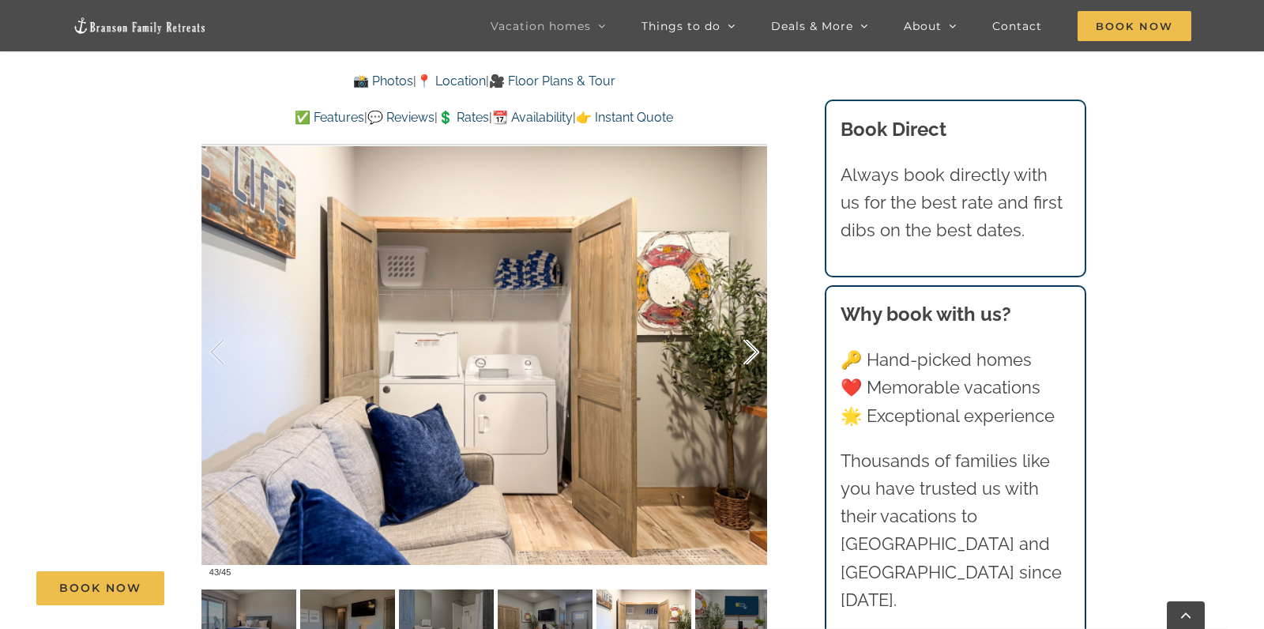
click at [758, 320] on div at bounding box center [734, 352] width 49 height 98
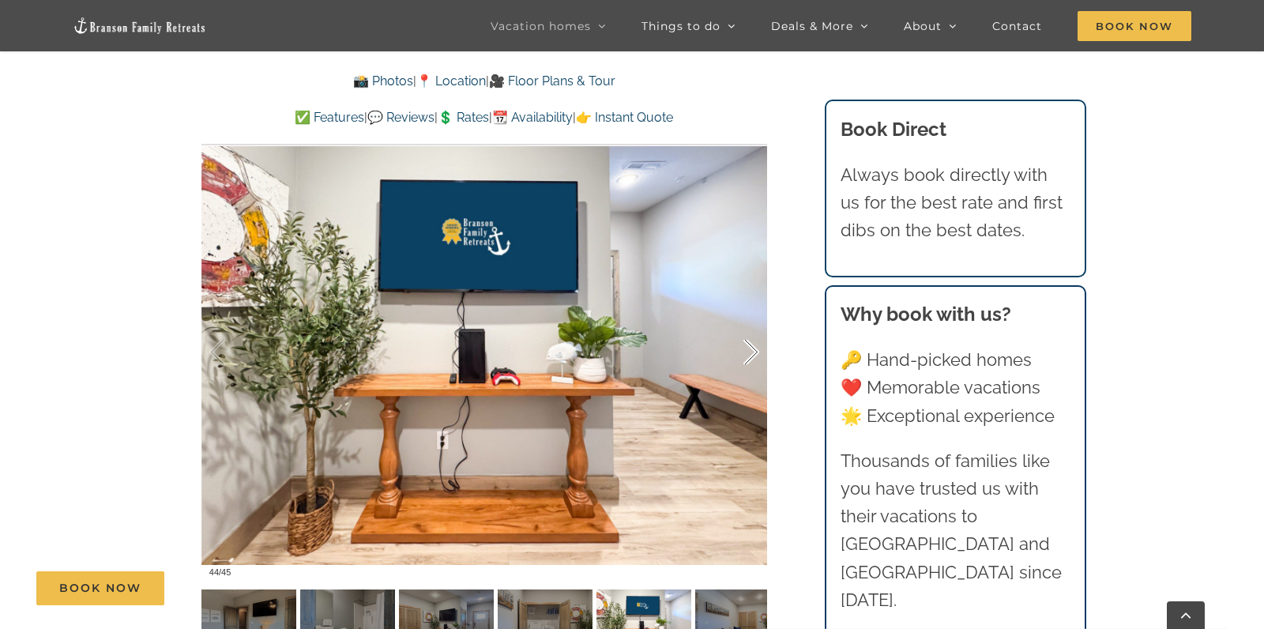
click at [758, 320] on div at bounding box center [734, 352] width 49 height 98
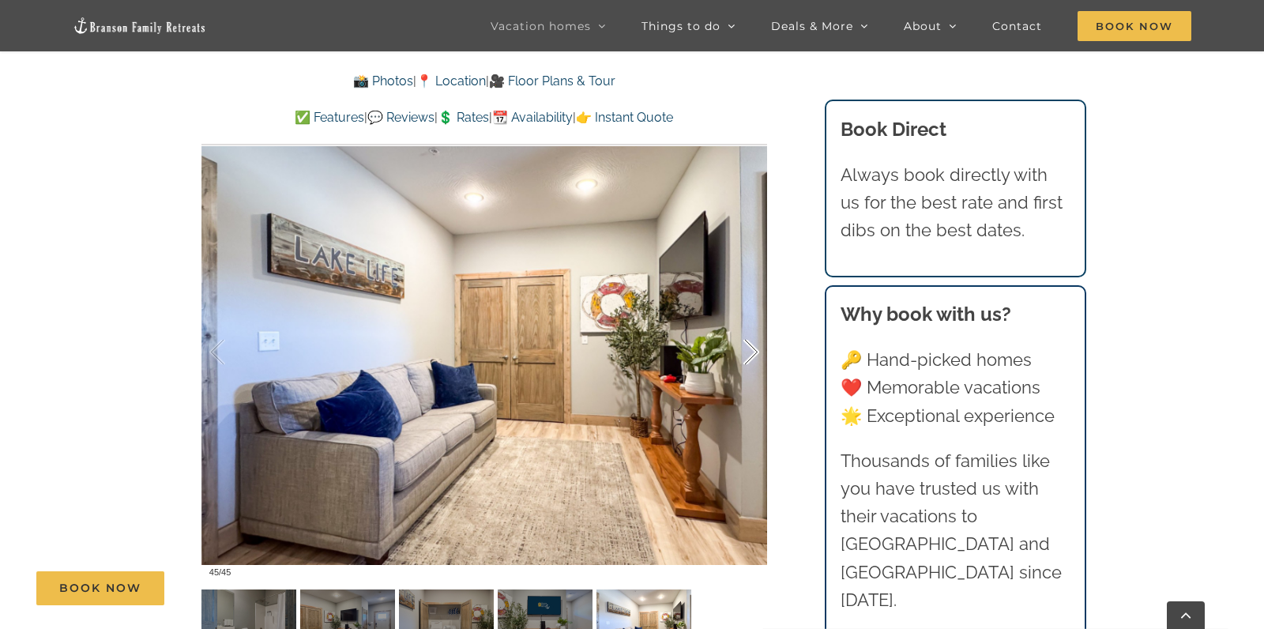
click at [758, 320] on div at bounding box center [734, 352] width 49 height 98
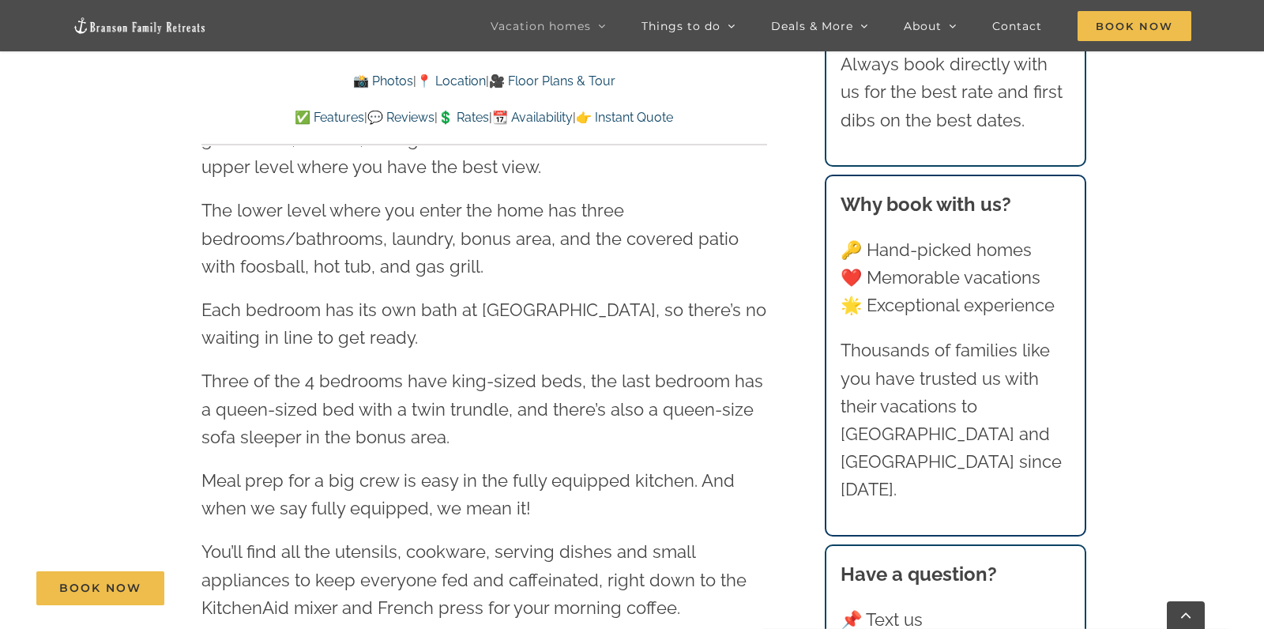
scroll to position [2011, 0]
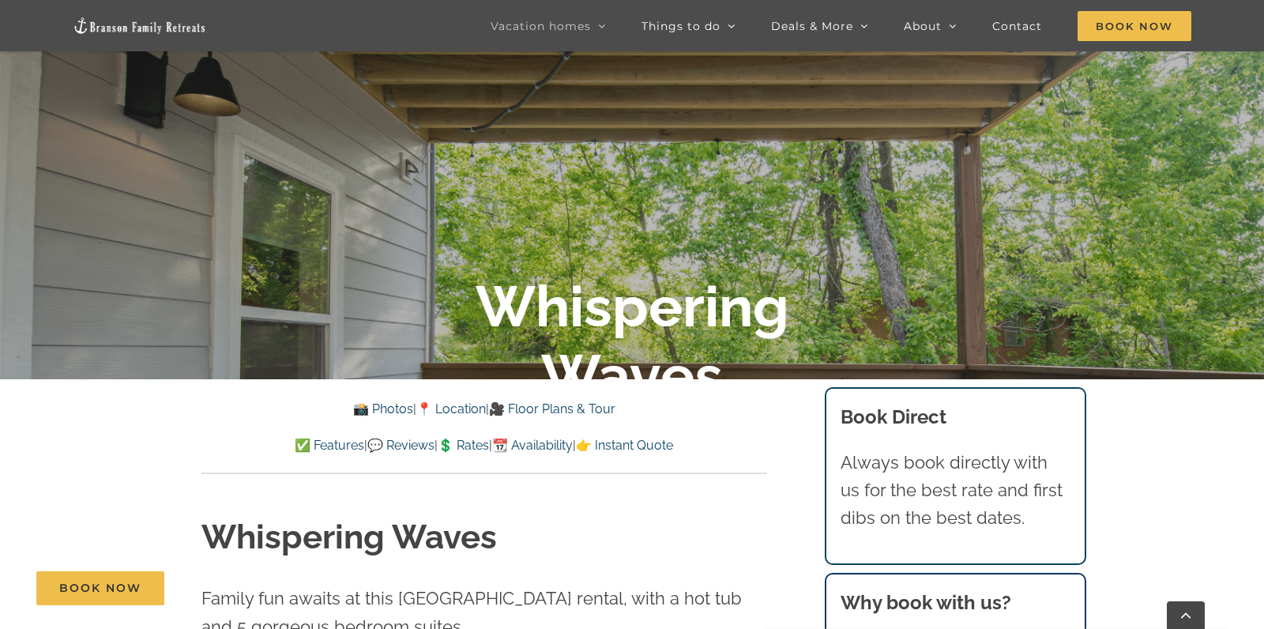
scroll to position [297, 0]
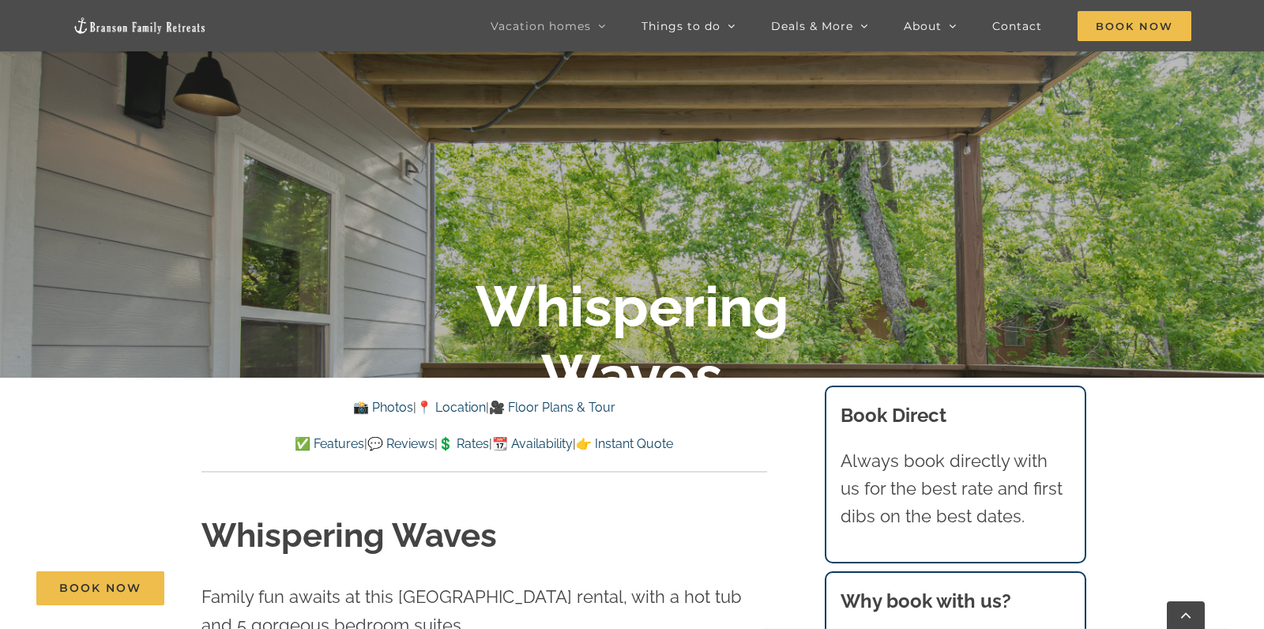
click at [370, 404] on link "📸 Photos" at bounding box center [383, 407] width 60 height 15
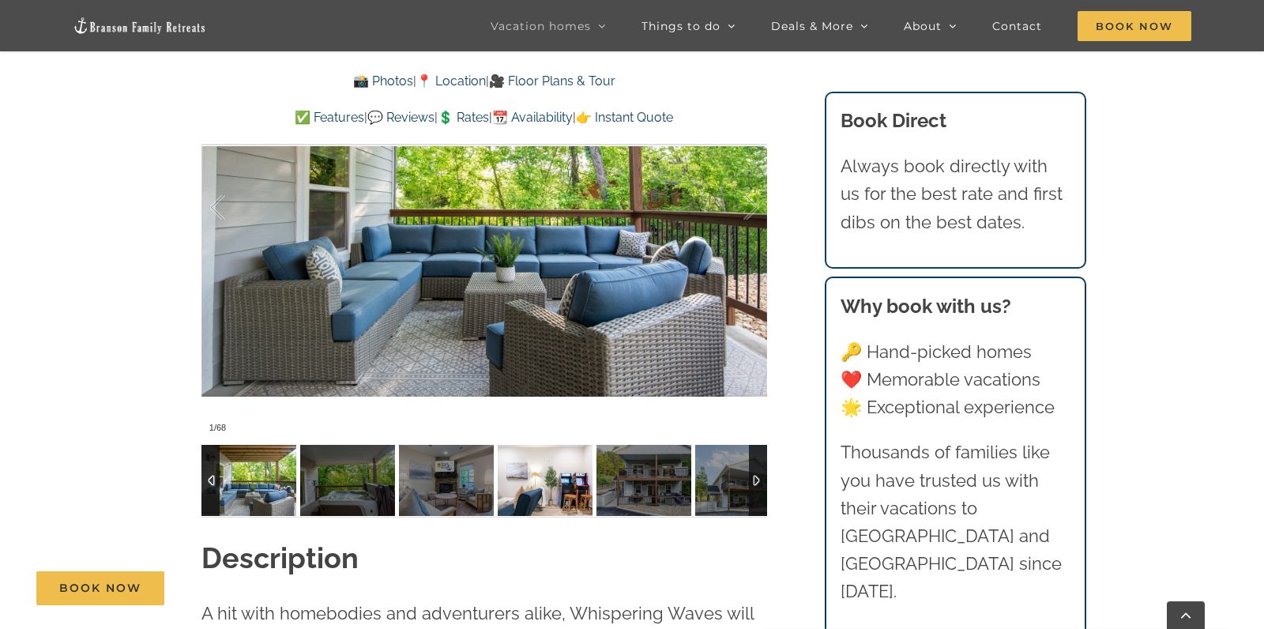
scroll to position [1299, 0]
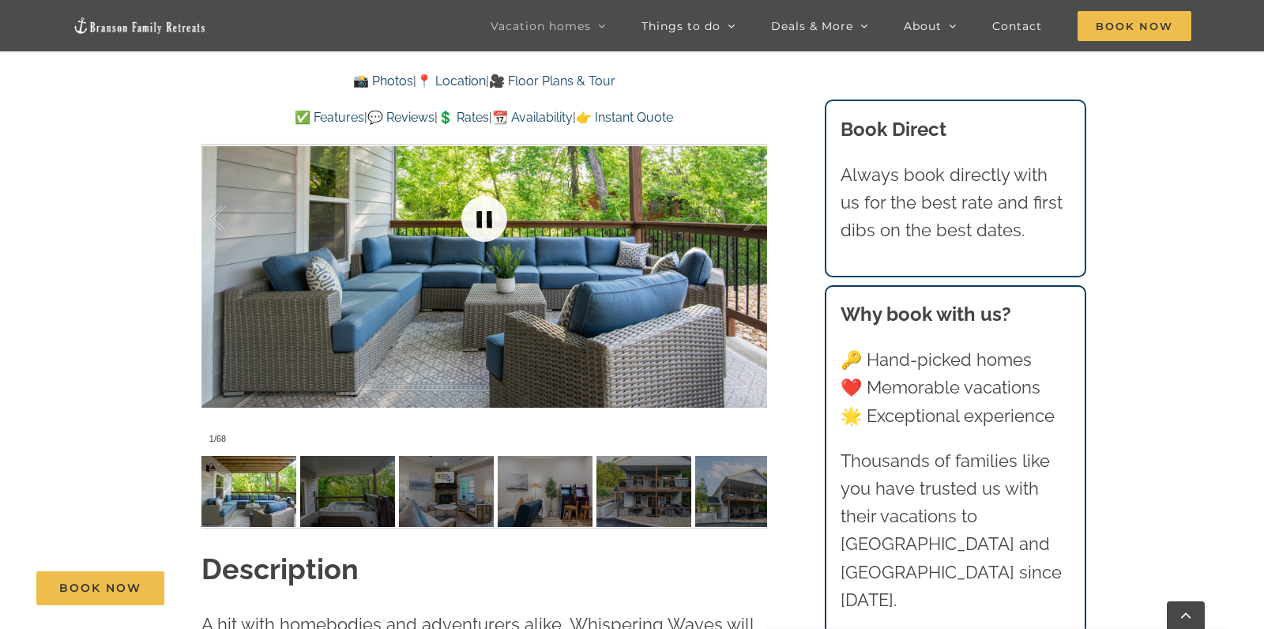
click at [487, 224] on link at bounding box center [484, 218] width 63 height 63
click at [480, 216] on link at bounding box center [484, 218] width 63 height 63
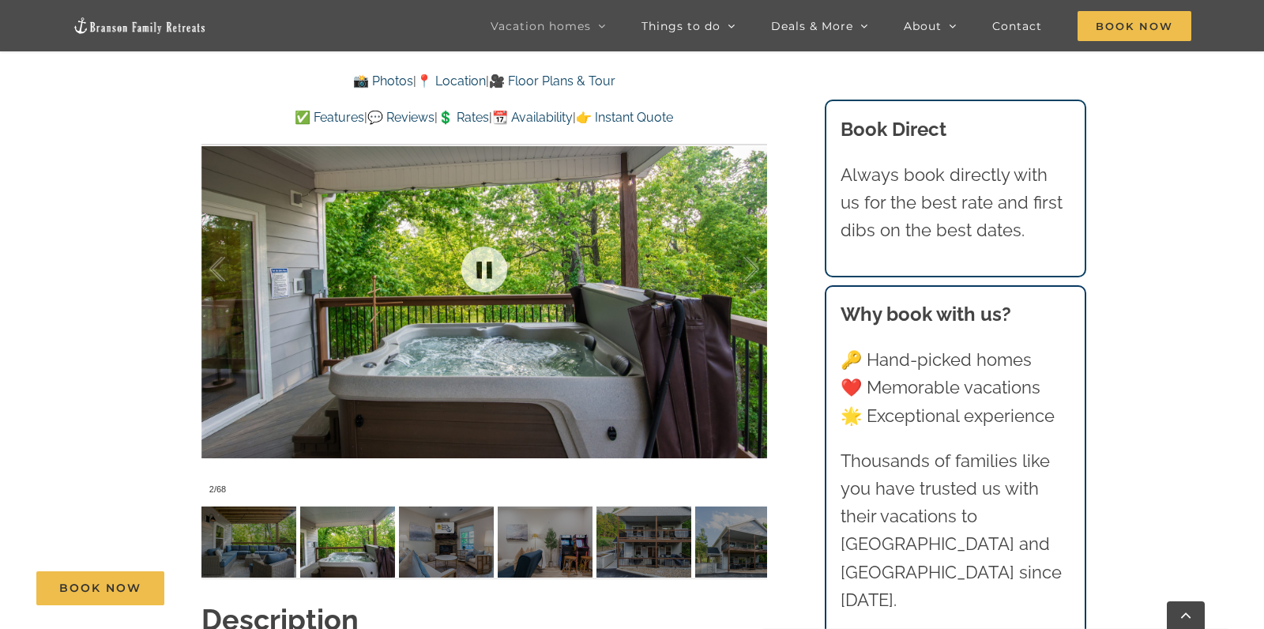
scroll to position [1211, 0]
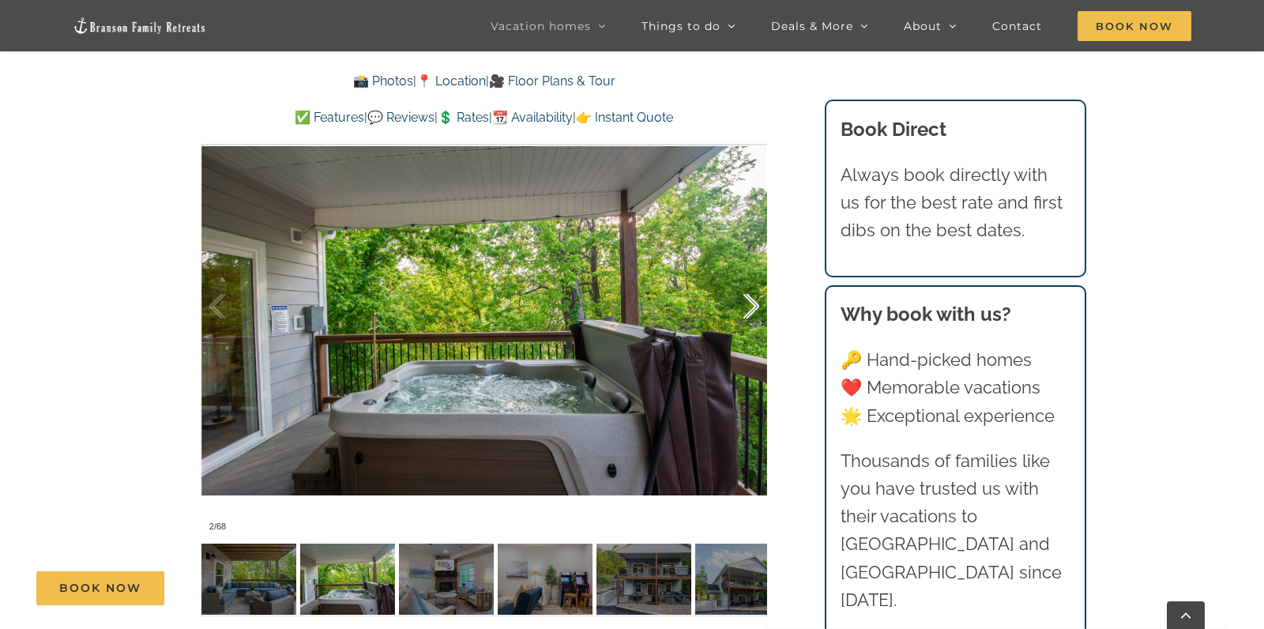
click at [756, 300] on div at bounding box center [734, 307] width 49 height 98
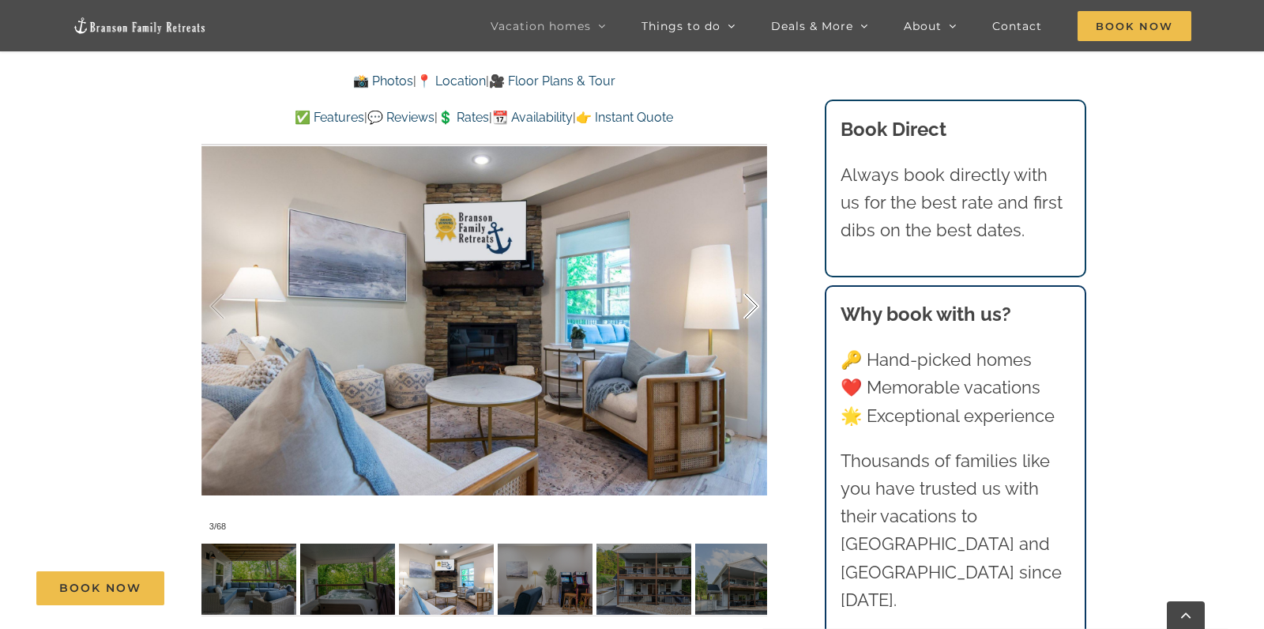
click at [756, 300] on div at bounding box center [734, 307] width 49 height 98
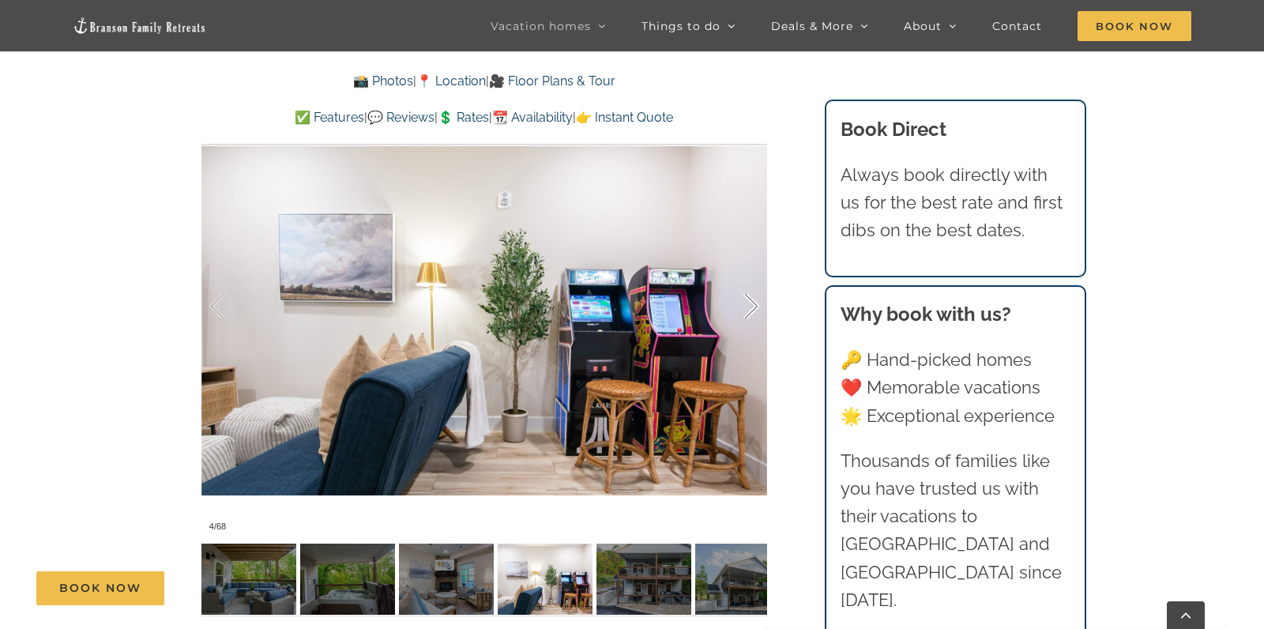
click at [756, 300] on div at bounding box center [734, 307] width 49 height 98
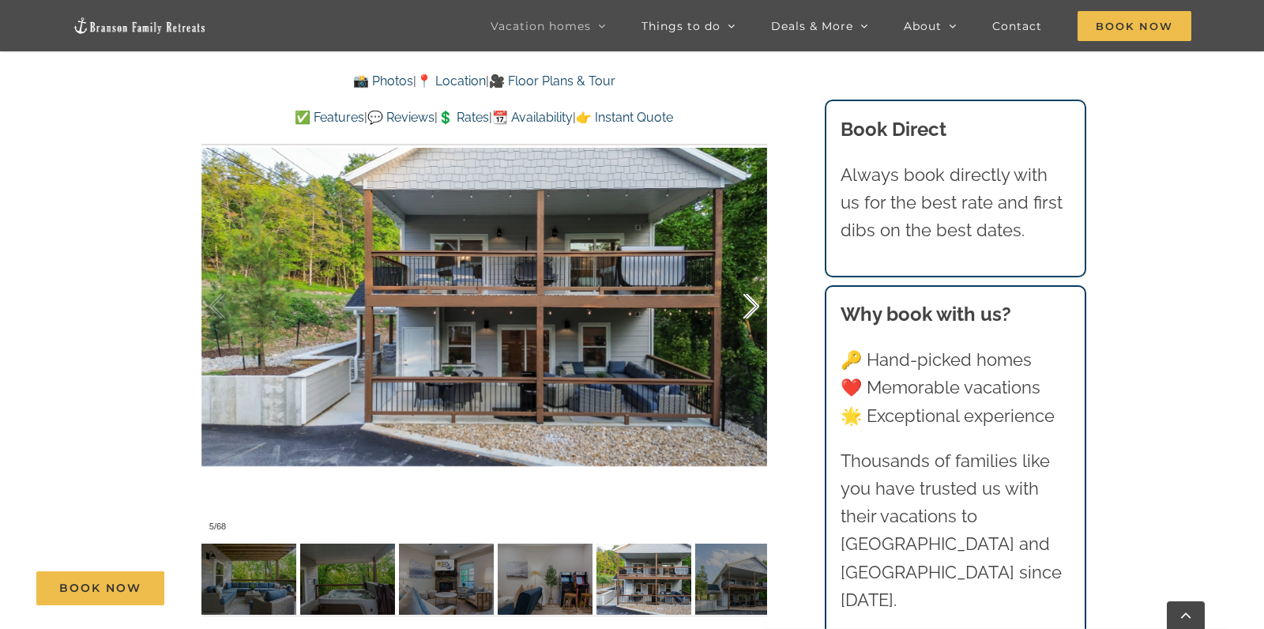
click at [756, 300] on div at bounding box center [734, 307] width 49 height 98
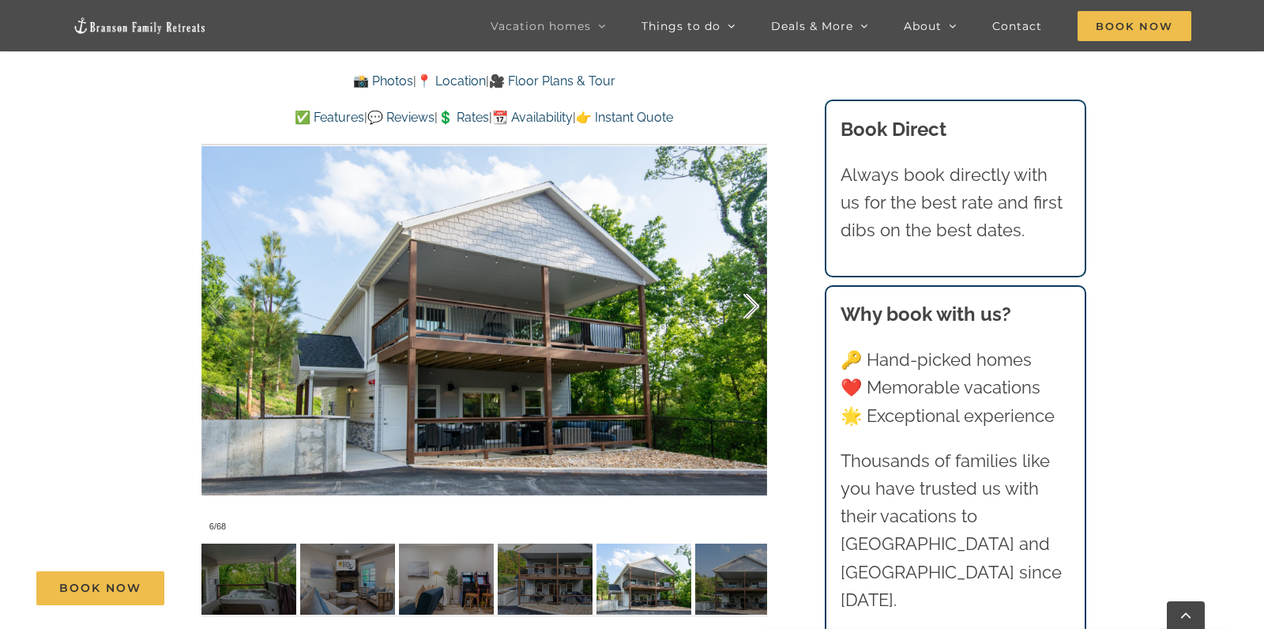
click at [756, 300] on div at bounding box center [734, 307] width 49 height 98
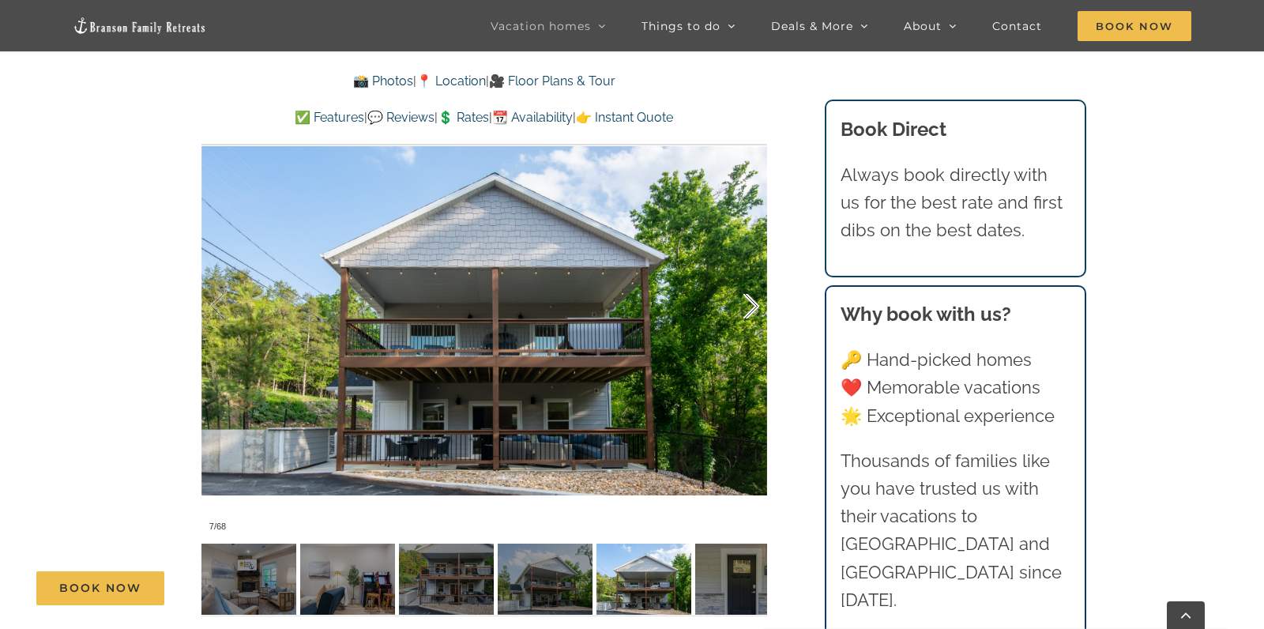
click at [756, 300] on div at bounding box center [734, 307] width 49 height 98
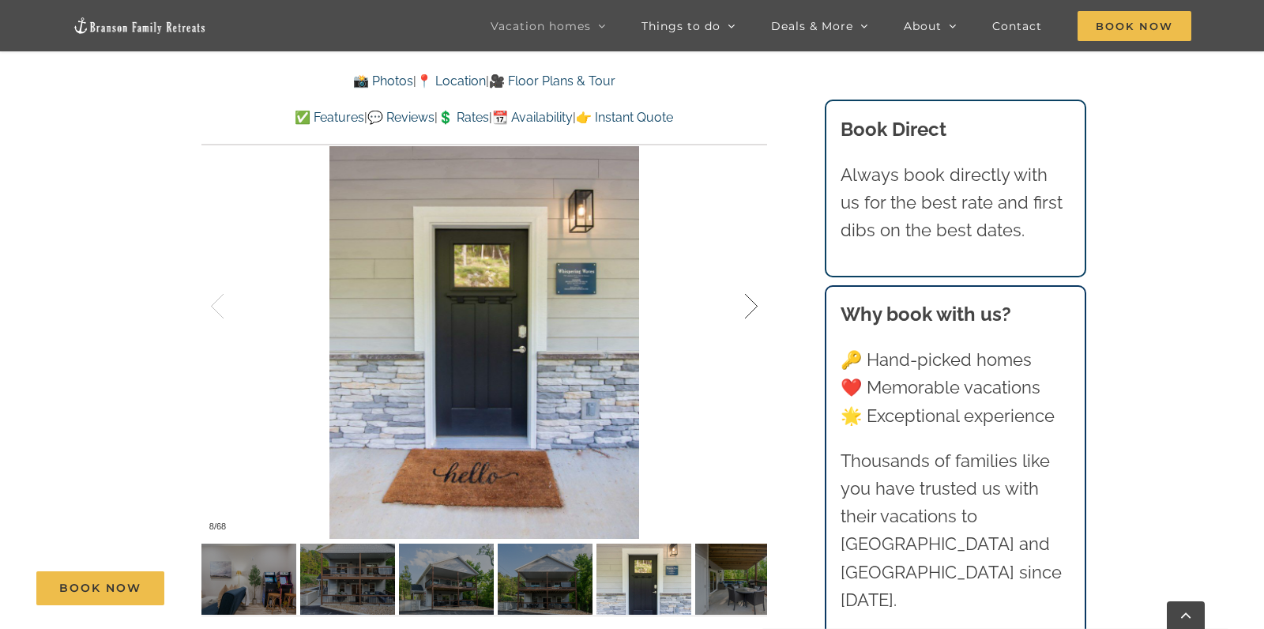
click at [756, 300] on div at bounding box center [734, 307] width 49 height 98
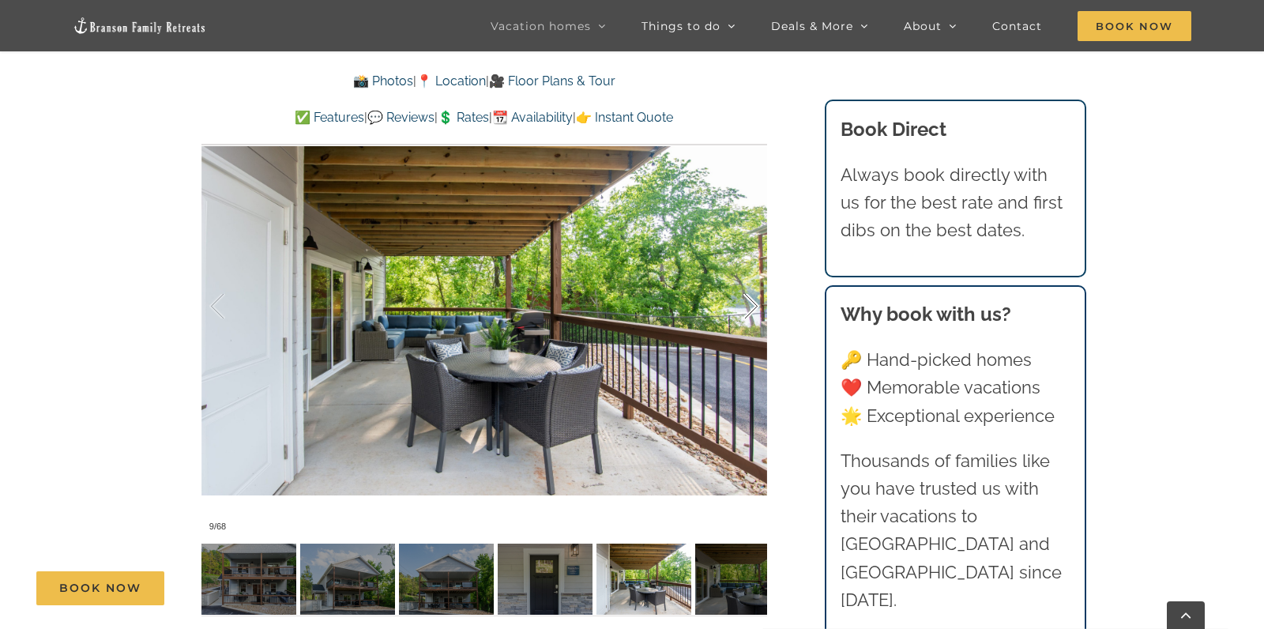
click at [756, 300] on div at bounding box center [734, 307] width 49 height 98
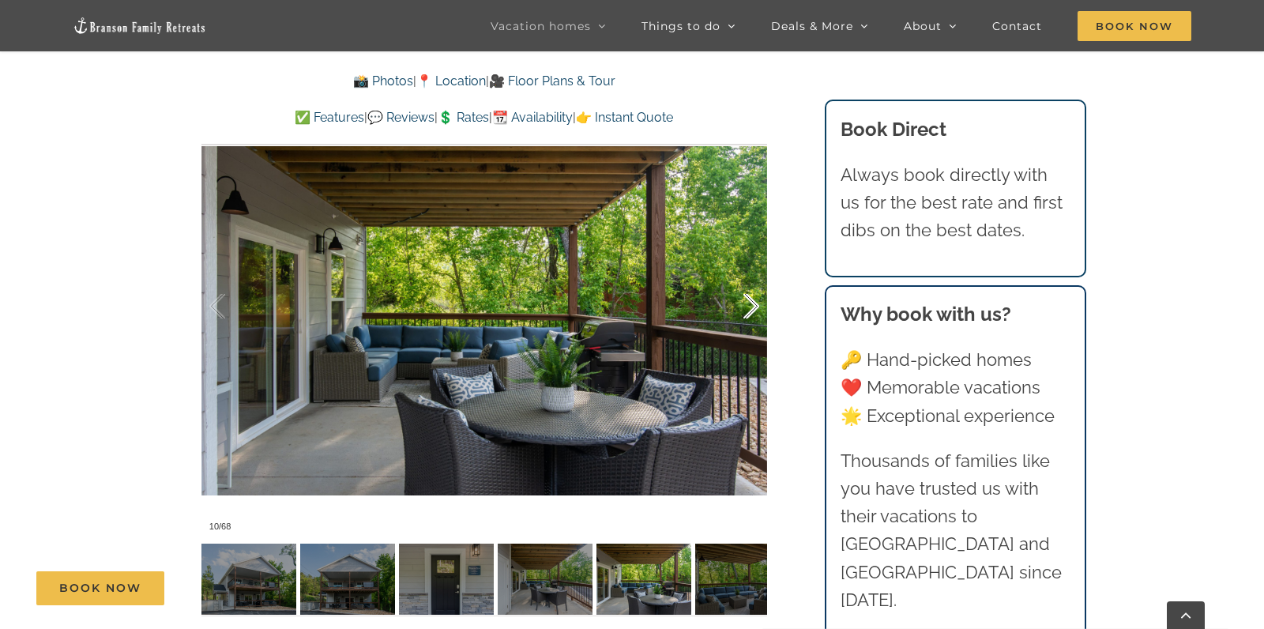
click at [756, 300] on div at bounding box center [734, 307] width 49 height 98
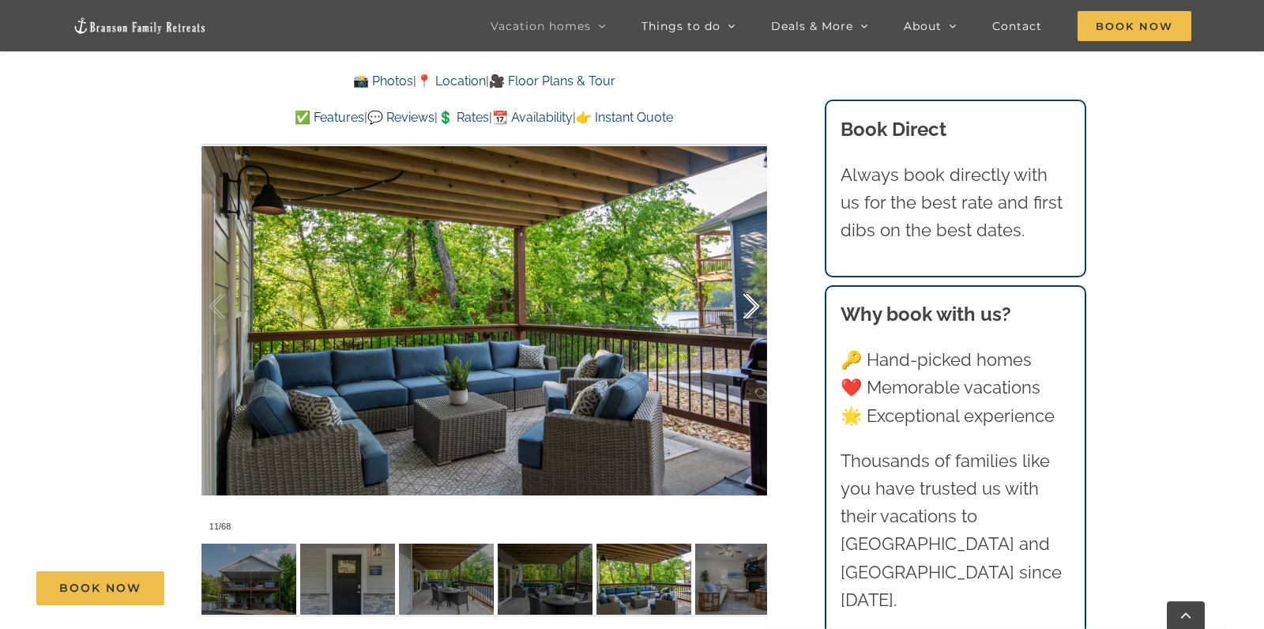
click at [756, 300] on div at bounding box center [734, 307] width 49 height 98
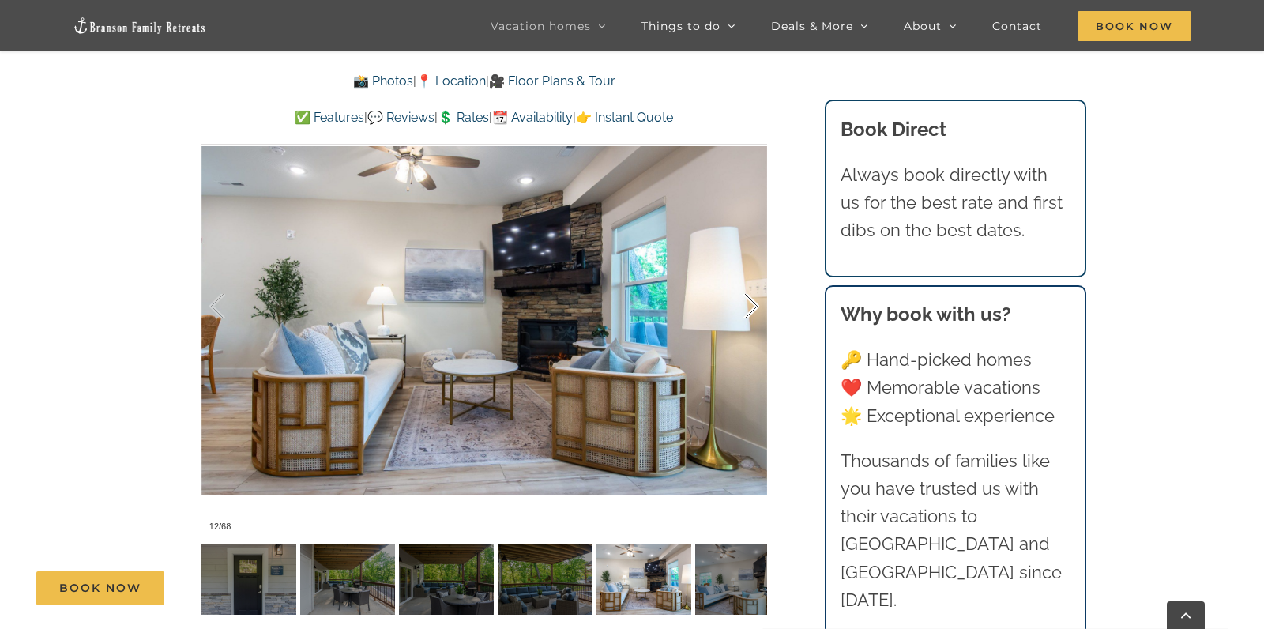
click at [756, 300] on div at bounding box center [734, 307] width 49 height 98
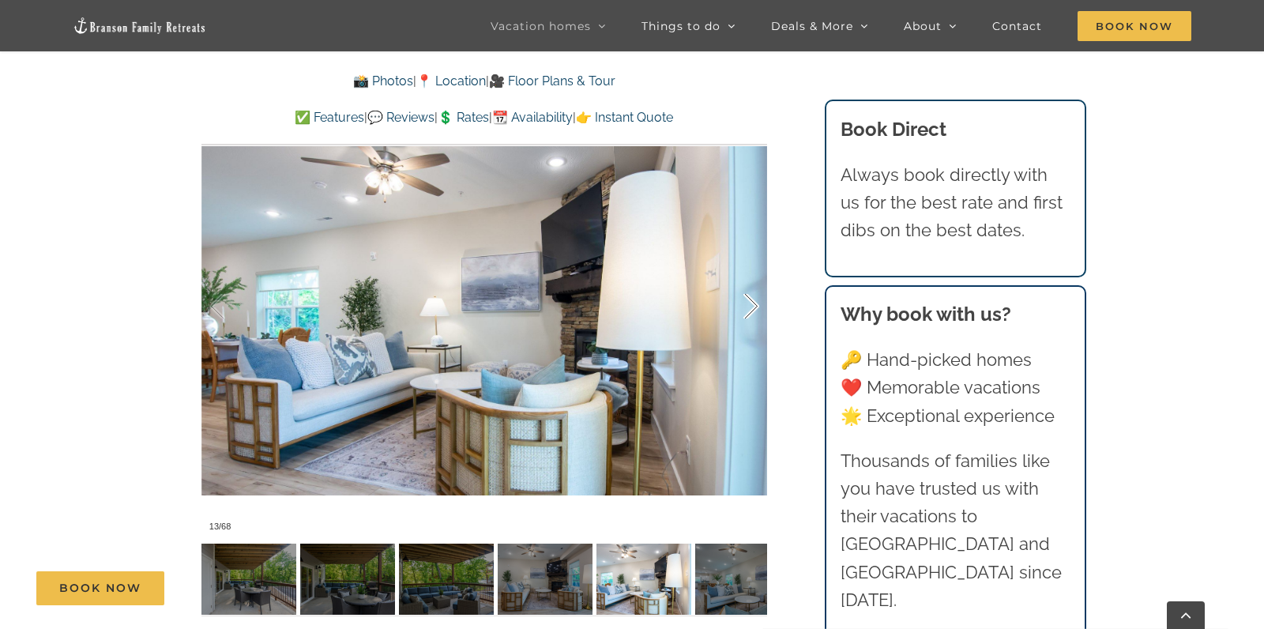
click at [756, 300] on div at bounding box center [734, 307] width 49 height 98
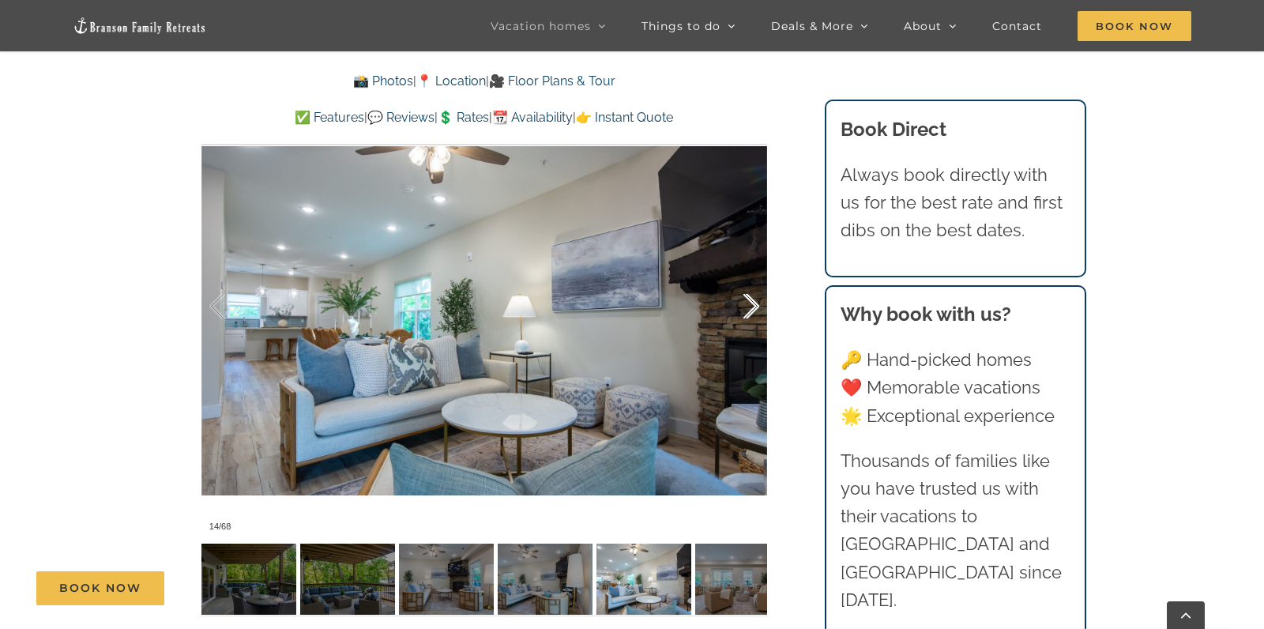
click at [756, 300] on div at bounding box center [734, 307] width 49 height 98
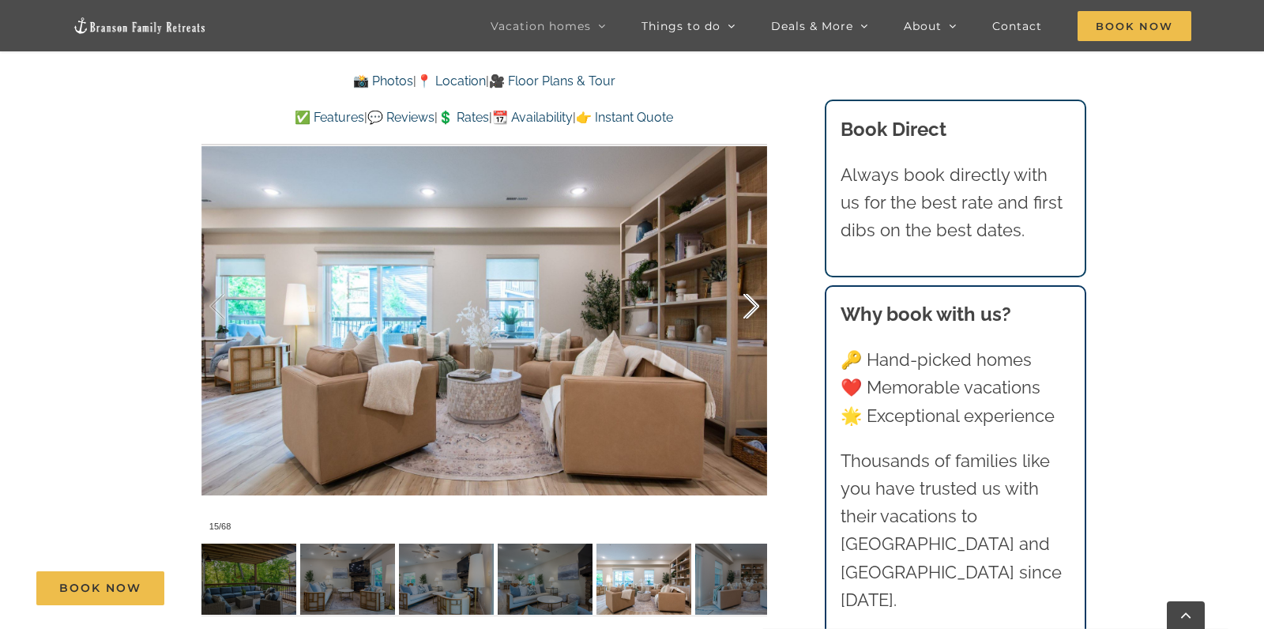
click at [756, 300] on div at bounding box center [734, 307] width 49 height 98
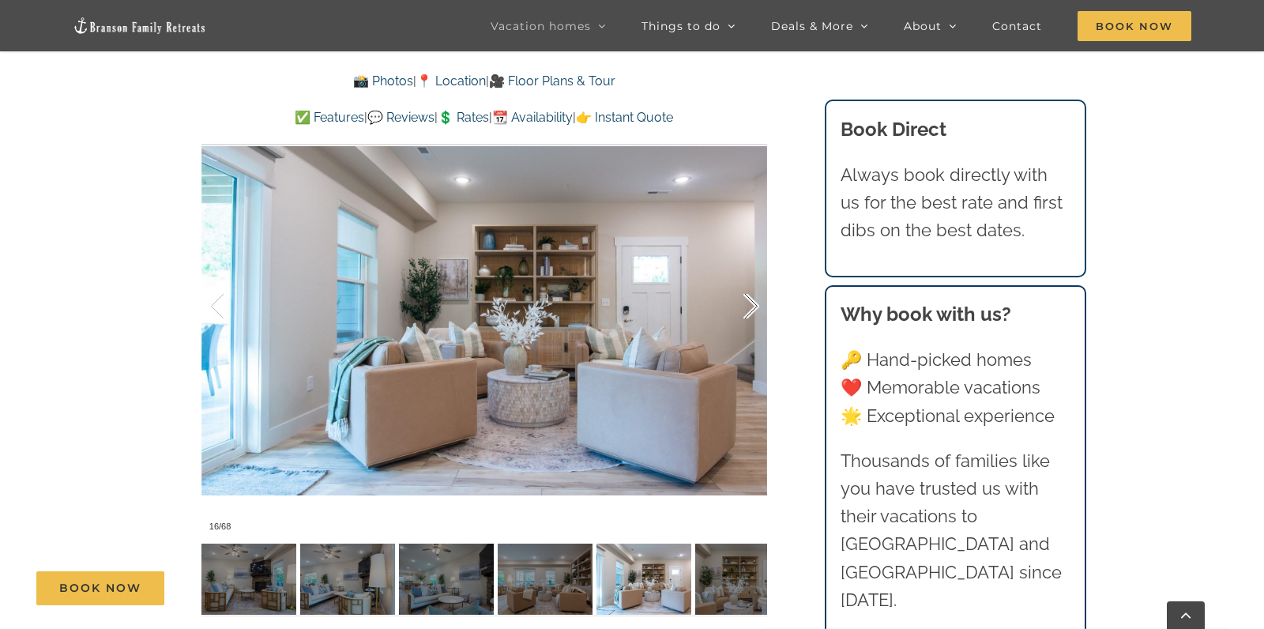
click at [756, 300] on div at bounding box center [734, 307] width 49 height 98
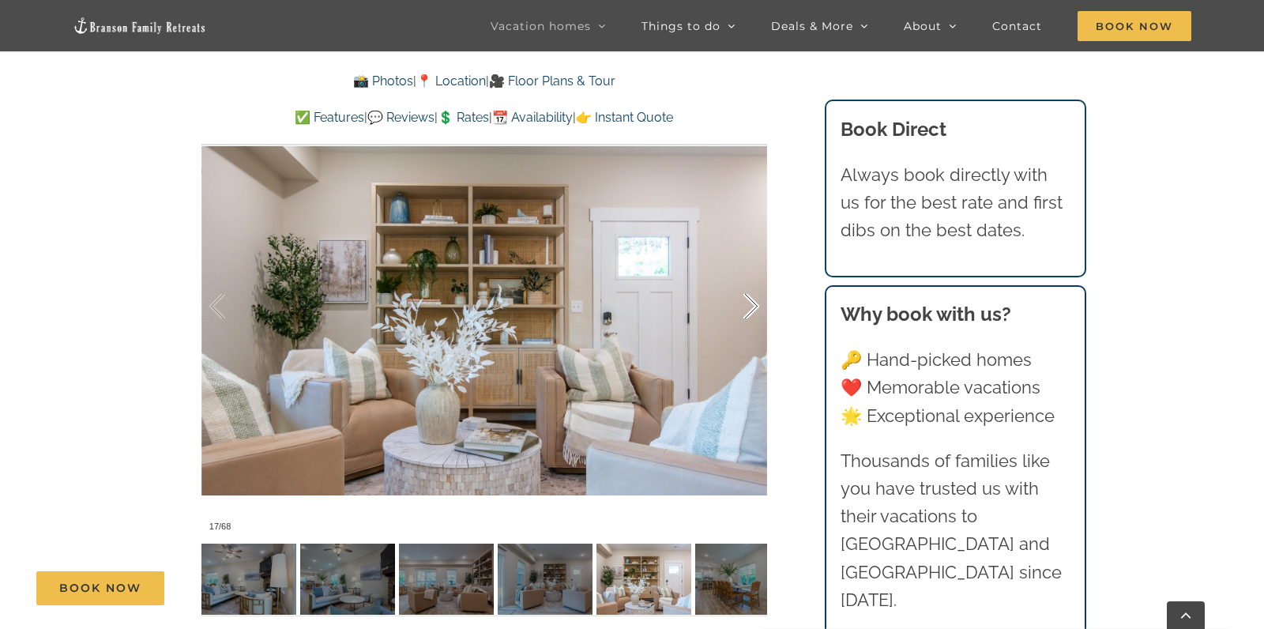
click at [756, 300] on div at bounding box center [734, 307] width 49 height 98
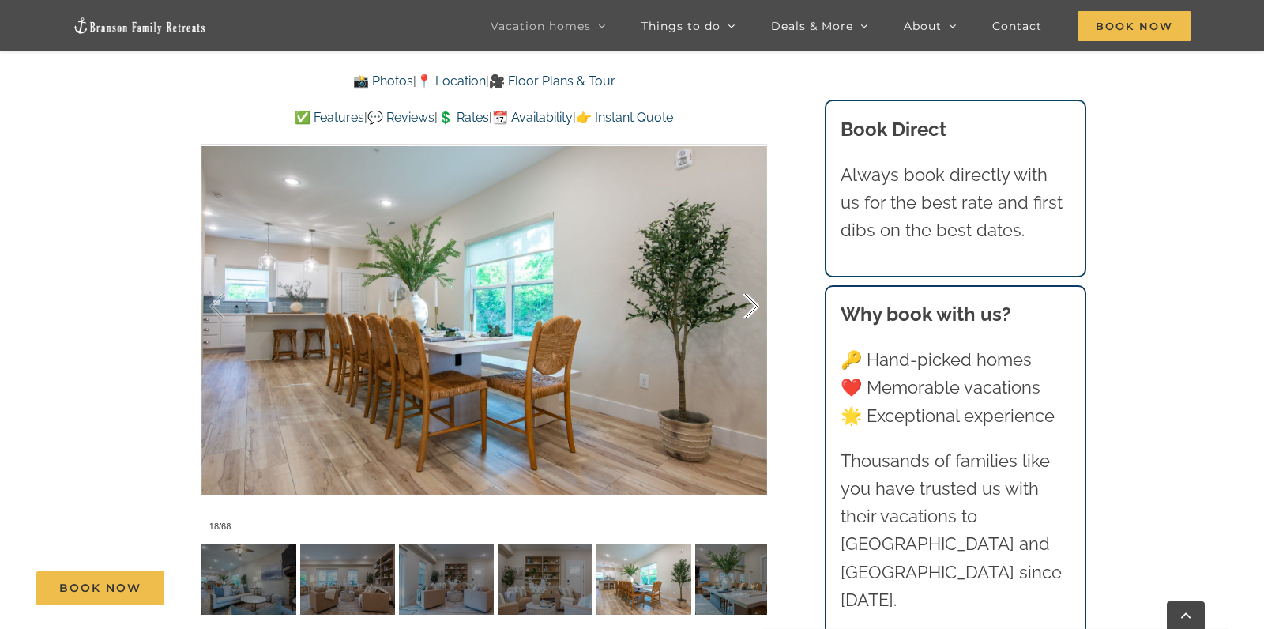
click at [756, 300] on div at bounding box center [734, 307] width 49 height 98
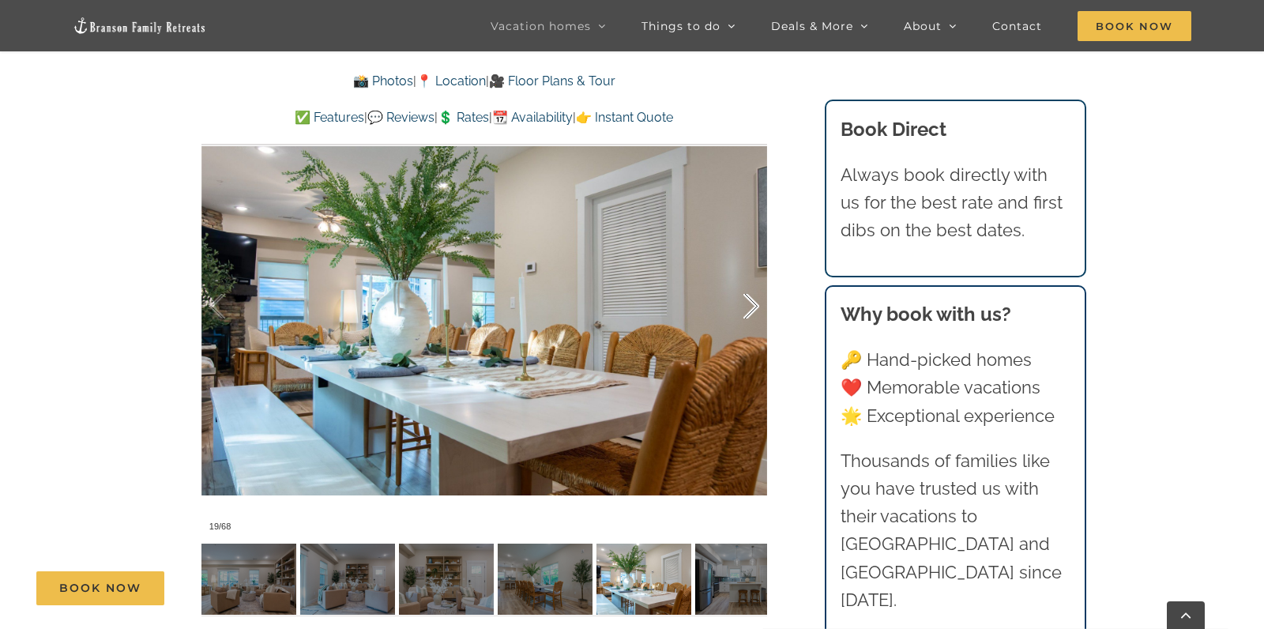
click at [756, 300] on div at bounding box center [734, 307] width 49 height 98
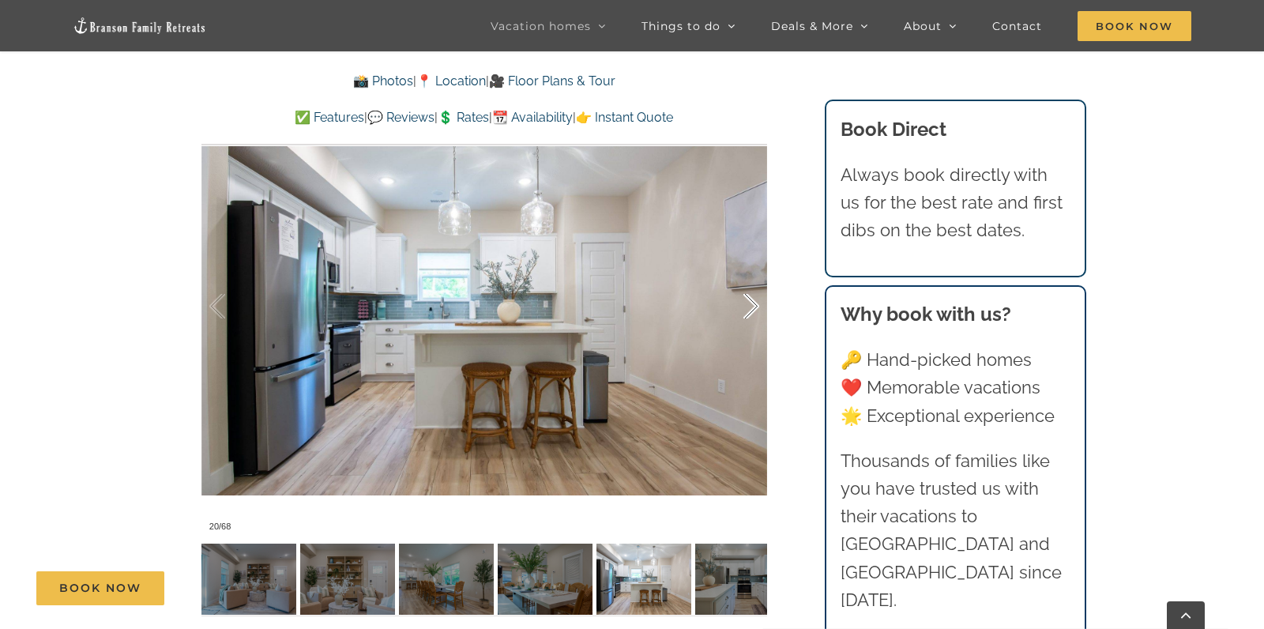
click at [756, 300] on div at bounding box center [734, 307] width 49 height 98
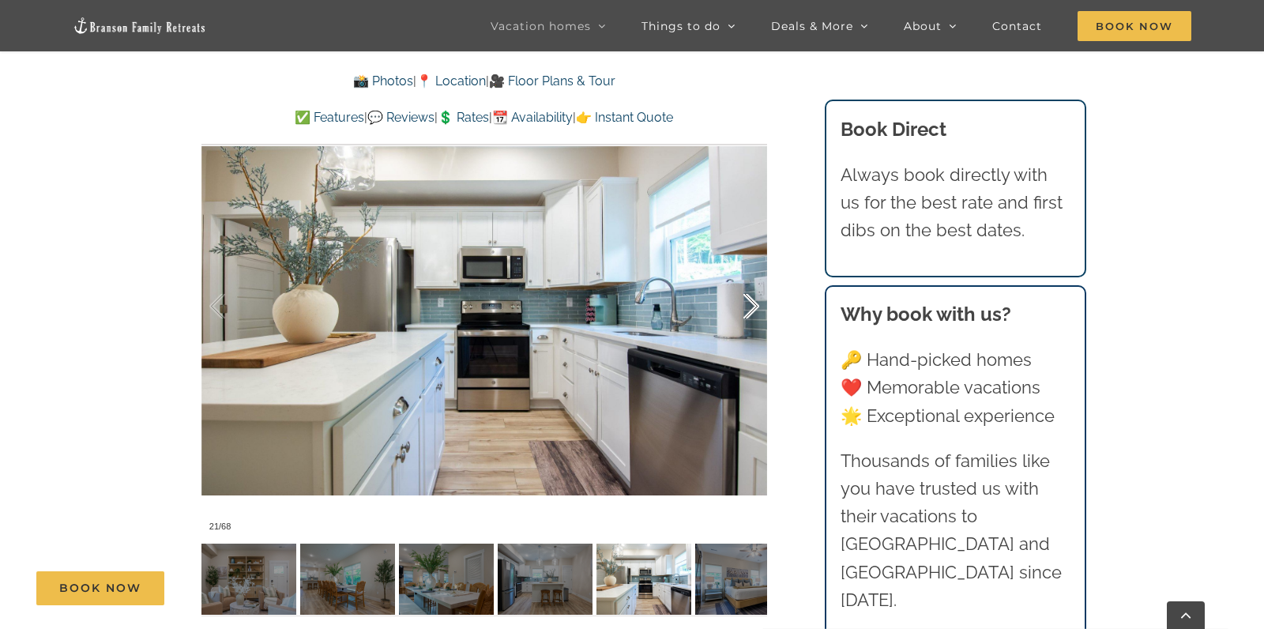
click at [756, 300] on div at bounding box center [734, 307] width 49 height 98
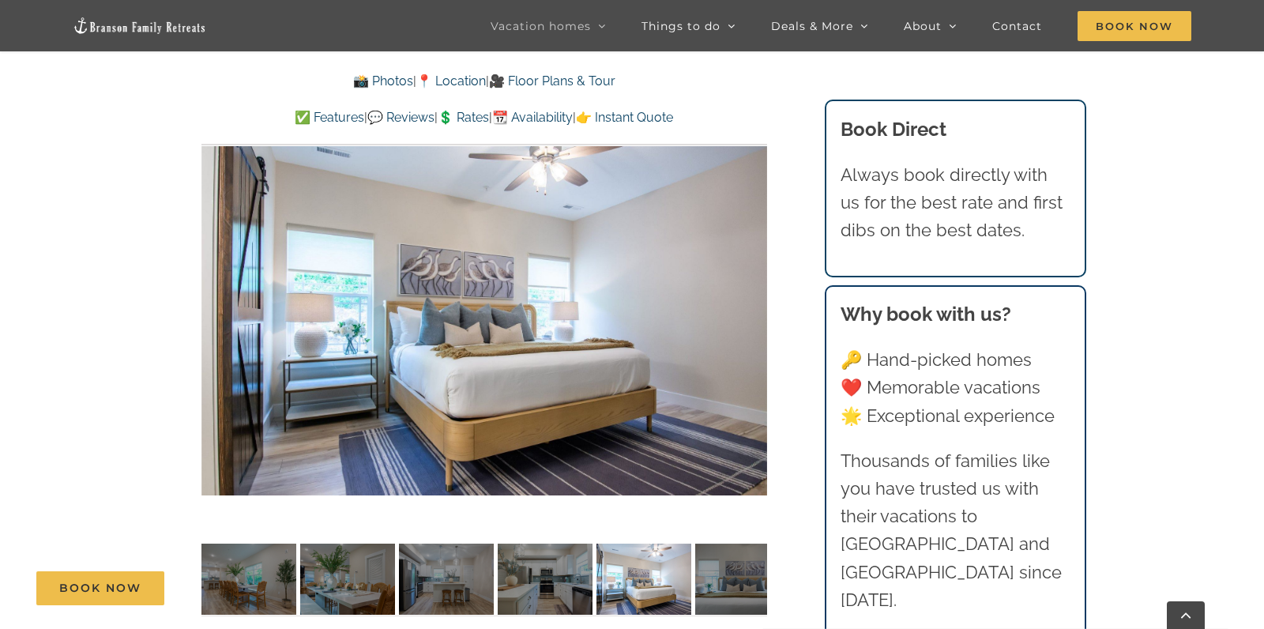
click at [756, 300] on div at bounding box center [484, 306] width 566 height 465
click at [754, 300] on div at bounding box center [734, 307] width 49 height 98
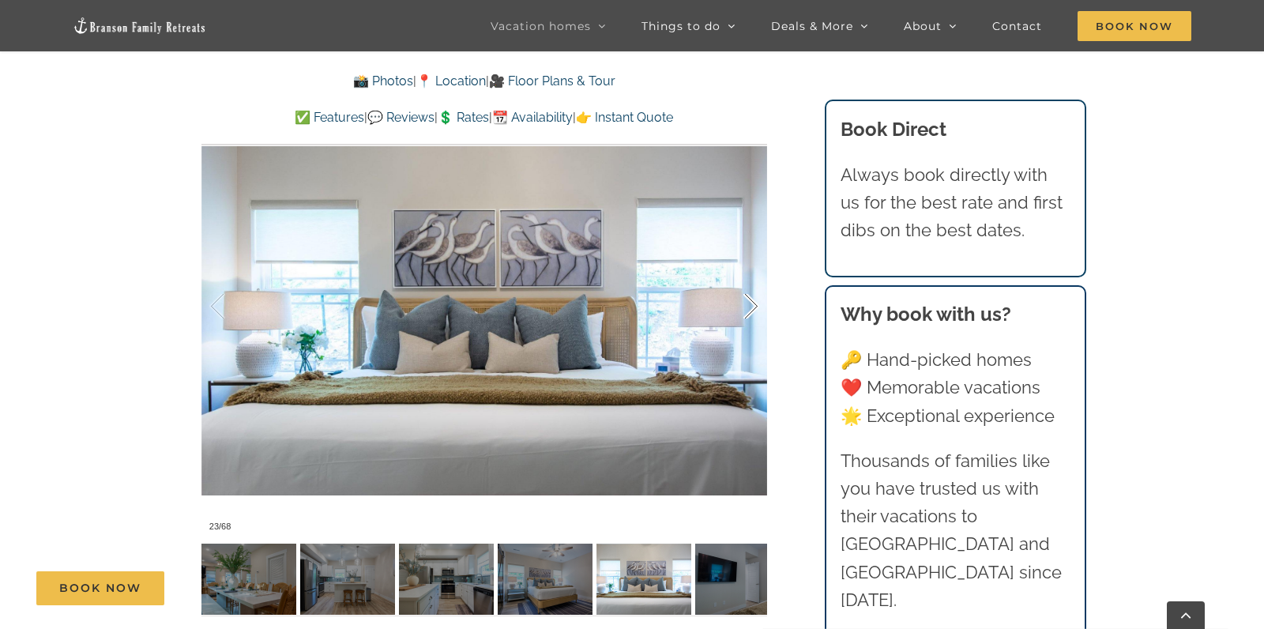
click at [754, 300] on div at bounding box center [734, 307] width 49 height 98
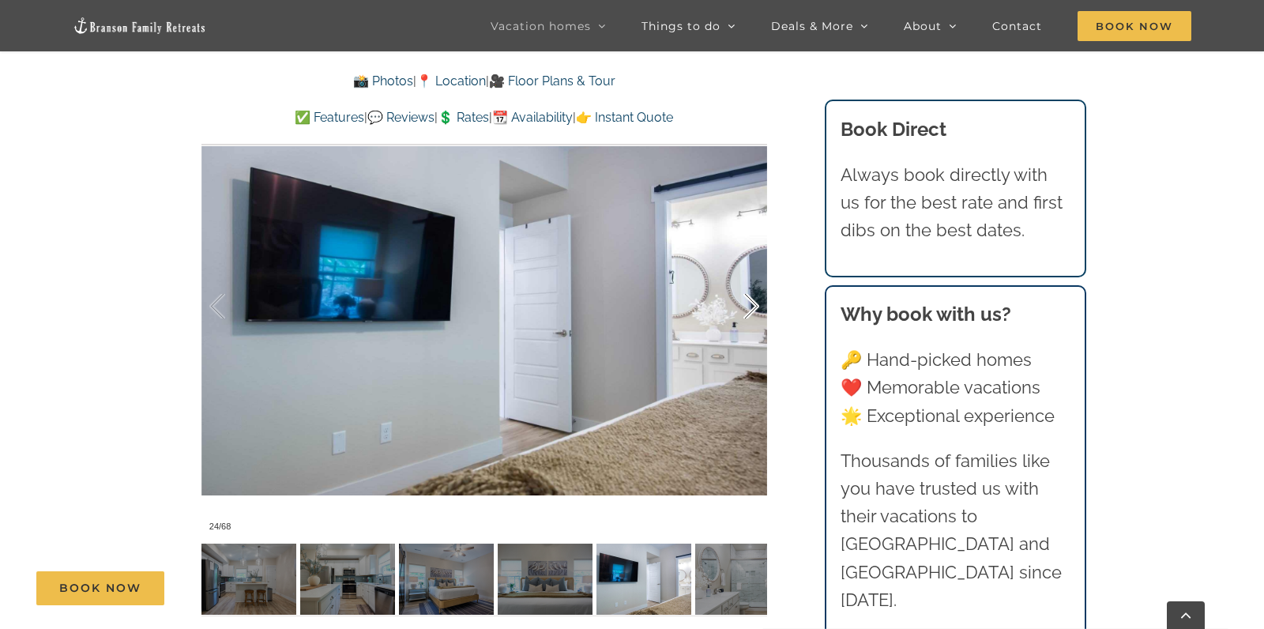
click at [754, 300] on div at bounding box center [734, 307] width 49 height 98
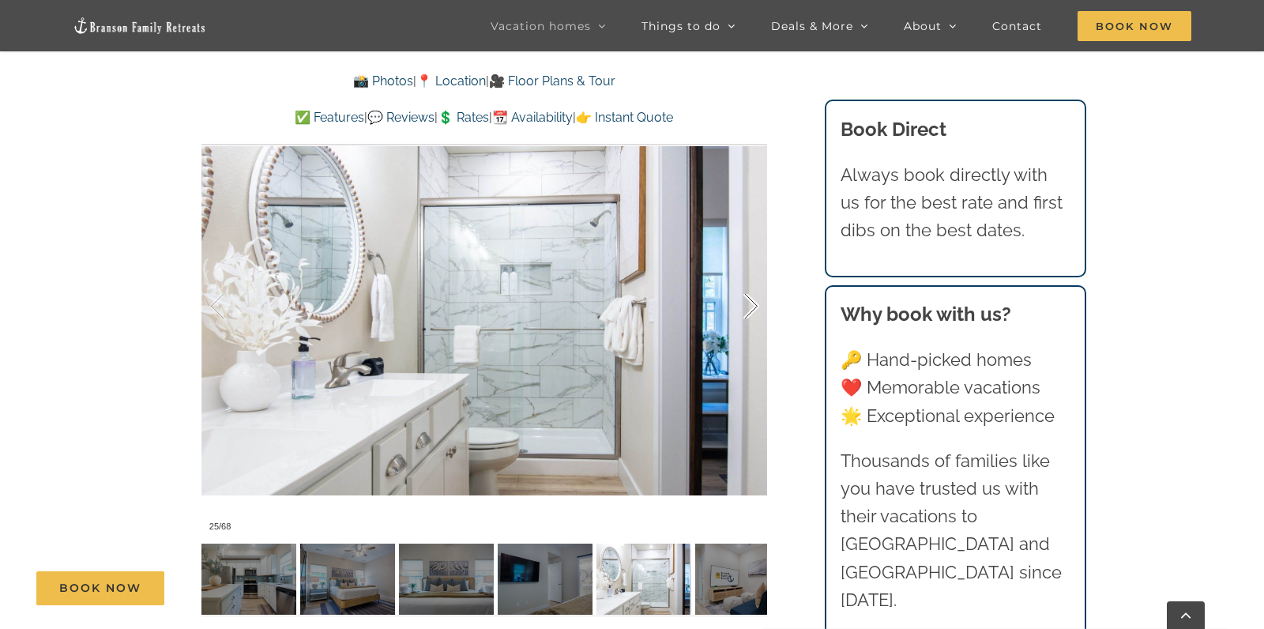
click at [754, 300] on div at bounding box center [734, 307] width 49 height 98
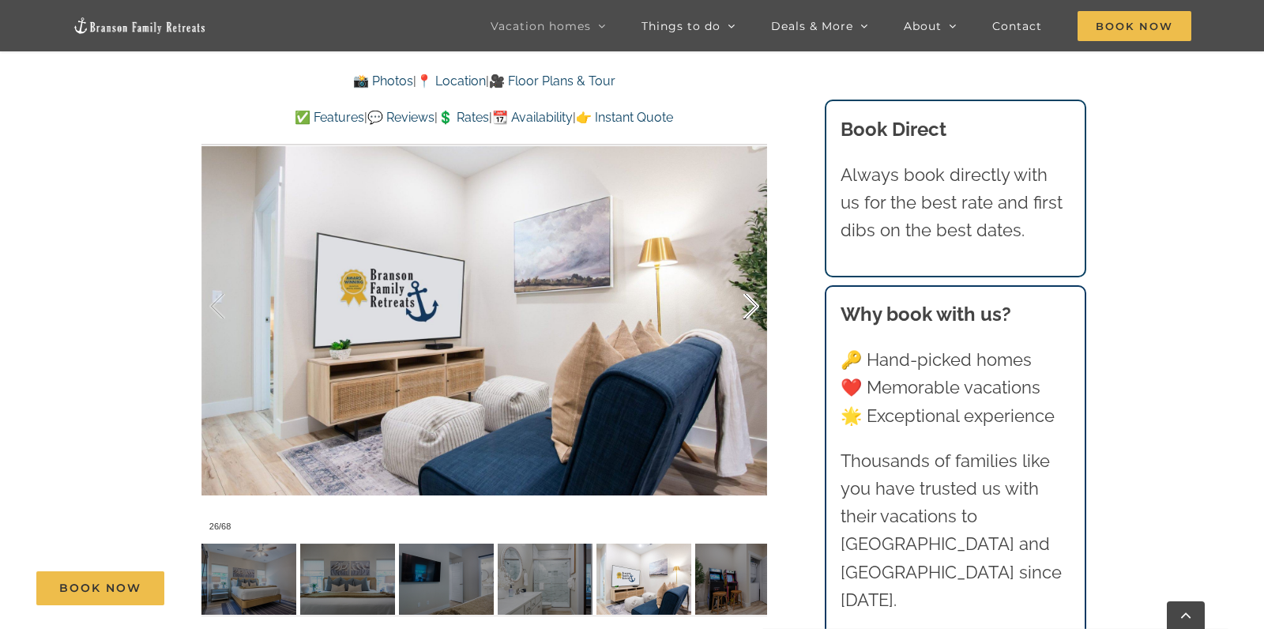
click at [754, 300] on div at bounding box center [734, 307] width 49 height 98
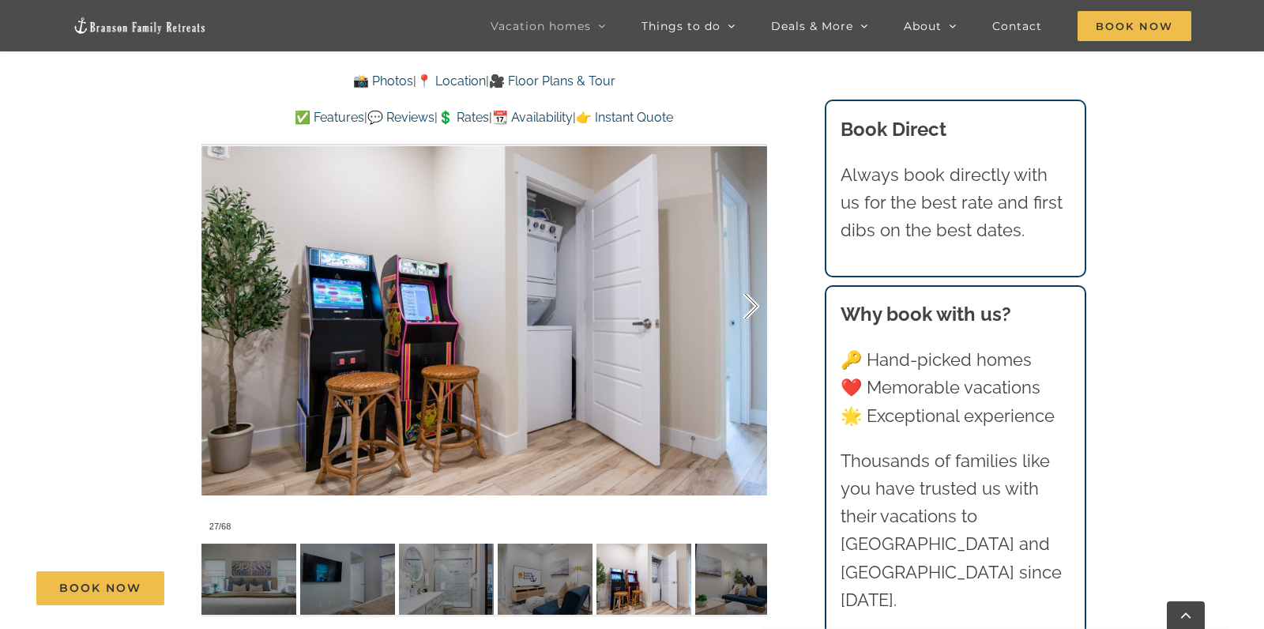
click at [754, 300] on div at bounding box center [734, 307] width 49 height 98
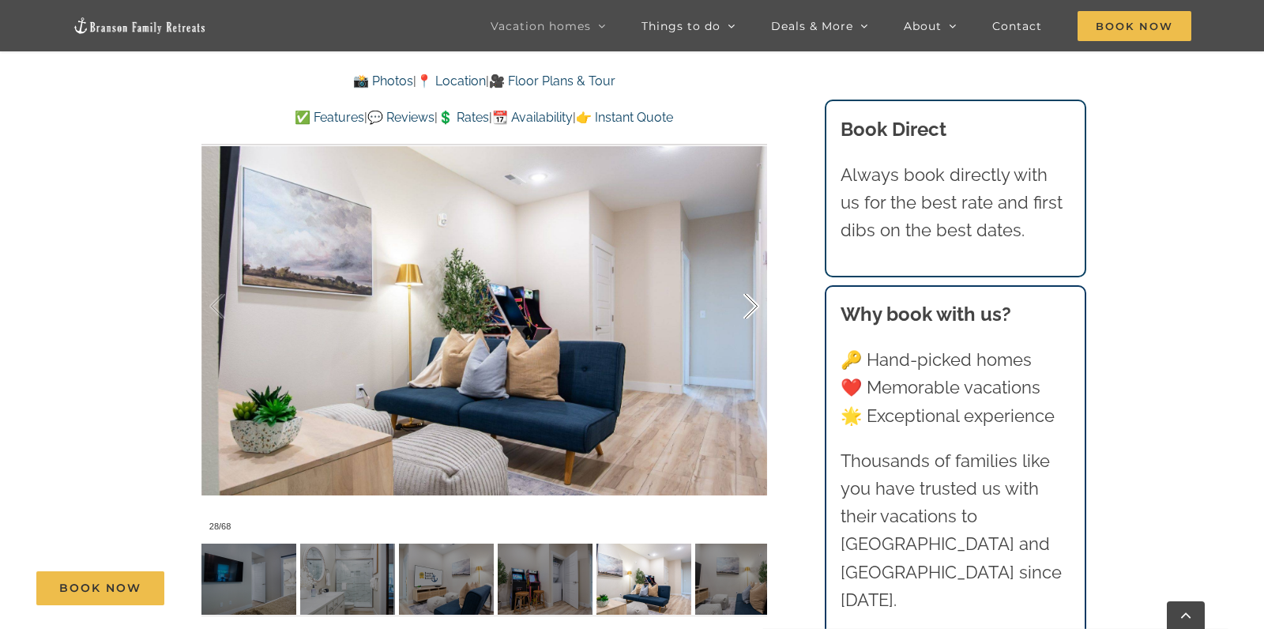
click at [754, 300] on div at bounding box center [734, 307] width 49 height 98
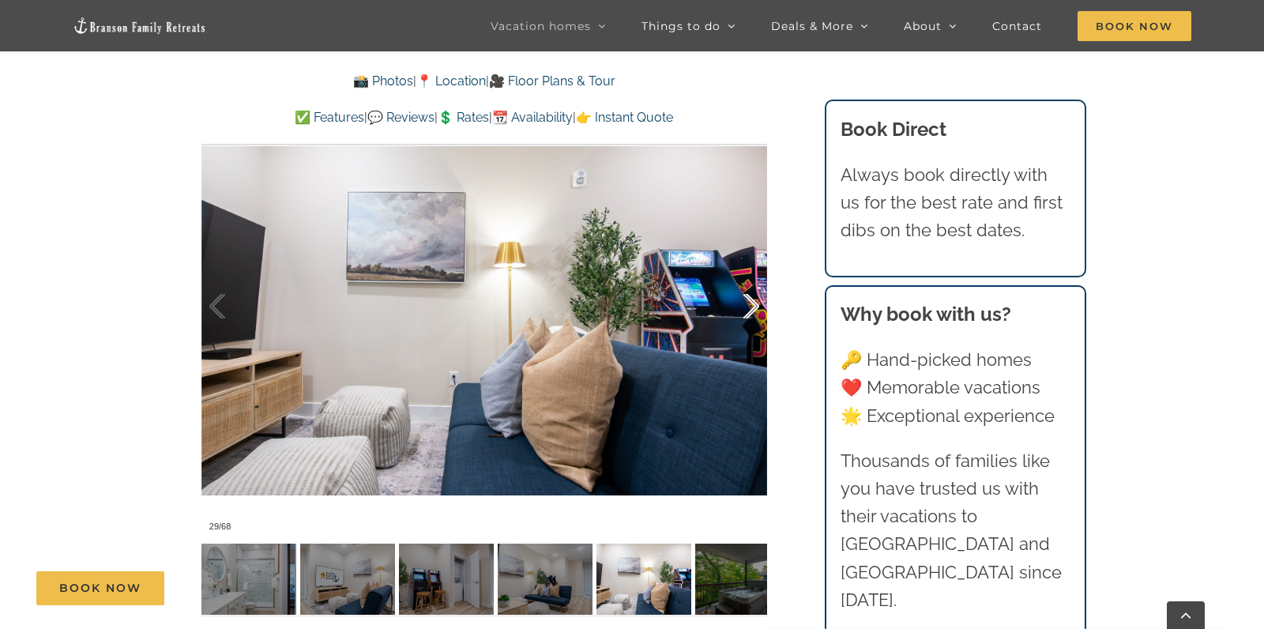
click at [754, 300] on div at bounding box center [734, 307] width 49 height 98
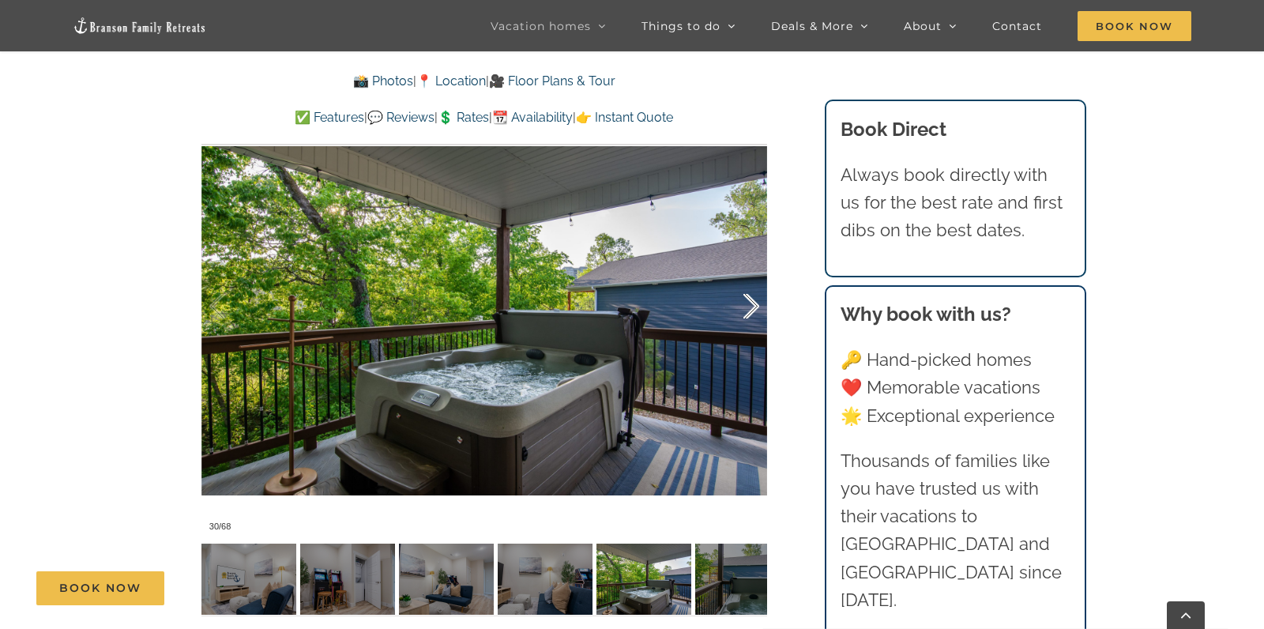
click at [754, 300] on div at bounding box center [734, 307] width 49 height 98
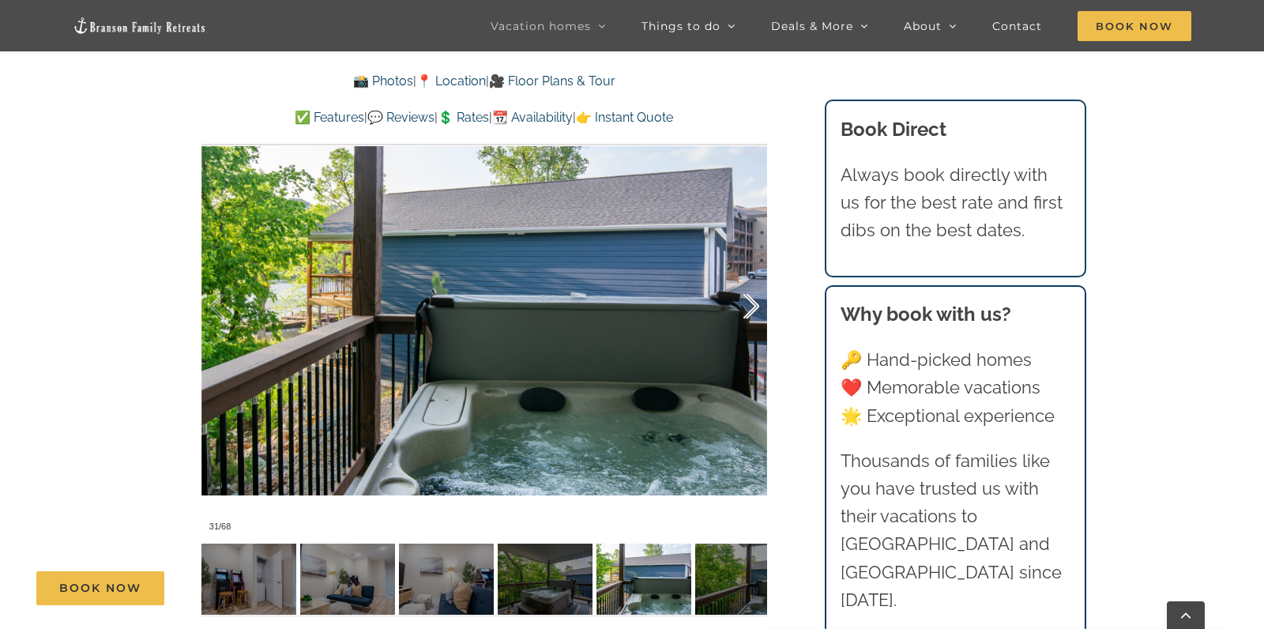
click at [754, 300] on div at bounding box center [734, 307] width 49 height 98
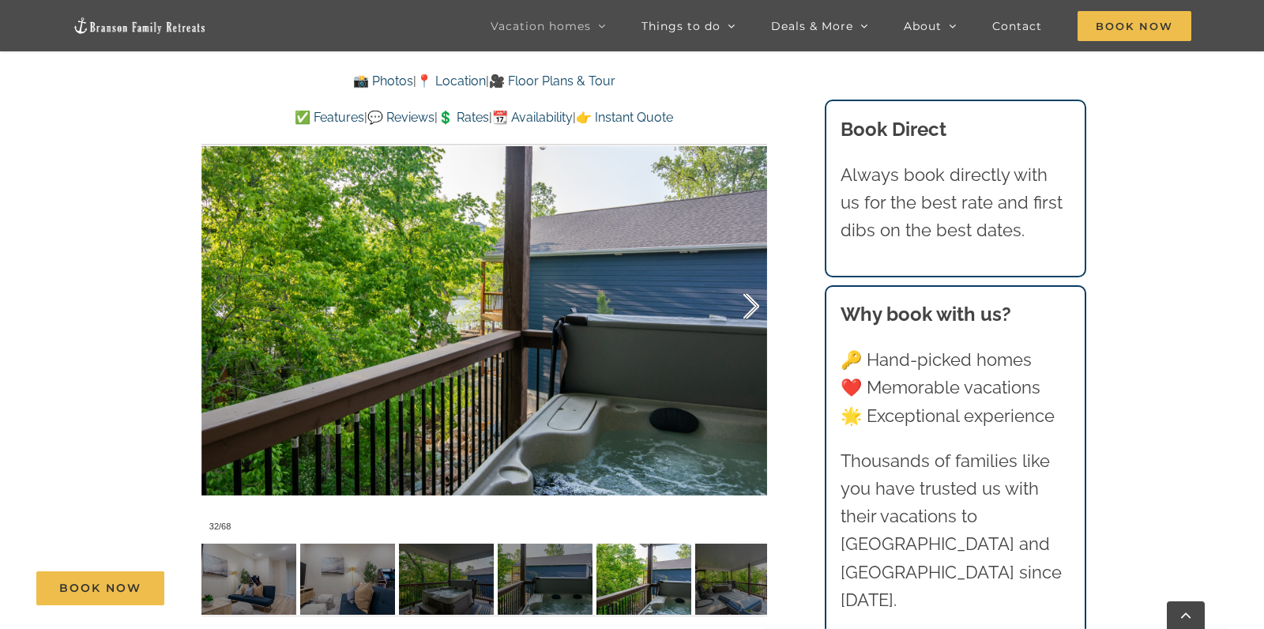
click at [754, 300] on div at bounding box center [734, 307] width 49 height 98
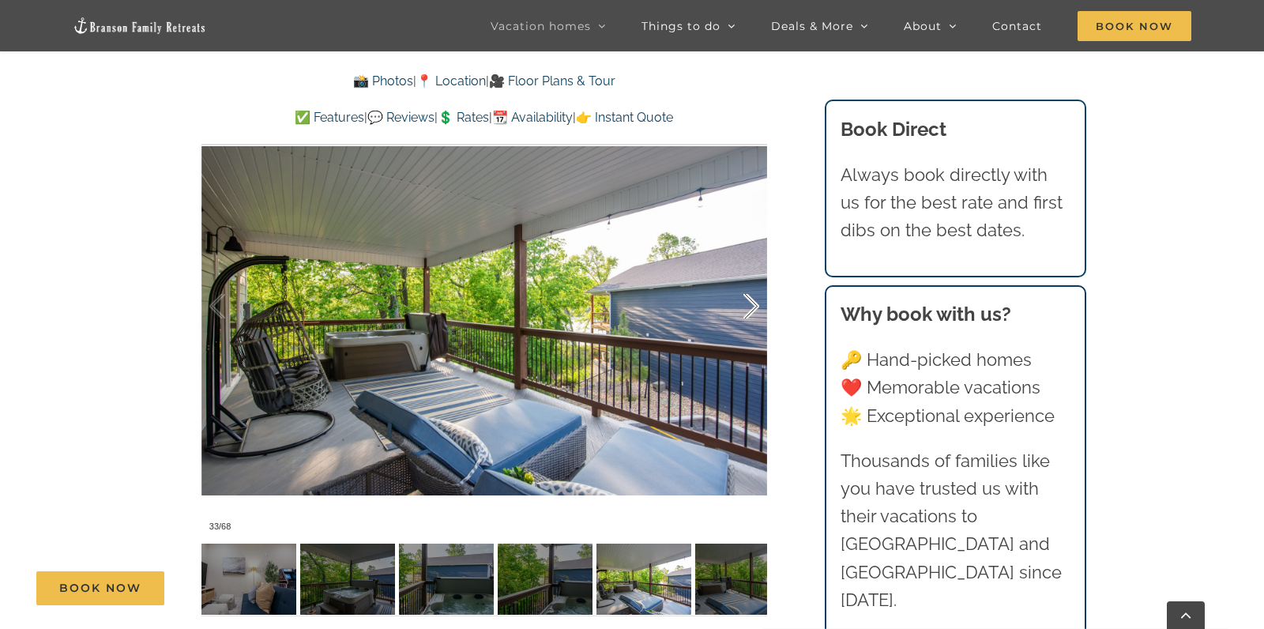
click at [754, 300] on div at bounding box center [734, 307] width 49 height 98
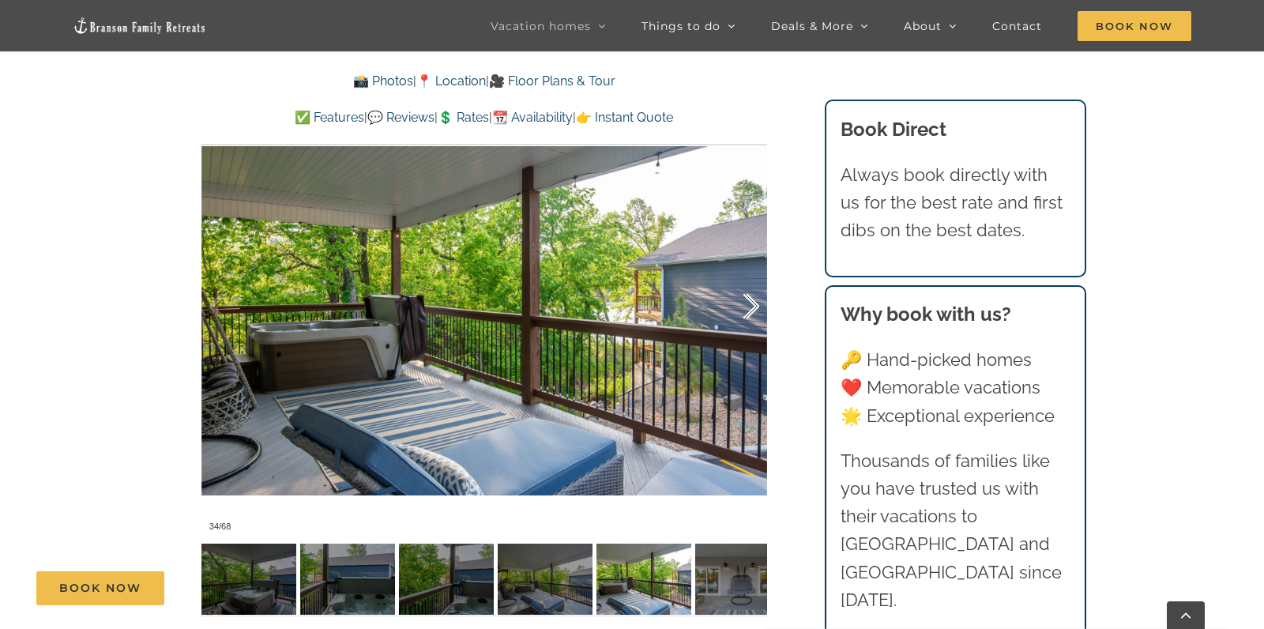
click at [754, 300] on div at bounding box center [734, 307] width 49 height 98
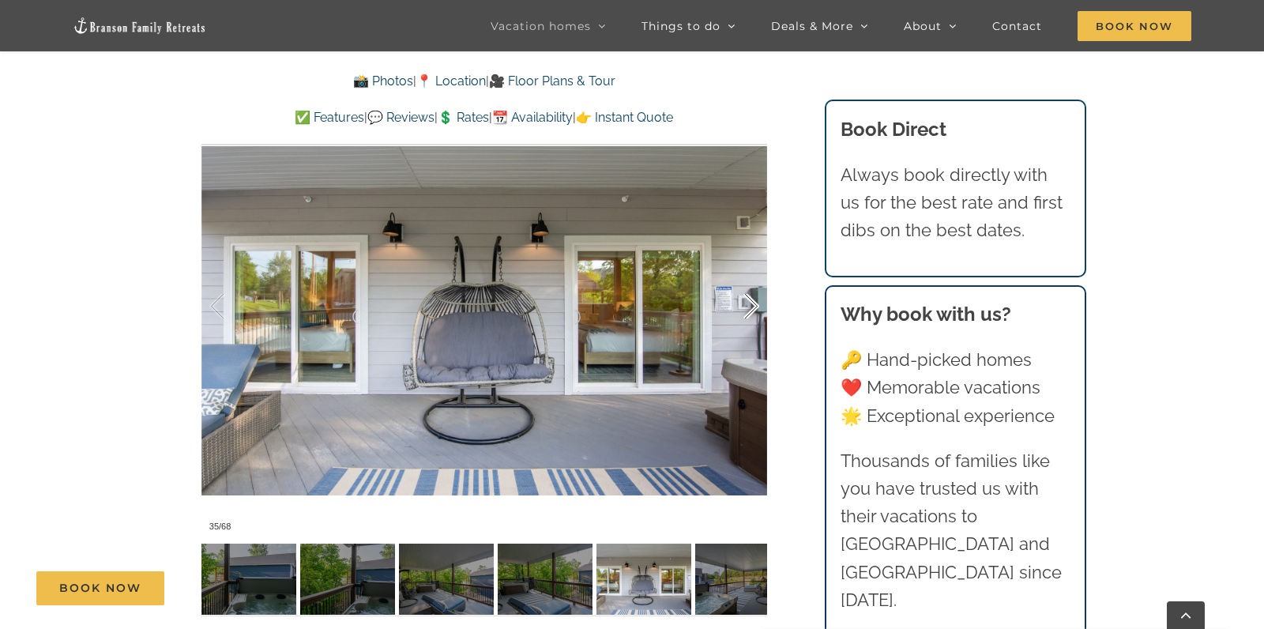
click at [754, 300] on div at bounding box center [734, 307] width 49 height 98
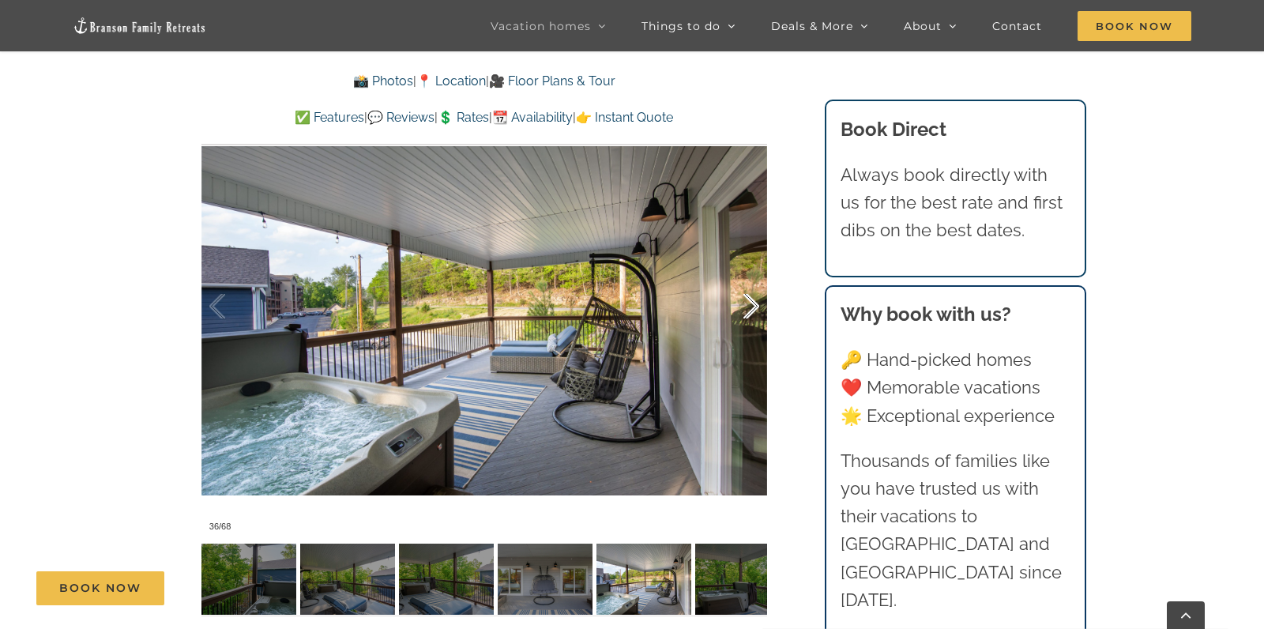
click at [754, 300] on div at bounding box center [734, 307] width 49 height 98
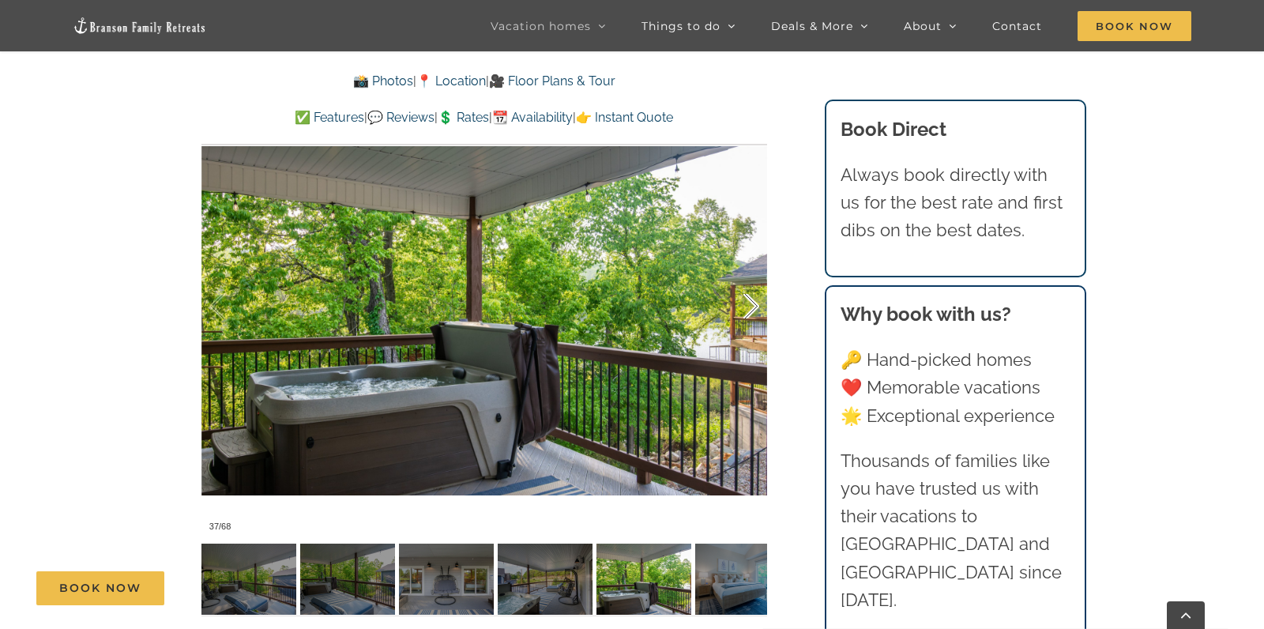
click at [754, 300] on div at bounding box center [734, 307] width 49 height 98
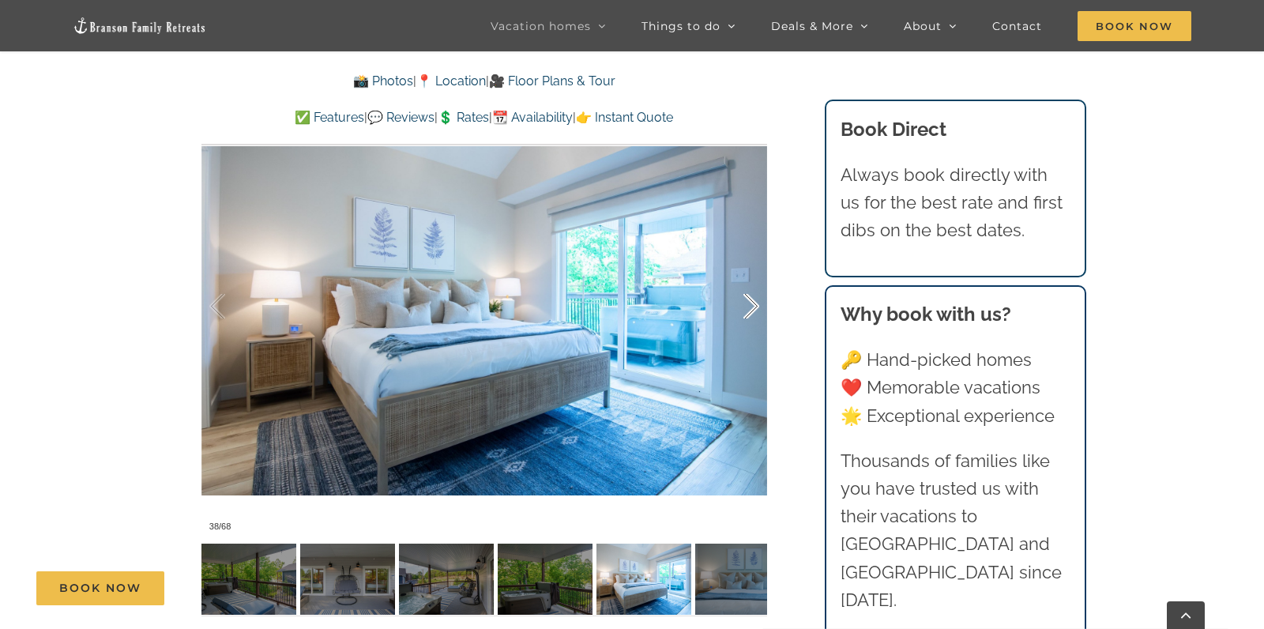
click at [754, 300] on div at bounding box center [734, 307] width 49 height 98
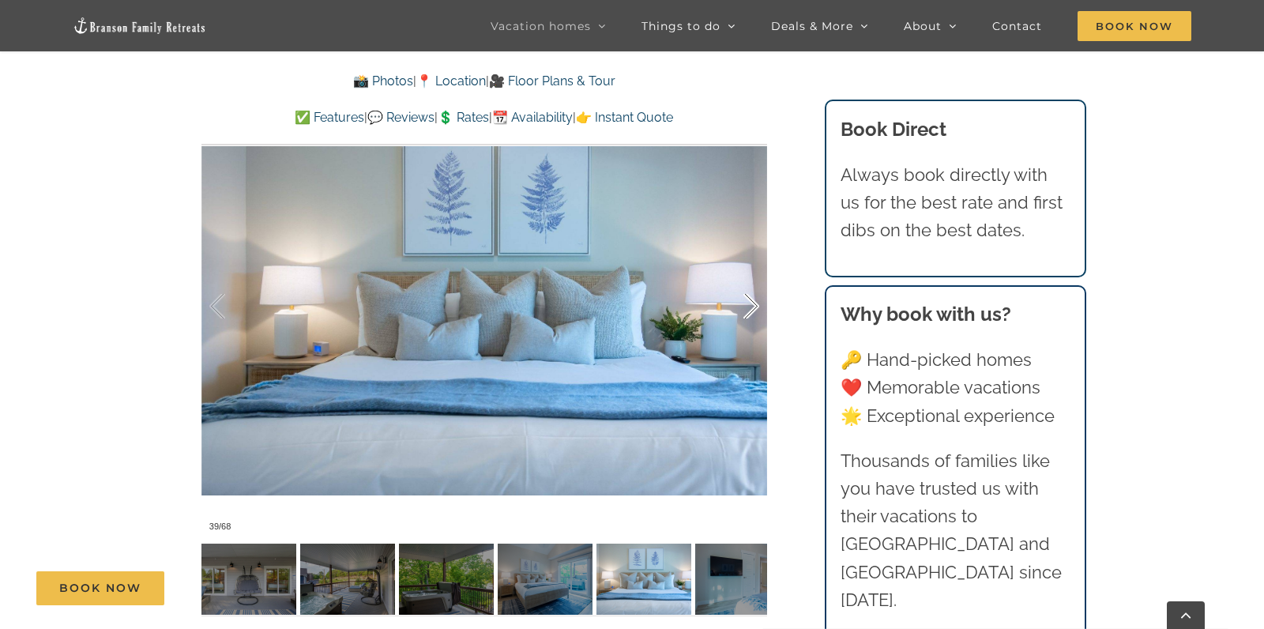
click at [754, 300] on div at bounding box center [734, 307] width 49 height 98
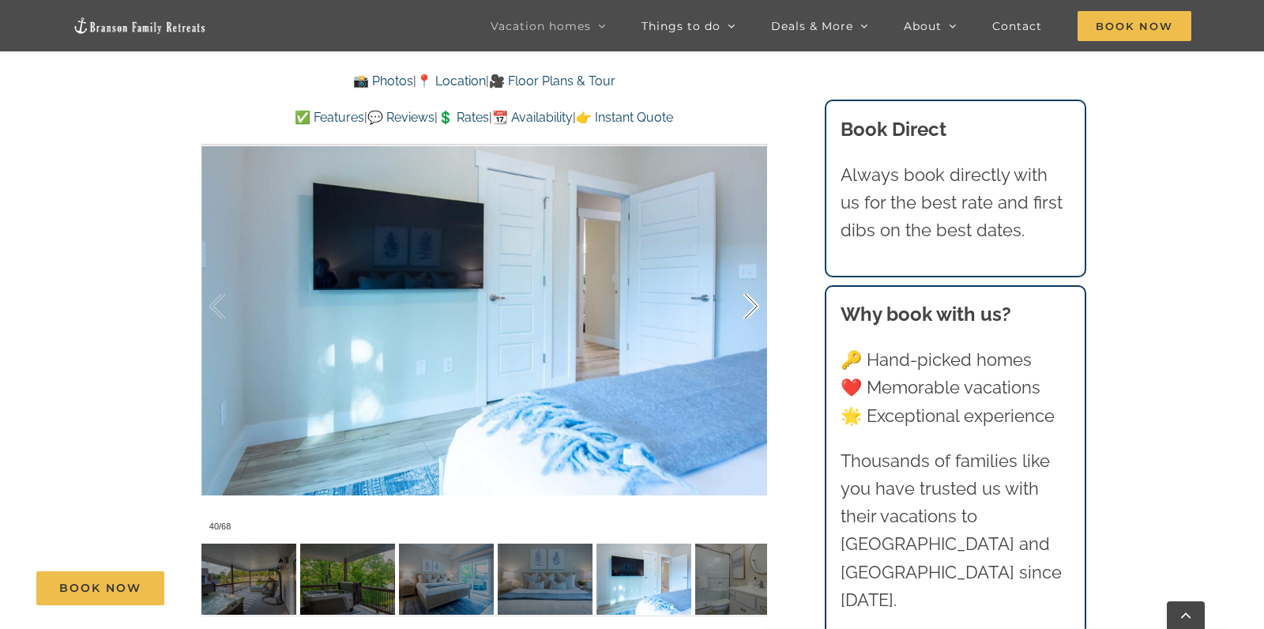
click at [754, 300] on div at bounding box center [734, 307] width 49 height 98
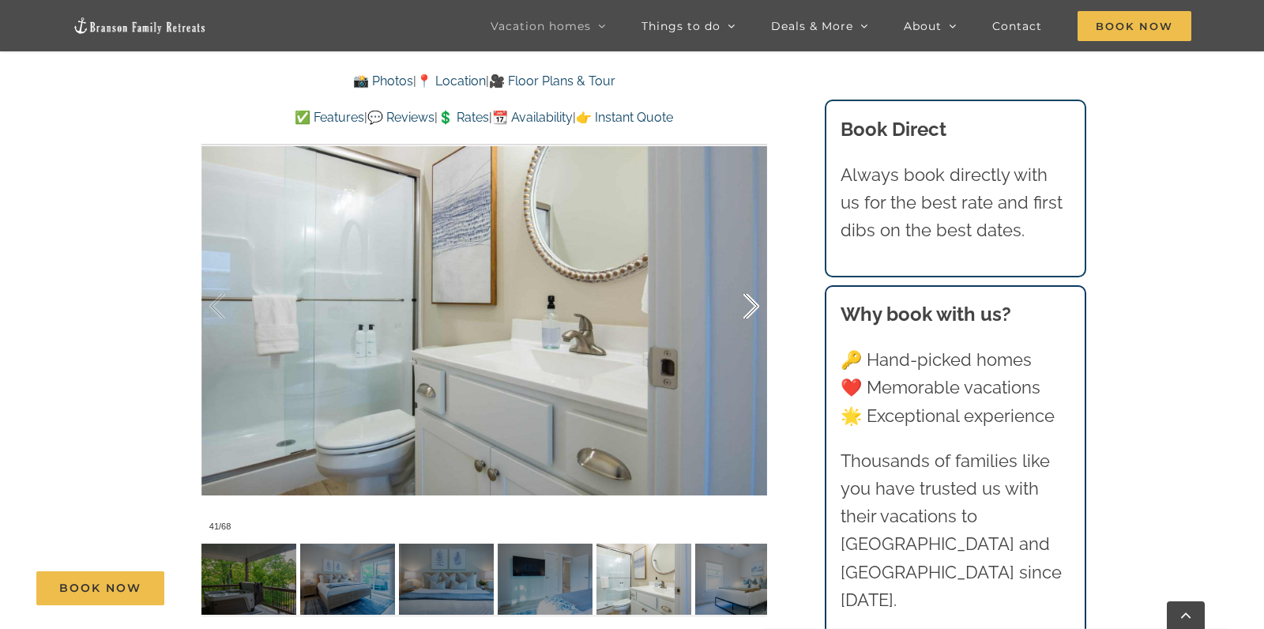
click at [754, 300] on div at bounding box center [734, 307] width 49 height 98
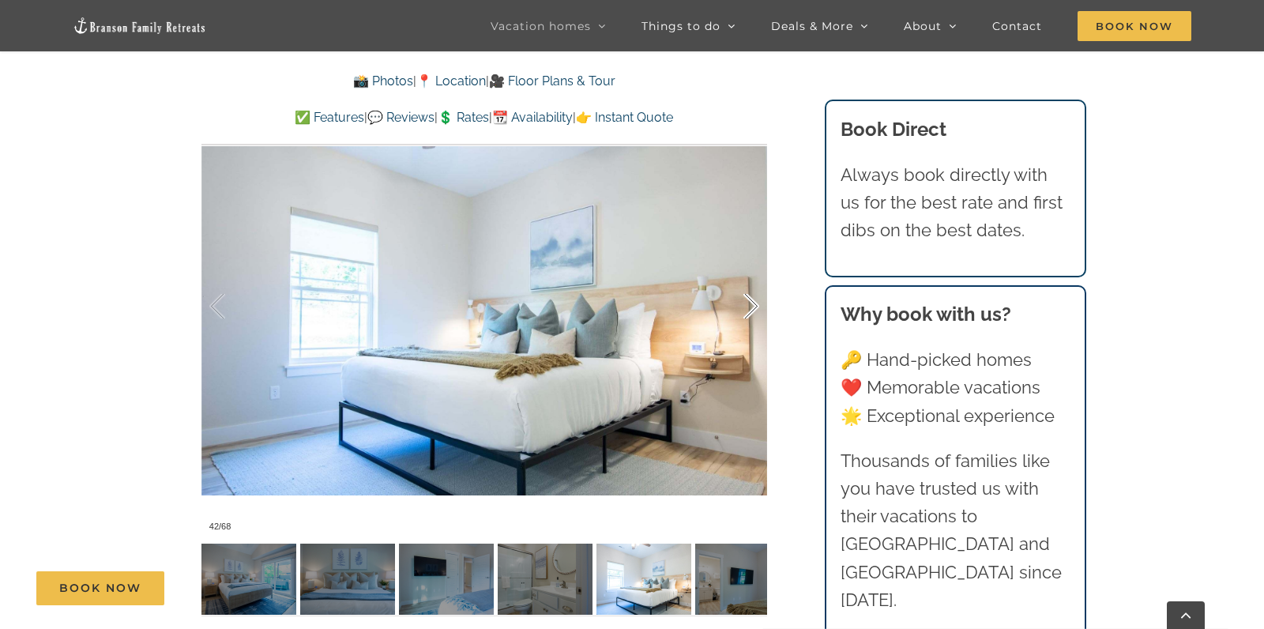
click at [754, 300] on div at bounding box center [734, 307] width 49 height 98
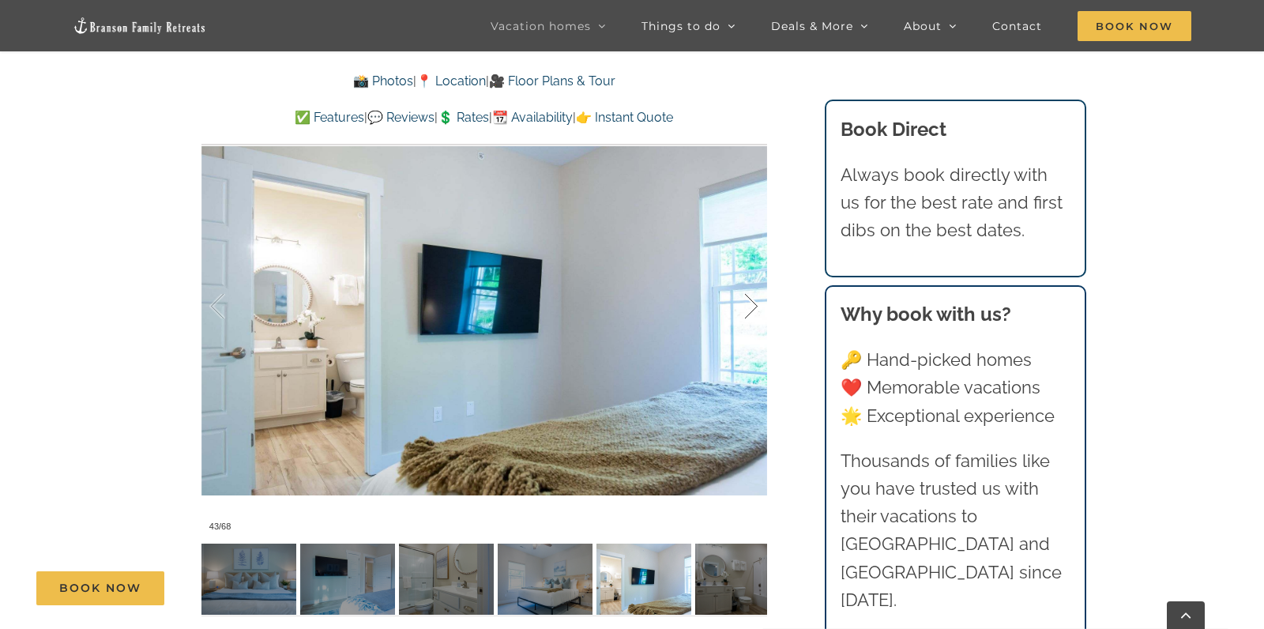
click at [754, 300] on div at bounding box center [734, 307] width 49 height 98
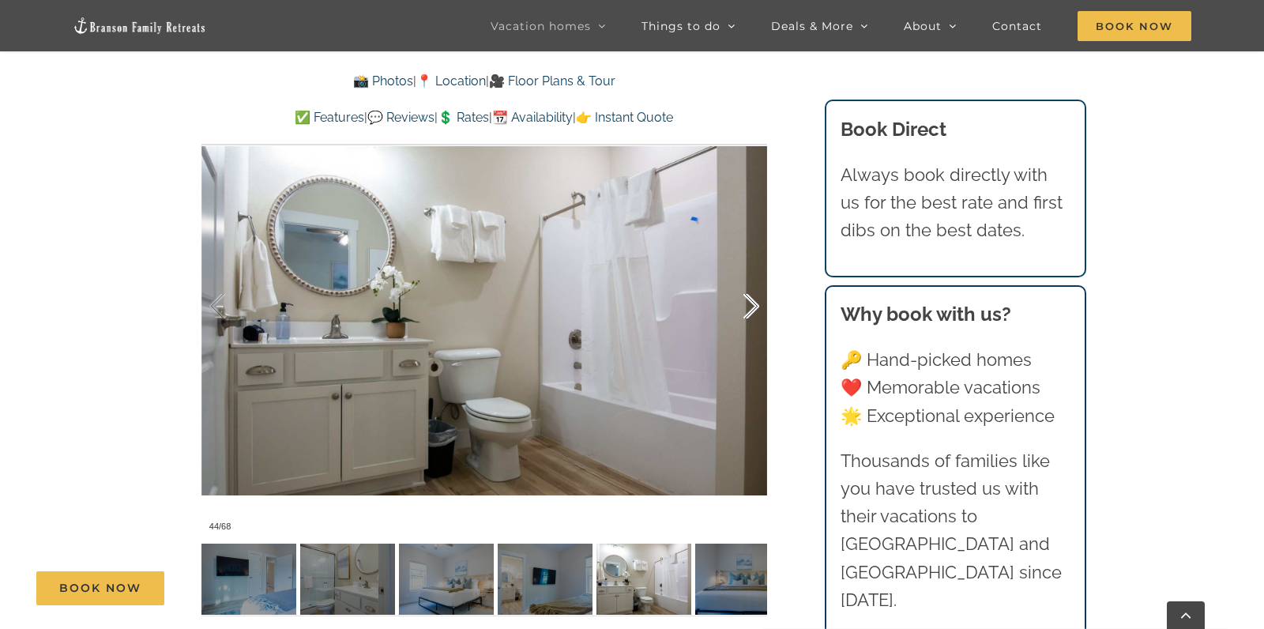
click at [754, 300] on div at bounding box center [734, 307] width 49 height 98
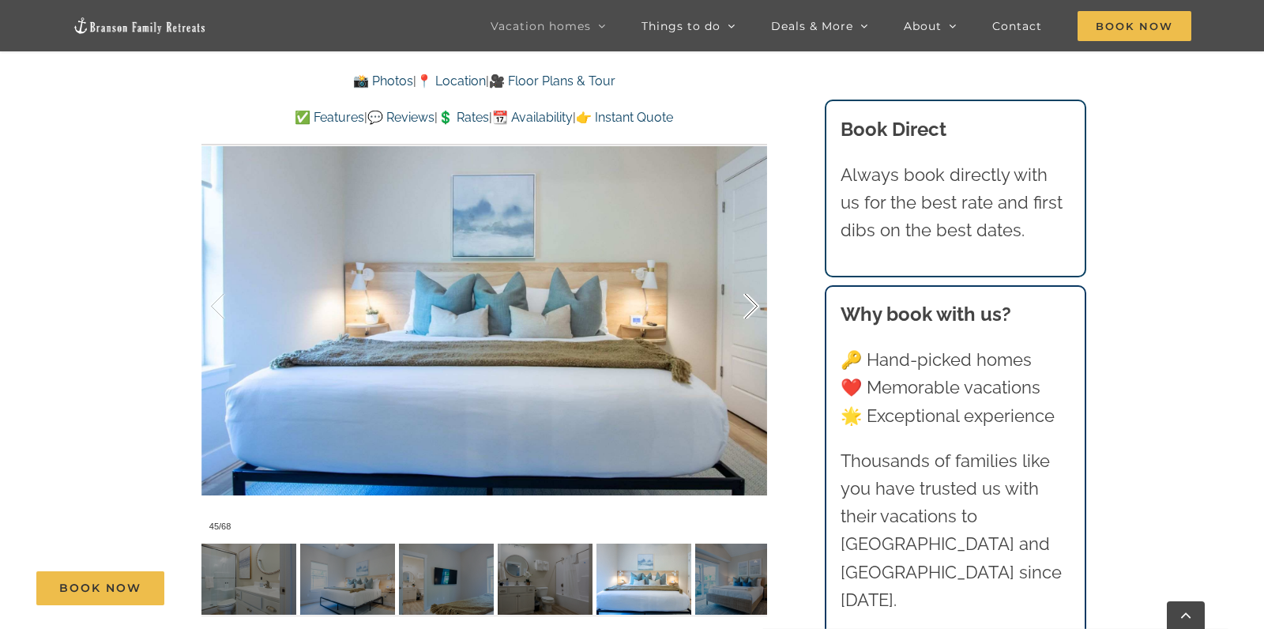
click at [754, 300] on div at bounding box center [734, 307] width 49 height 98
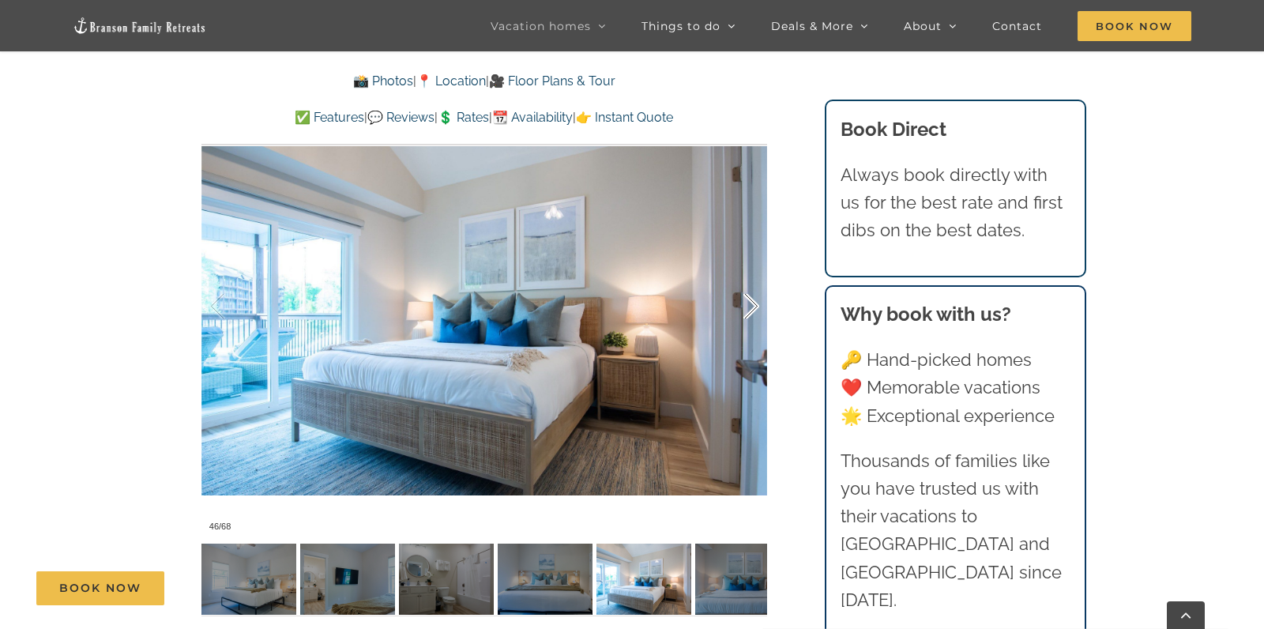
click at [754, 300] on div at bounding box center [734, 307] width 49 height 98
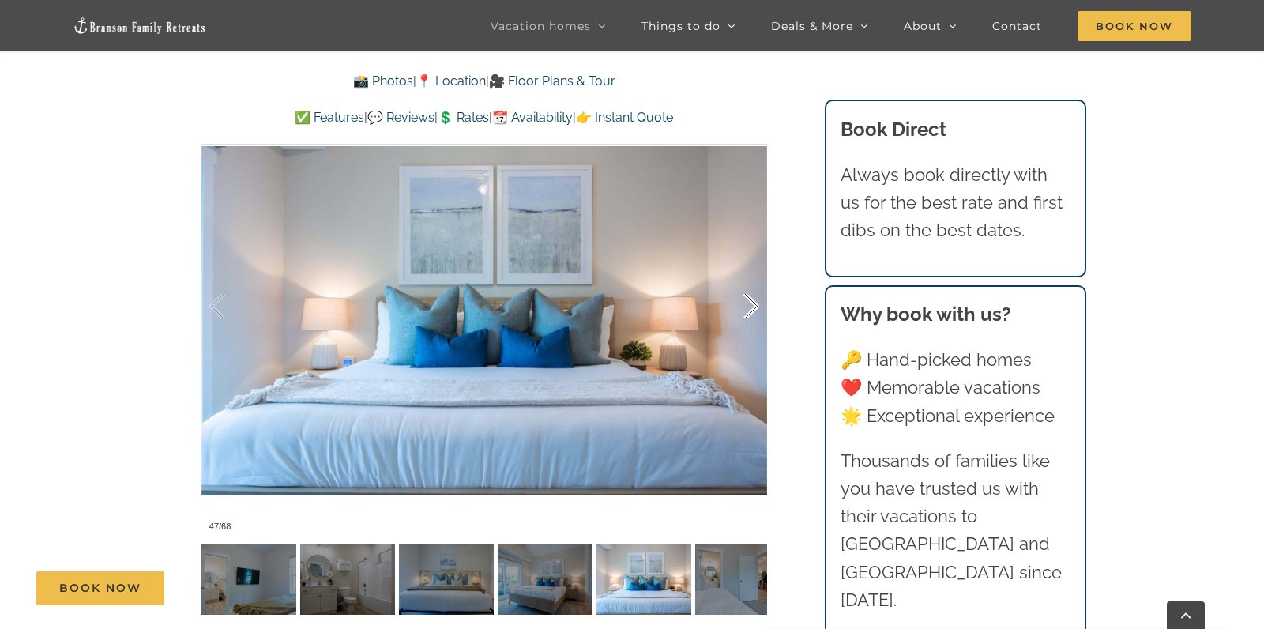
click at [754, 300] on div at bounding box center [734, 307] width 49 height 98
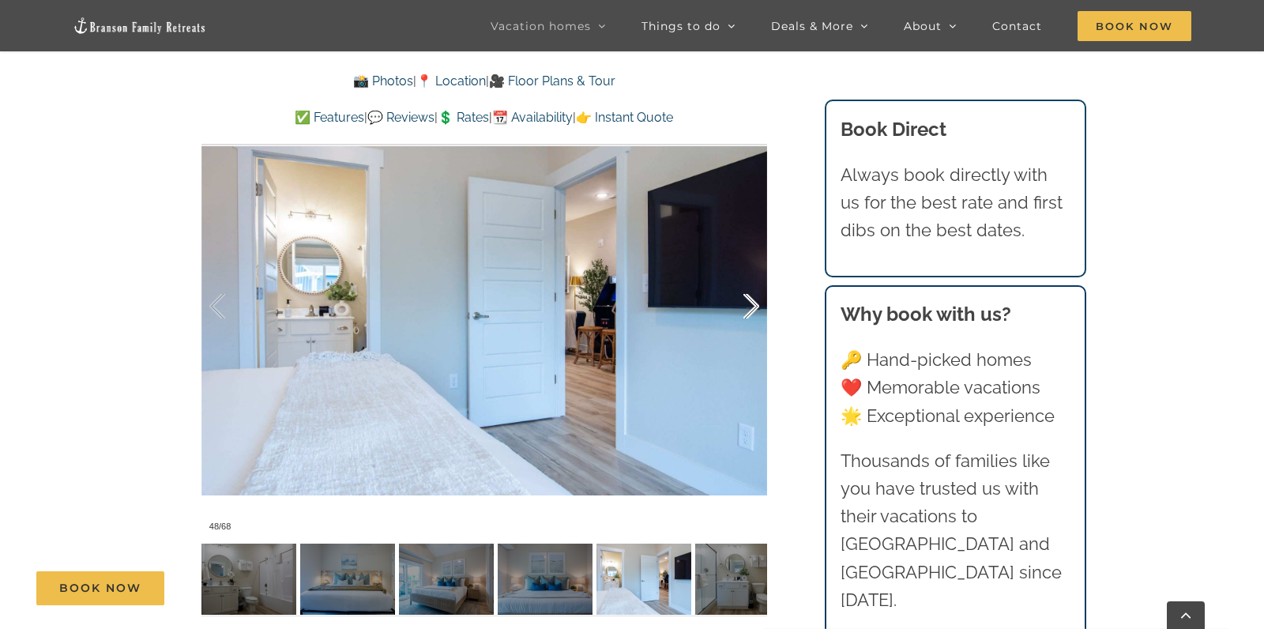
click at [754, 300] on div at bounding box center [734, 307] width 49 height 98
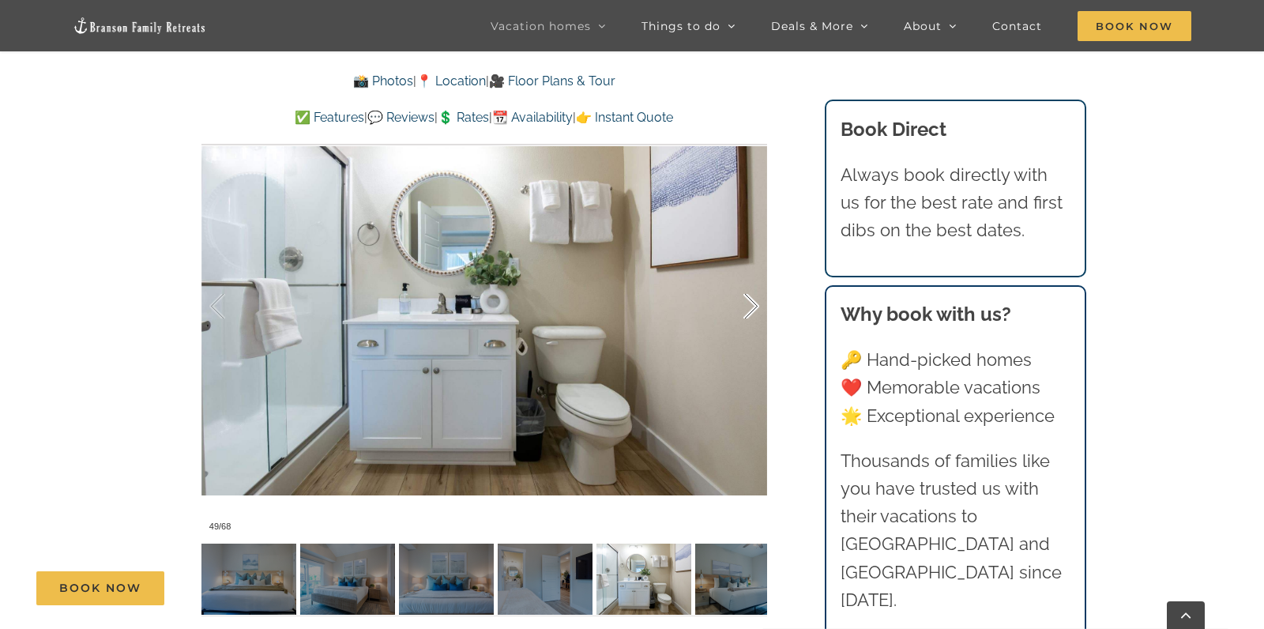
click at [754, 300] on div at bounding box center [734, 307] width 49 height 98
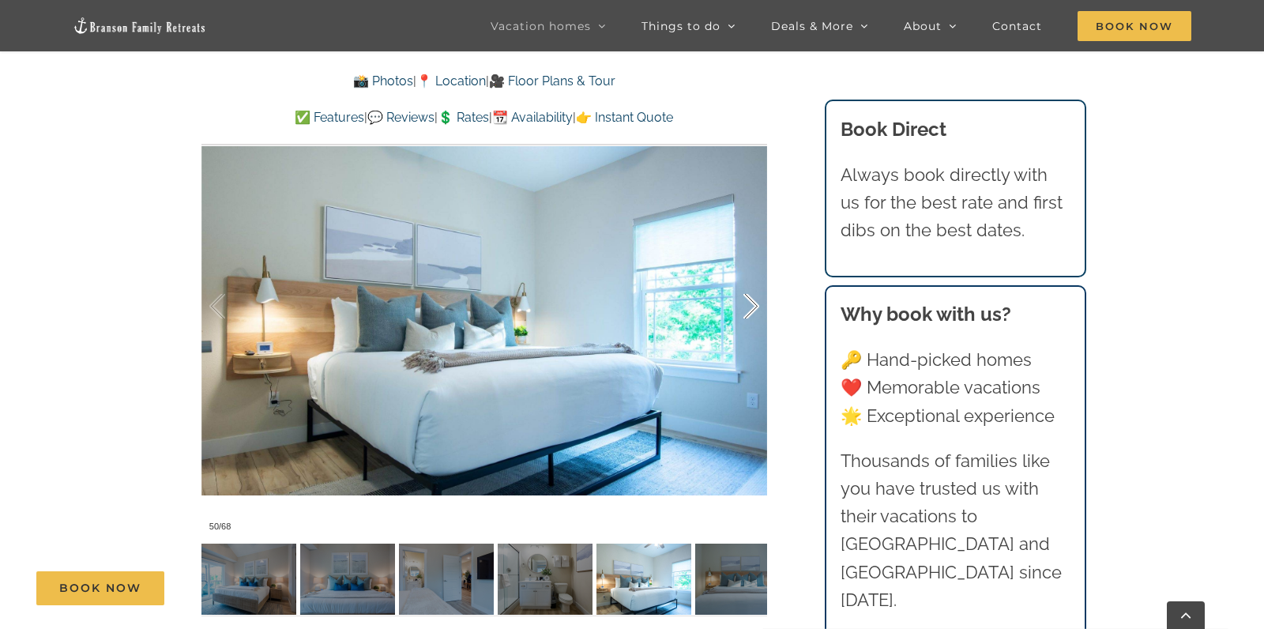
click at [754, 300] on div at bounding box center [734, 307] width 49 height 98
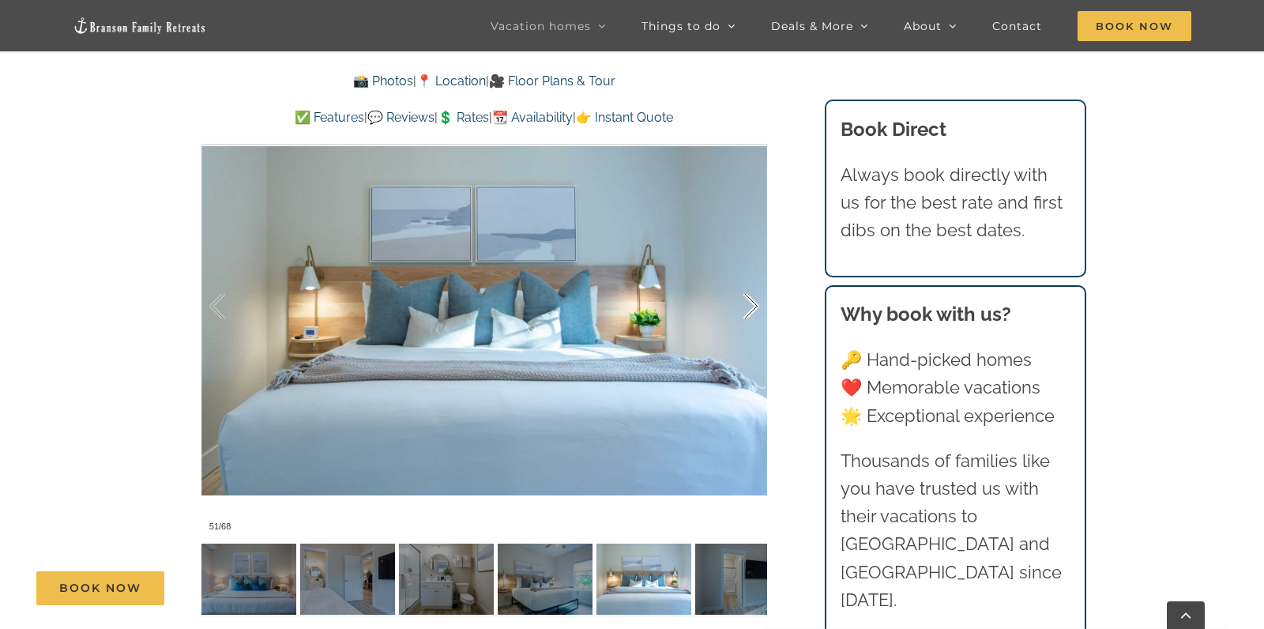
click at [754, 300] on div at bounding box center [734, 307] width 49 height 98
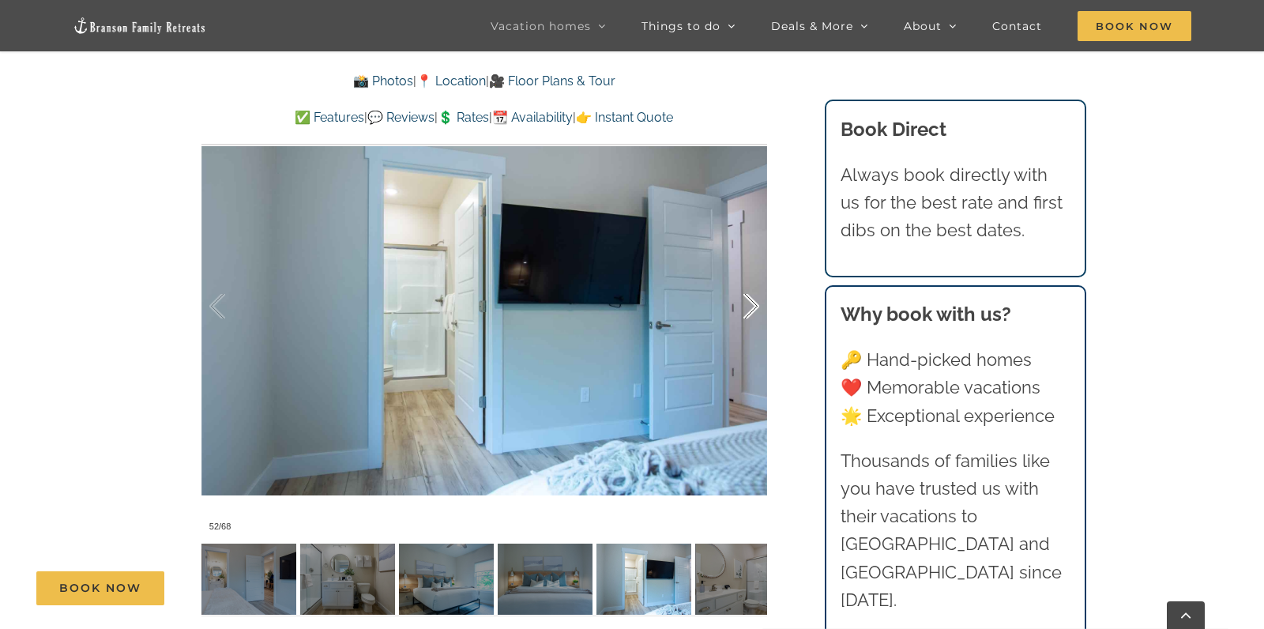
click at [754, 300] on div at bounding box center [734, 307] width 49 height 98
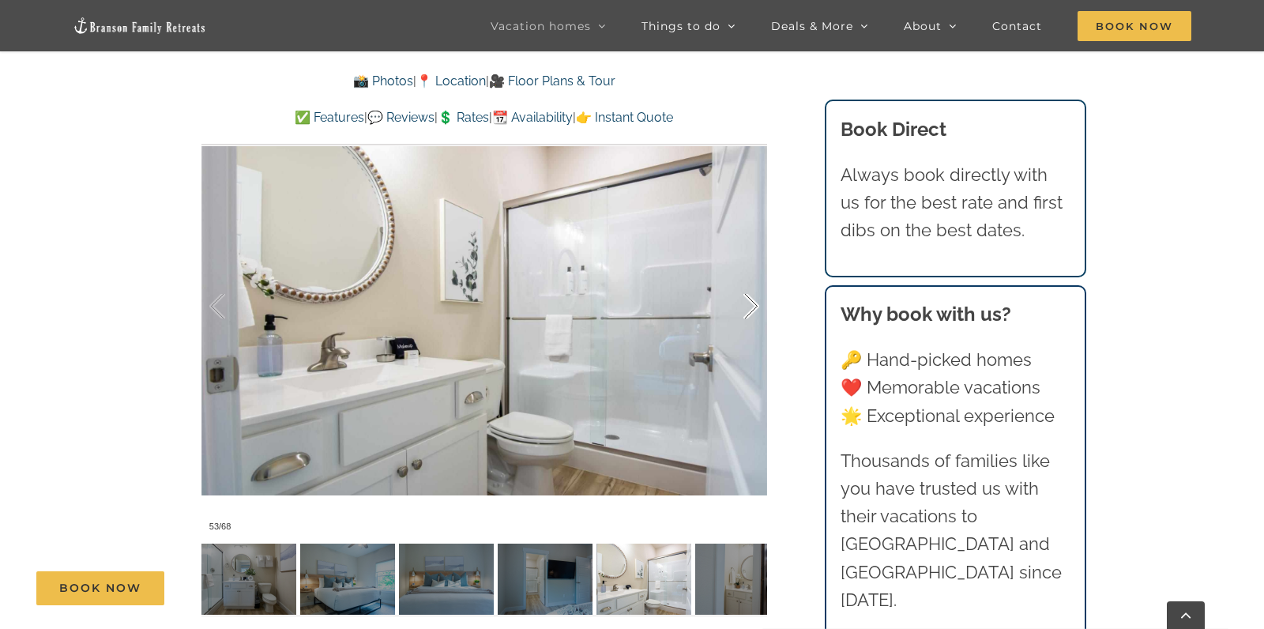
click at [754, 300] on div at bounding box center [734, 307] width 49 height 98
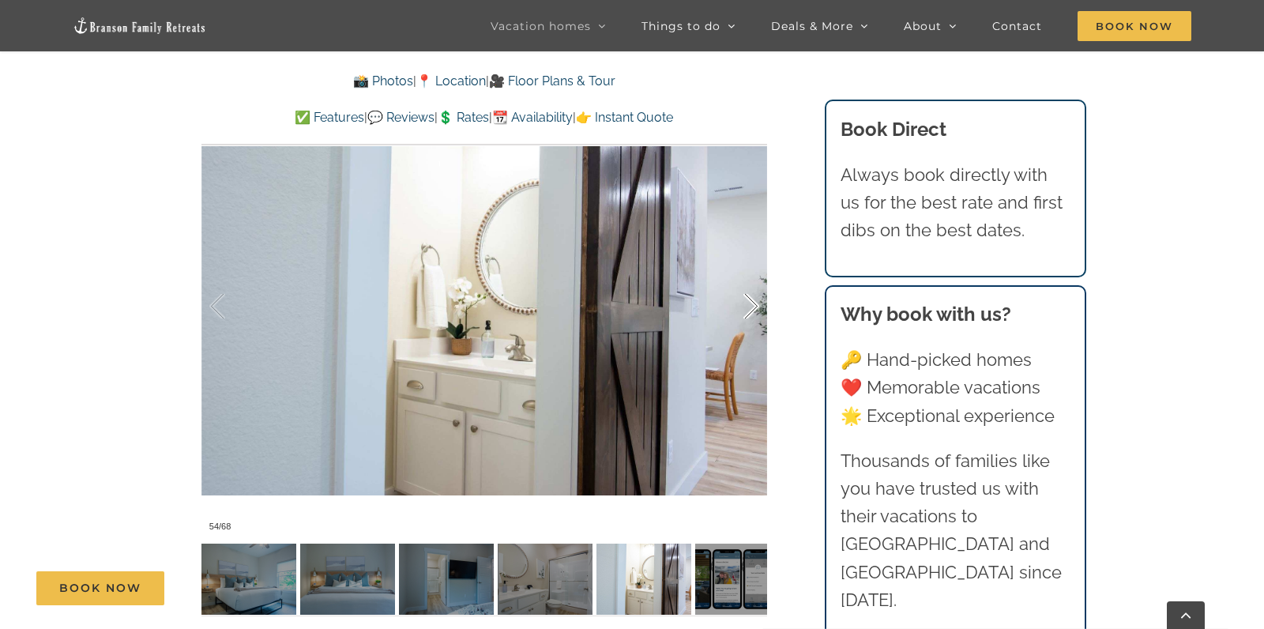
click at [754, 300] on div at bounding box center [734, 307] width 49 height 98
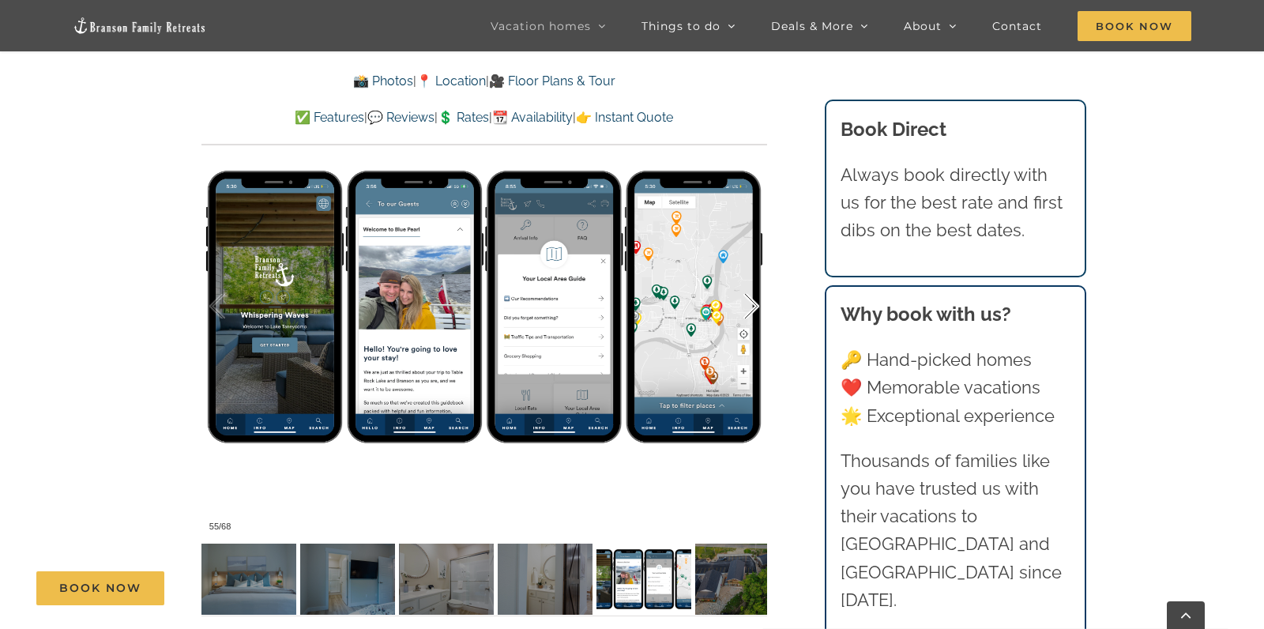
click at [754, 300] on div at bounding box center [734, 307] width 49 height 98
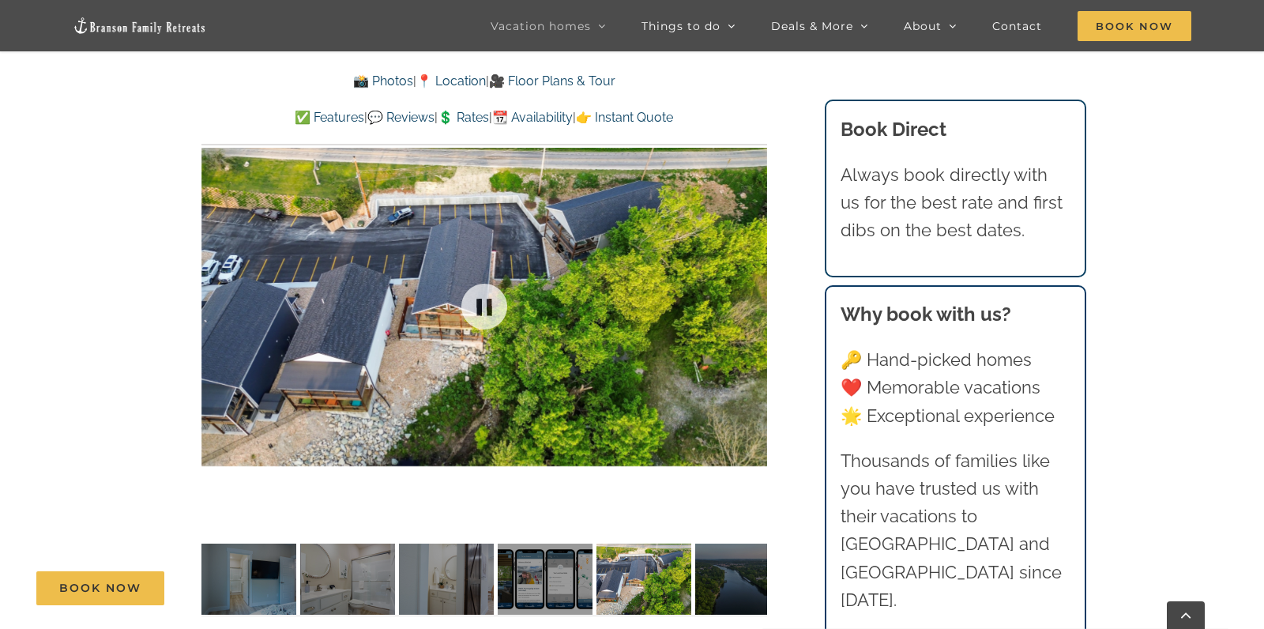
click at [754, 300] on div at bounding box center [484, 306] width 566 height 465
click at [755, 303] on div at bounding box center [734, 307] width 49 height 98
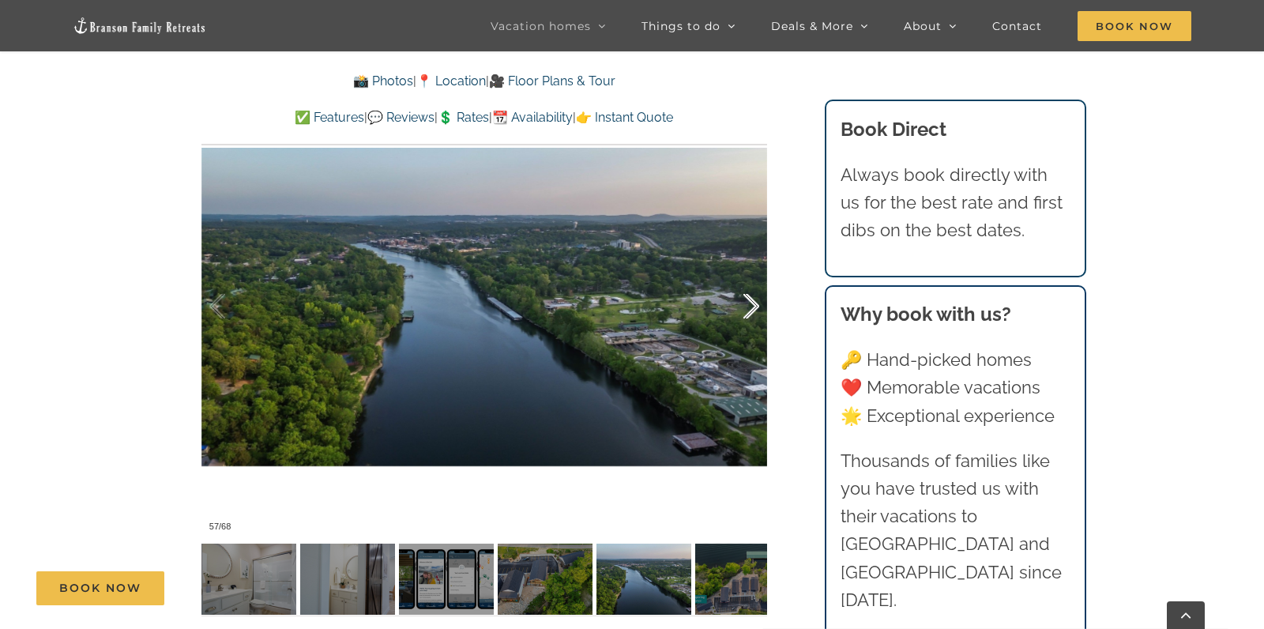
click at [755, 303] on div at bounding box center [734, 307] width 49 height 98
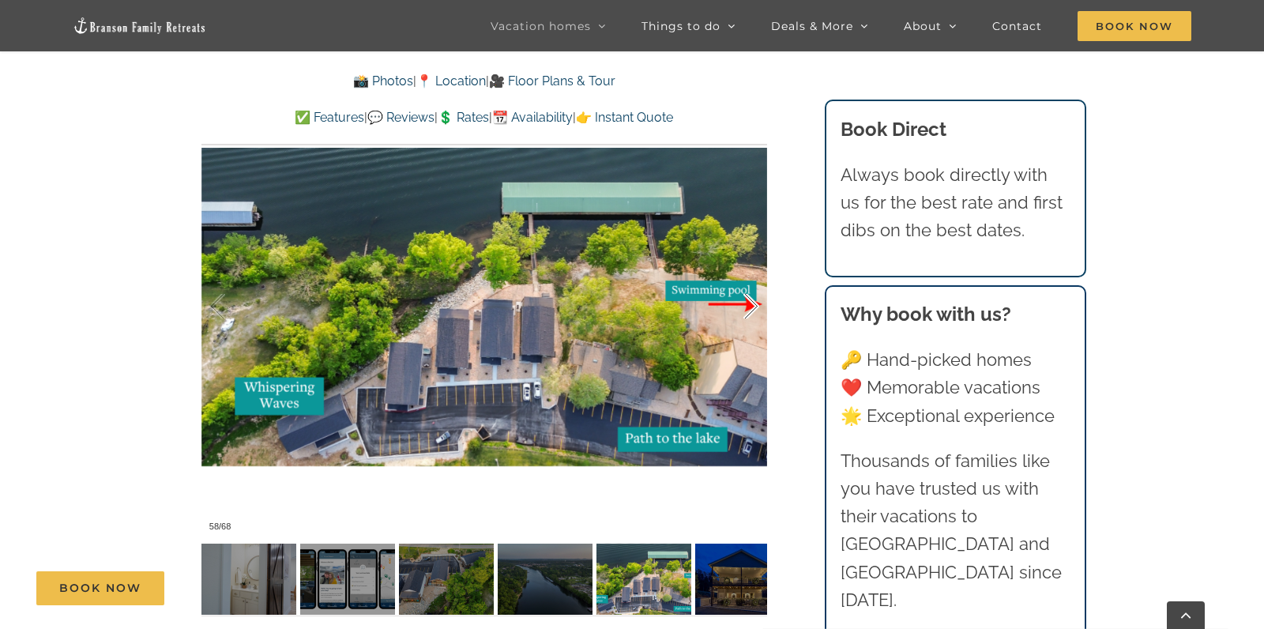
click at [755, 303] on div at bounding box center [734, 307] width 49 height 98
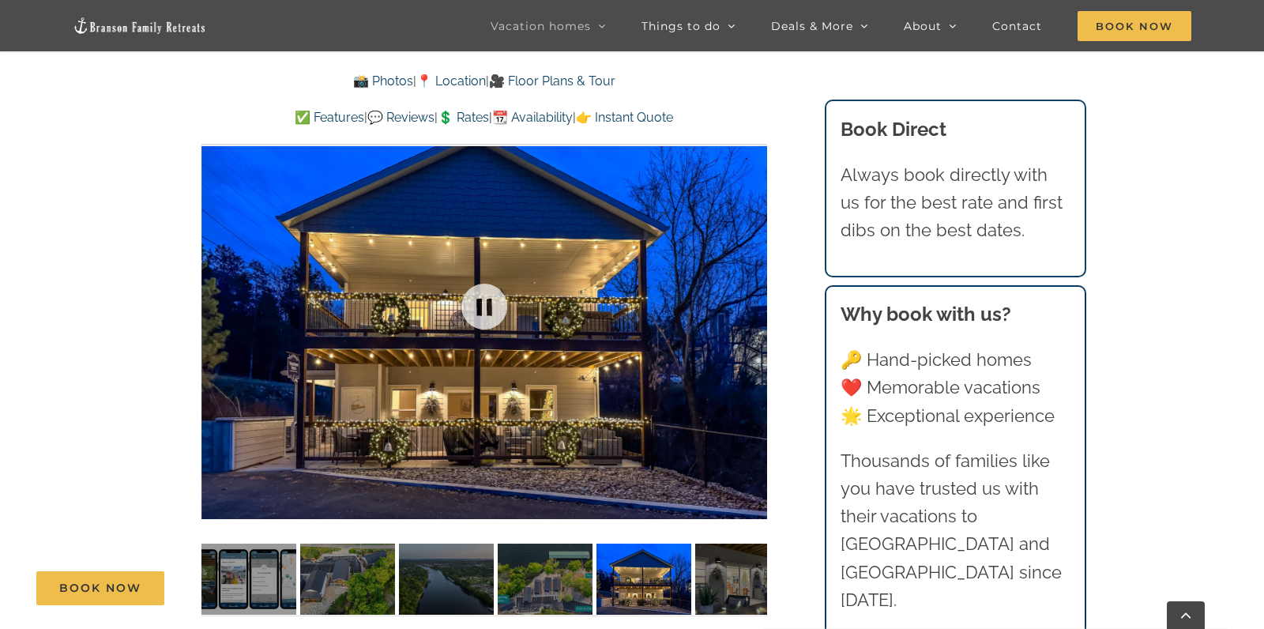
click at [755, 303] on div at bounding box center [484, 306] width 566 height 465
click at [760, 303] on div at bounding box center [484, 306] width 566 height 465
click at [758, 302] on div at bounding box center [734, 307] width 49 height 98
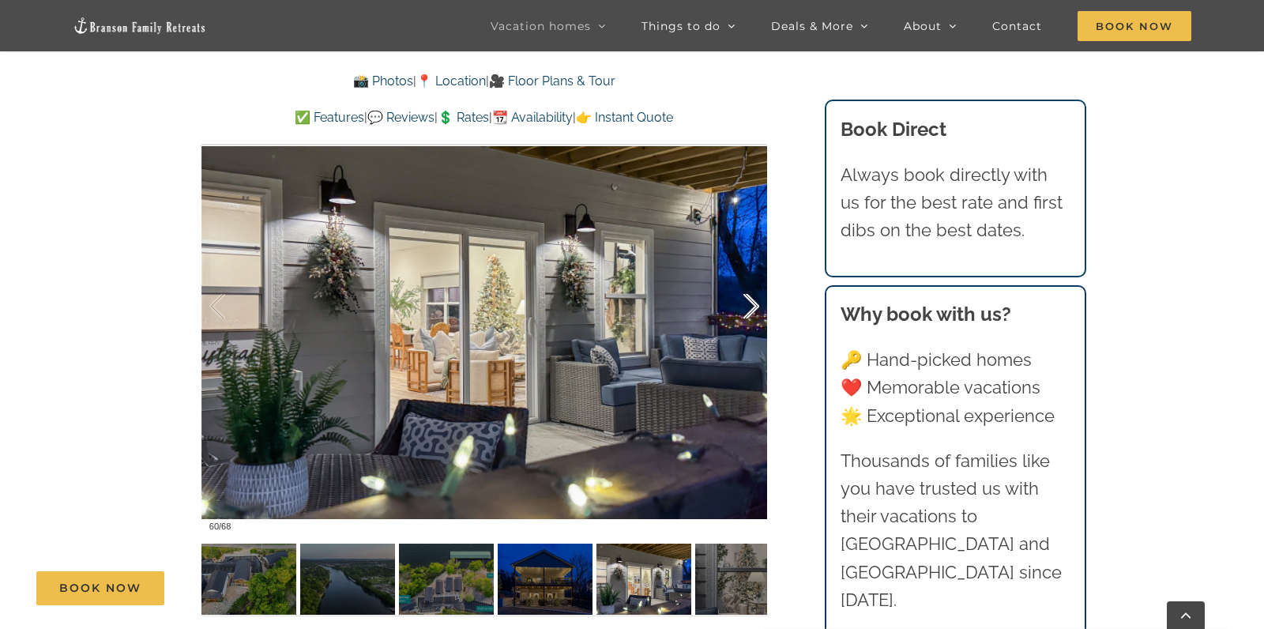
click at [758, 302] on div at bounding box center [734, 307] width 49 height 98
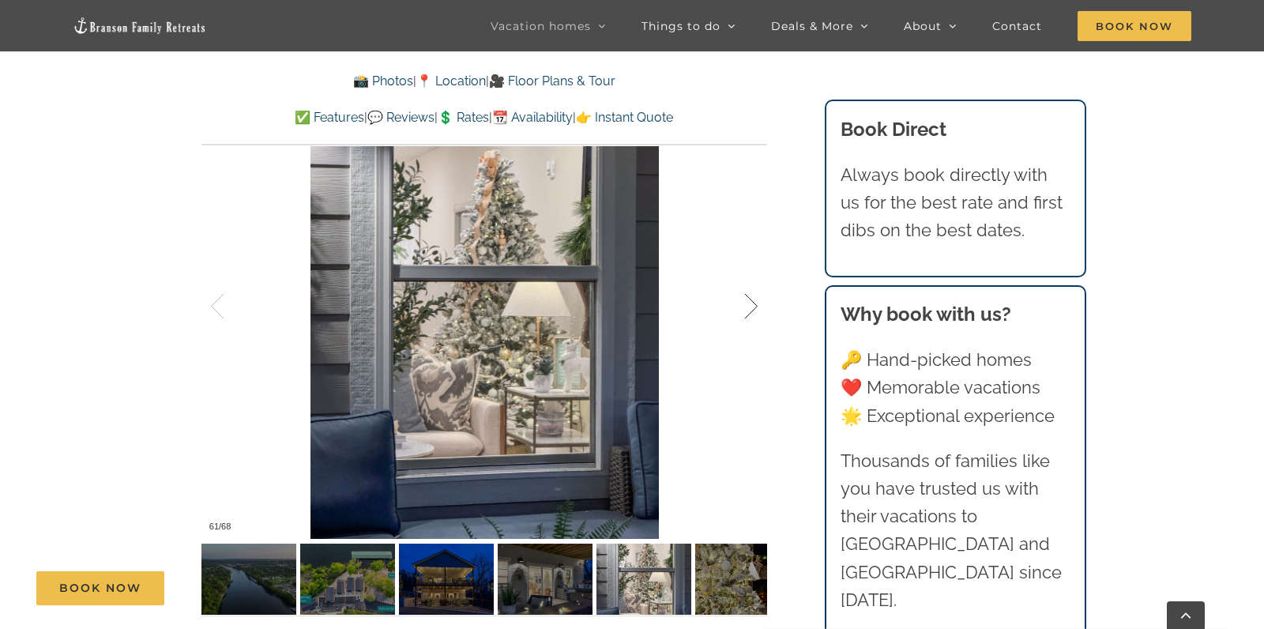
click at [758, 302] on div at bounding box center [734, 307] width 49 height 98
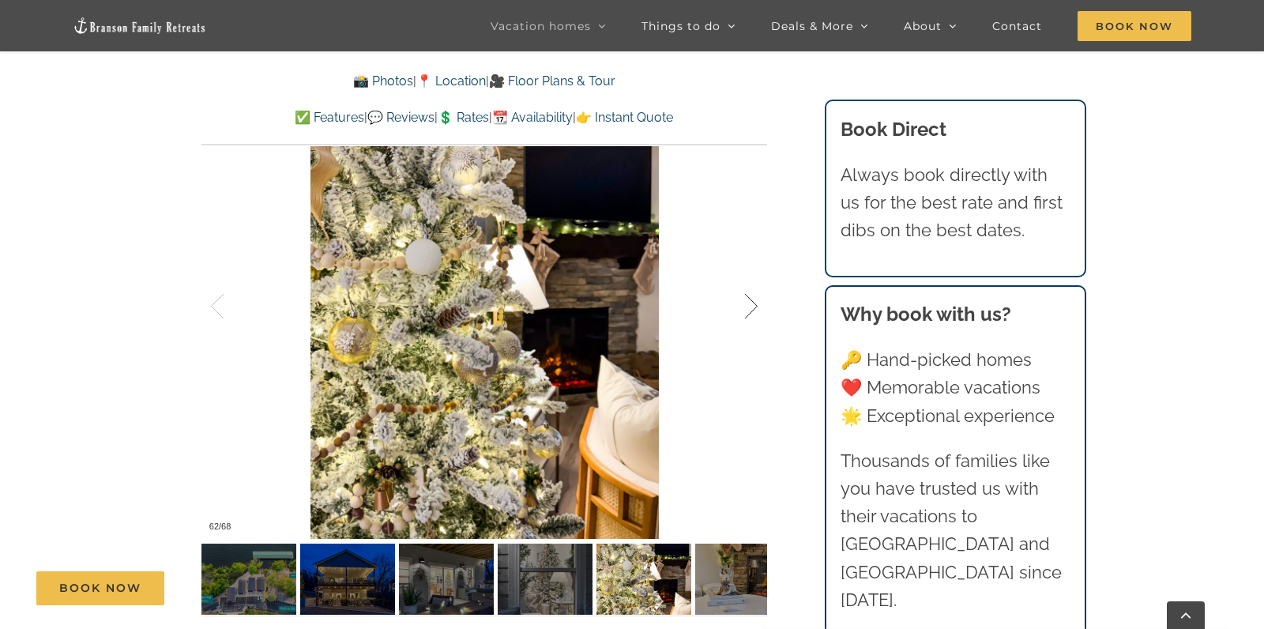
click at [758, 302] on div at bounding box center [734, 307] width 49 height 98
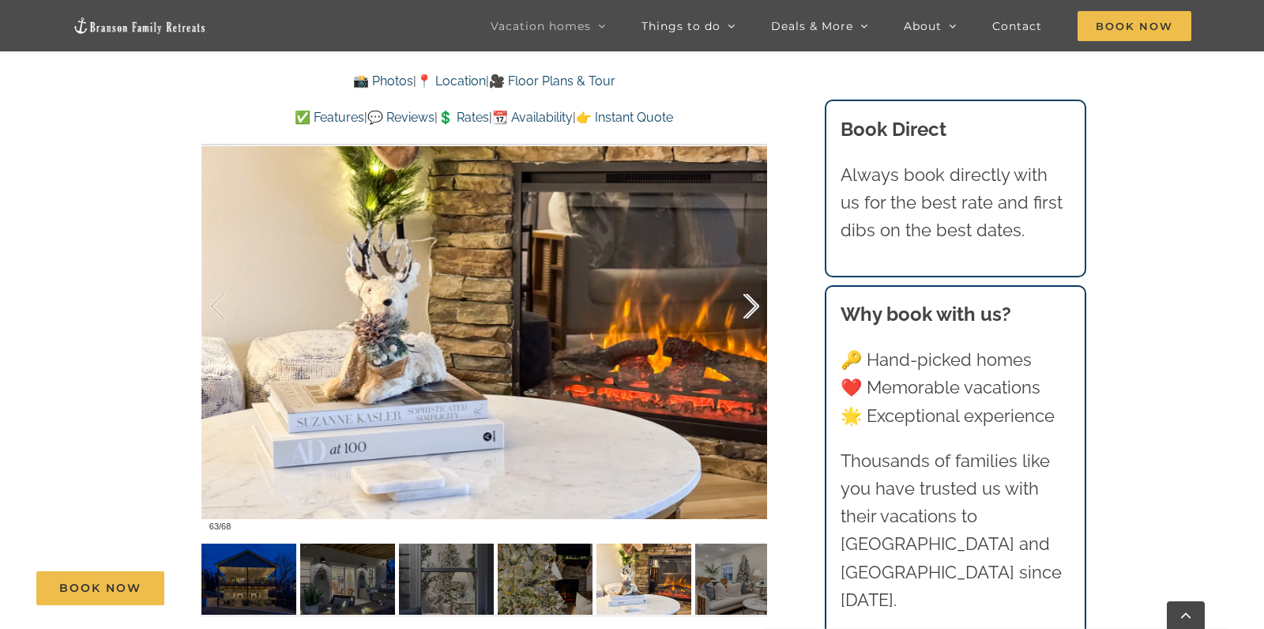
click at [758, 302] on div at bounding box center [734, 307] width 49 height 98
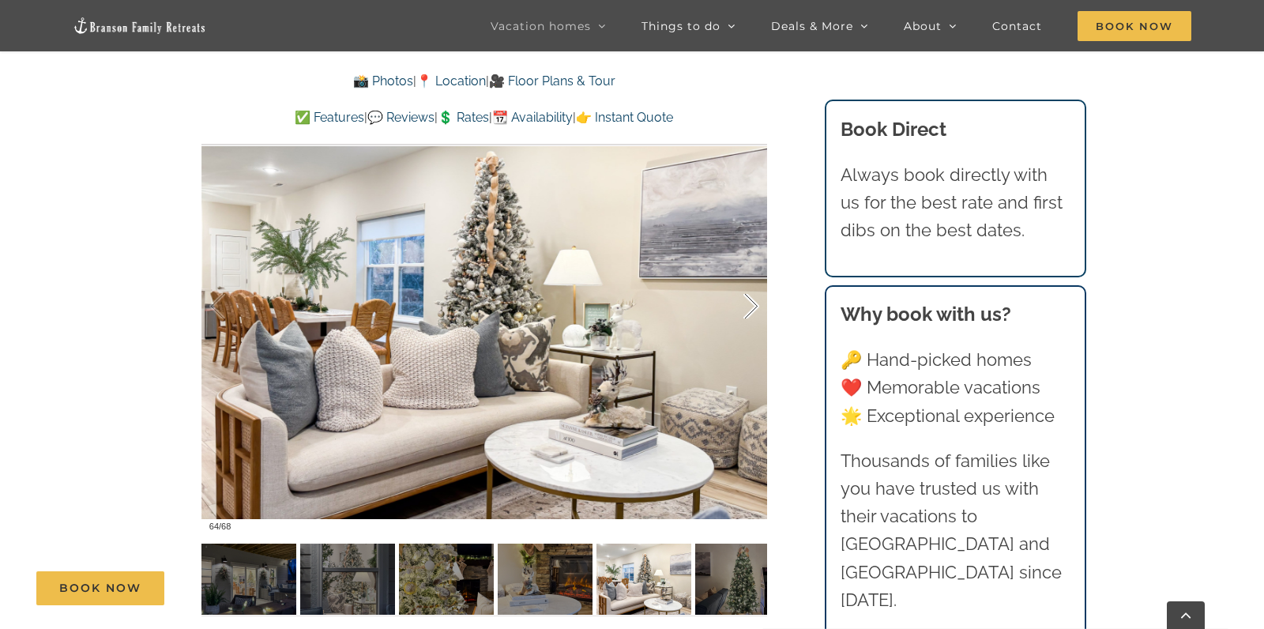
click at [758, 302] on div at bounding box center [734, 307] width 49 height 98
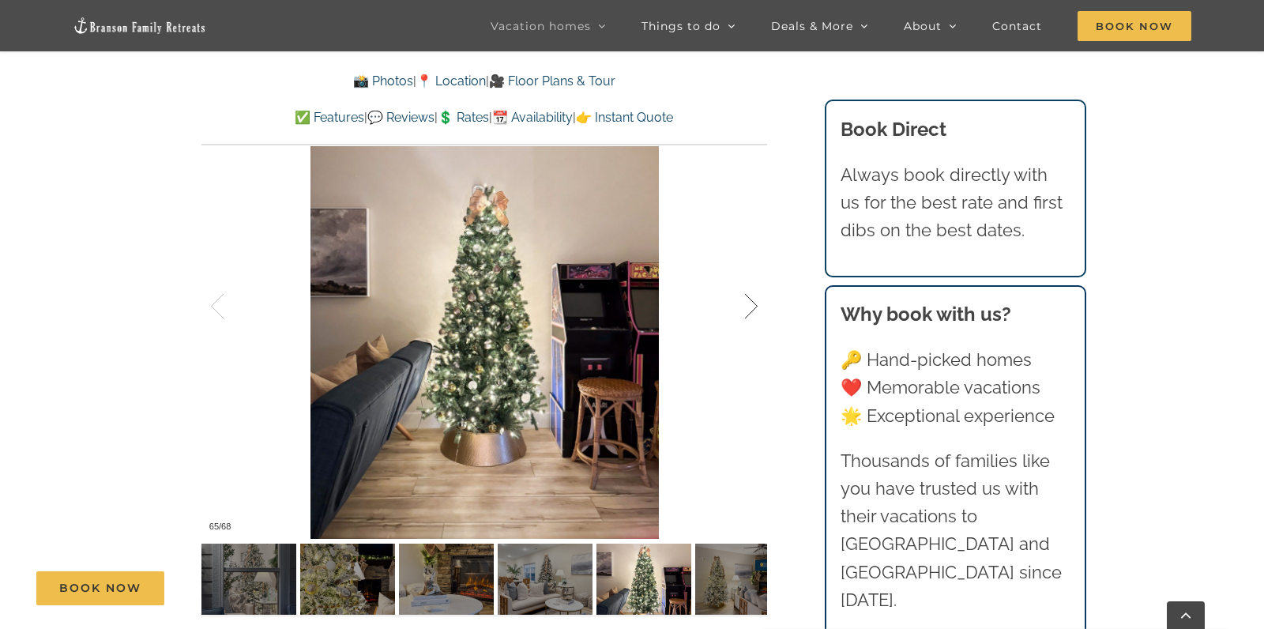
click at [758, 302] on div at bounding box center [734, 307] width 49 height 98
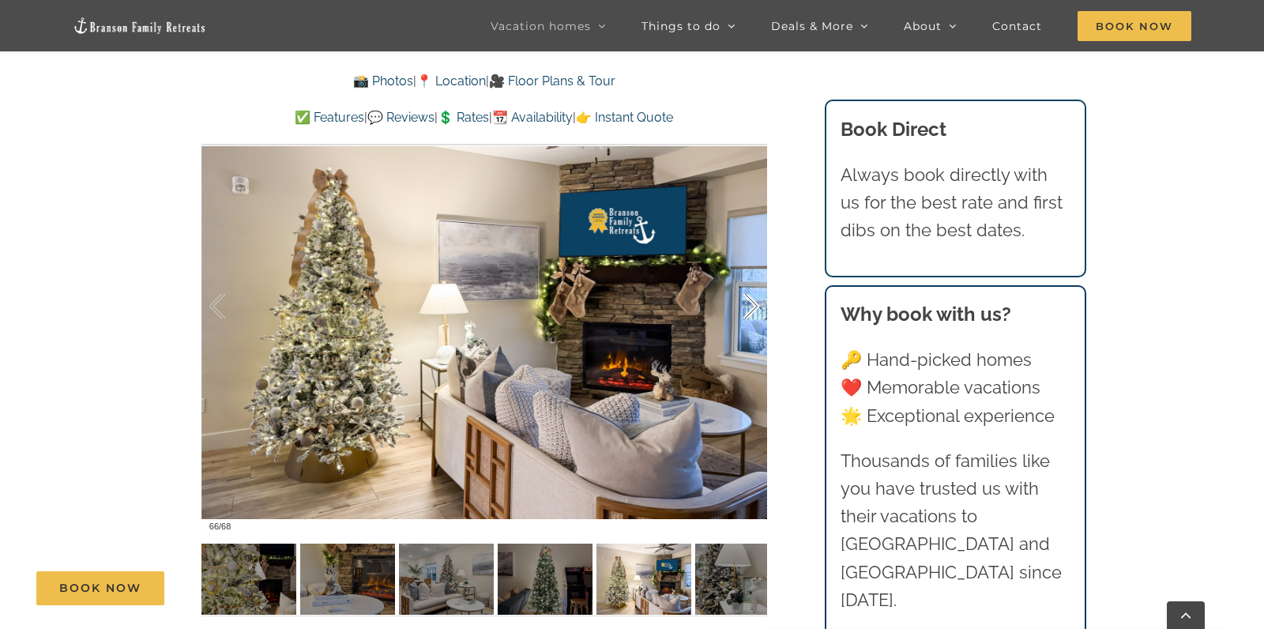
click at [758, 302] on div at bounding box center [734, 307] width 49 height 98
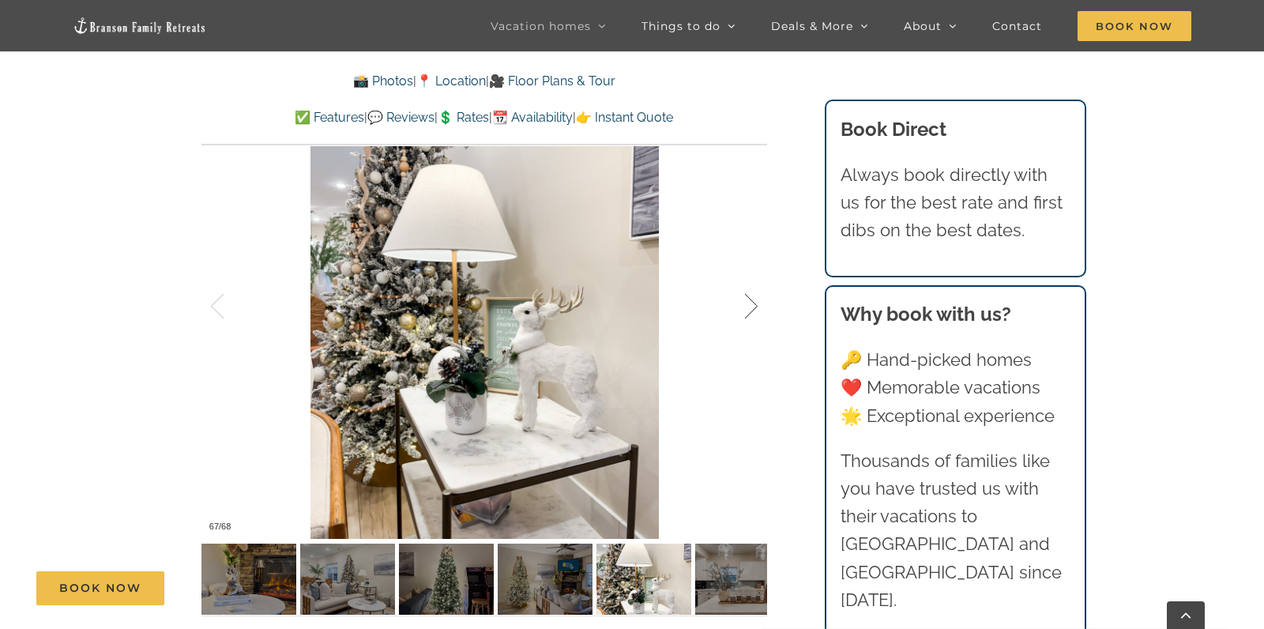
click at [758, 302] on div at bounding box center [734, 307] width 49 height 98
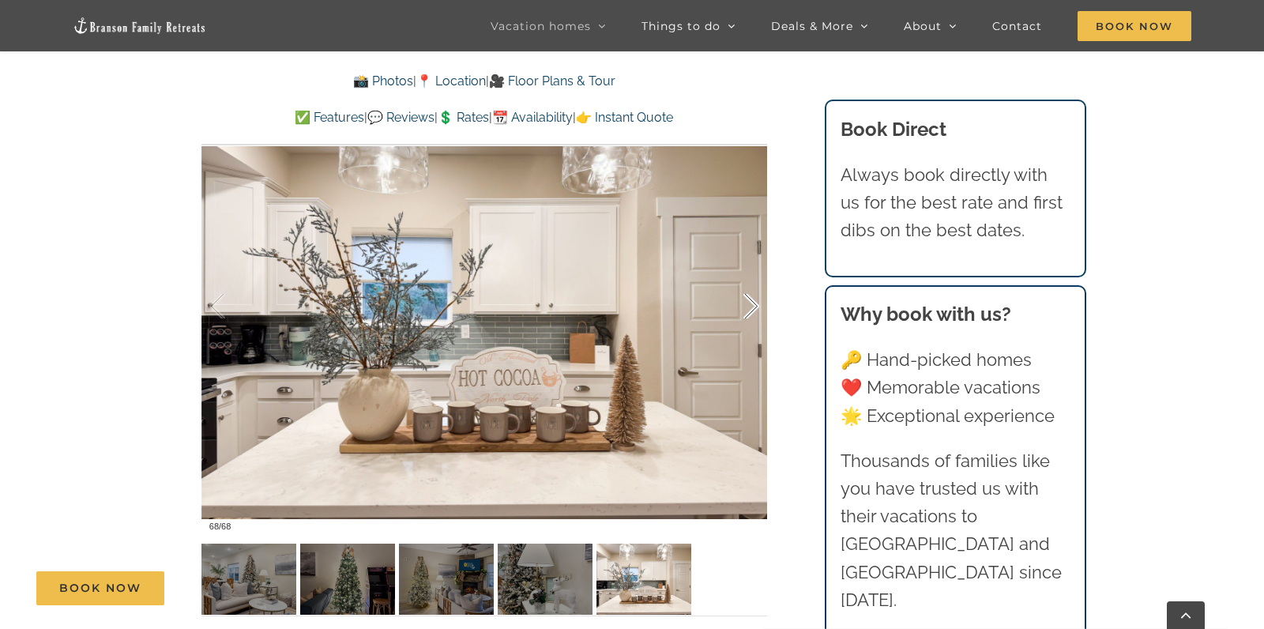
click at [758, 302] on div at bounding box center [734, 307] width 49 height 98
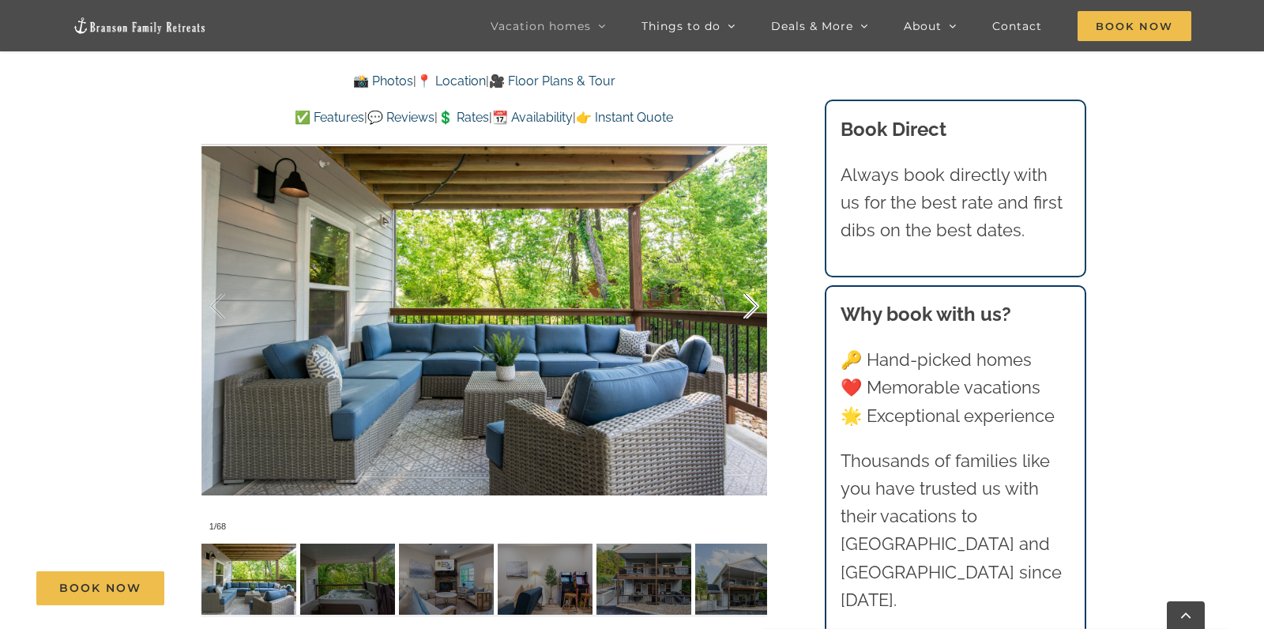
click at [758, 302] on div at bounding box center [734, 307] width 49 height 98
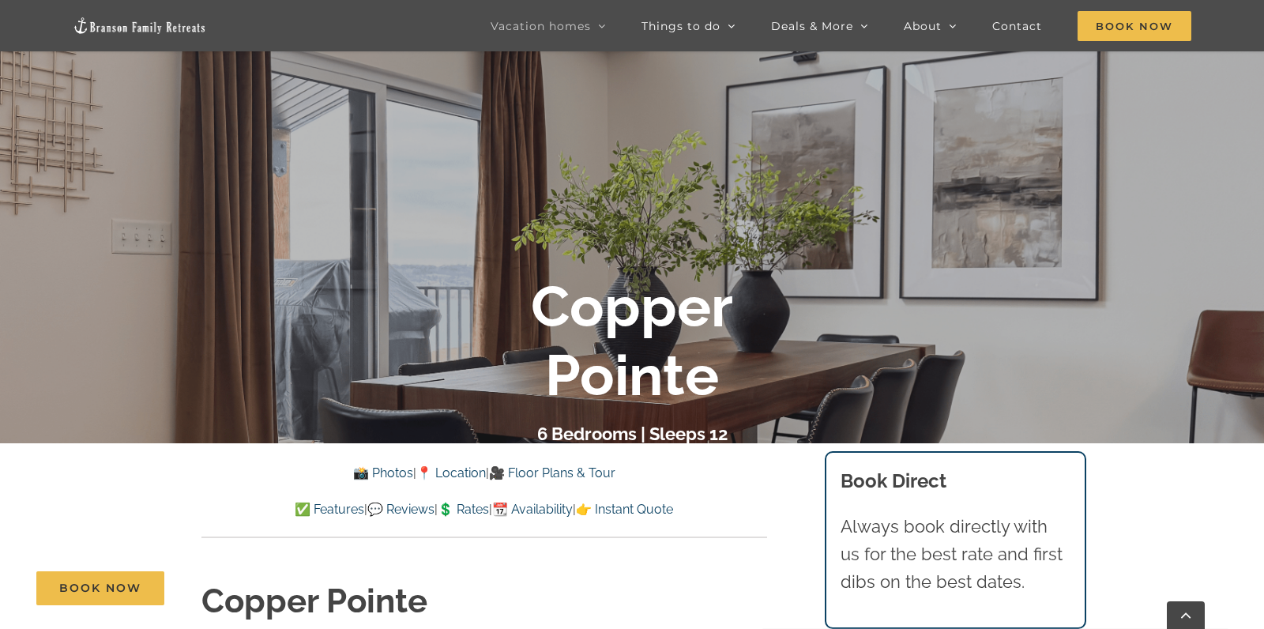
scroll to position [234, 0]
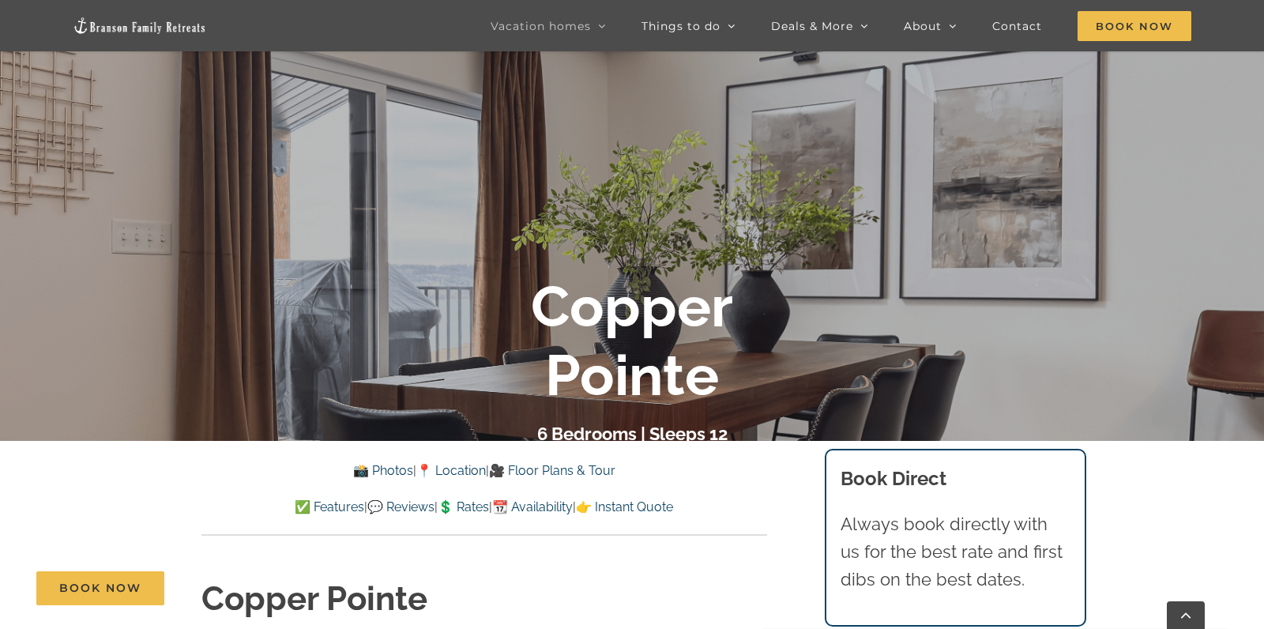
click at [371, 472] on link "📸 Photos" at bounding box center [383, 470] width 60 height 15
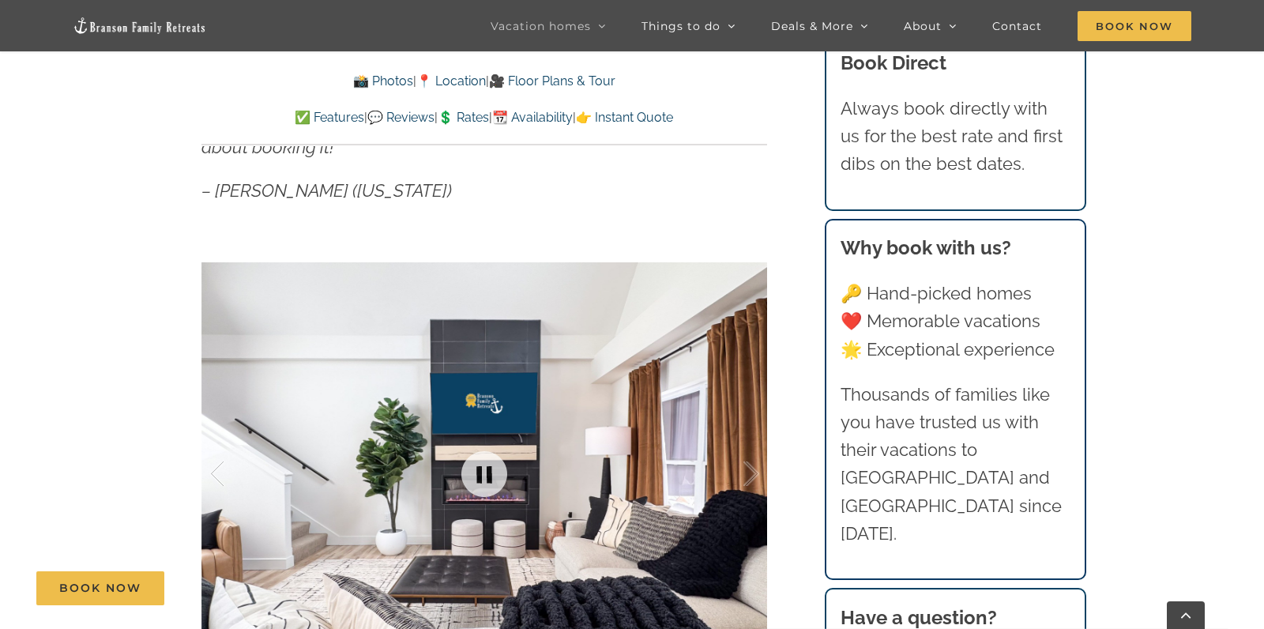
scroll to position [1016, 0]
